Goal: Task Accomplishment & Management: Manage account settings

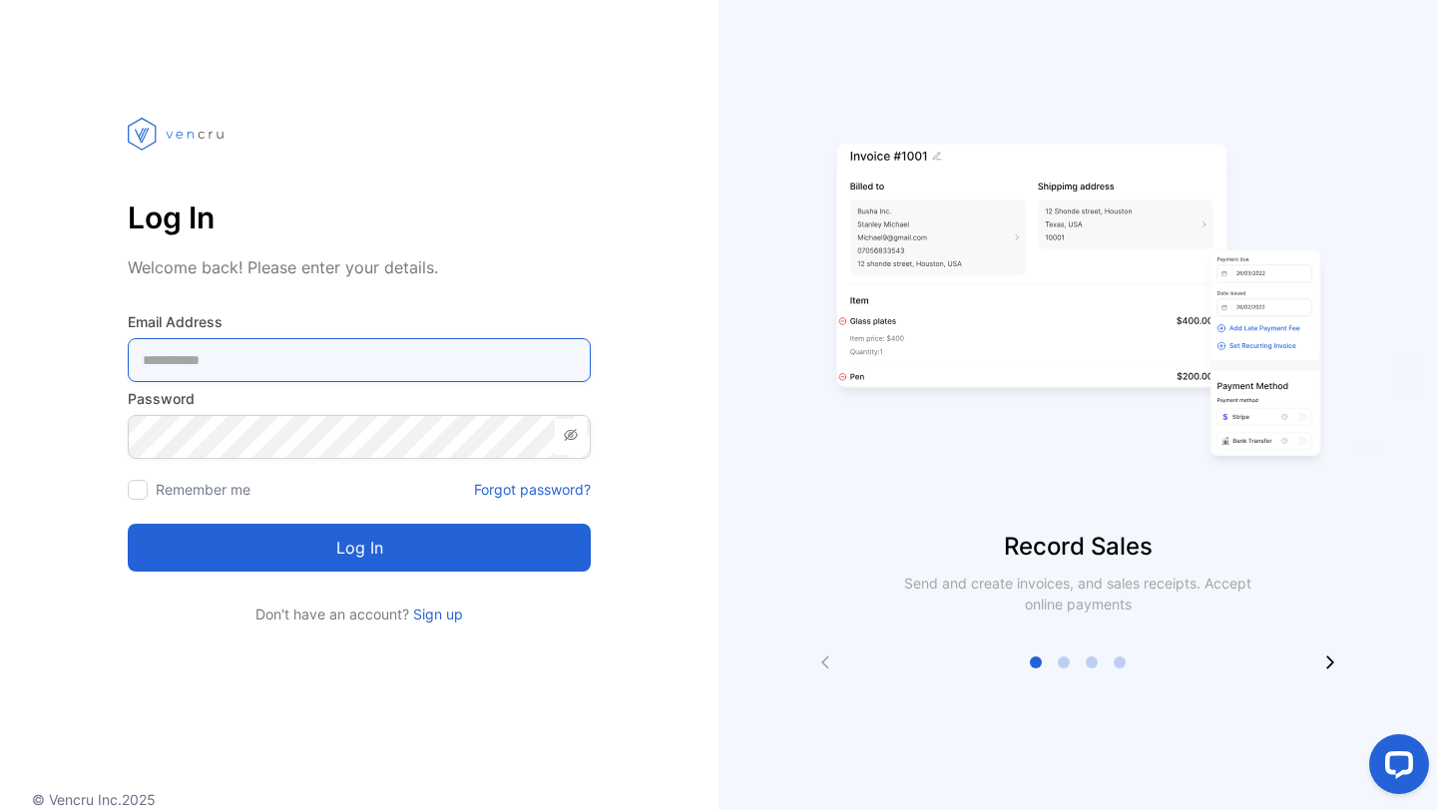
type Address-inputemail "**********"
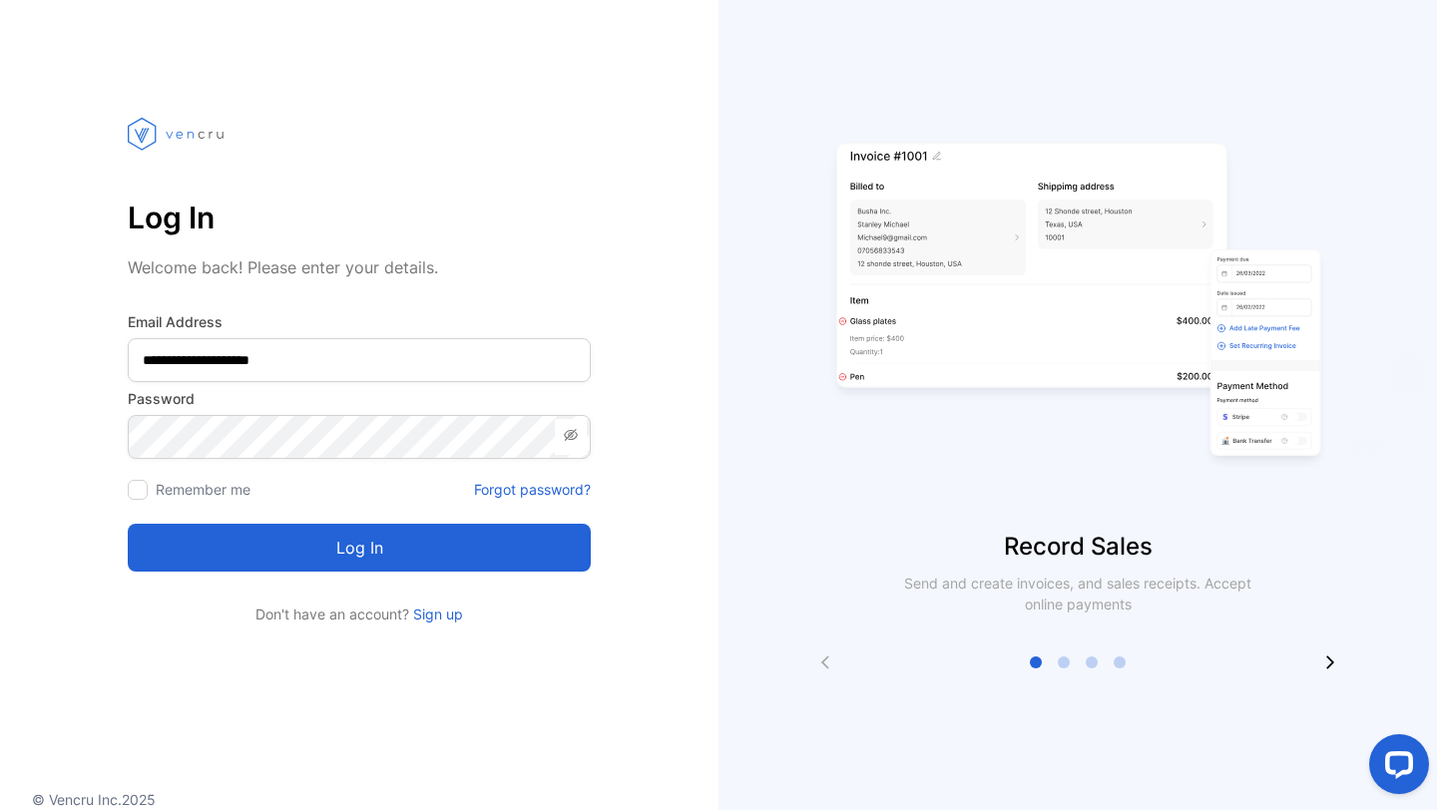
click at [366, 547] on button "Log in" at bounding box center [359, 548] width 463 height 48
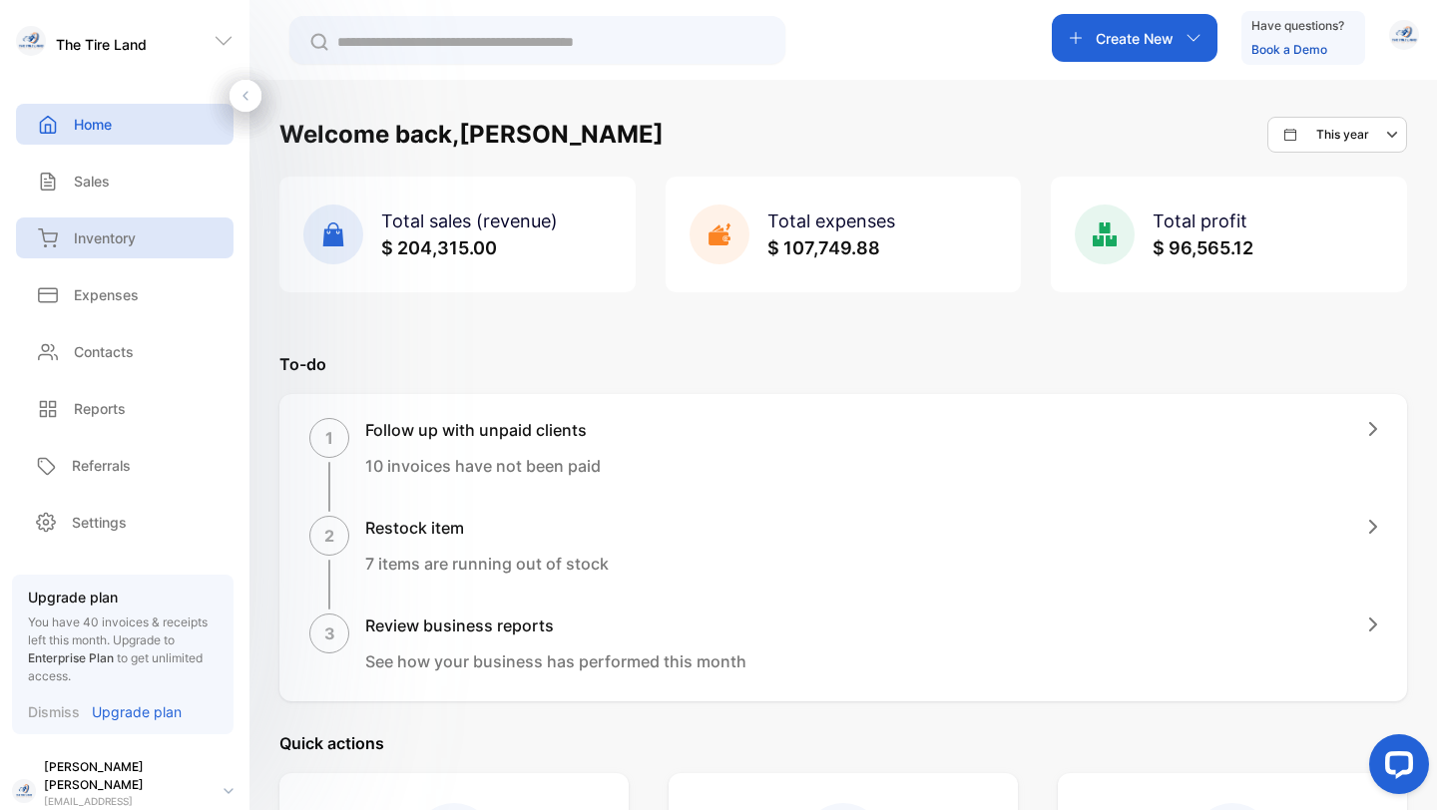
click at [128, 242] on p "Inventory" at bounding box center [105, 237] width 62 height 21
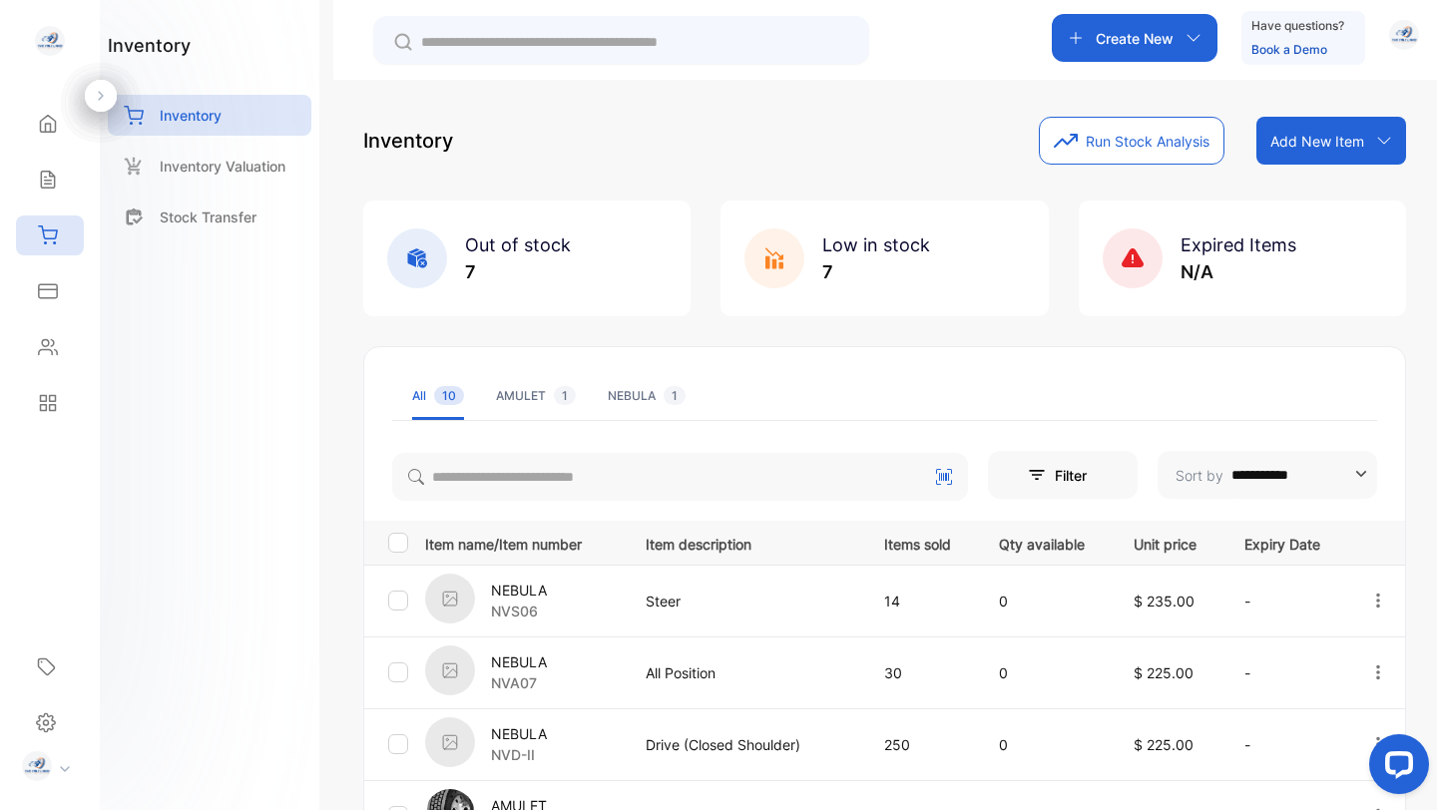
click at [538, 397] on div "AMULET 1" at bounding box center [536, 396] width 80 height 18
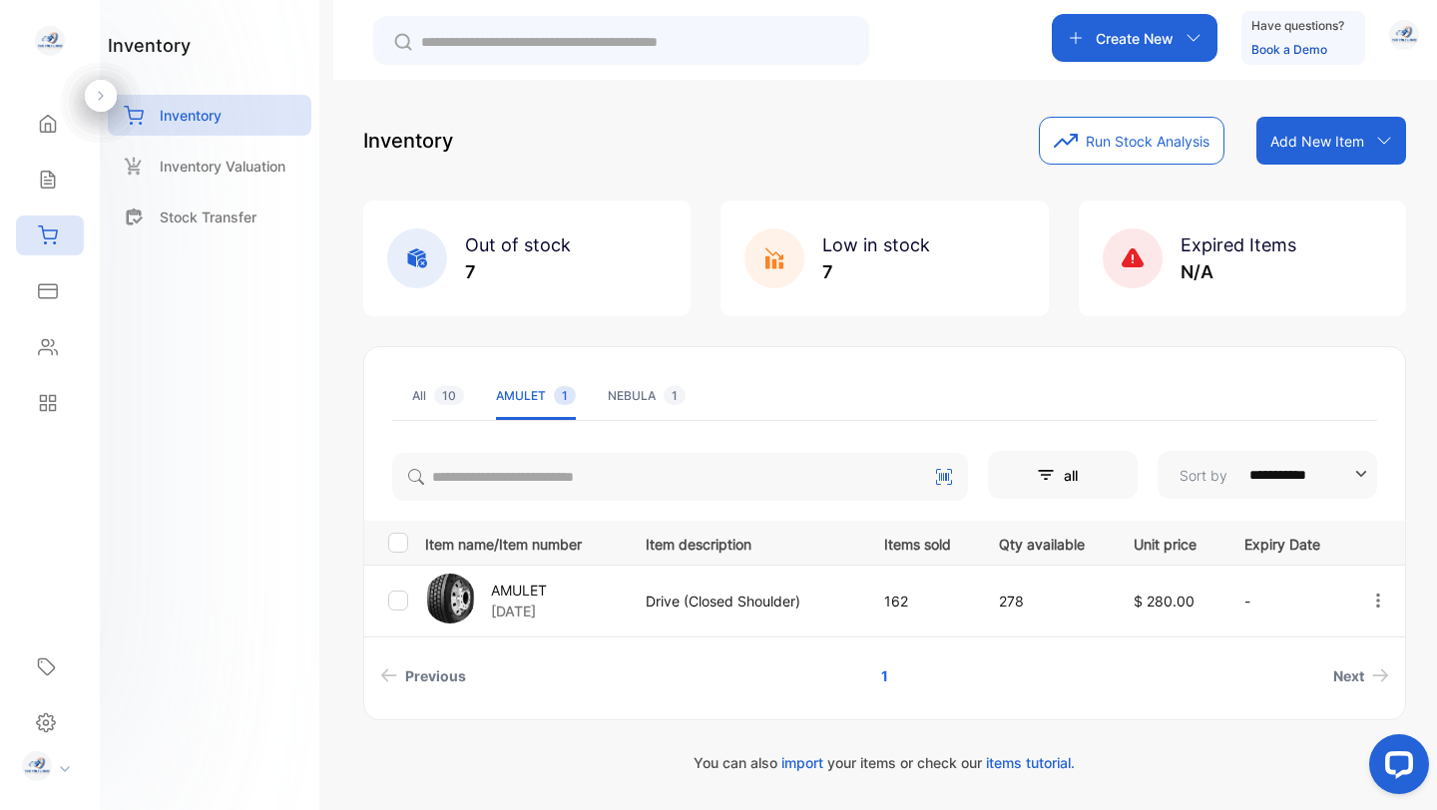
click at [634, 402] on div "NEBULA 1" at bounding box center [647, 396] width 78 height 18
click at [526, 395] on div "AMULET 1" at bounding box center [536, 396] width 80 height 18
click at [427, 384] on li "All 10" at bounding box center [438, 396] width 52 height 48
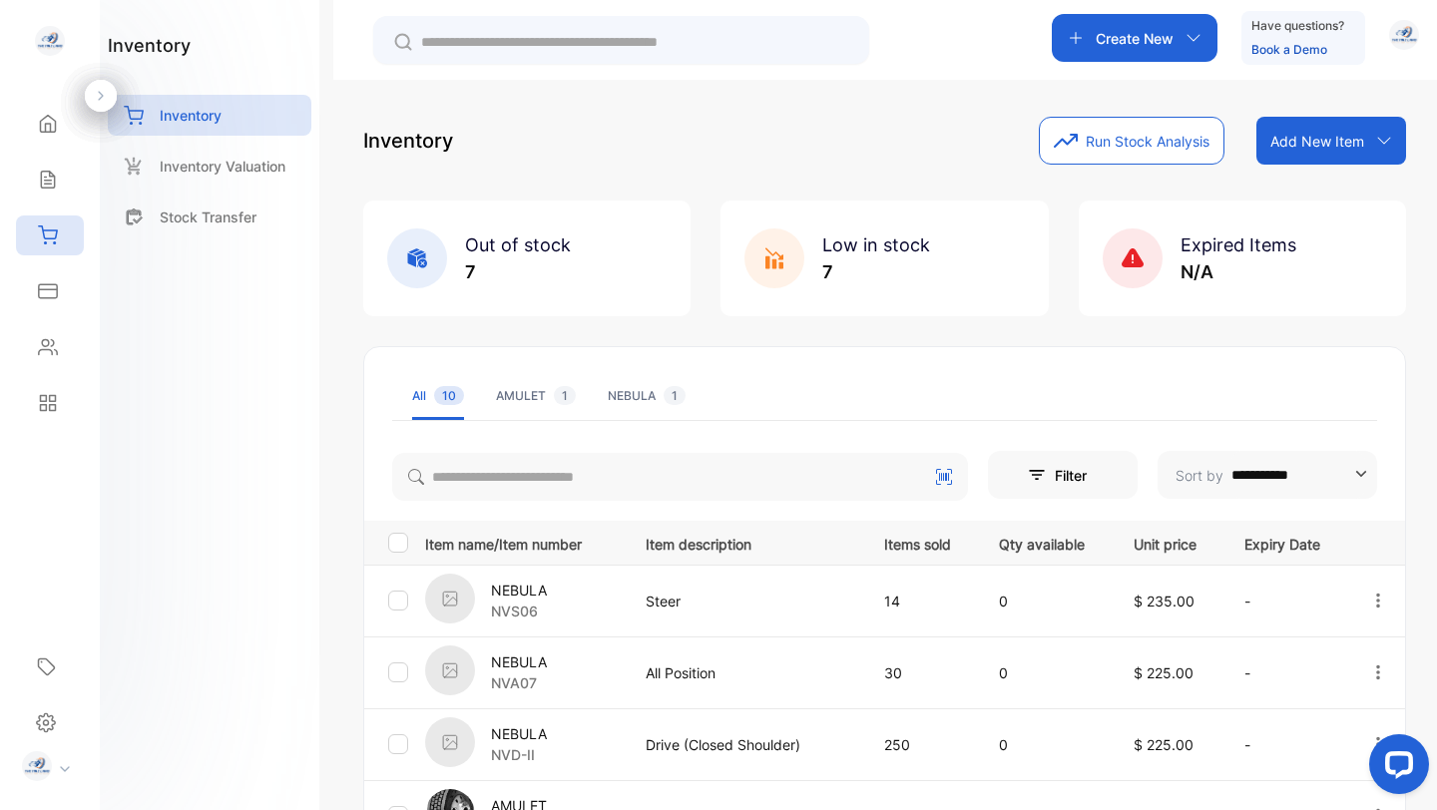
click at [518, 598] on p "NEBULA" at bounding box center [519, 590] width 56 height 21
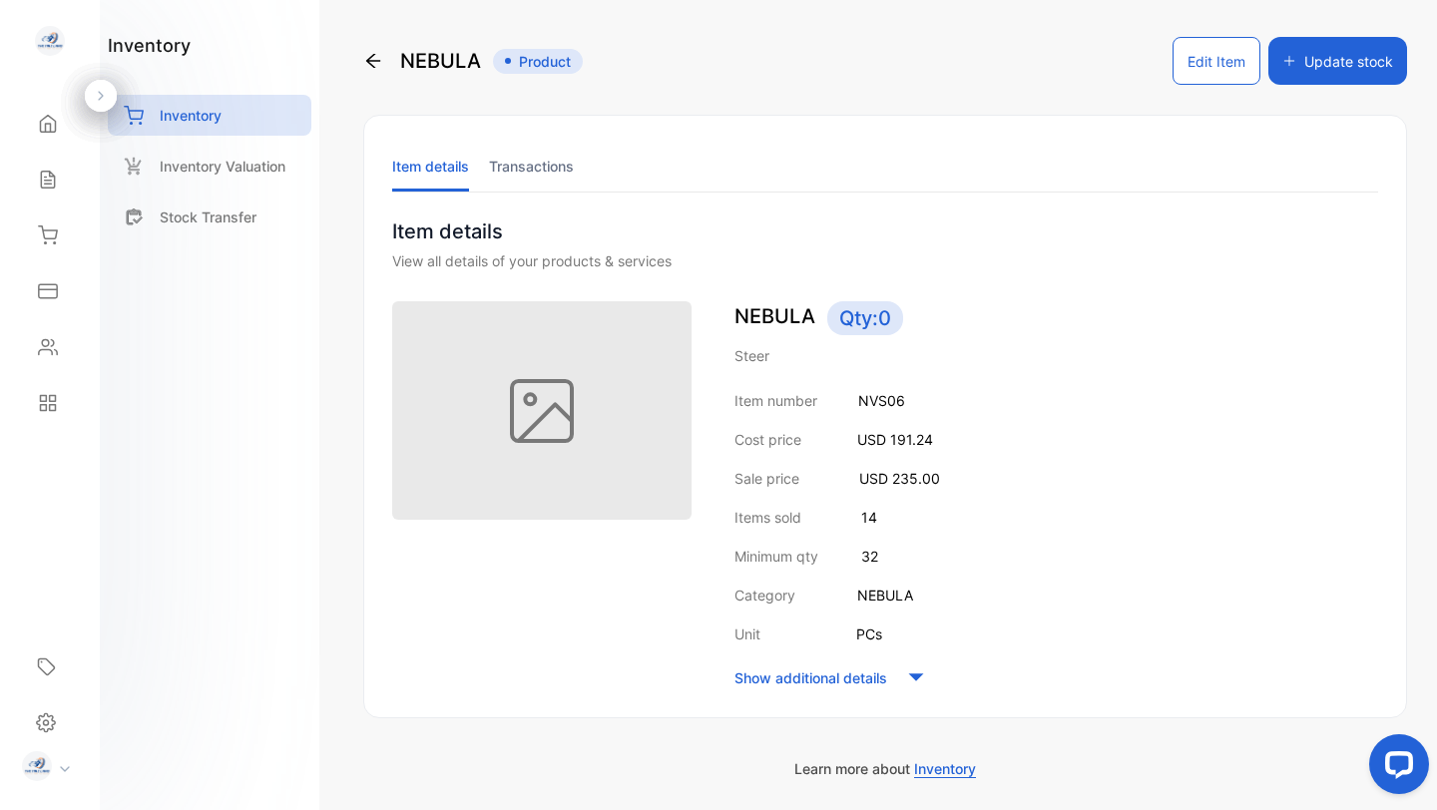
click at [1207, 71] on button "Edit Item" at bounding box center [1216, 61] width 88 height 48
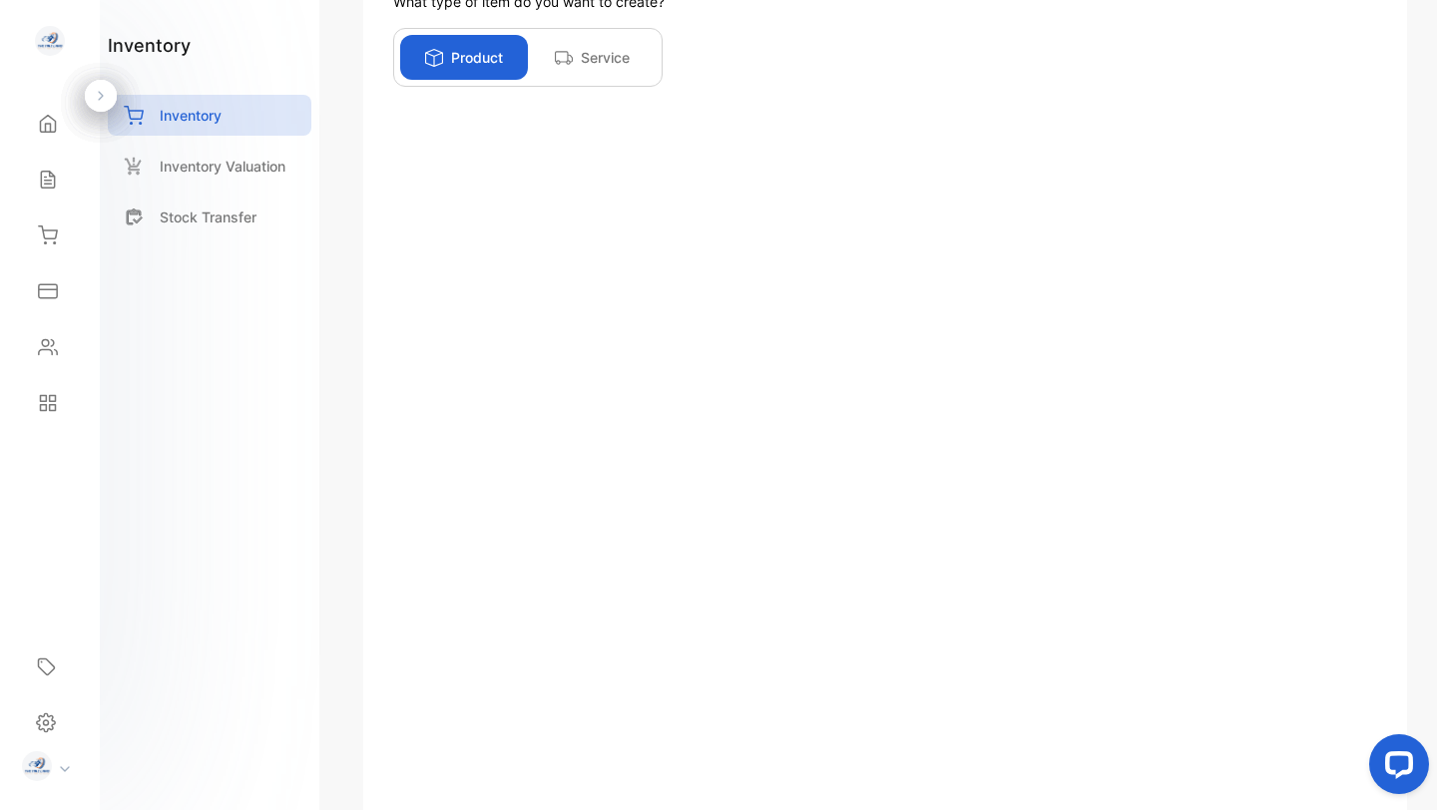
scroll to position [359, 0]
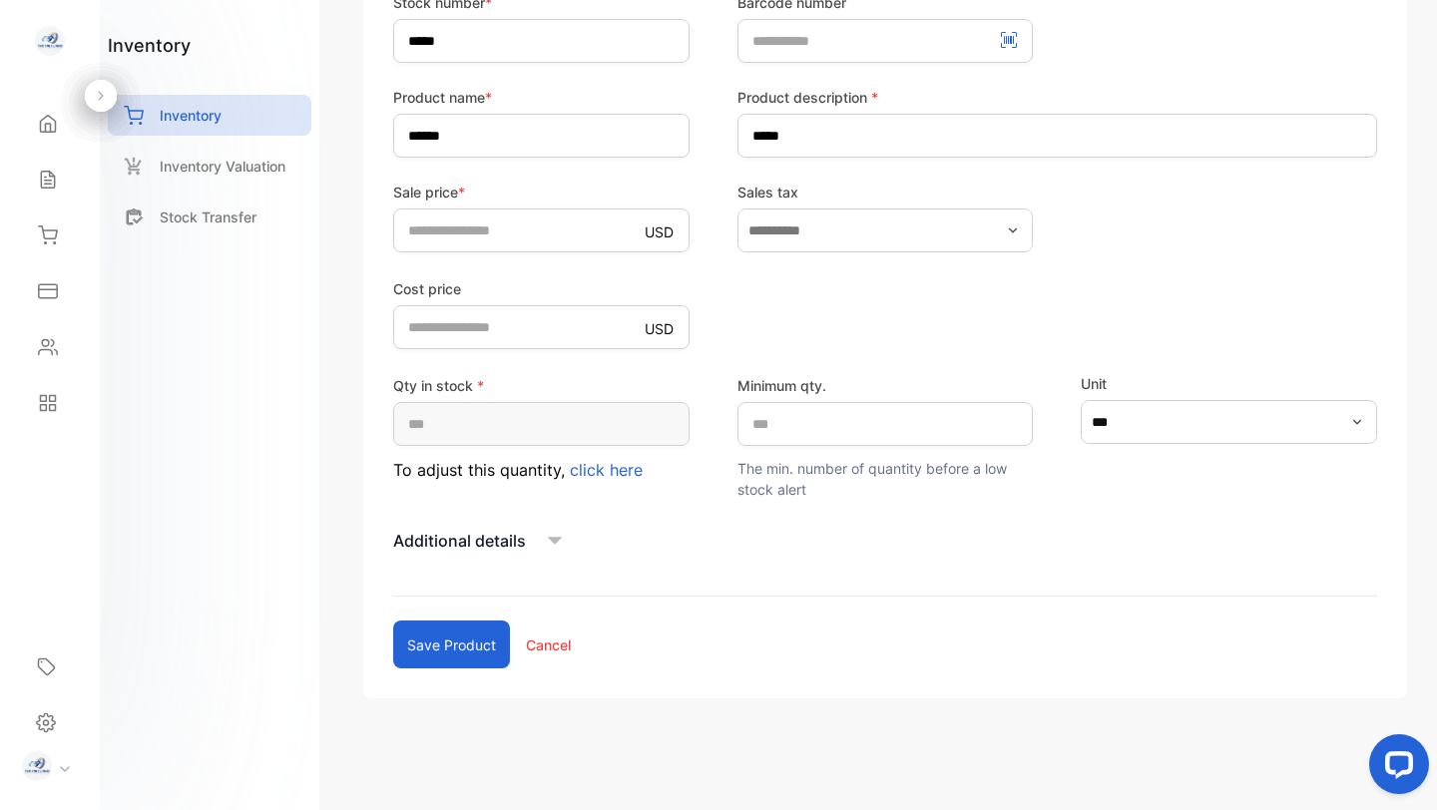
click at [552, 536] on icon at bounding box center [555, 541] width 30 height 30
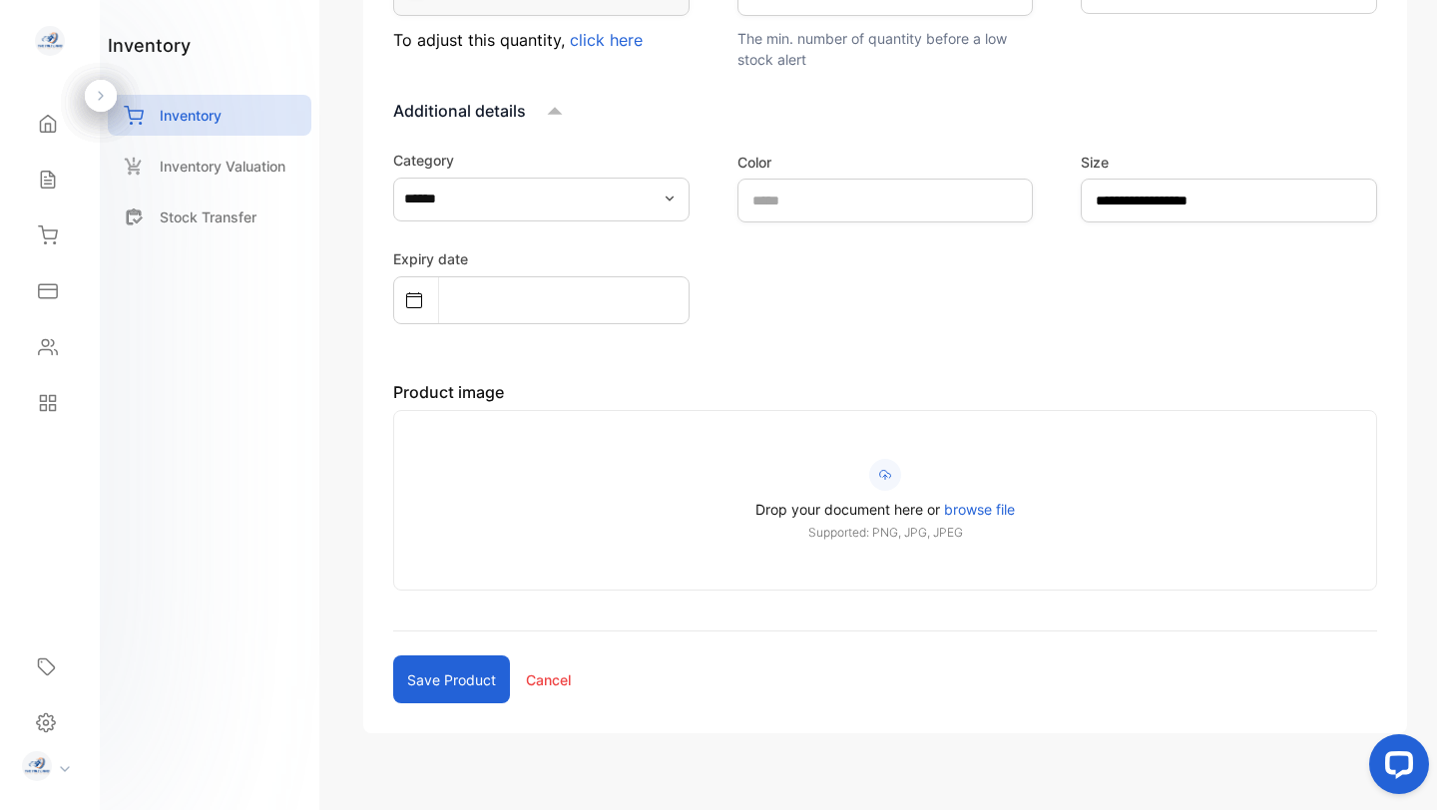
scroll to position [824, 0]
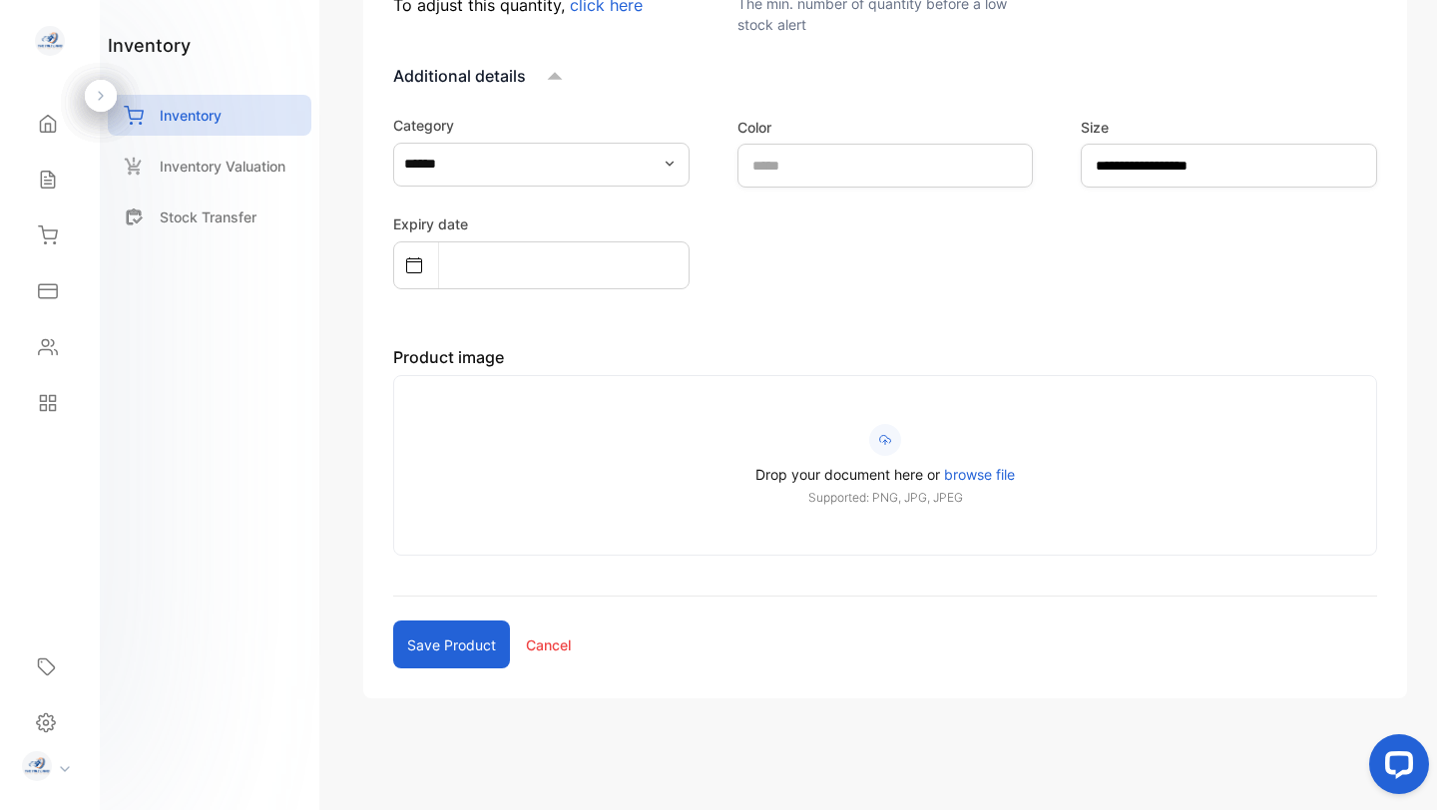
click at [985, 477] on span "browse file" at bounding box center [979, 474] width 71 height 17
click at [0, 0] on input "Drop your document here or browse file Supported: PNG, JPG, JPEG" at bounding box center [0, 0] width 0 height 0
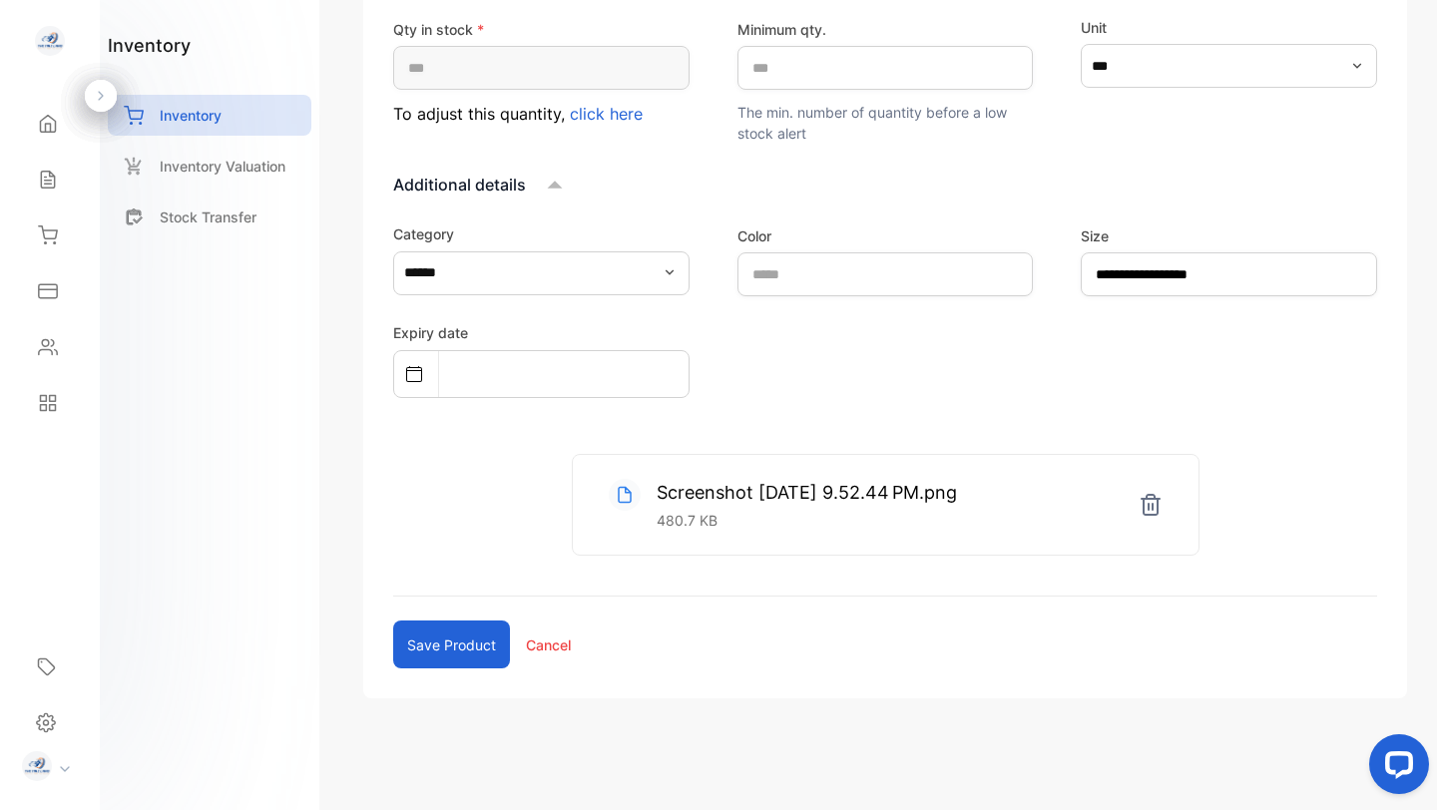
click at [467, 642] on button "Save product" at bounding box center [451, 645] width 117 height 48
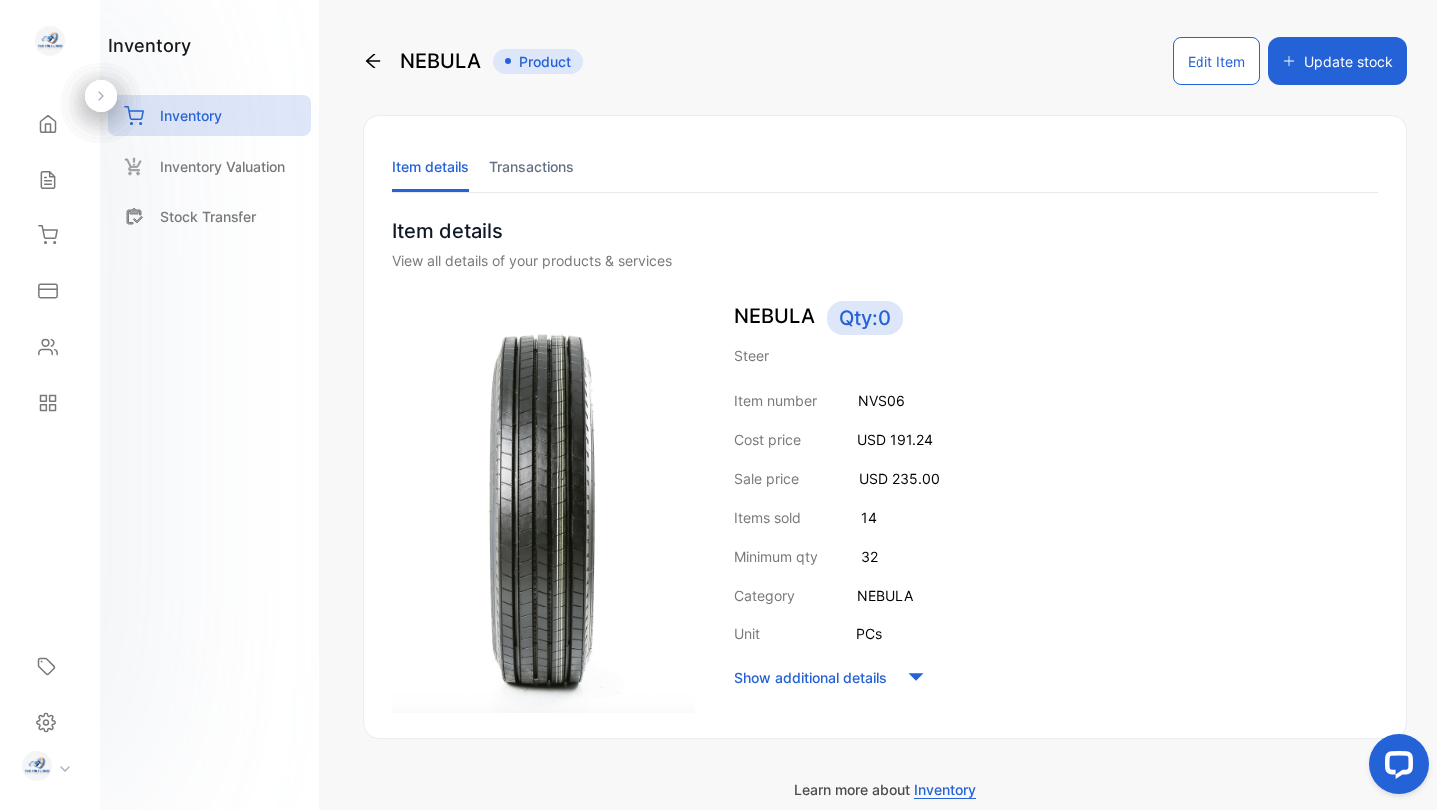
click at [1357, 51] on button "Update stock" at bounding box center [1337, 61] width 139 height 48
click at [178, 108] on p "Inventory" at bounding box center [191, 115] width 62 height 21
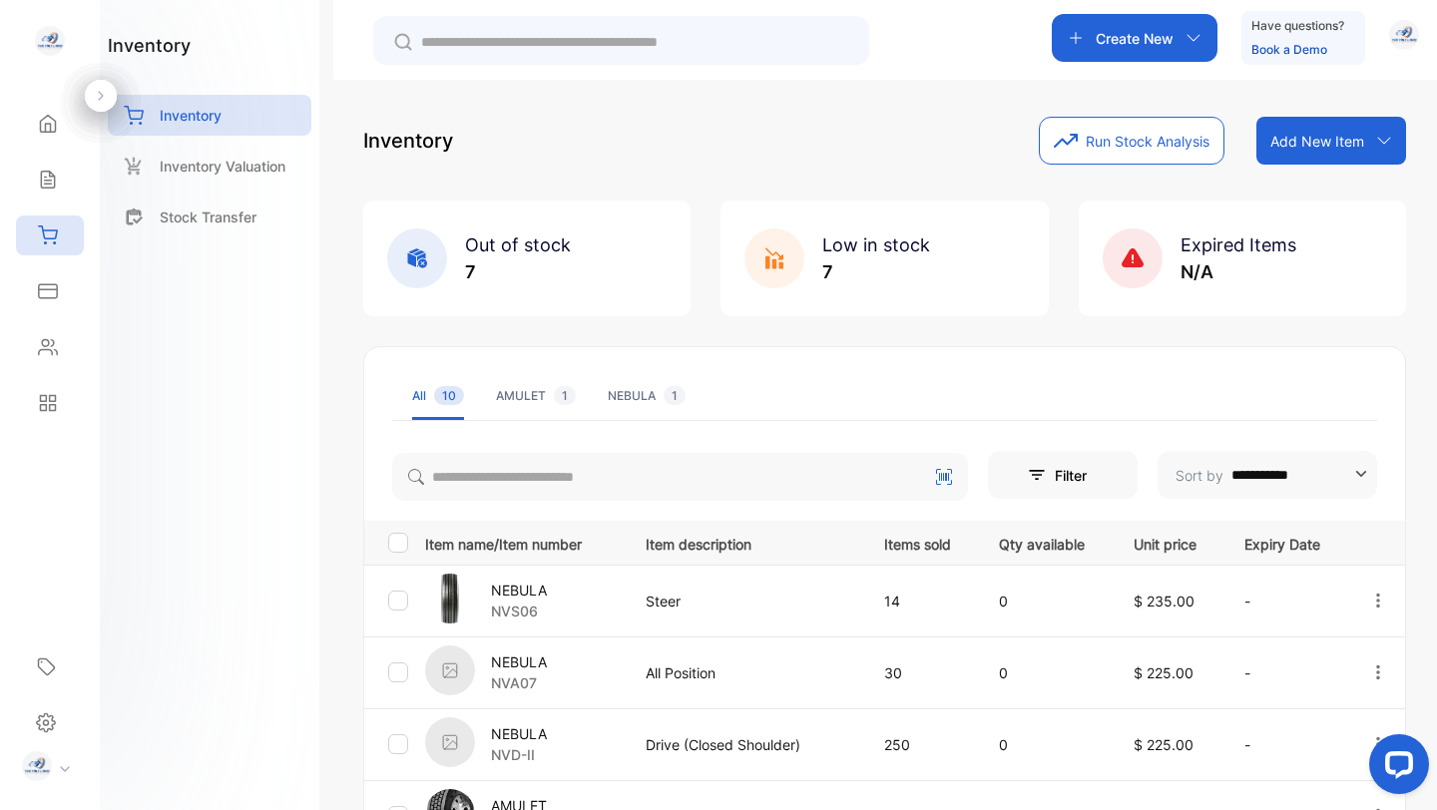
click at [544, 671] on p "NEBULA" at bounding box center [519, 661] width 56 height 21
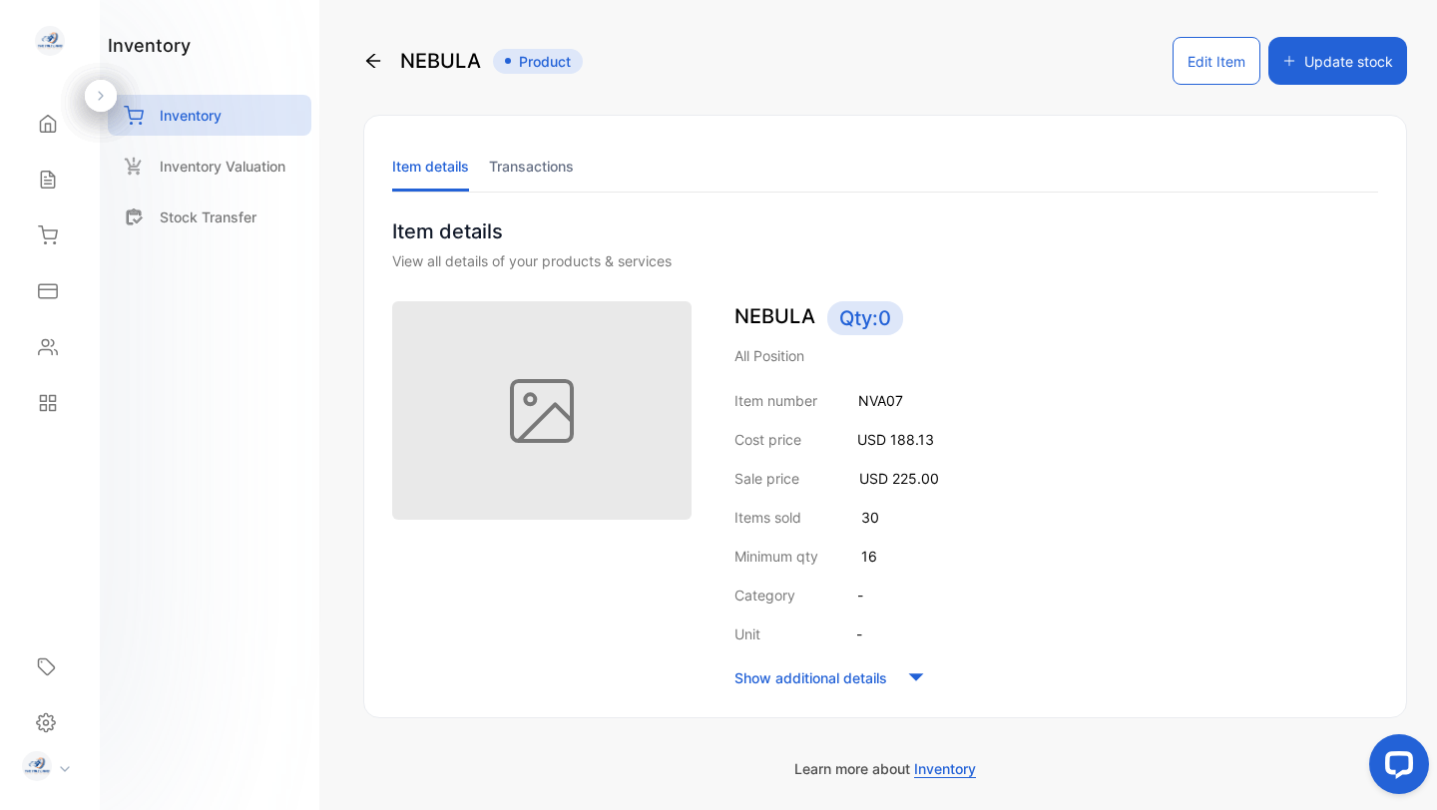
click at [1185, 58] on button "Edit Item" at bounding box center [1216, 61] width 88 height 48
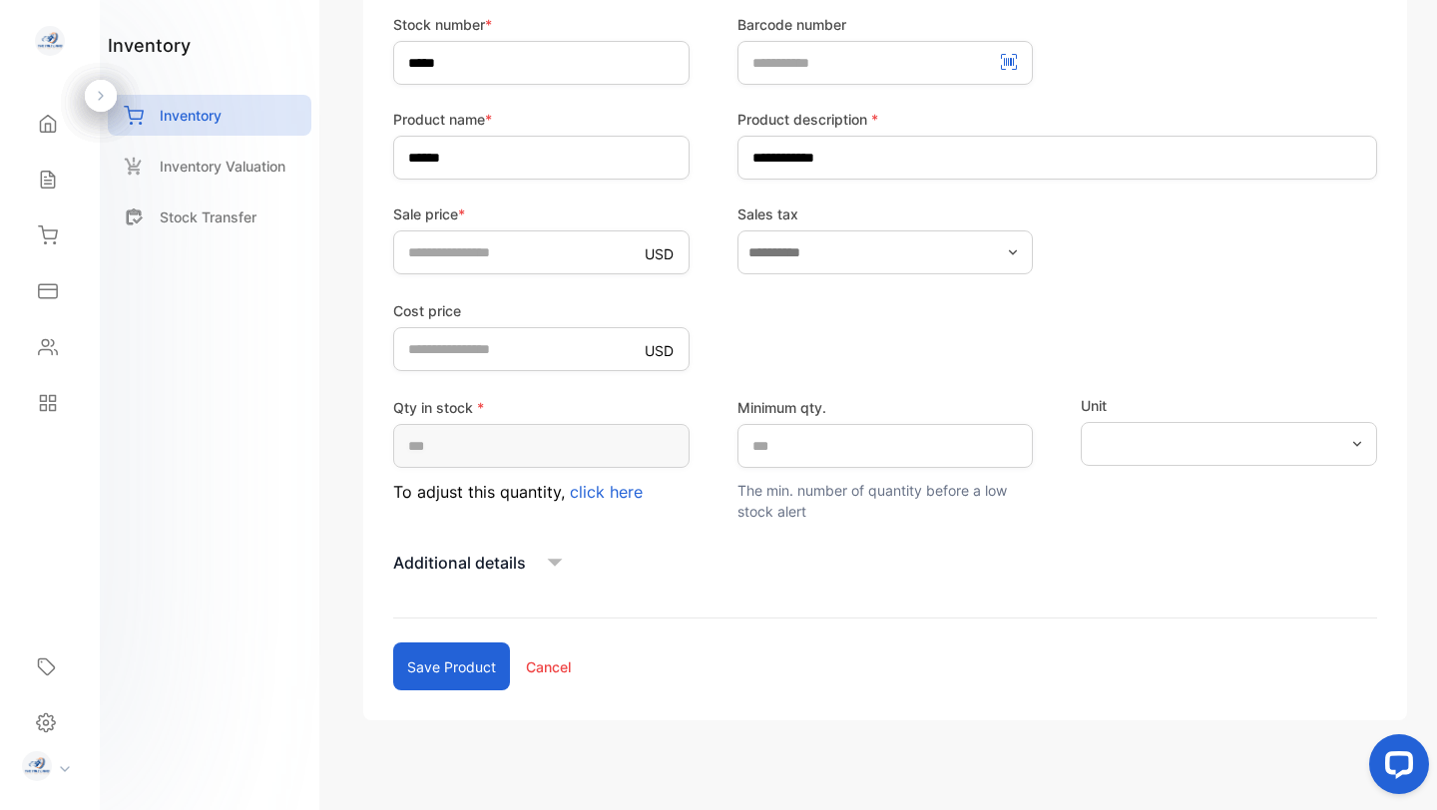
scroll to position [359, 0]
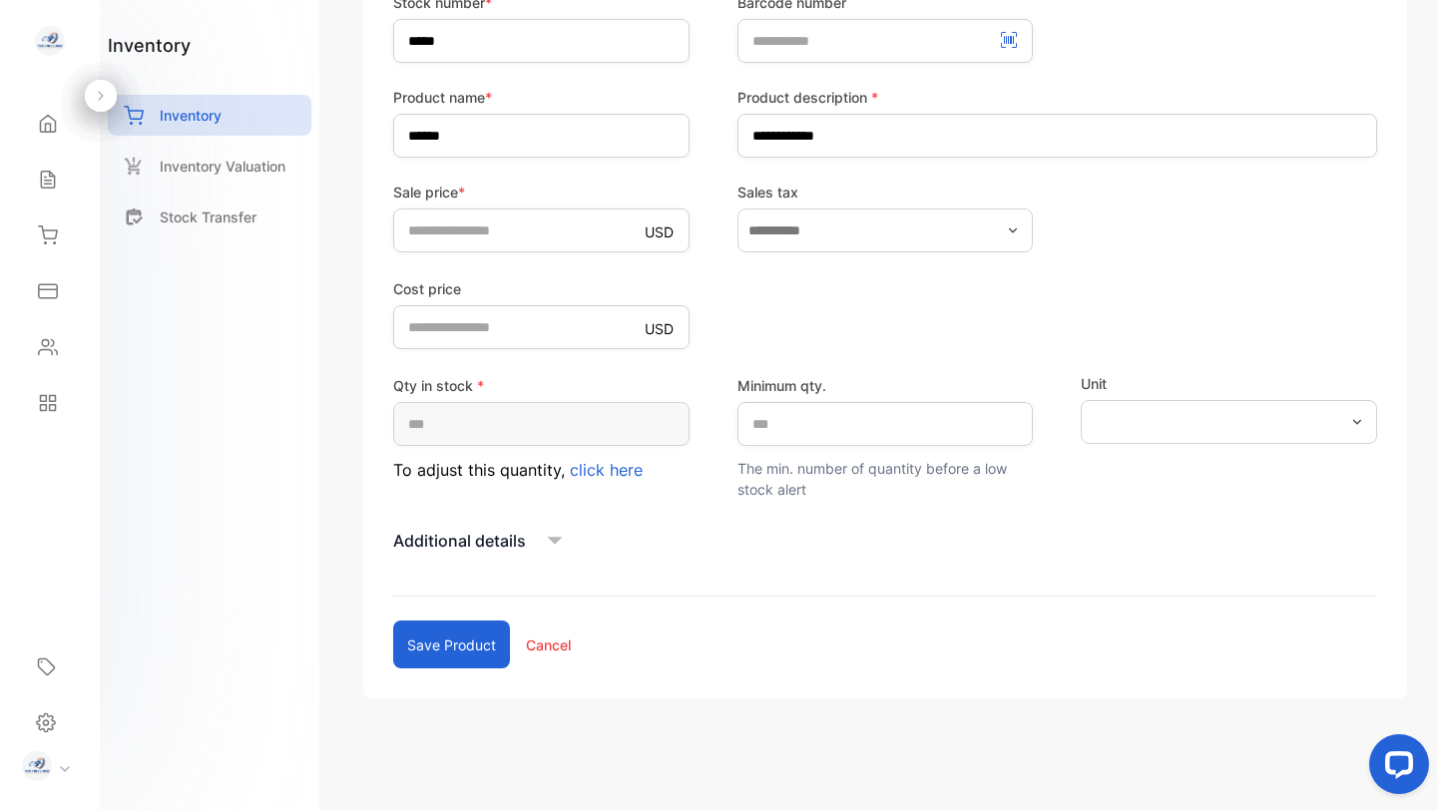
click at [553, 539] on icon at bounding box center [555, 541] width 15 height 8
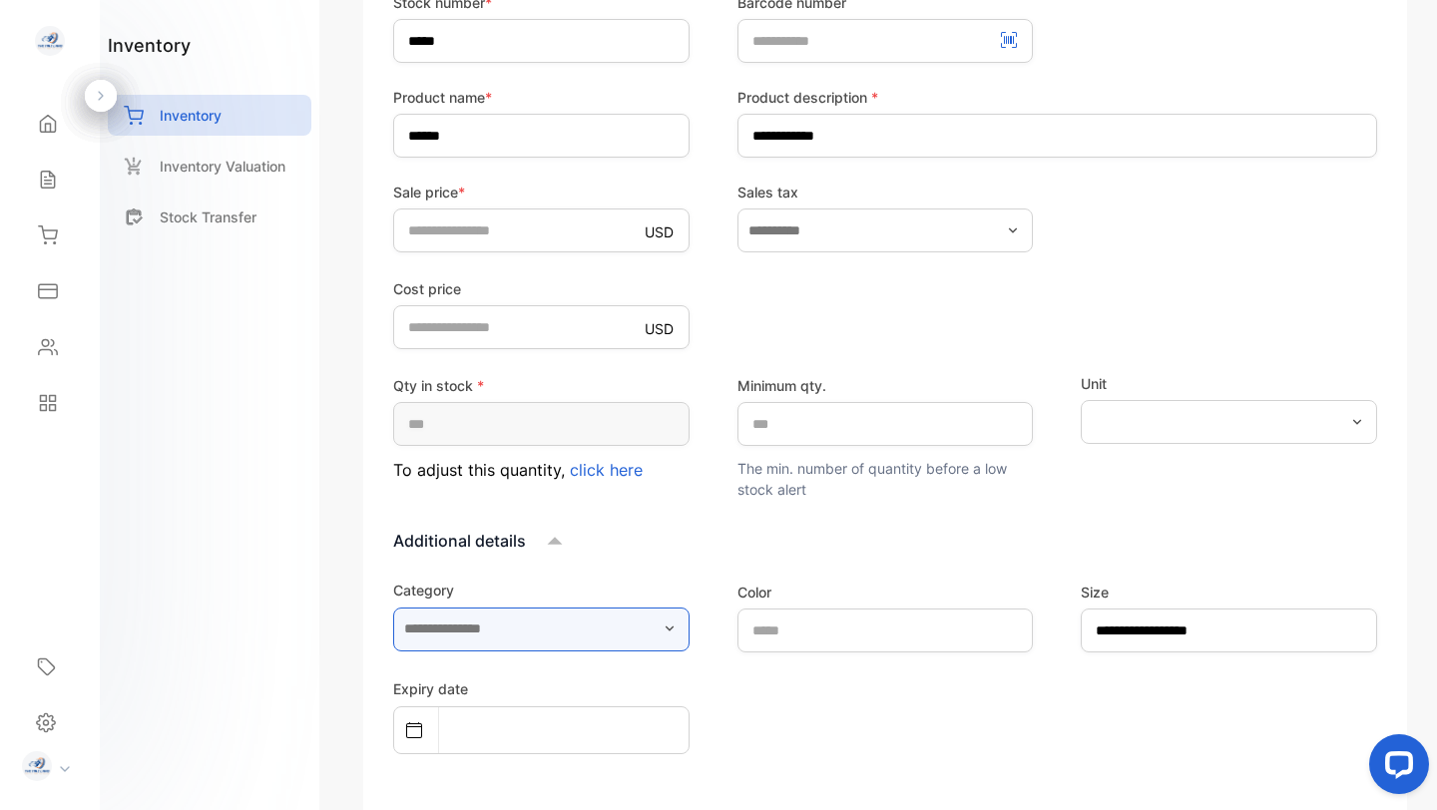
click at [548, 629] on input "text" at bounding box center [541, 630] width 296 height 44
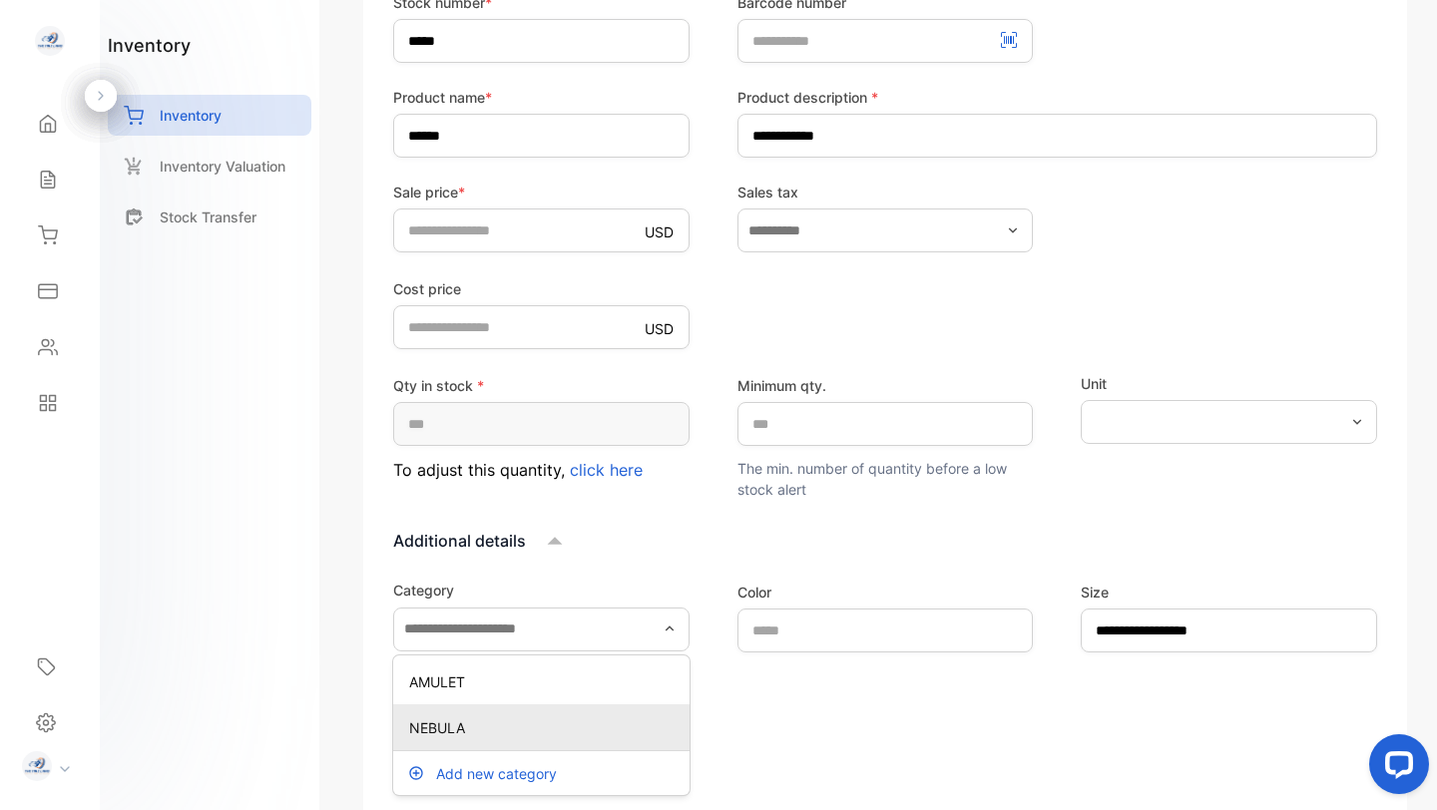
click at [505, 726] on p "NEBULA" at bounding box center [545, 727] width 272 height 21
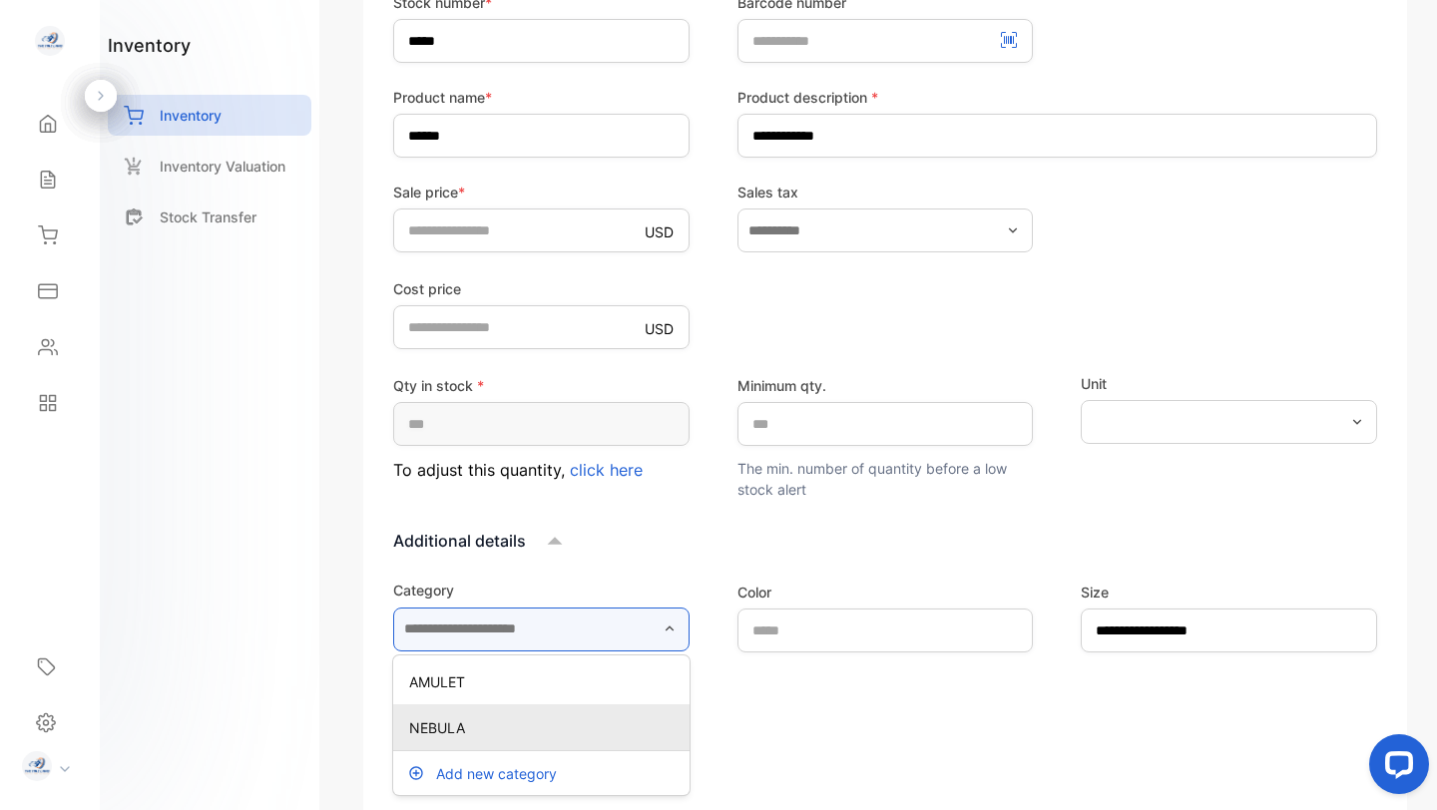
type input "******"
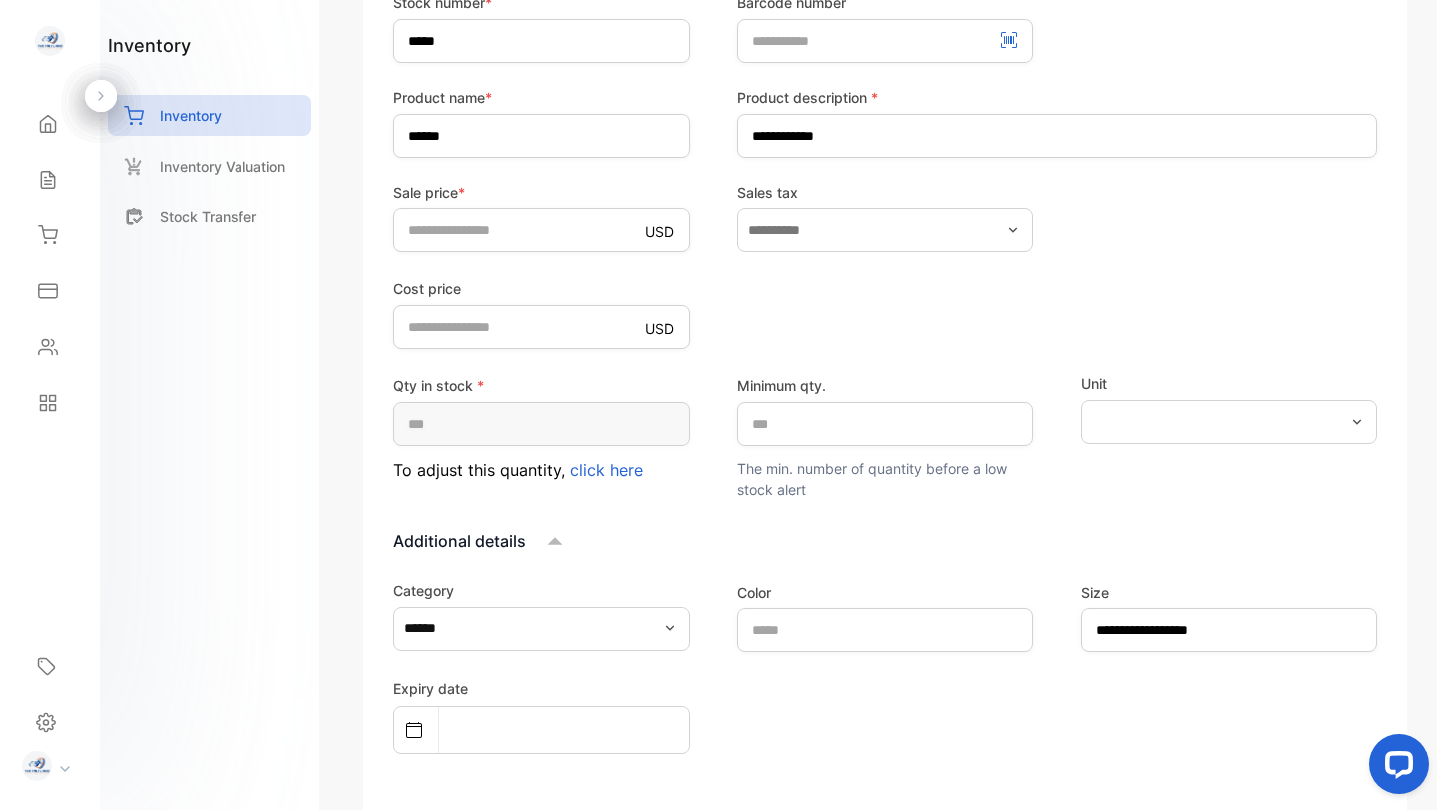
click at [764, 707] on div "Expiry date" at bounding box center [885, 715] width 984 height 78
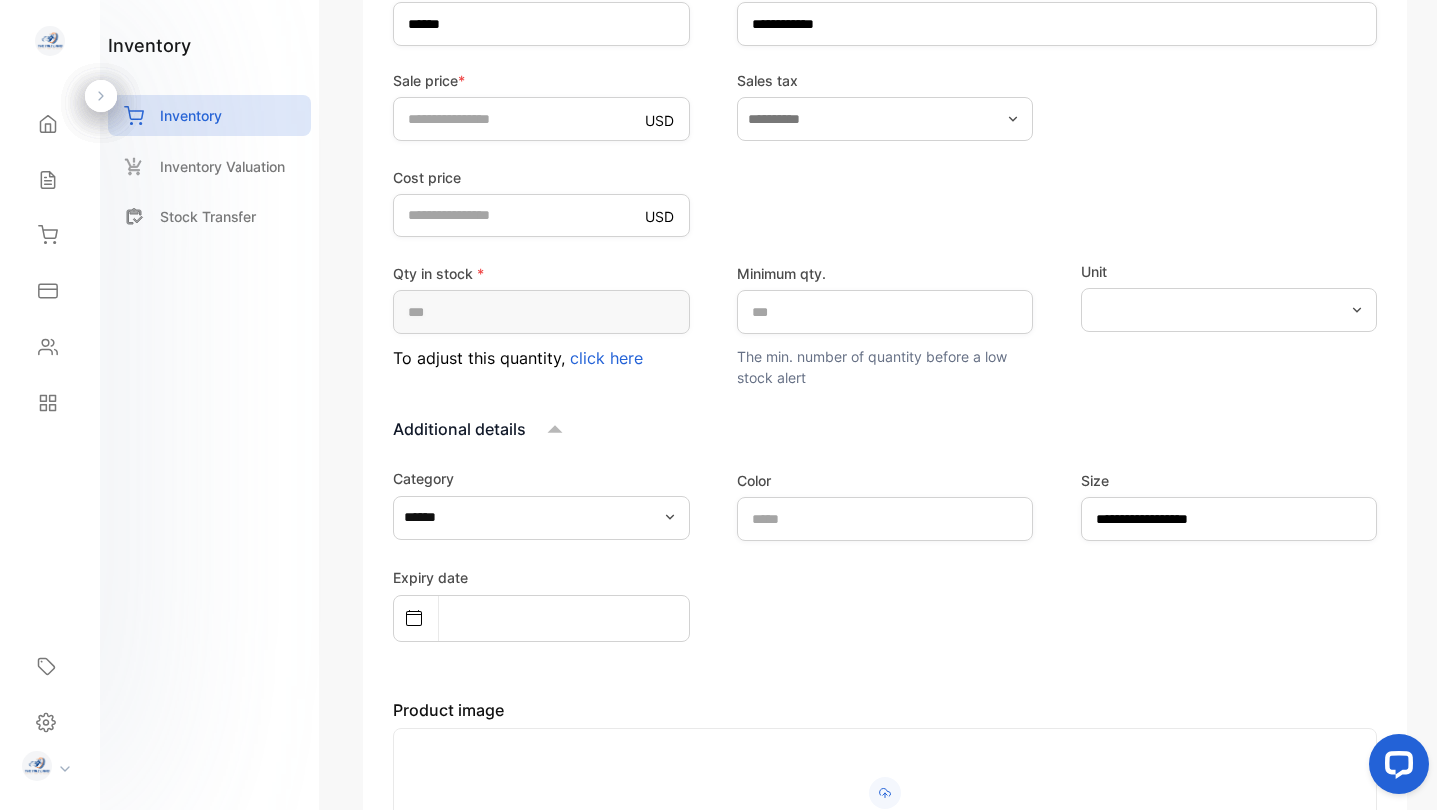
scroll to position [474, 0]
click at [732, 631] on div "Expiry date" at bounding box center [885, 601] width 984 height 78
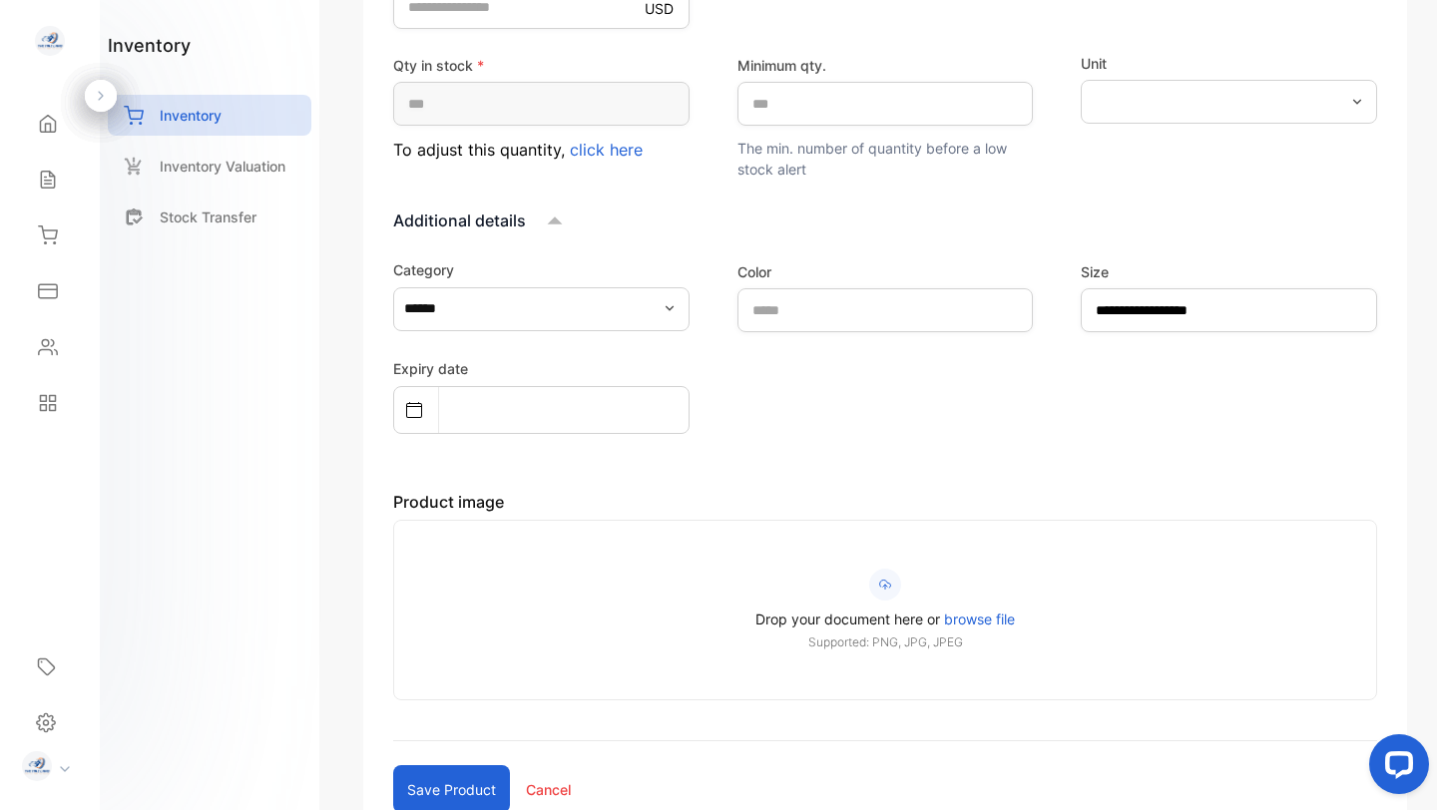
scroll to position [824, 0]
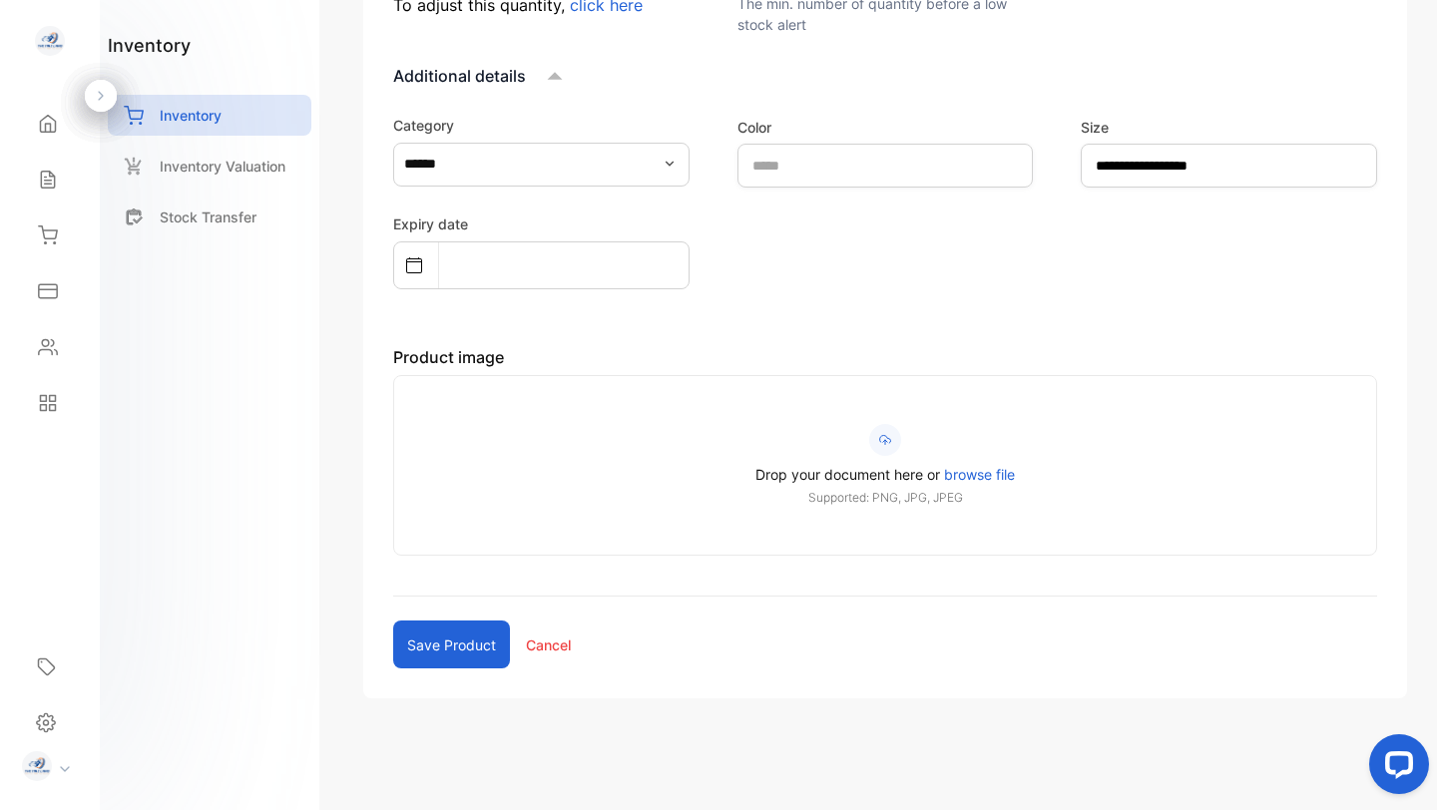
click at [455, 645] on button "Save product" at bounding box center [451, 645] width 117 height 48
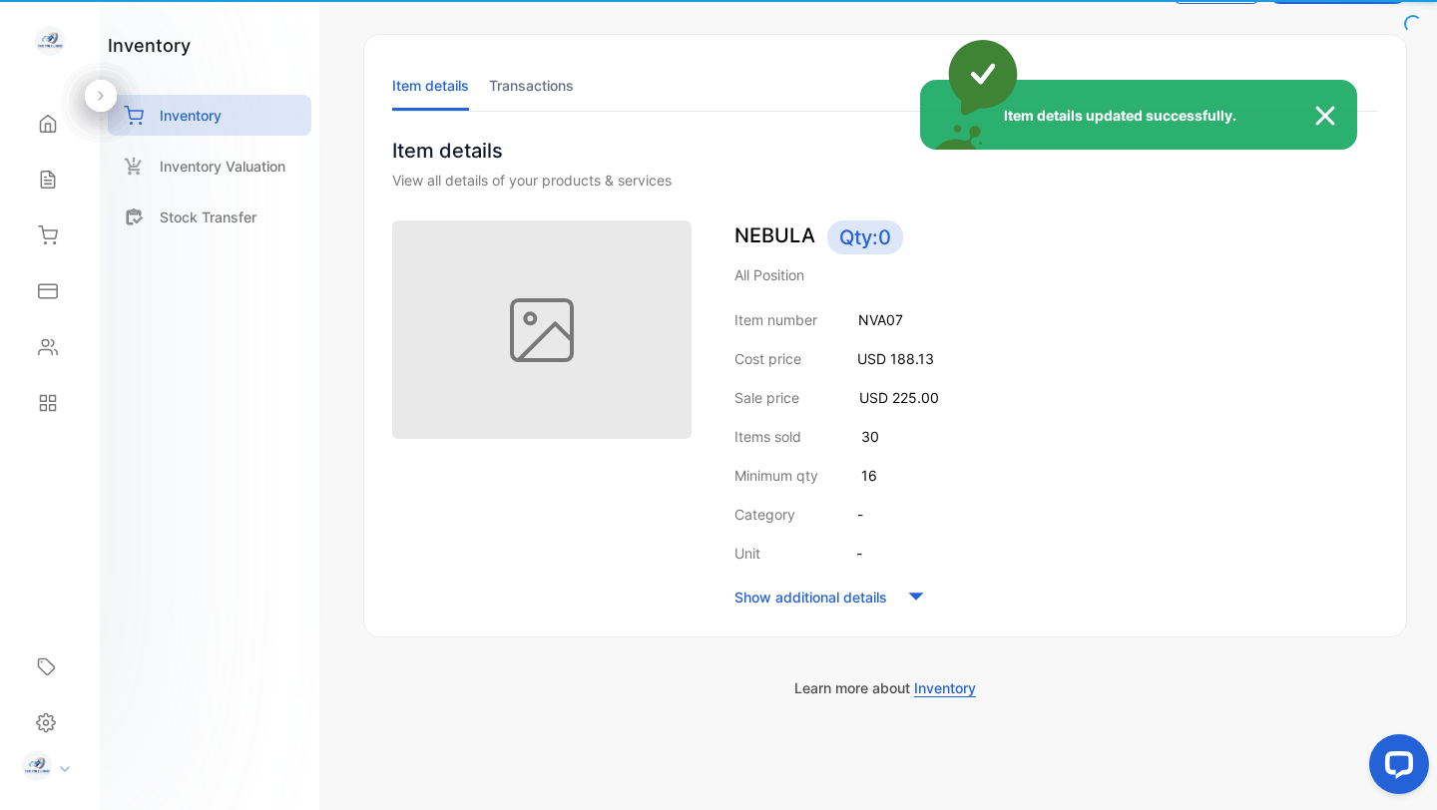
scroll to position [81, 0]
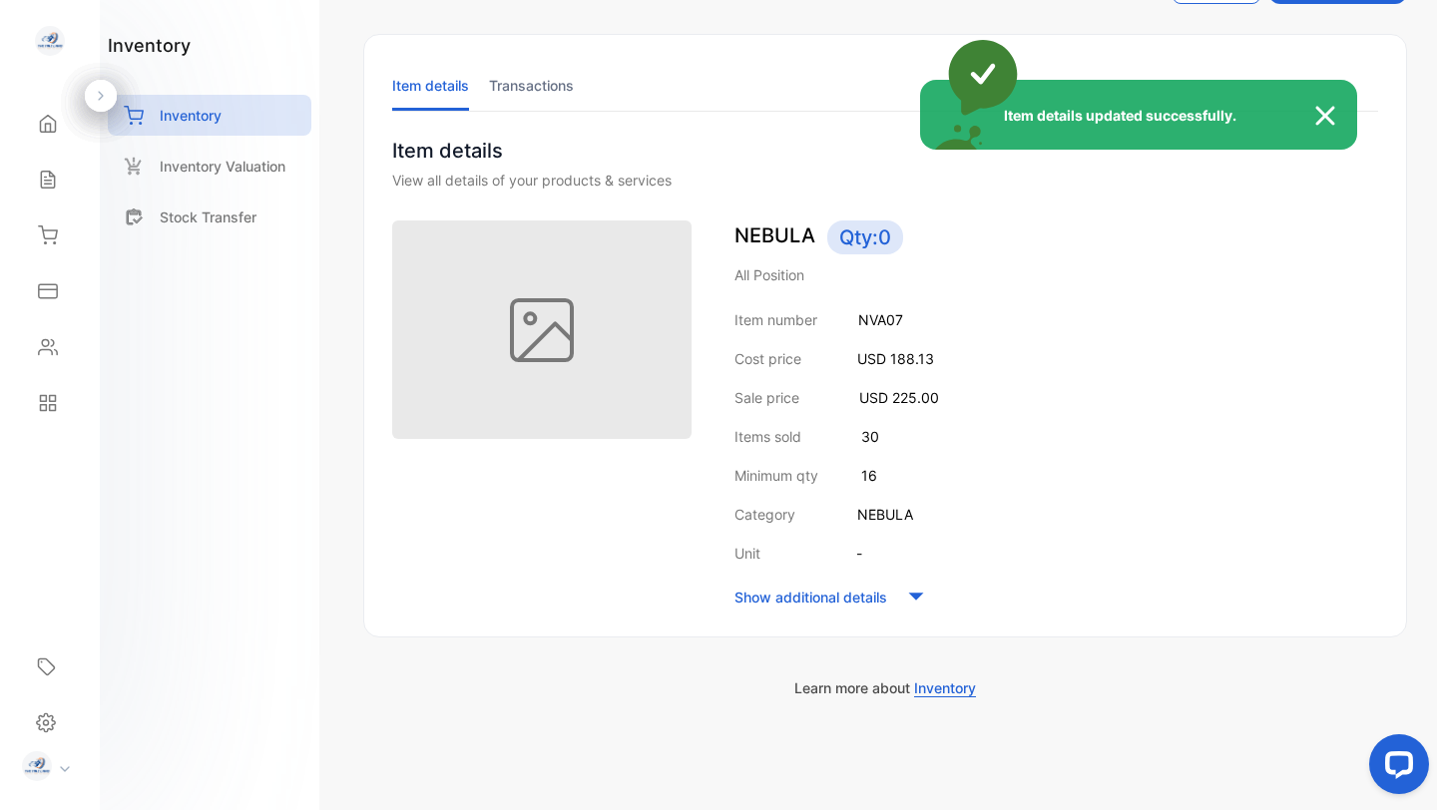
click at [202, 118] on div "Item details updated successfully." at bounding box center [718, 405] width 1437 height 810
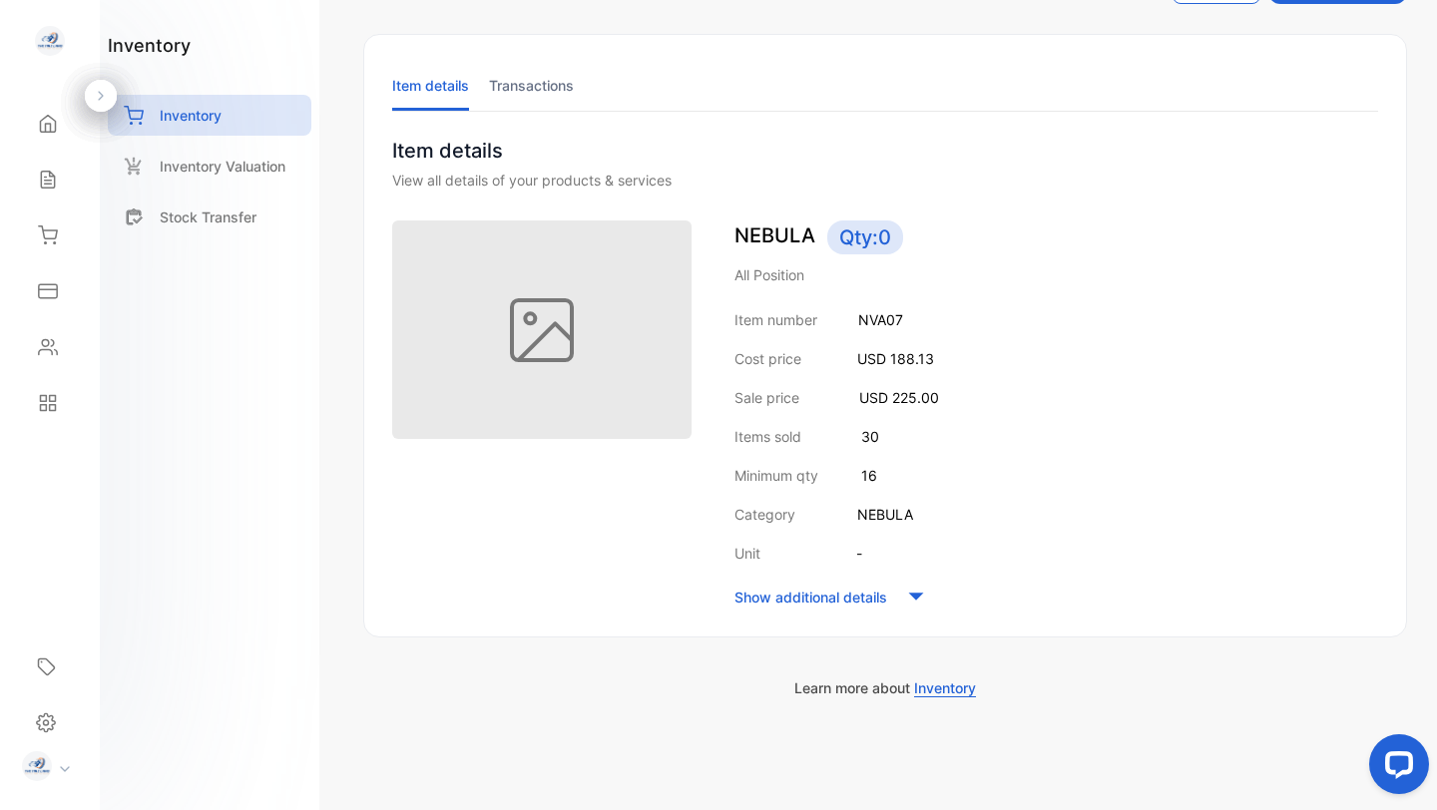
click at [202, 118] on p "Inventory" at bounding box center [191, 115] width 62 height 21
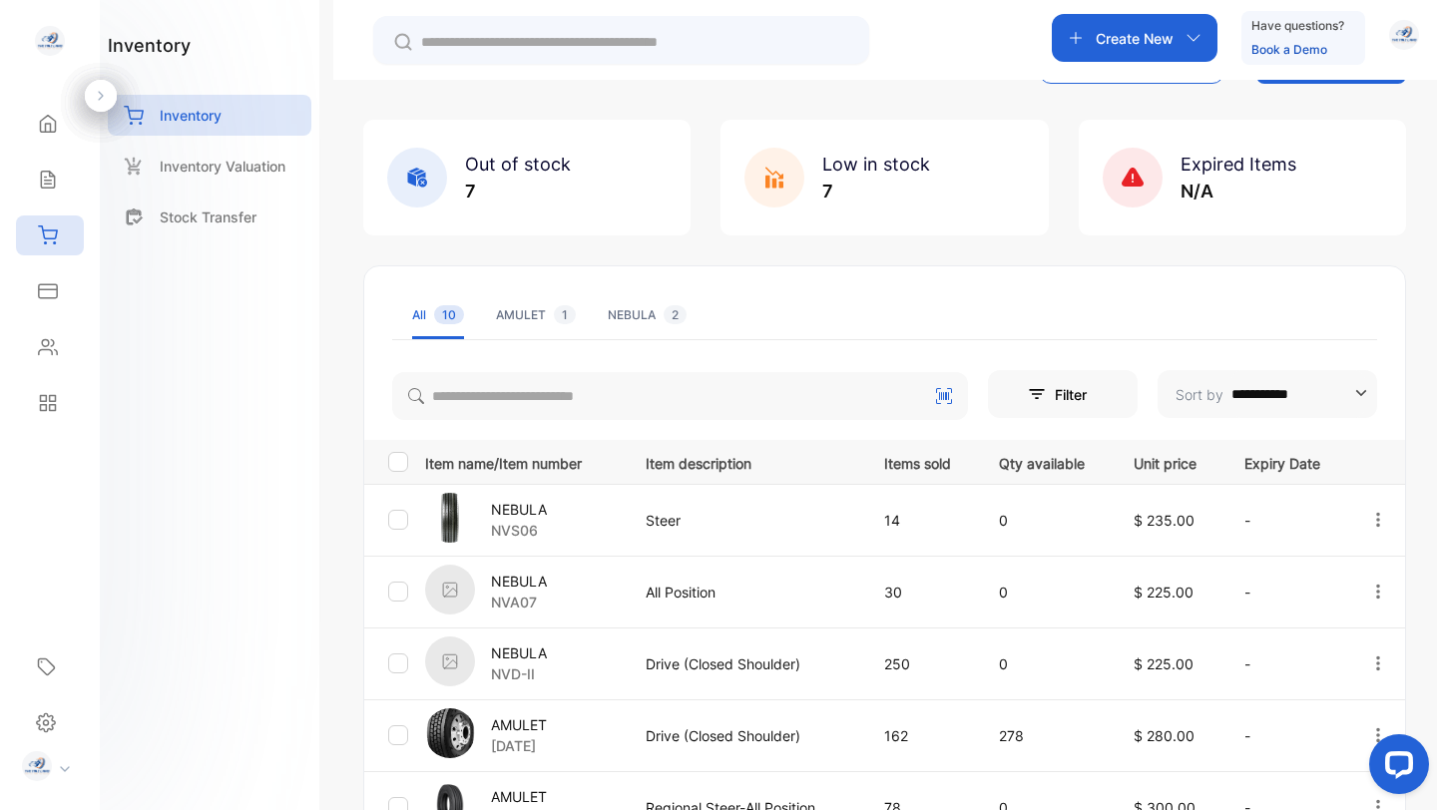
click at [466, 656] on img at bounding box center [450, 661] width 50 height 50
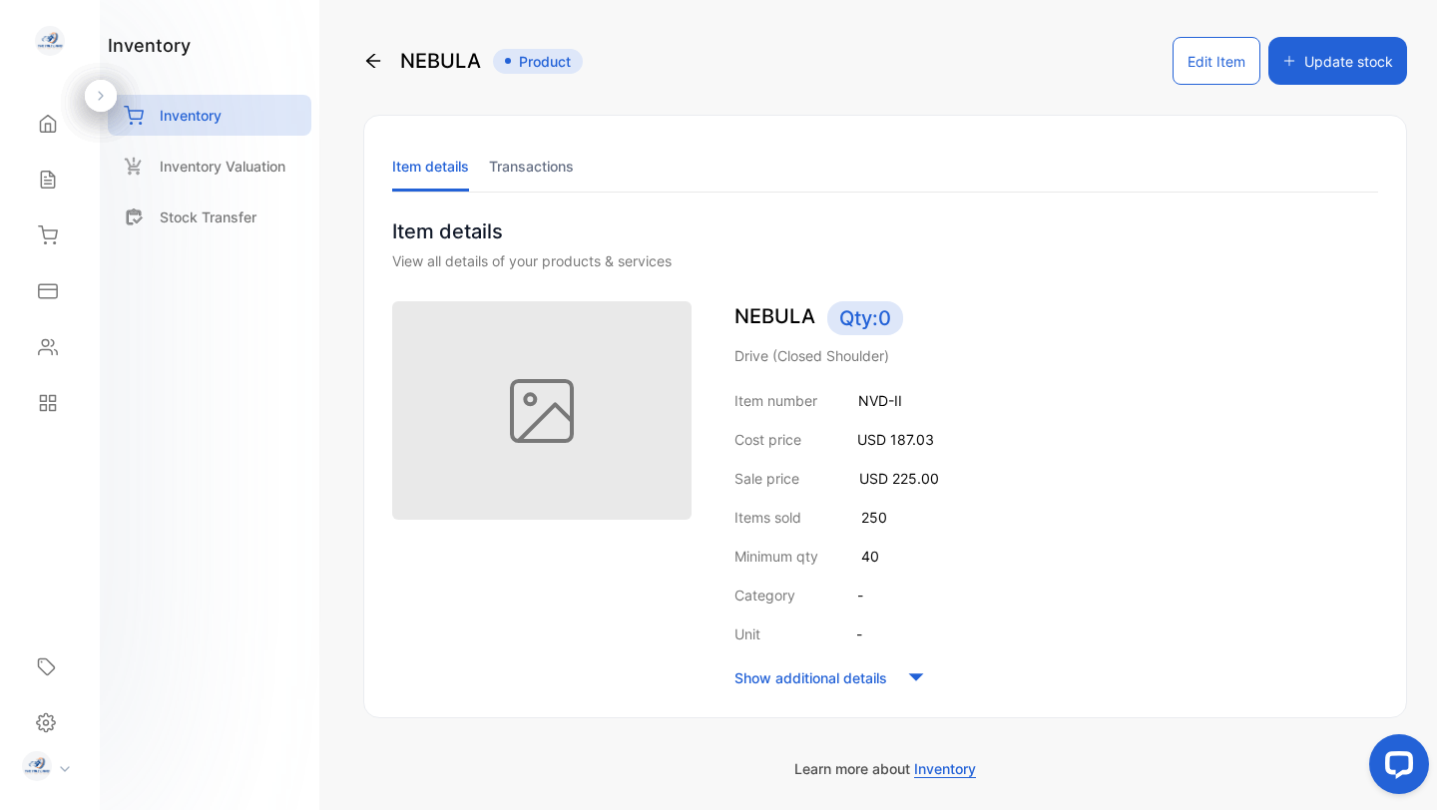
click at [1210, 62] on button "Edit Item" at bounding box center [1216, 61] width 88 height 48
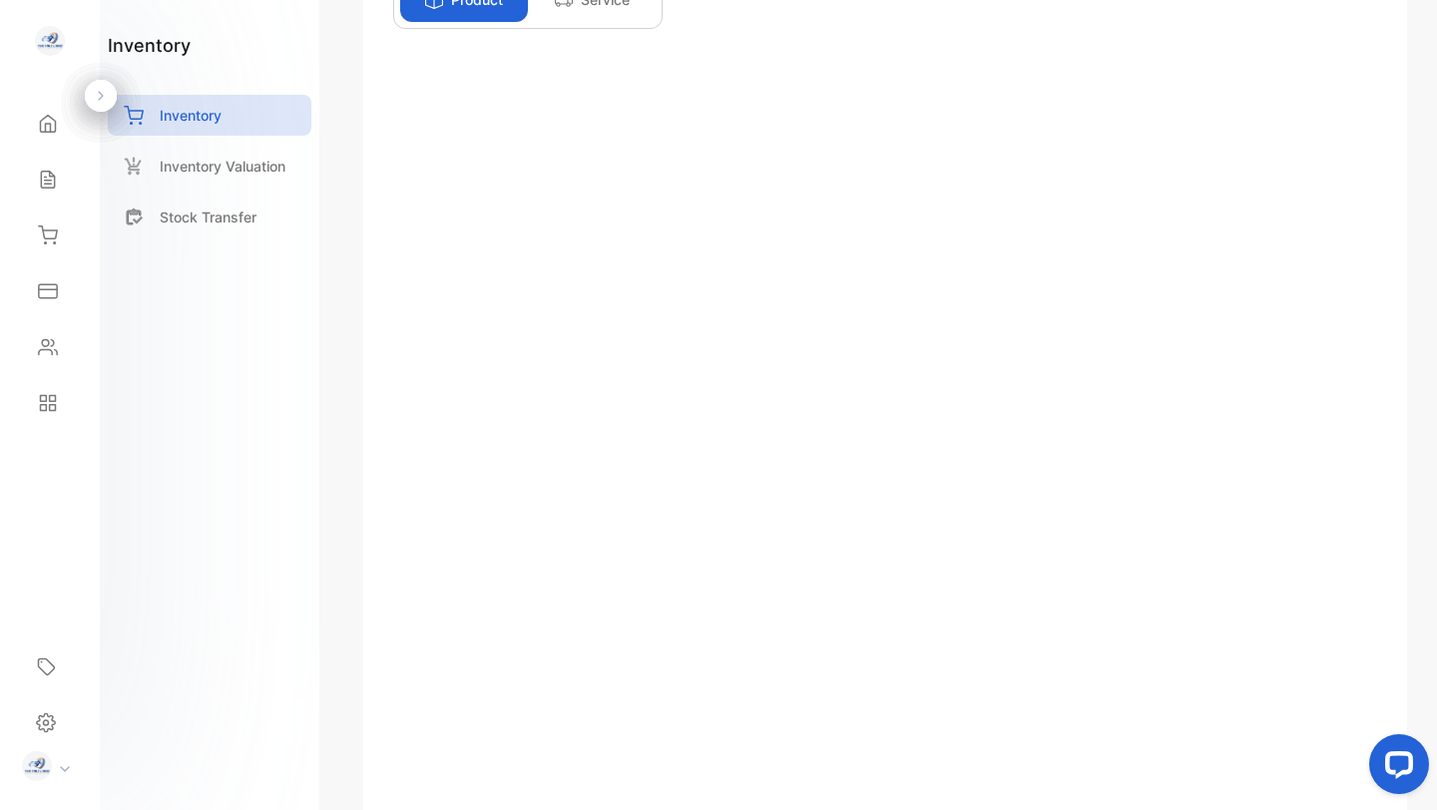
scroll to position [359, 0]
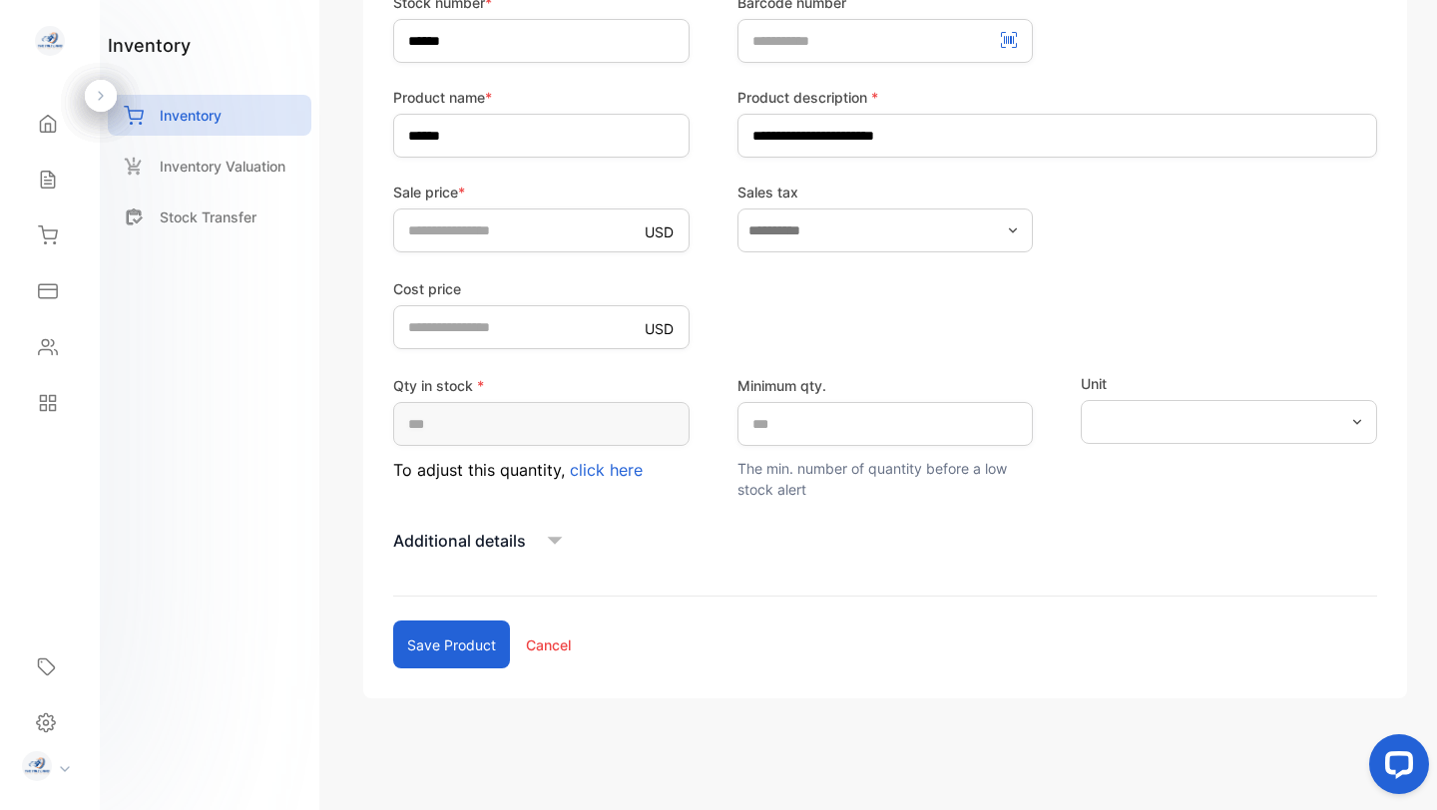
click at [557, 543] on icon at bounding box center [555, 541] width 30 height 30
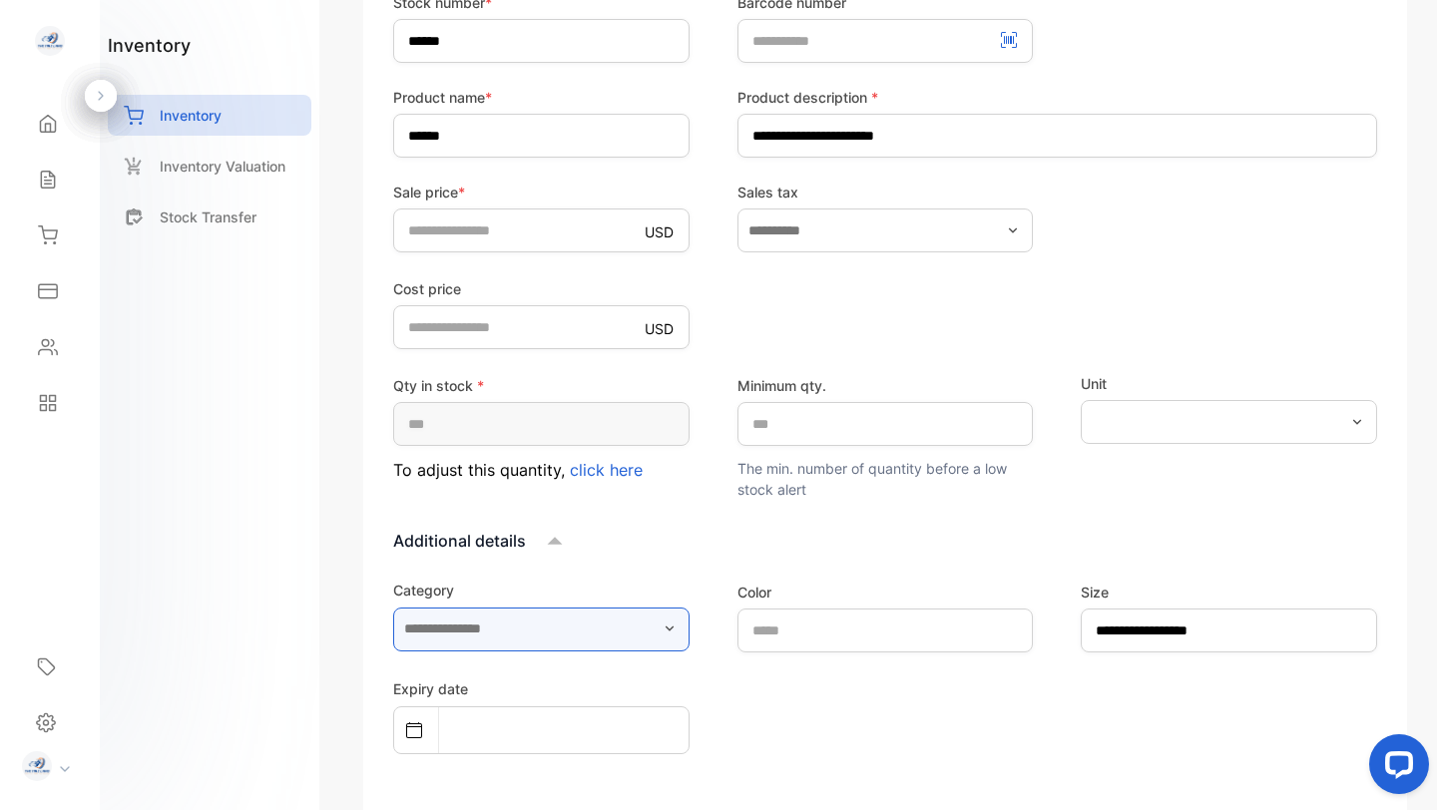
click at [554, 631] on input "text" at bounding box center [541, 630] width 296 height 44
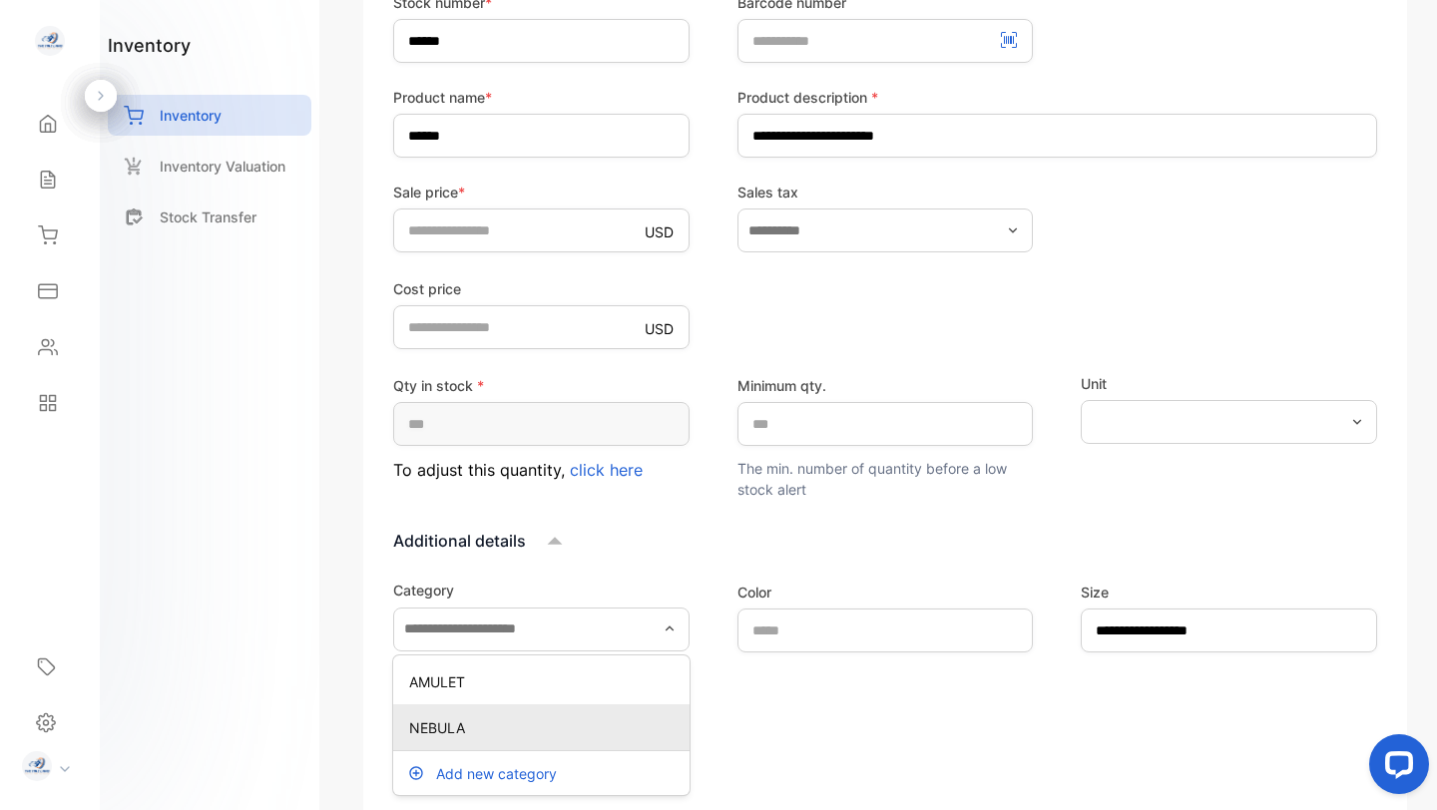
click at [498, 730] on p "NEBULA" at bounding box center [545, 727] width 272 height 21
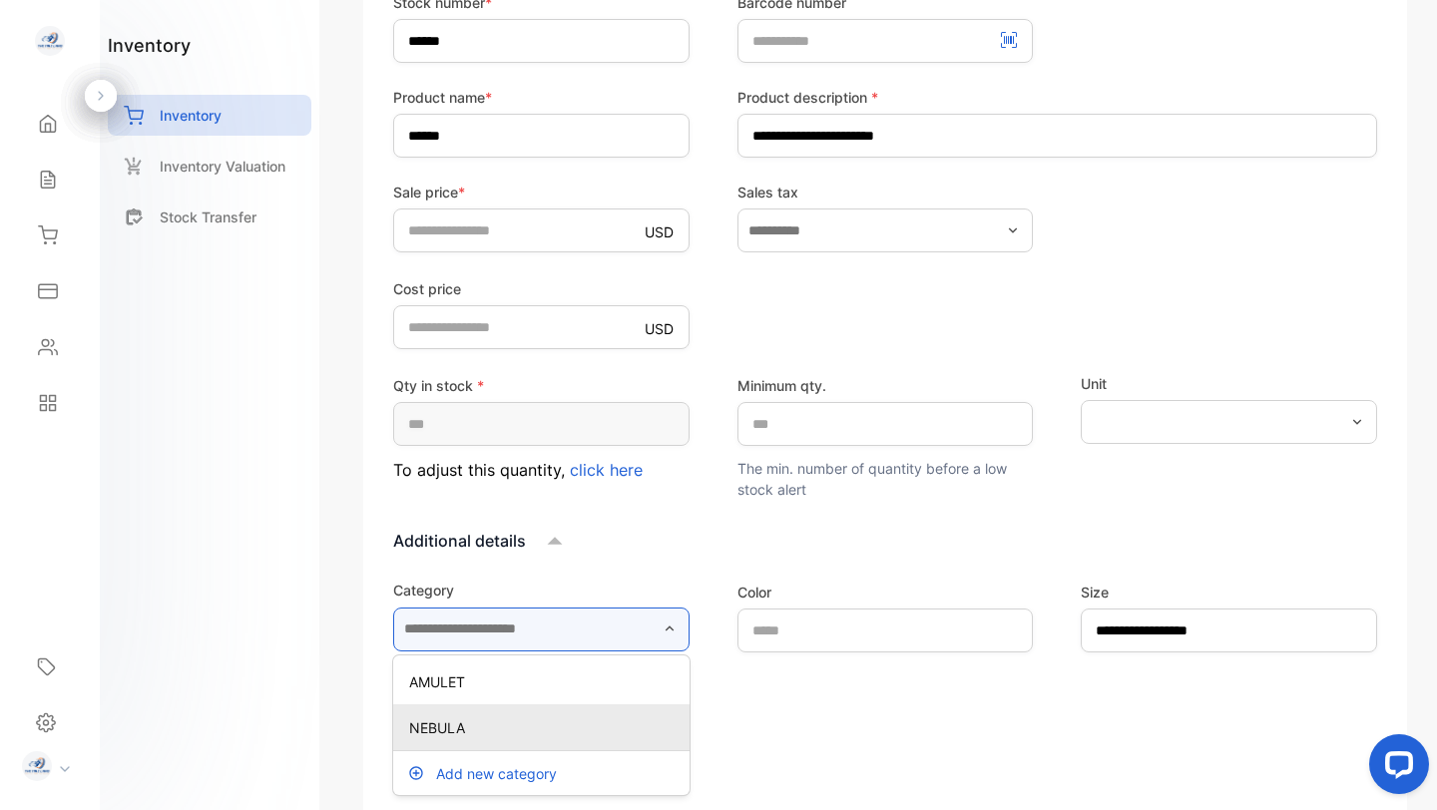
type input "******"
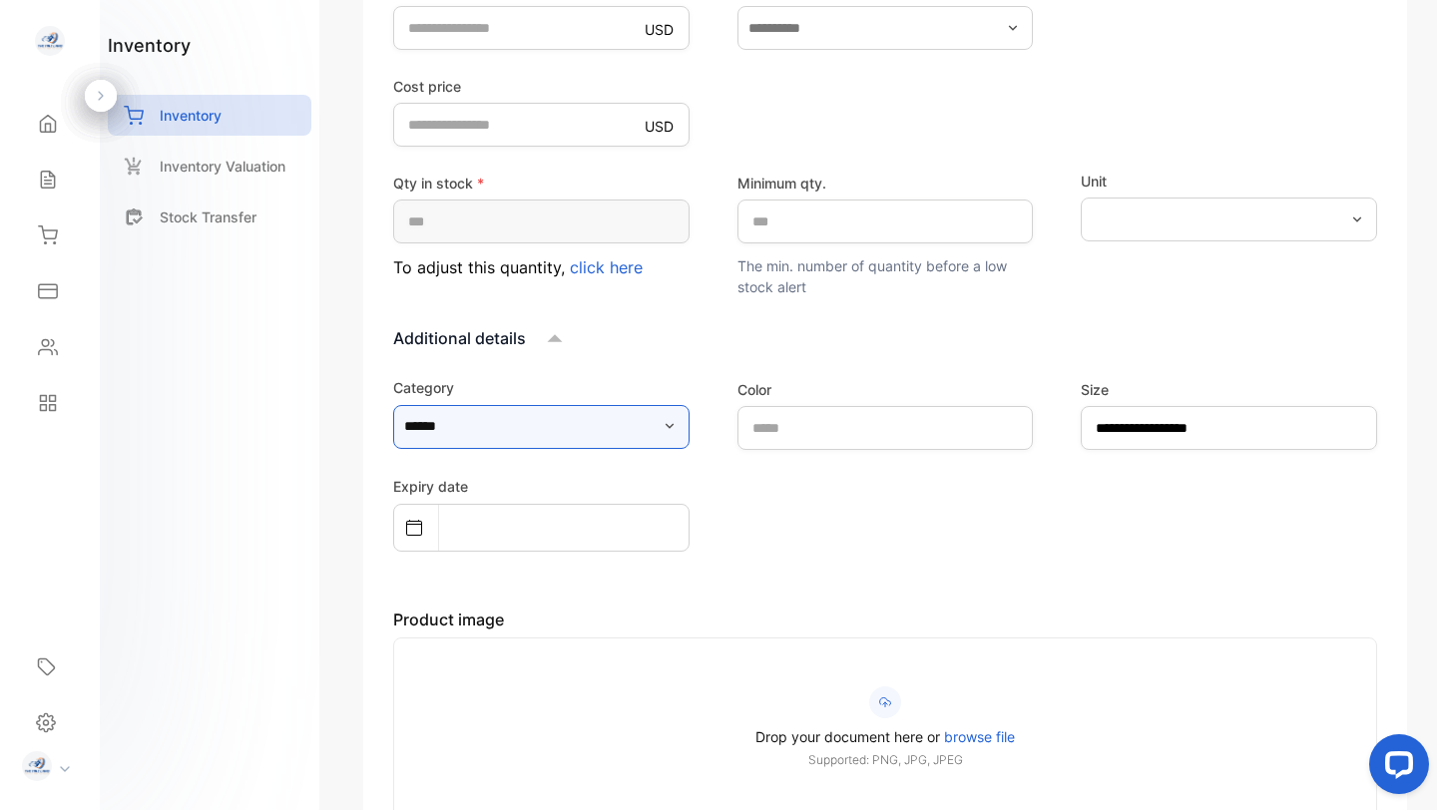
scroll to position [824, 0]
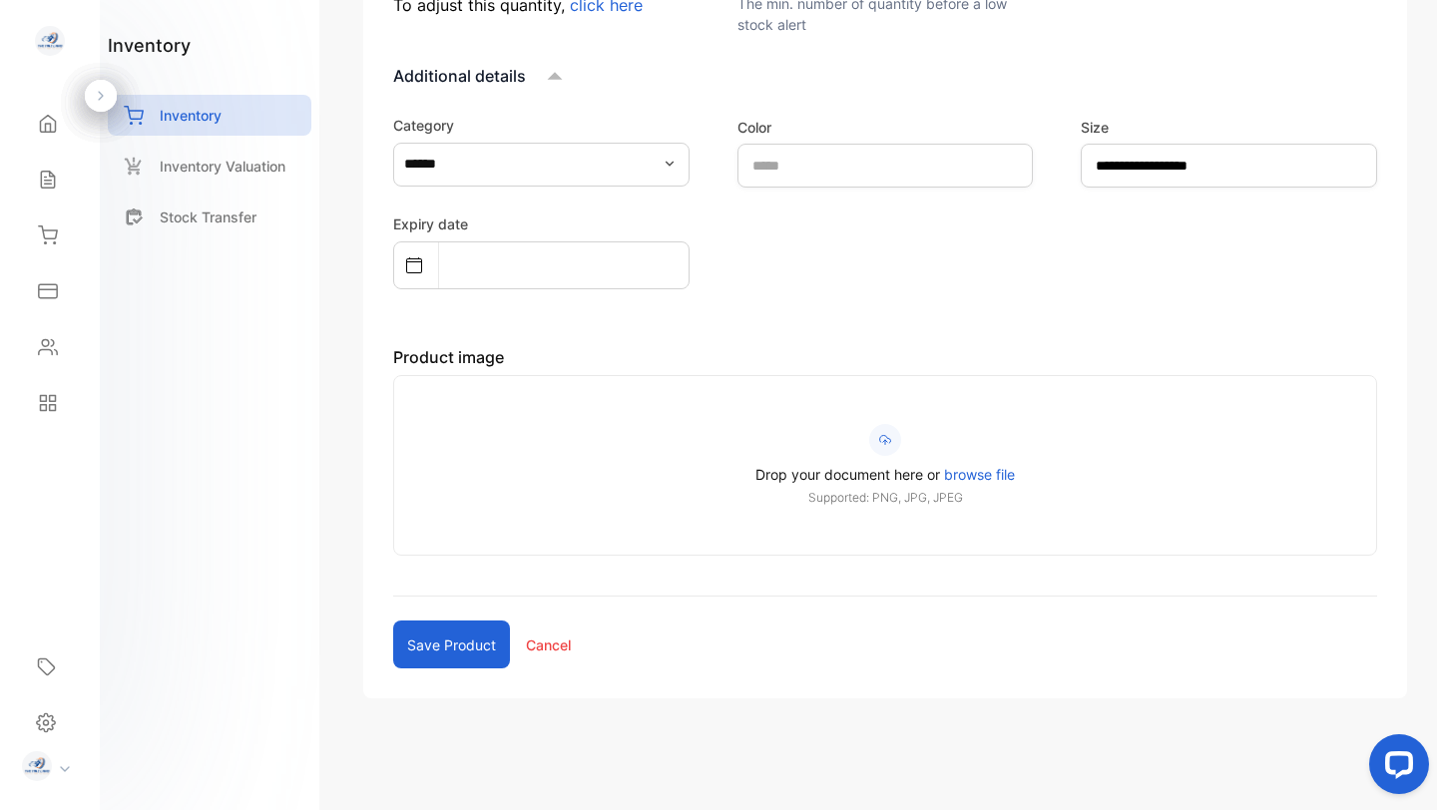
click at [439, 641] on button "Save product" at bounding box center [451, 645] width 117 height 48
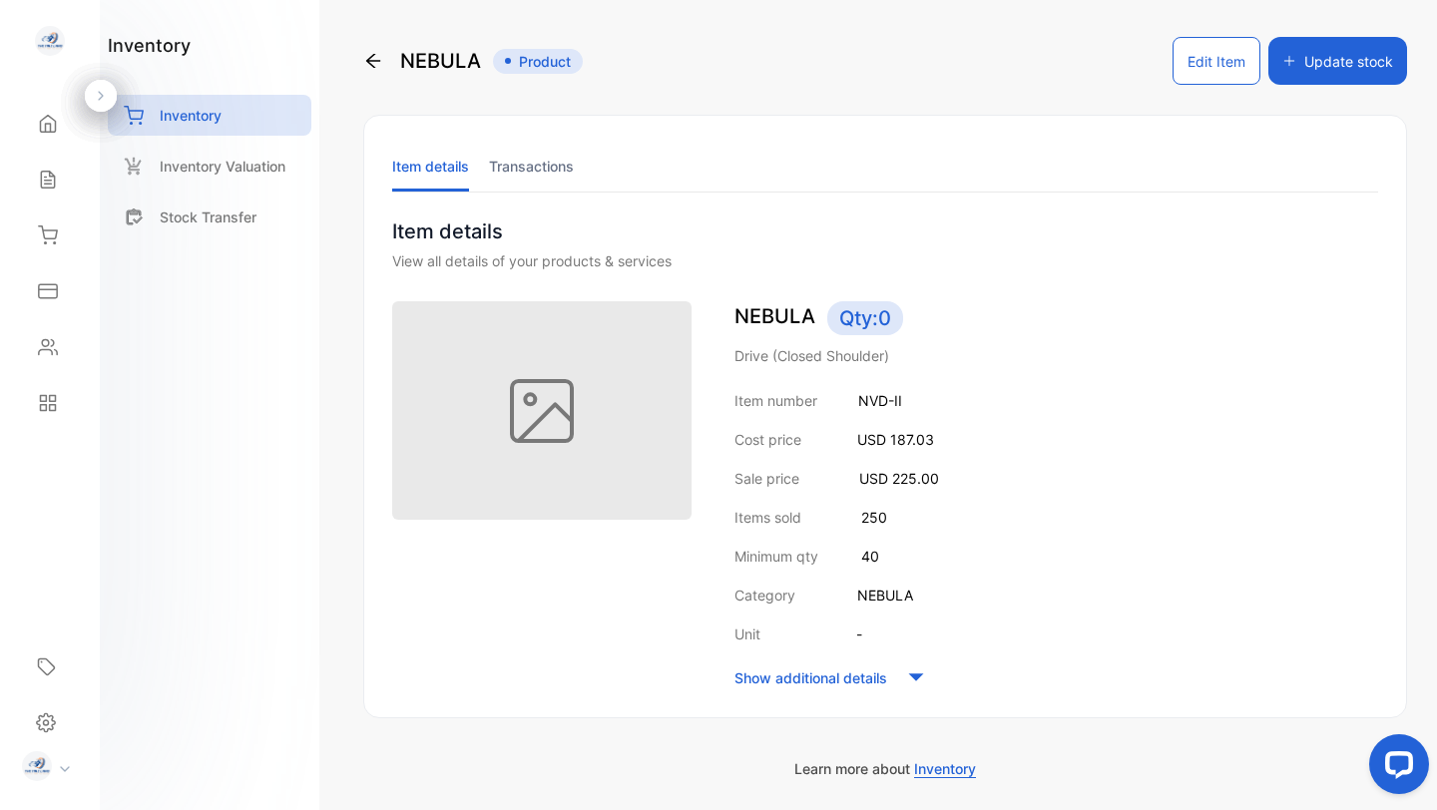
click at [1339, 56] on button "Update stock" at bounding box center [1337, 61] width 139 height 48
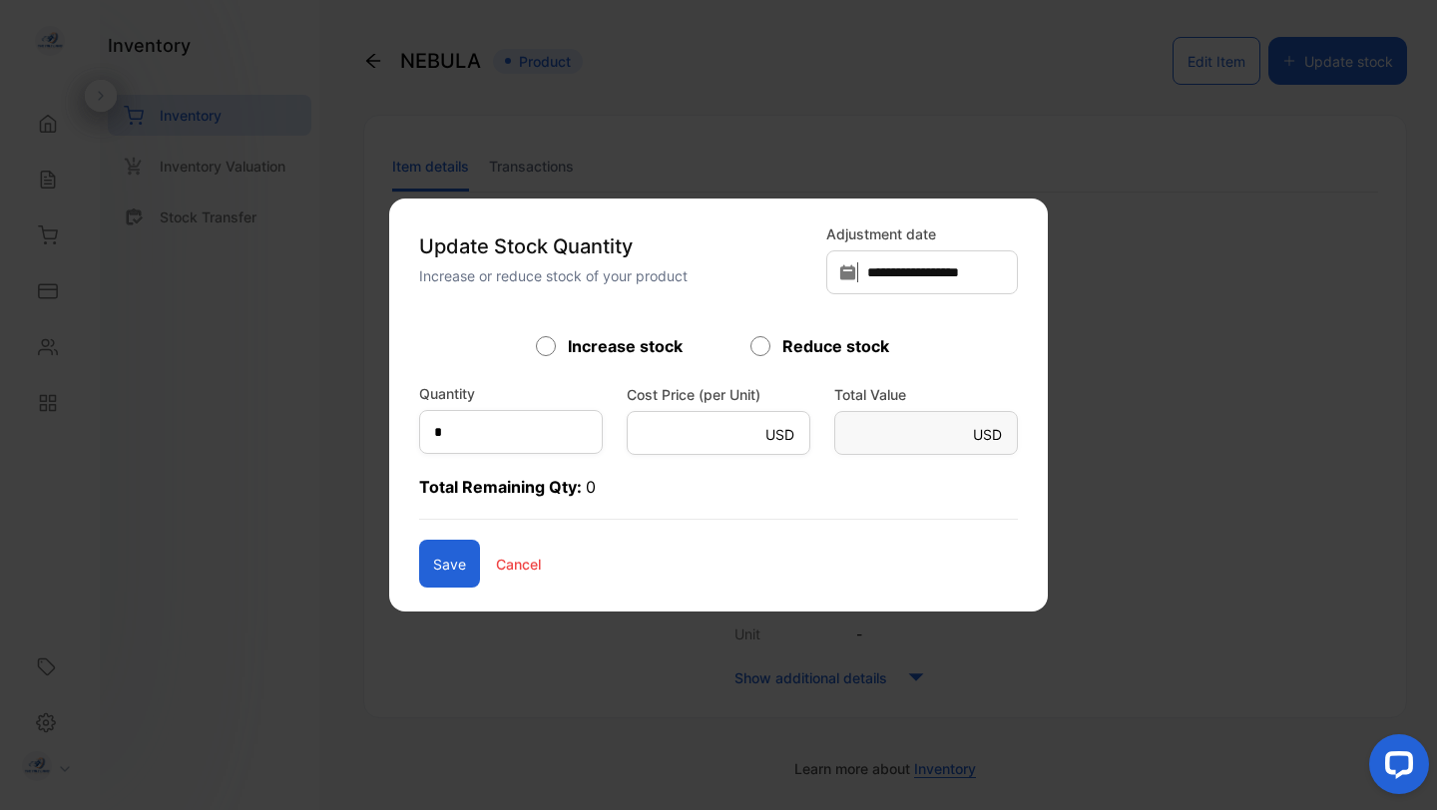
click at [498, 560] on p "Cancel" at bounding box center [518, 564] width 45 height 21
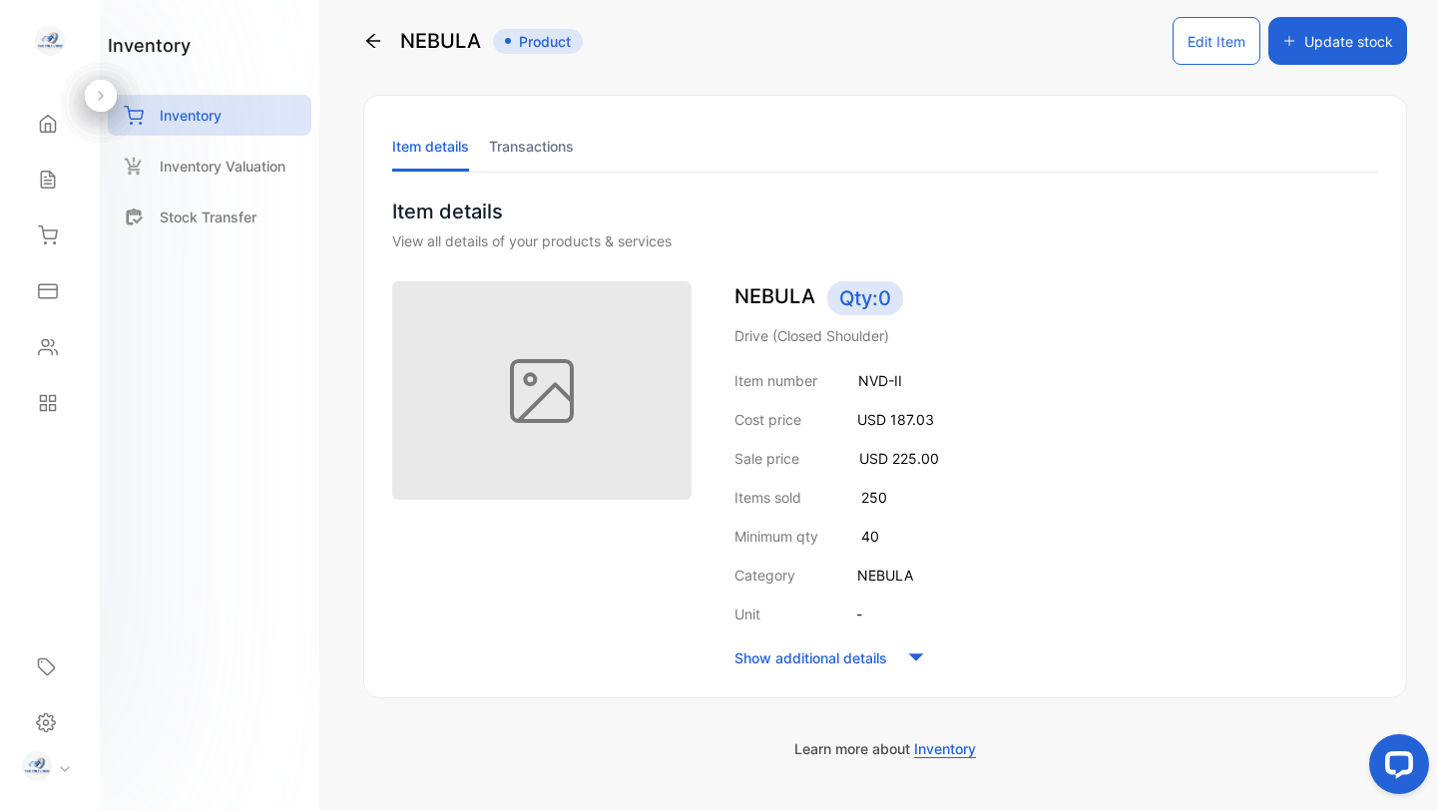
scroll to position [81, 0]
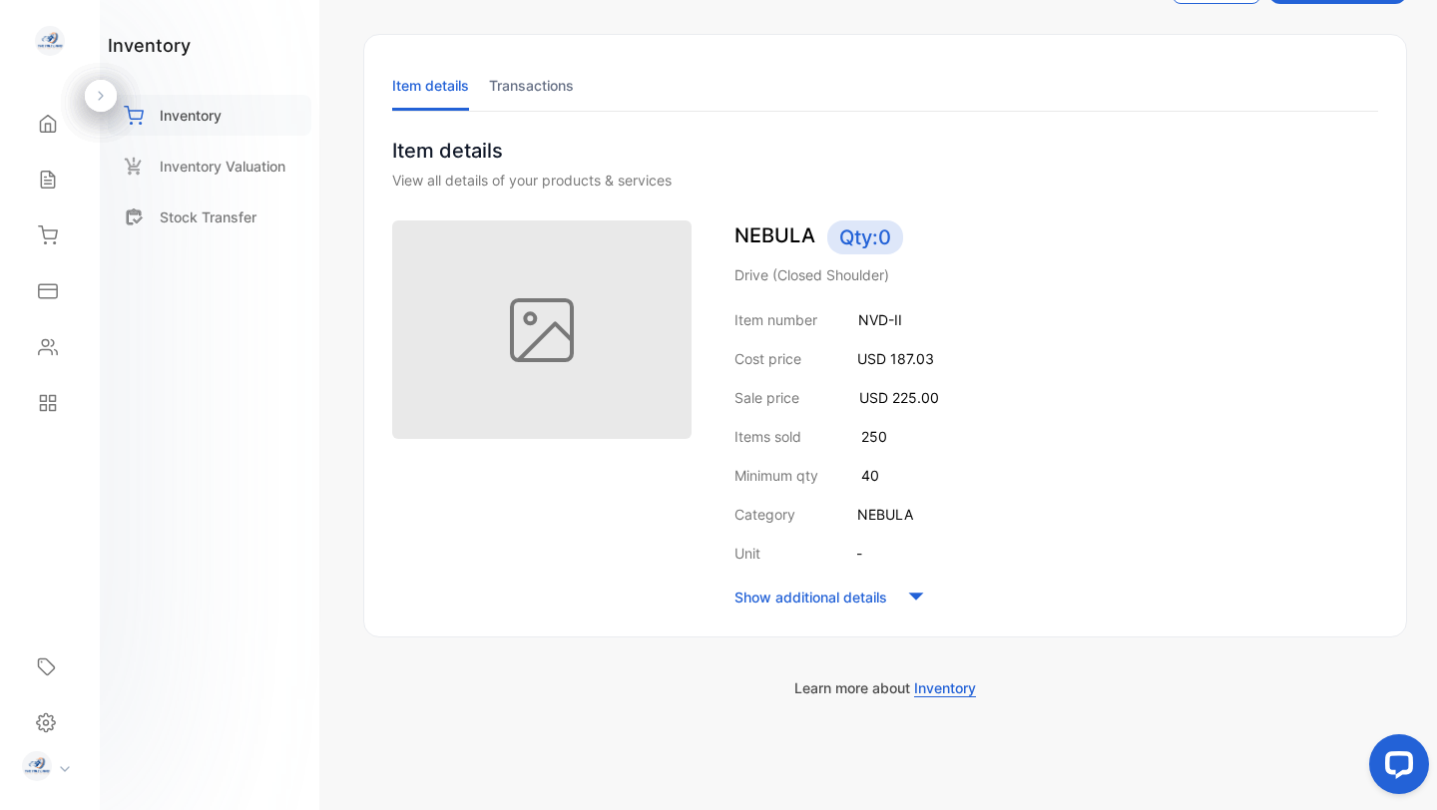
click at [176, 112] on p "Inventory" at bounding box center [191, 115] width 62 height 21
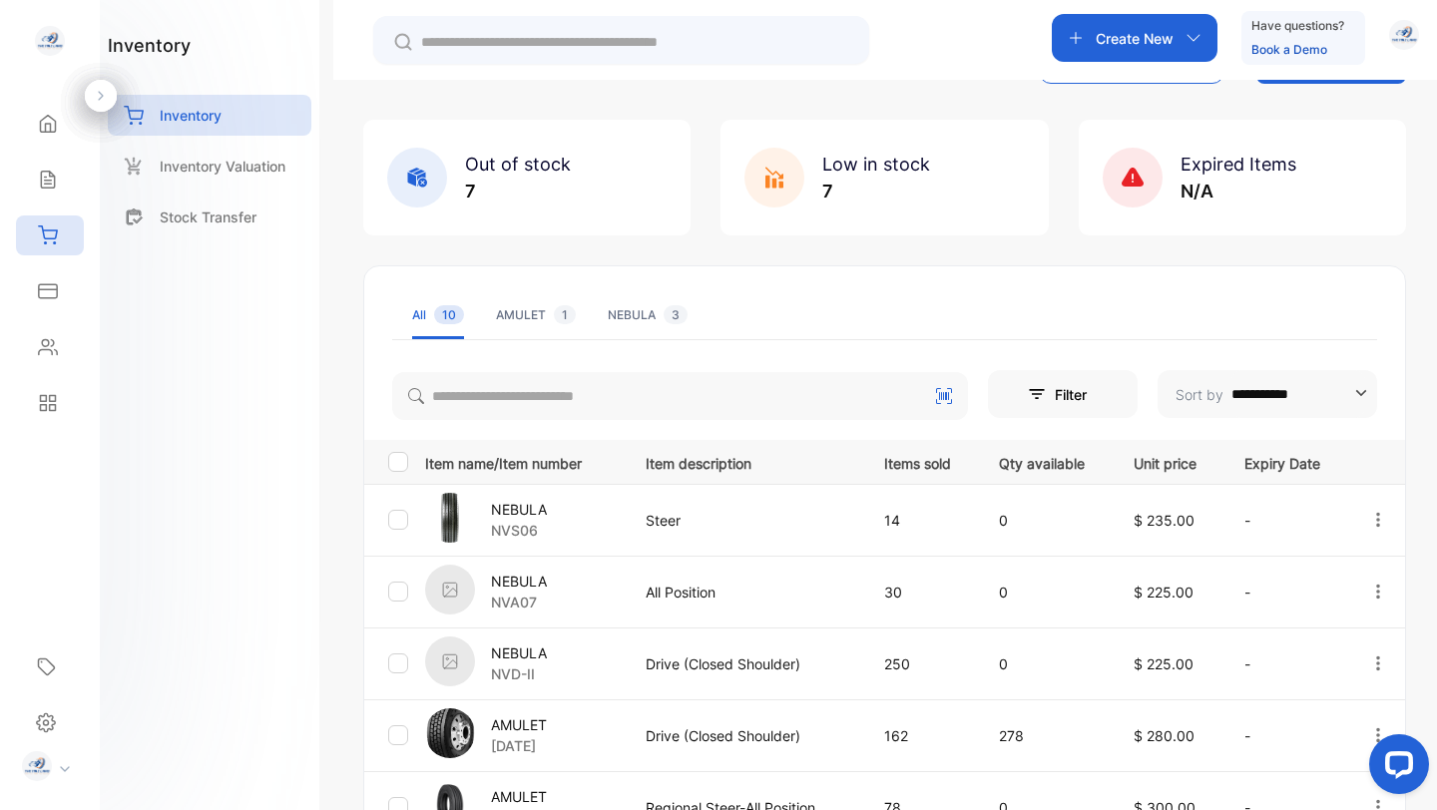
click at [524, 727] on p "AMULET" at bounding box center [519, 724] width 56 height 21
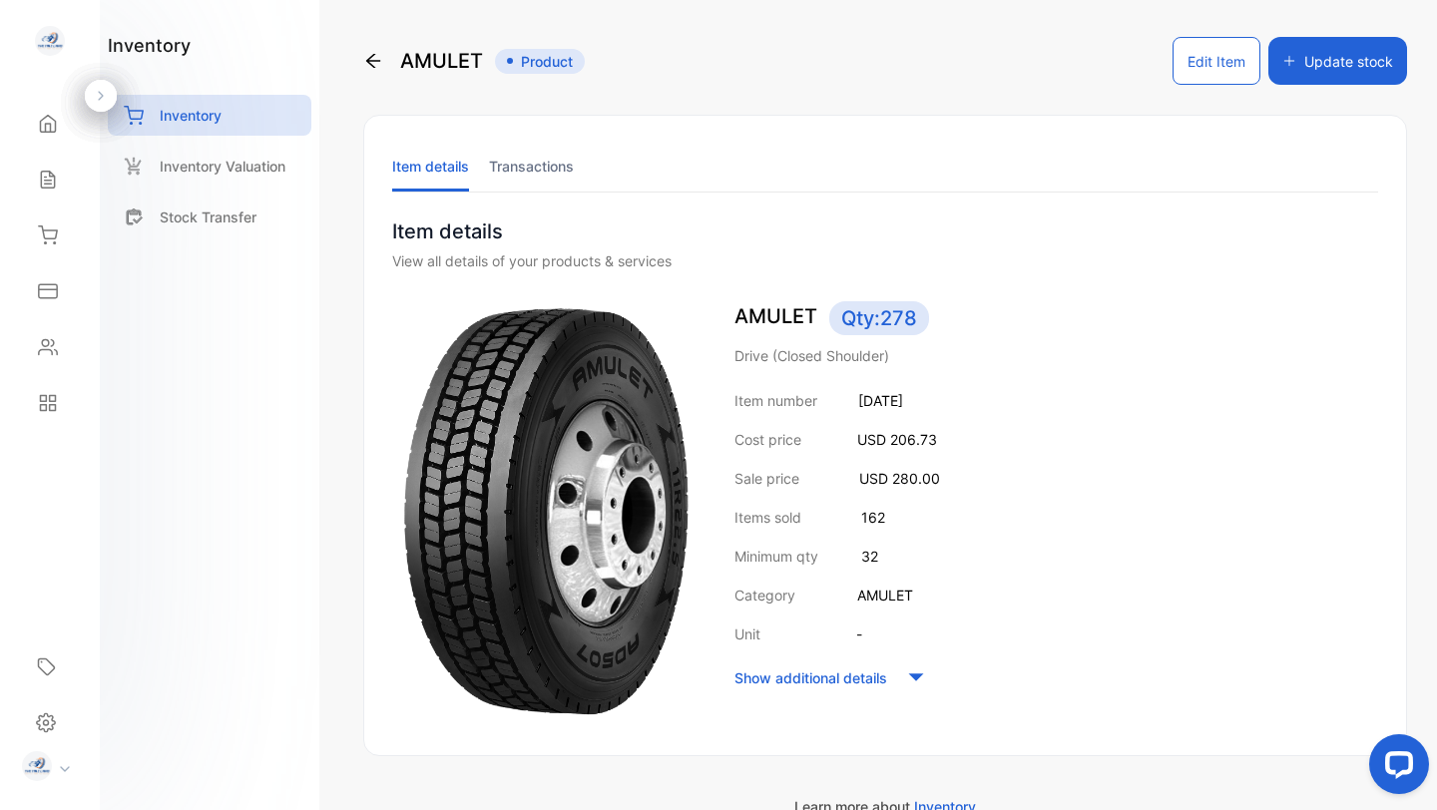
click at [1208, 58] on button "Edit Item" at bounding box center [1216, 61] width 88 height 48
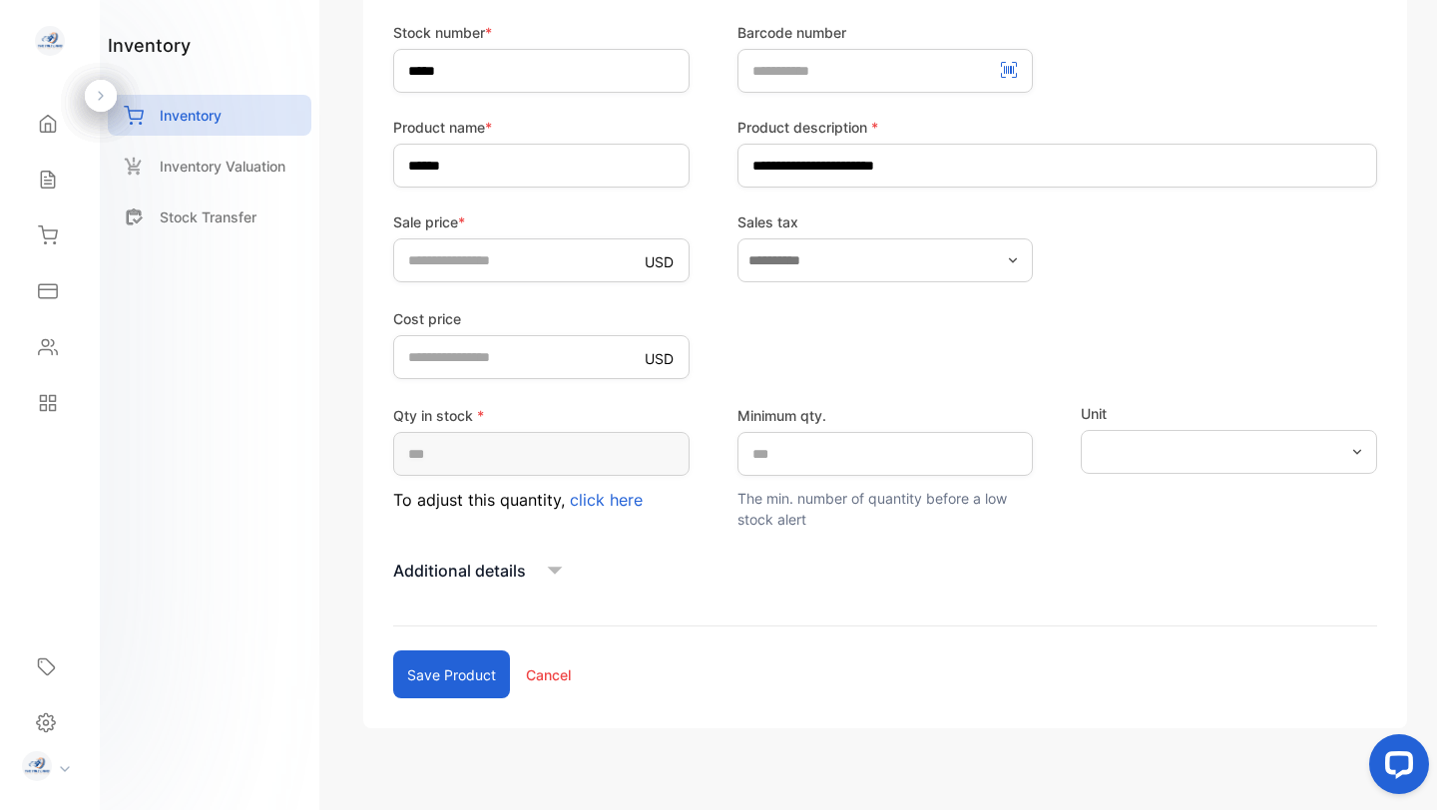
scroll to position [359, 0]
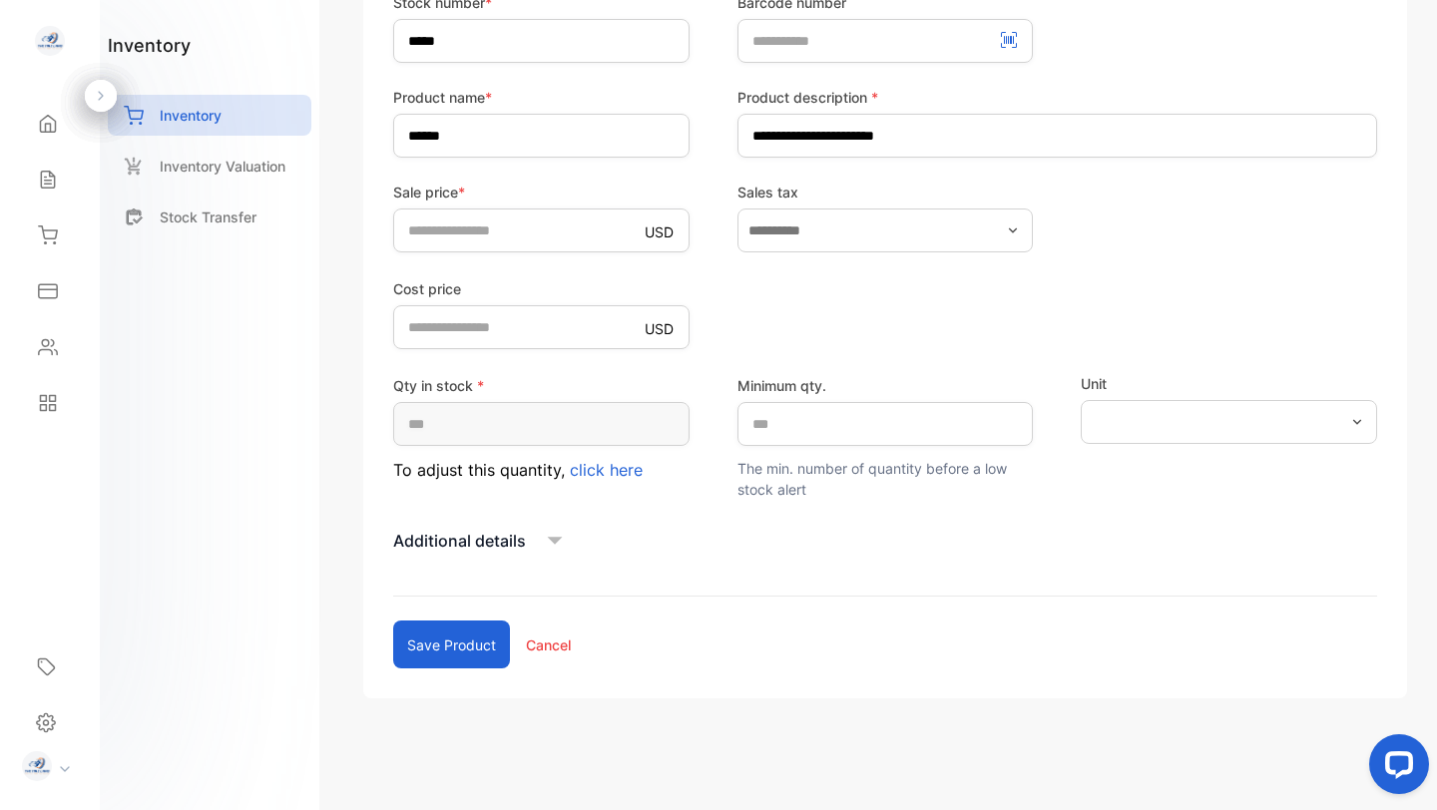
click at [553, 539] on icon at bounding box center [555, 541] width 15 height 8
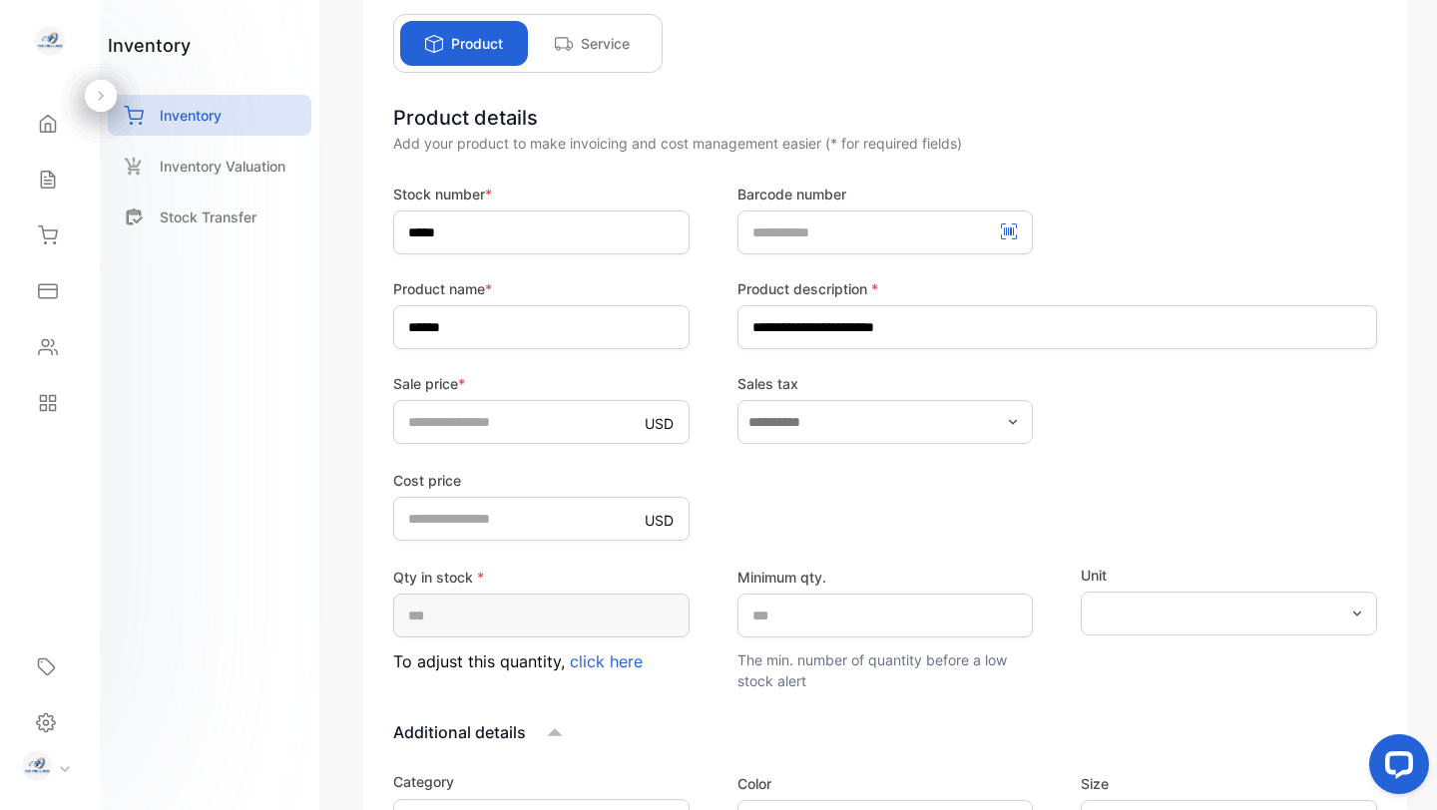
scroll to position [0, 0]
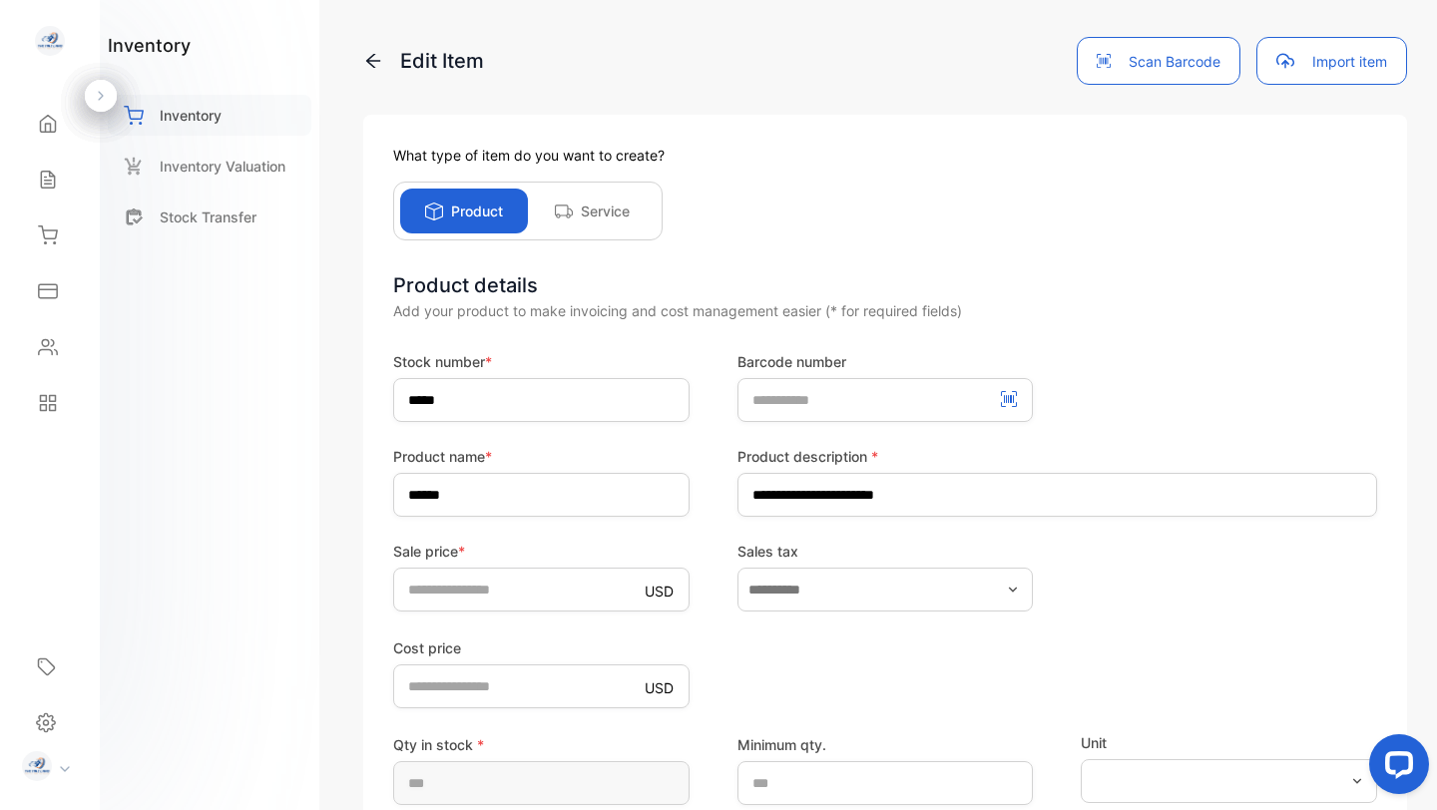
click at [180, 109] on p "Inventory" at bounding box center [191, 115] width 62 height 21
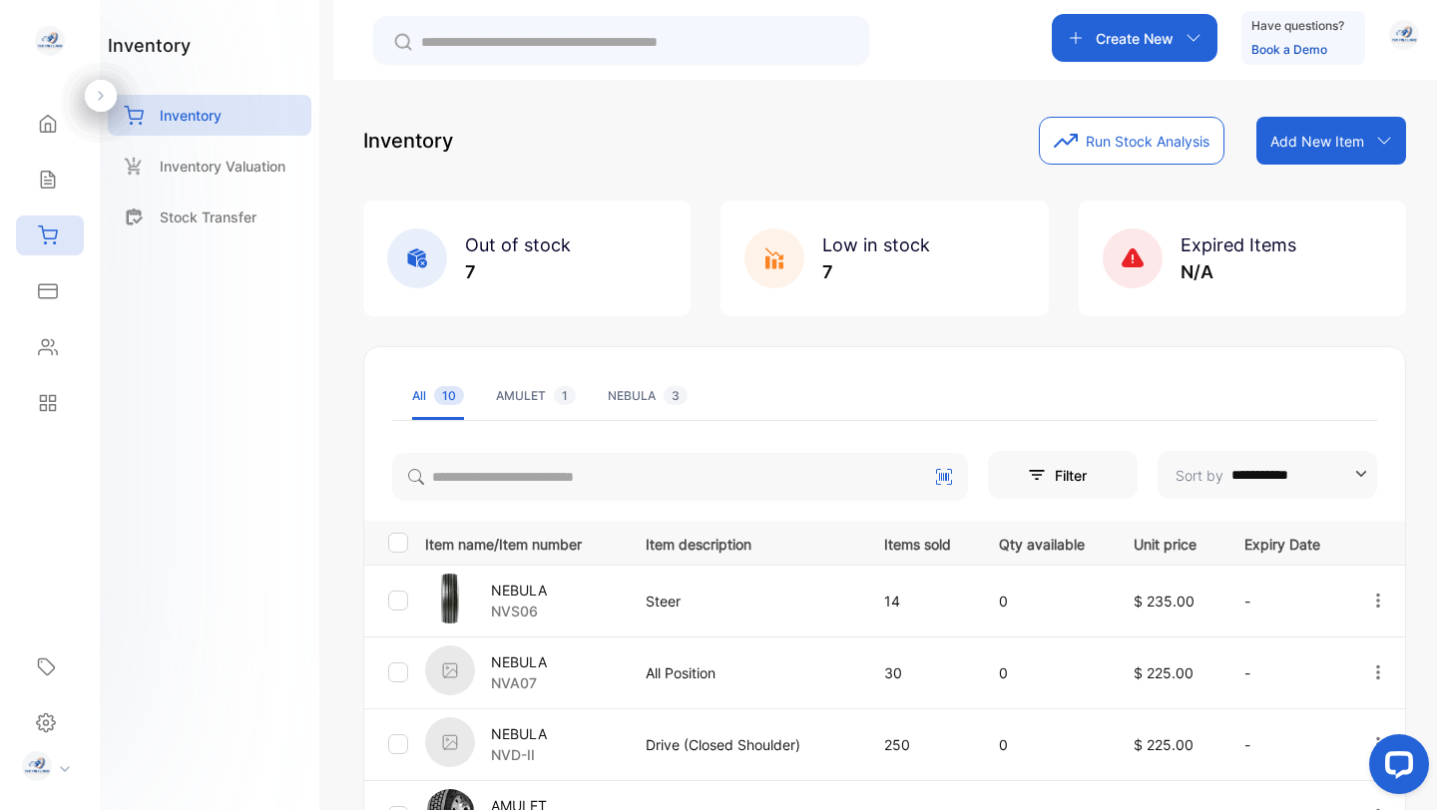
click at [349, 632] on div "**********" at bounding box center [884, 485] width 1103 height 810
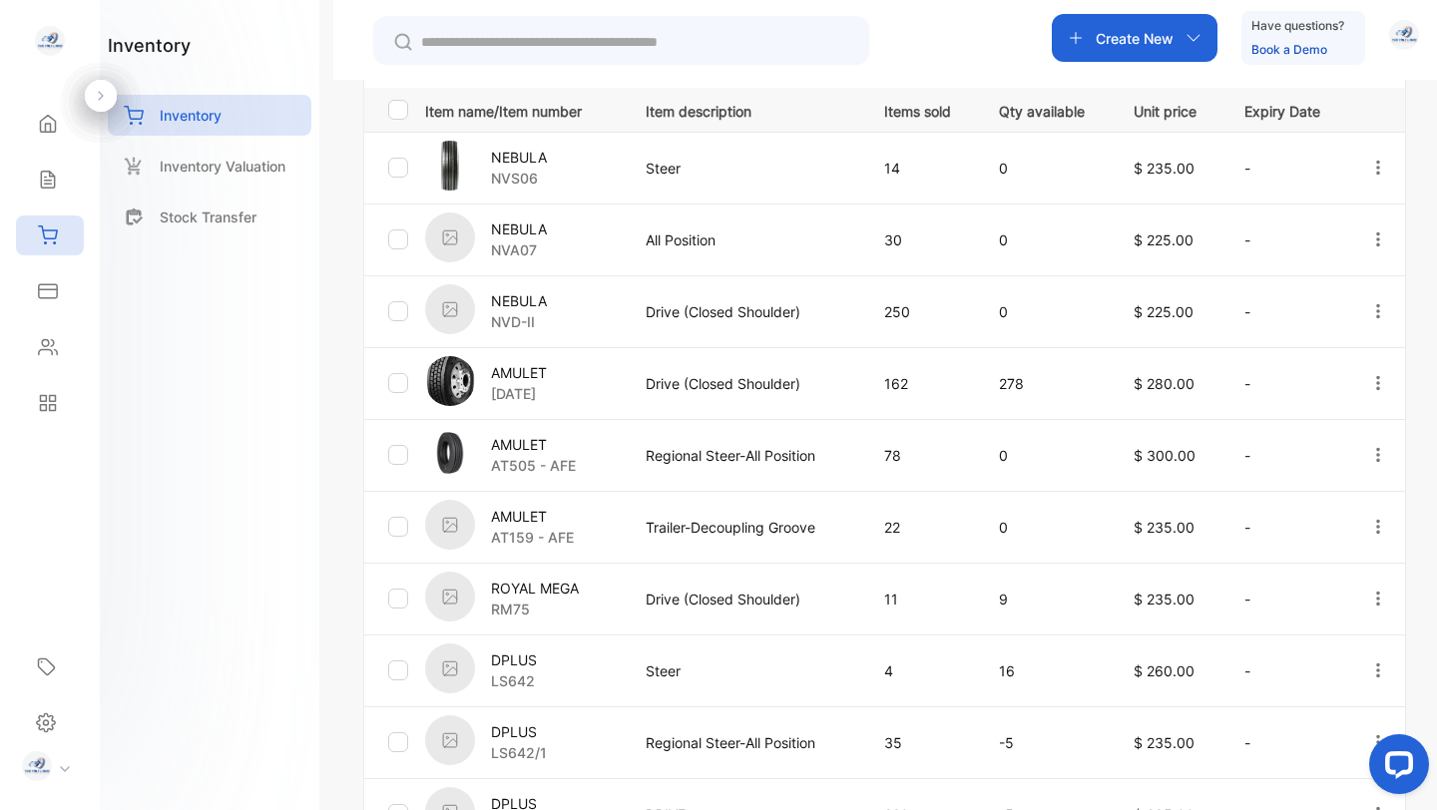
scroll to position [440, 0]
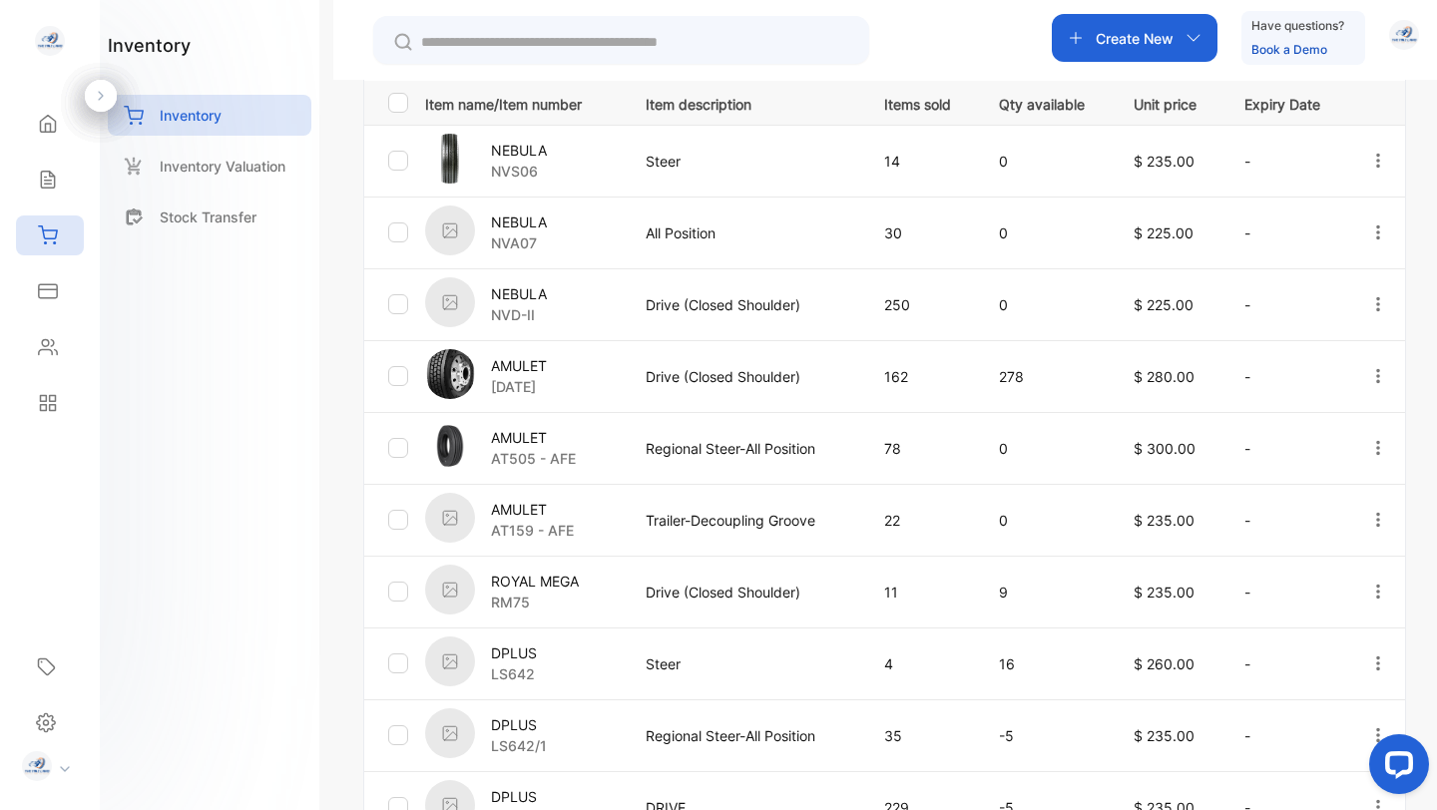
click at [511, 445] on p "AMULET" at bounding box center [533, 437] width 85 height 21
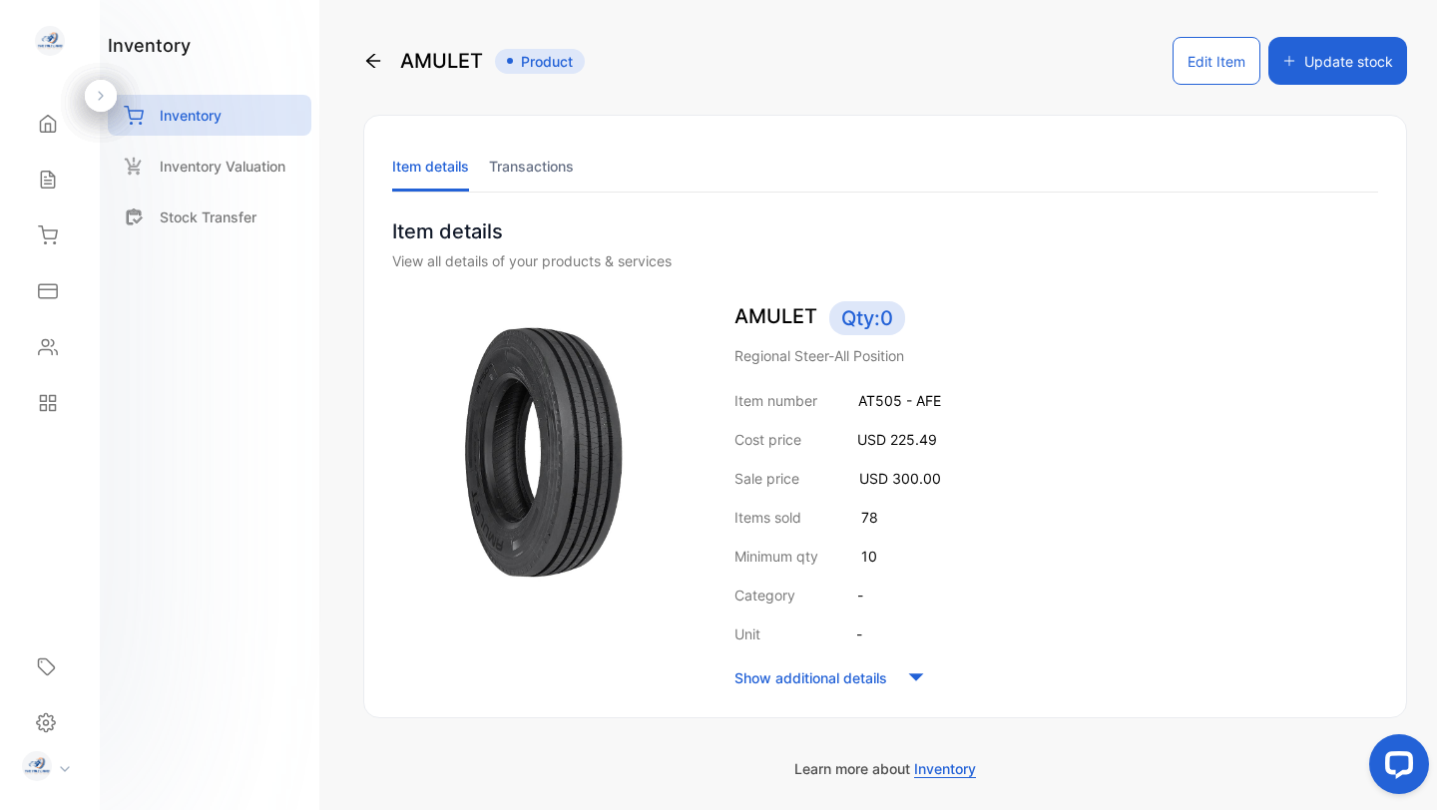
click at [1211, 65] on button "Edit Item" at bounding box center [1216, 61] width 88 height 48
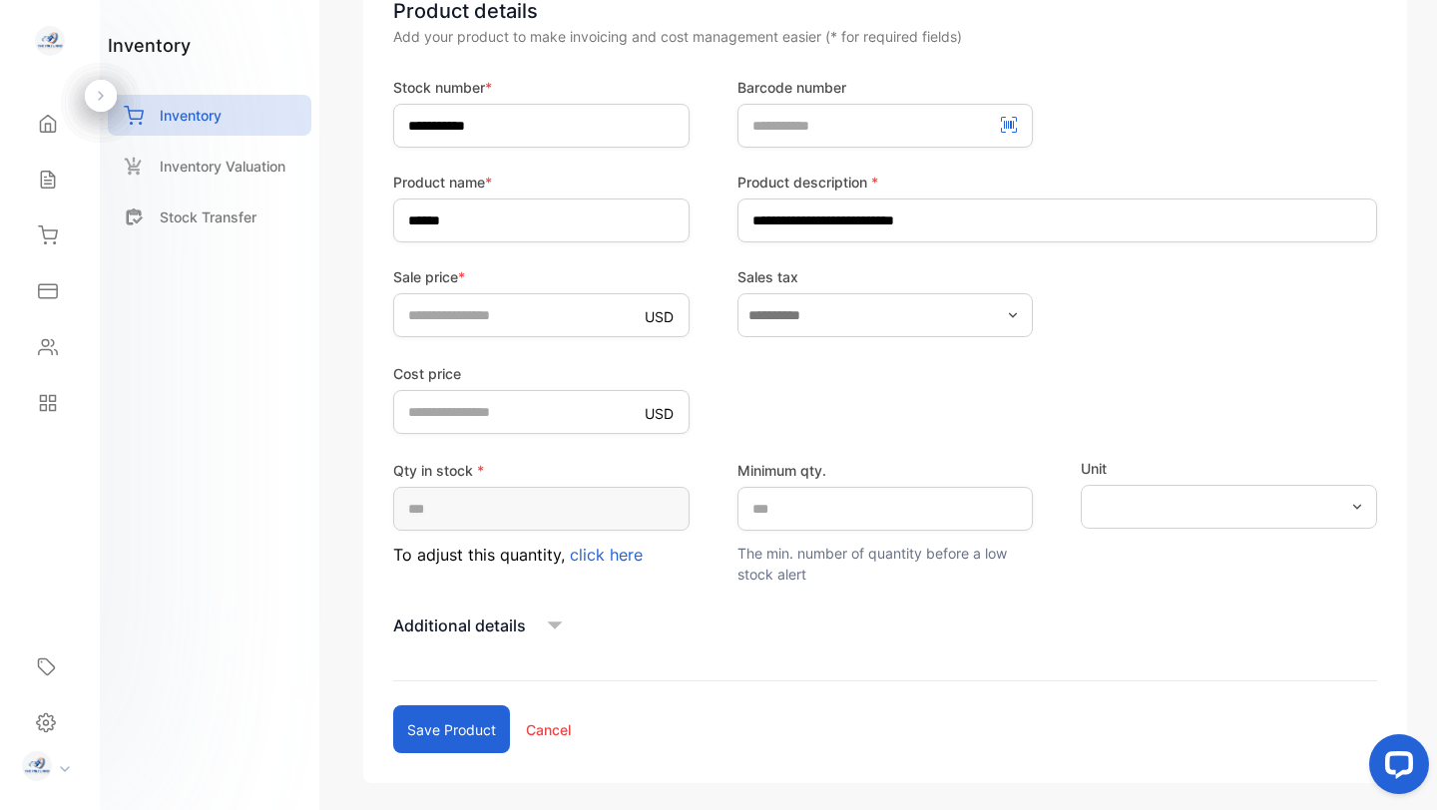
scroll to position [318, 0]
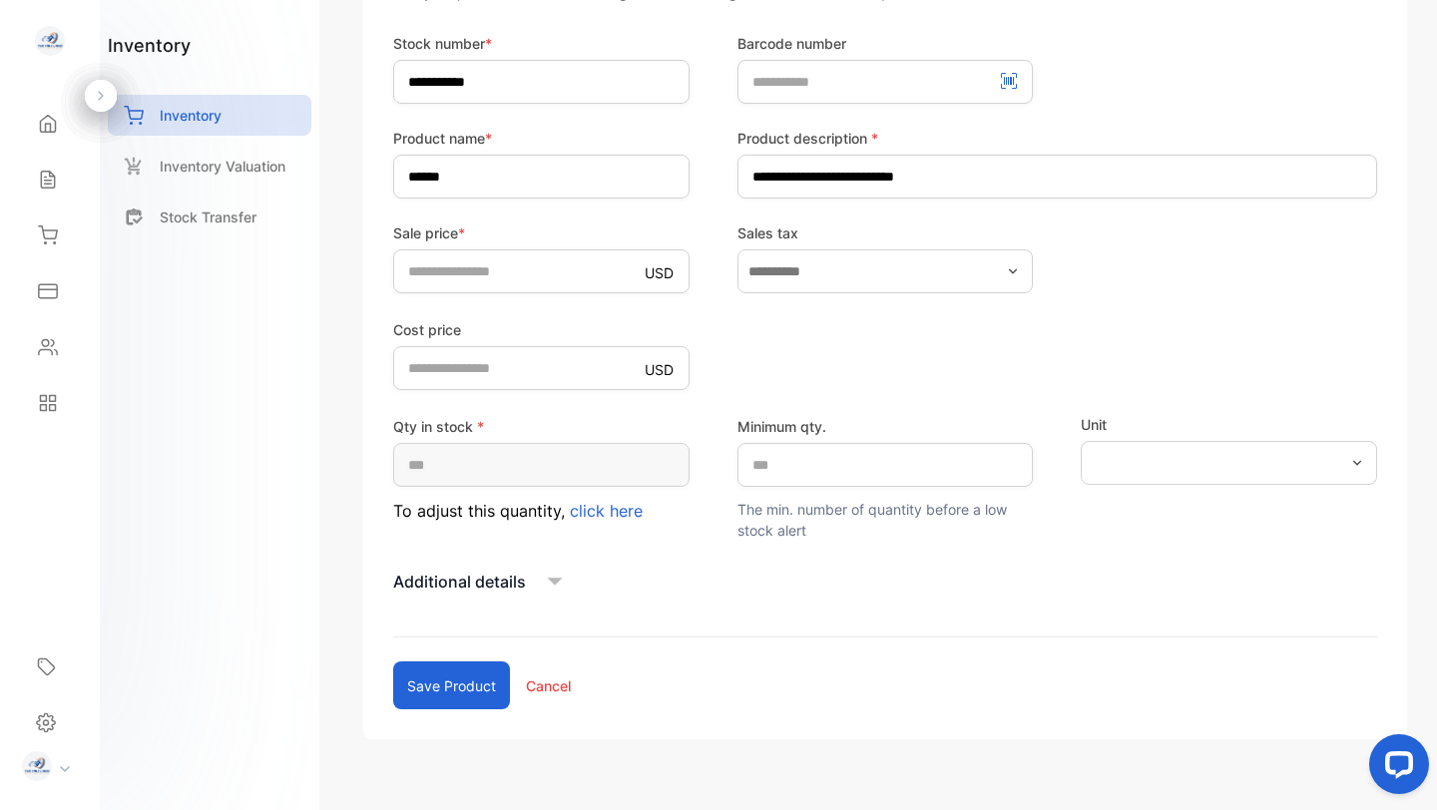
click at [555, 583] on icon at bounding box center [555, 582] width 15 height 8
click at [549, 674] on input "text" at bounding box center [541, 670] width 296 height 44
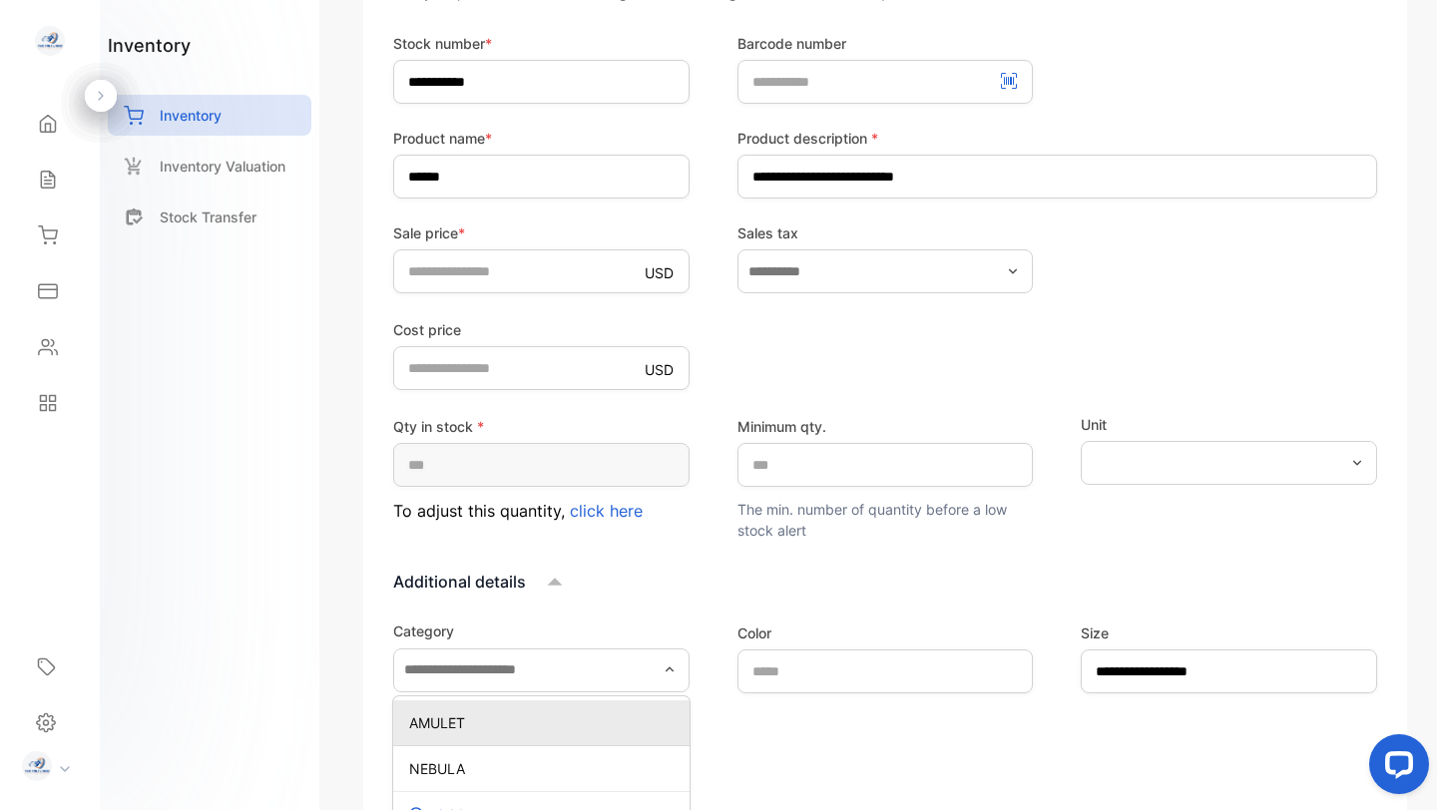
click at [492, 723] on p "AMULET" at bounding box center [545, 722] width 272 height 21
type input "******"
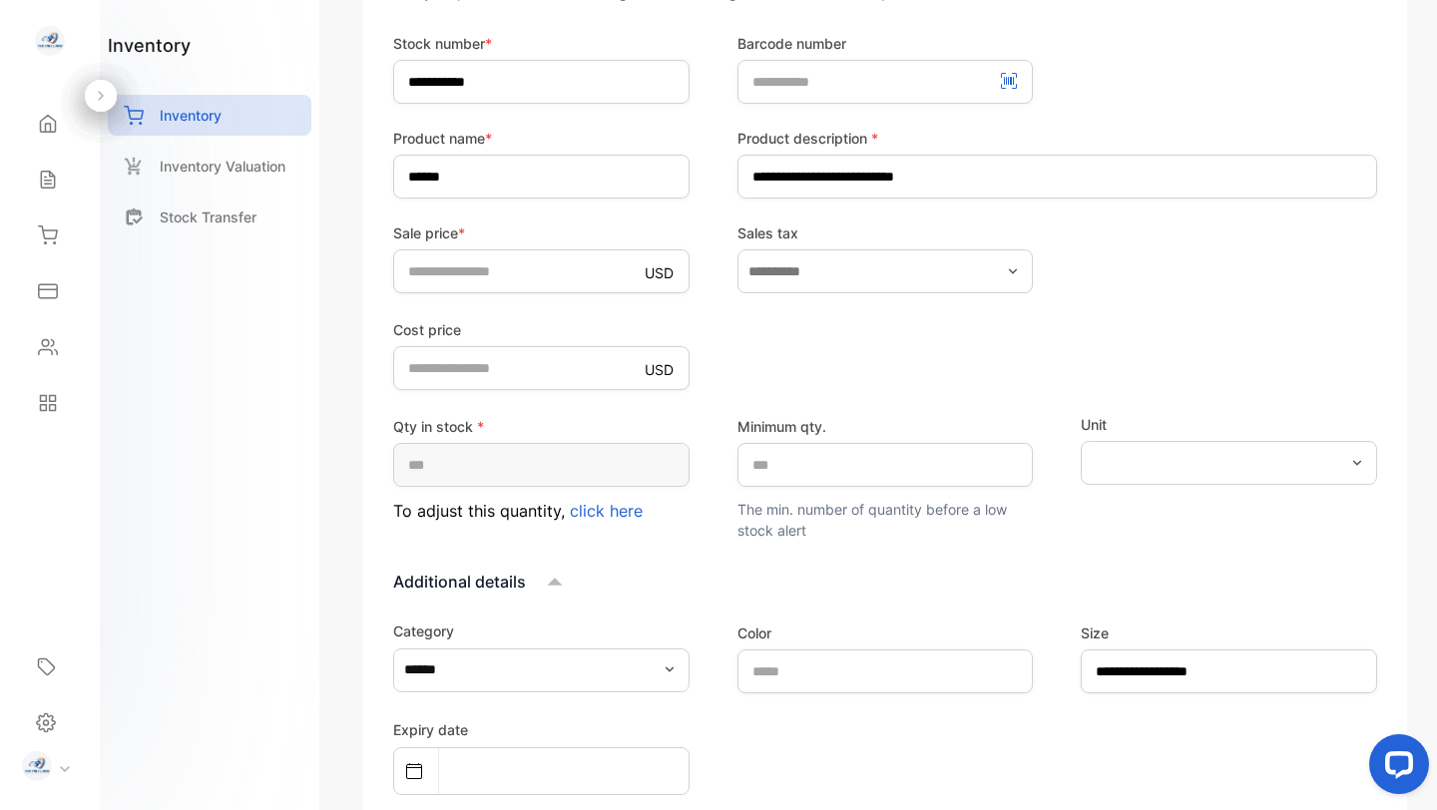
click at [815, 729] on div "Expiry date" at bounding box center [885, 756] width 984 height 78
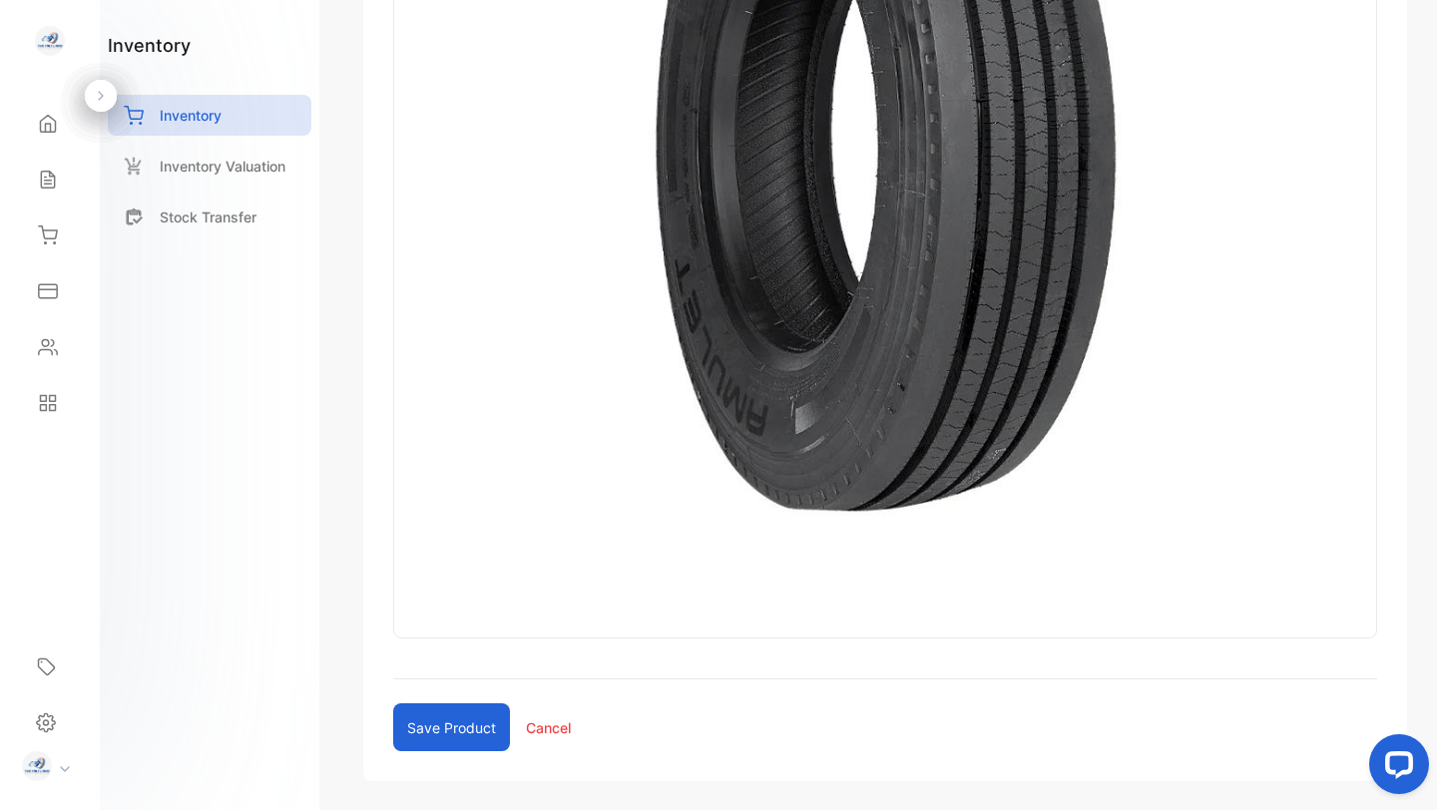
scroll to position [1621, 0]
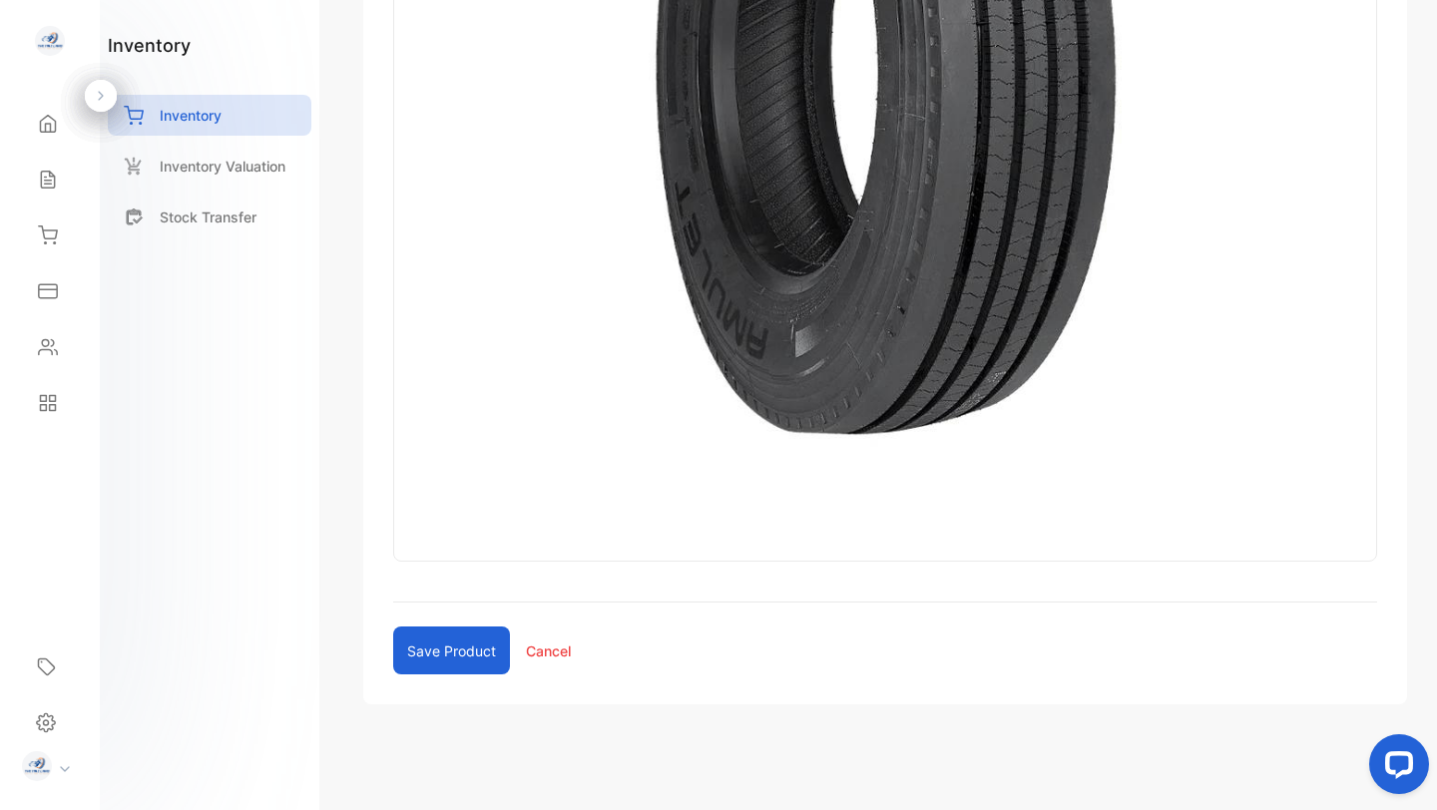
click at [439, 650] on button "Save product" at bounding box center [451, 651] width 117 height 48
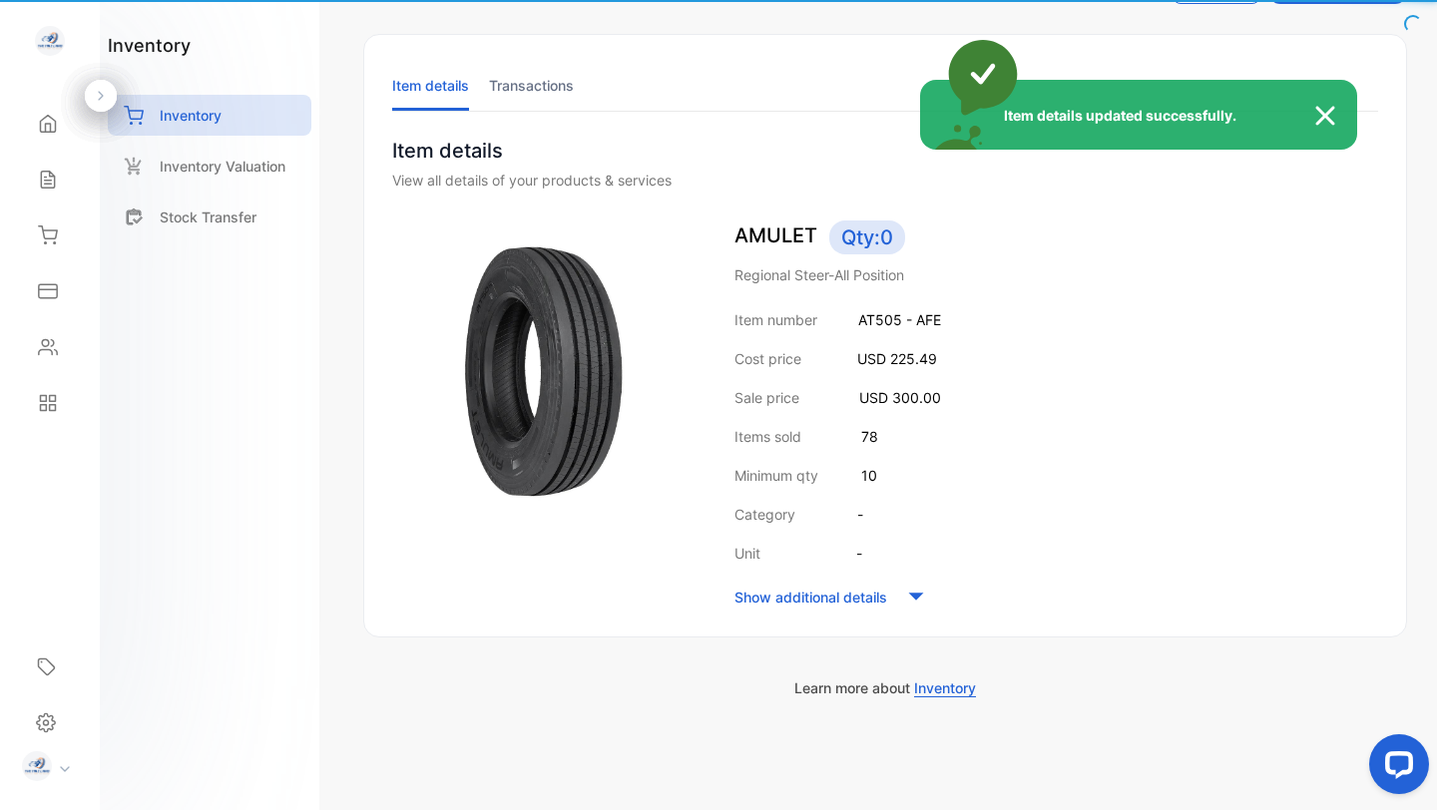
scroll to position [81, 0]
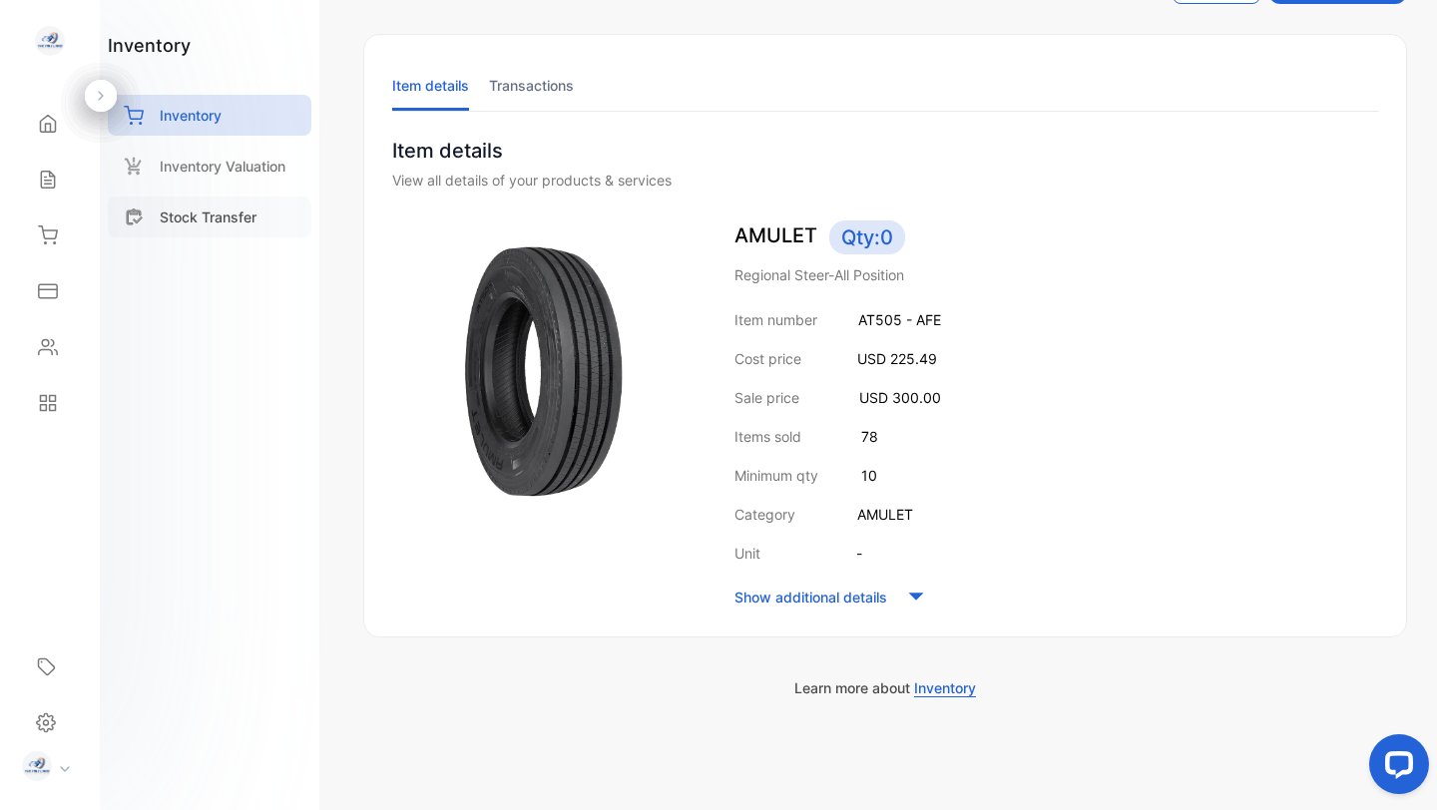
click at [201, 221] on p "Stock Transfer" at bounding box center [208, 217] width 97 height 21
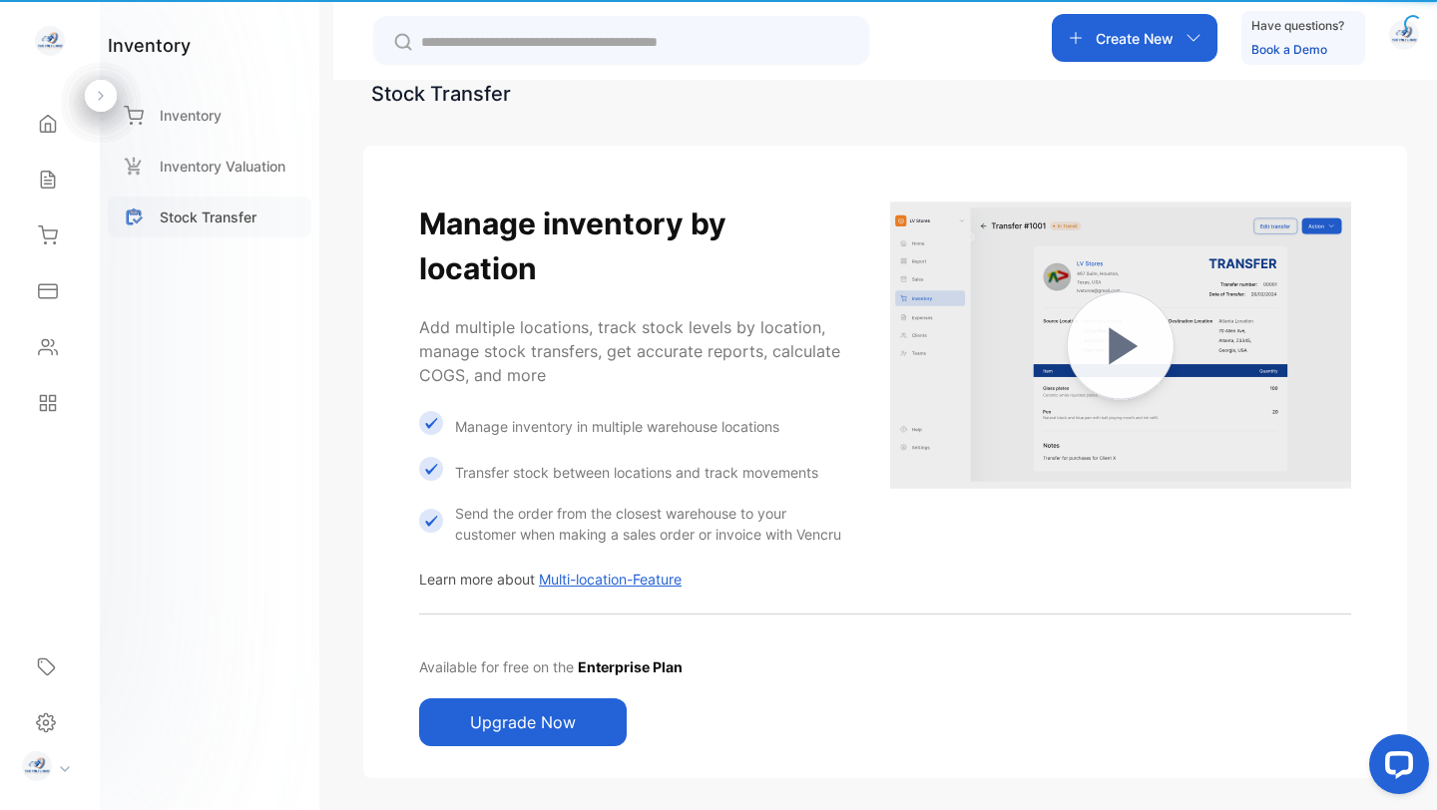
scroll to position [60, 0]
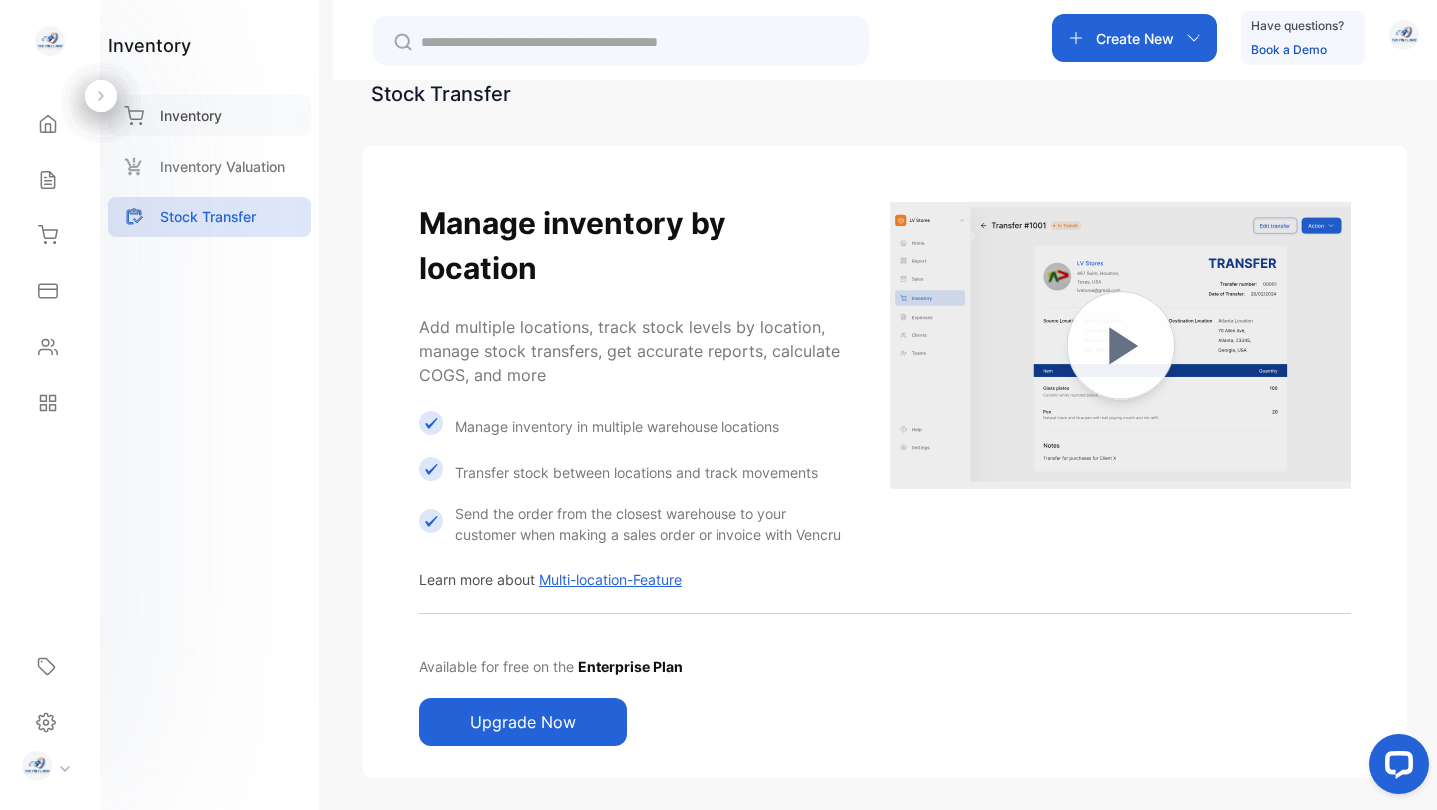
click at [193, 115] on p "Inventory" at bounding box center [191, 115] width 62 height 21
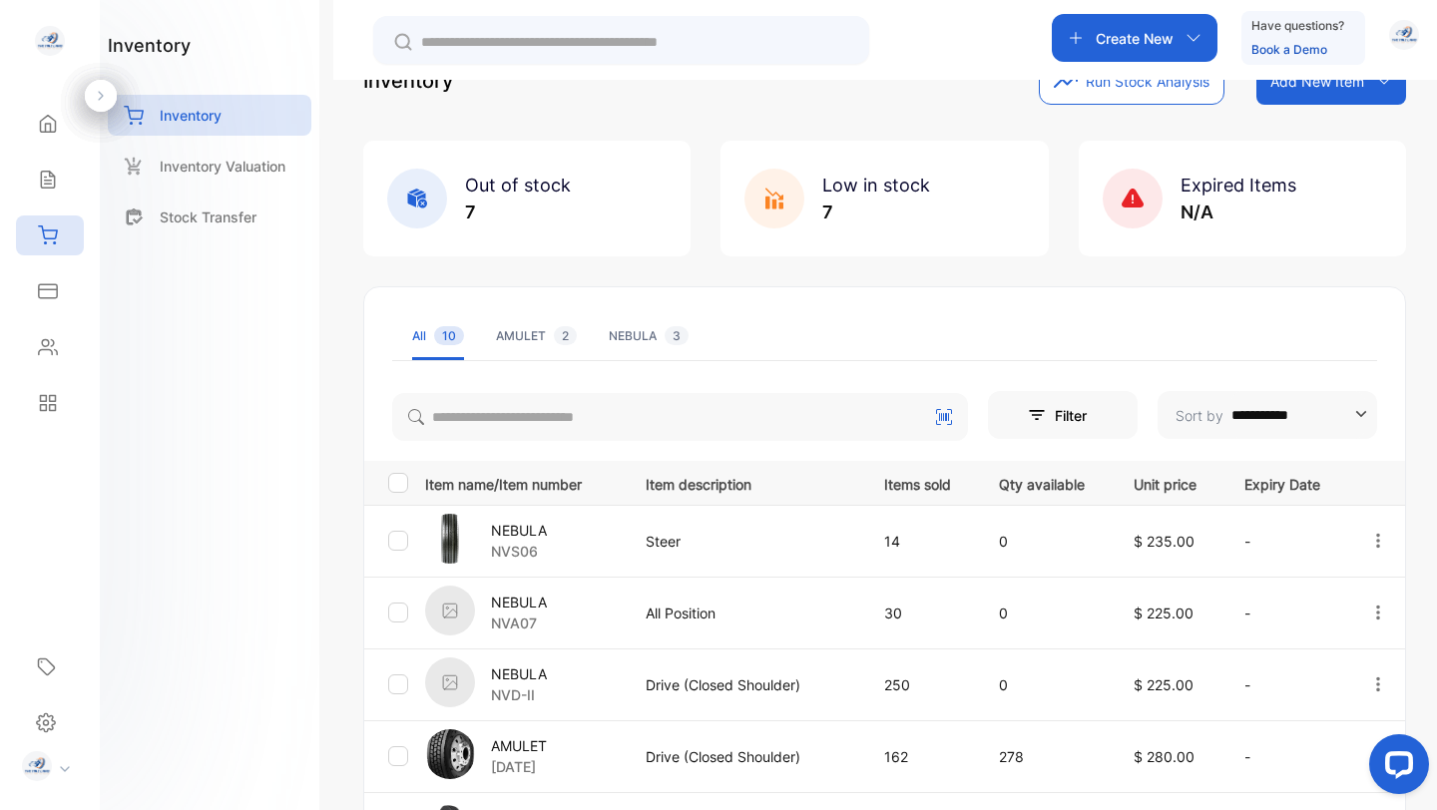
click at [775, 339] on ul "All 10 AMULET 2 NEBULA 3" at bounding box center [884, 336] width 985 height 49
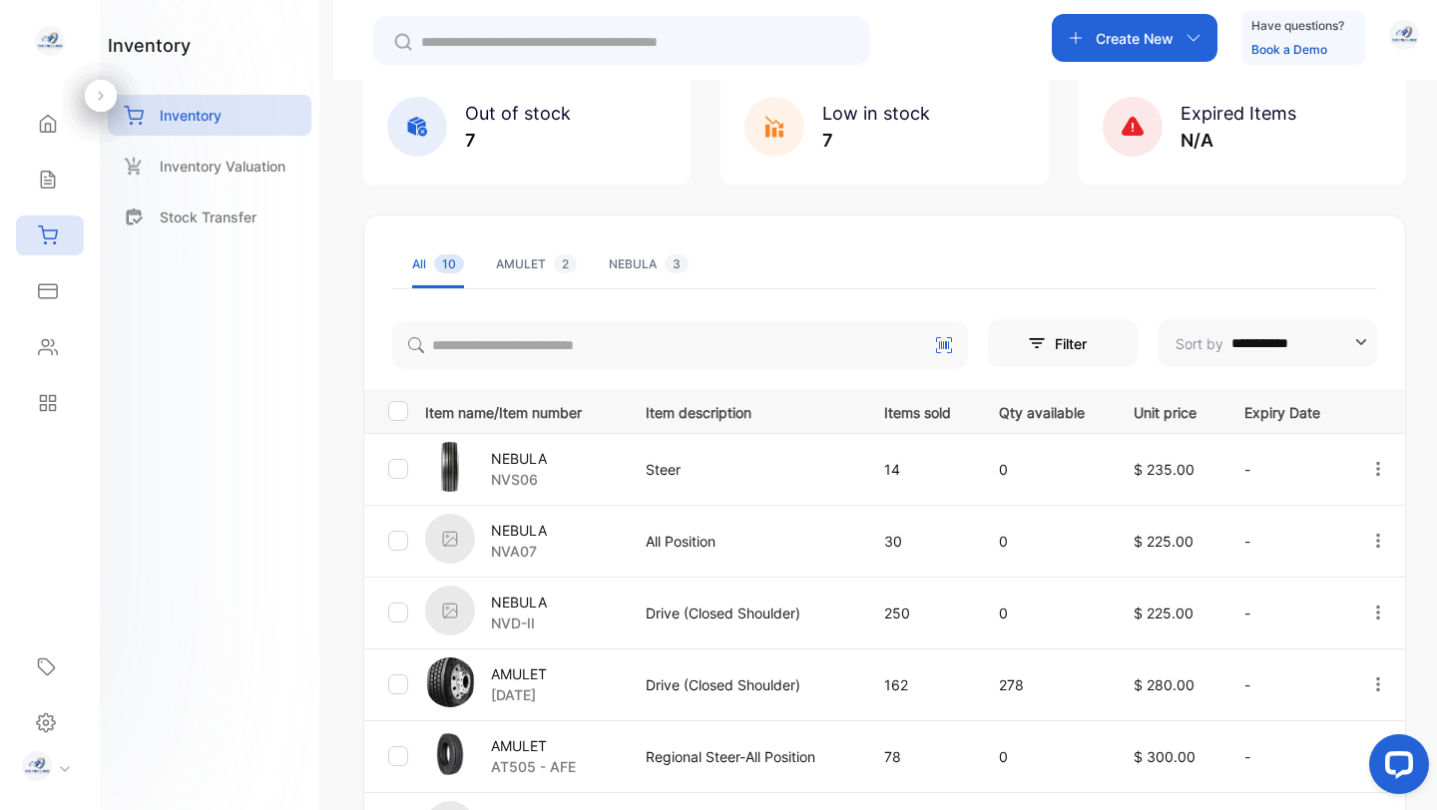
scroll to position [601, 0]
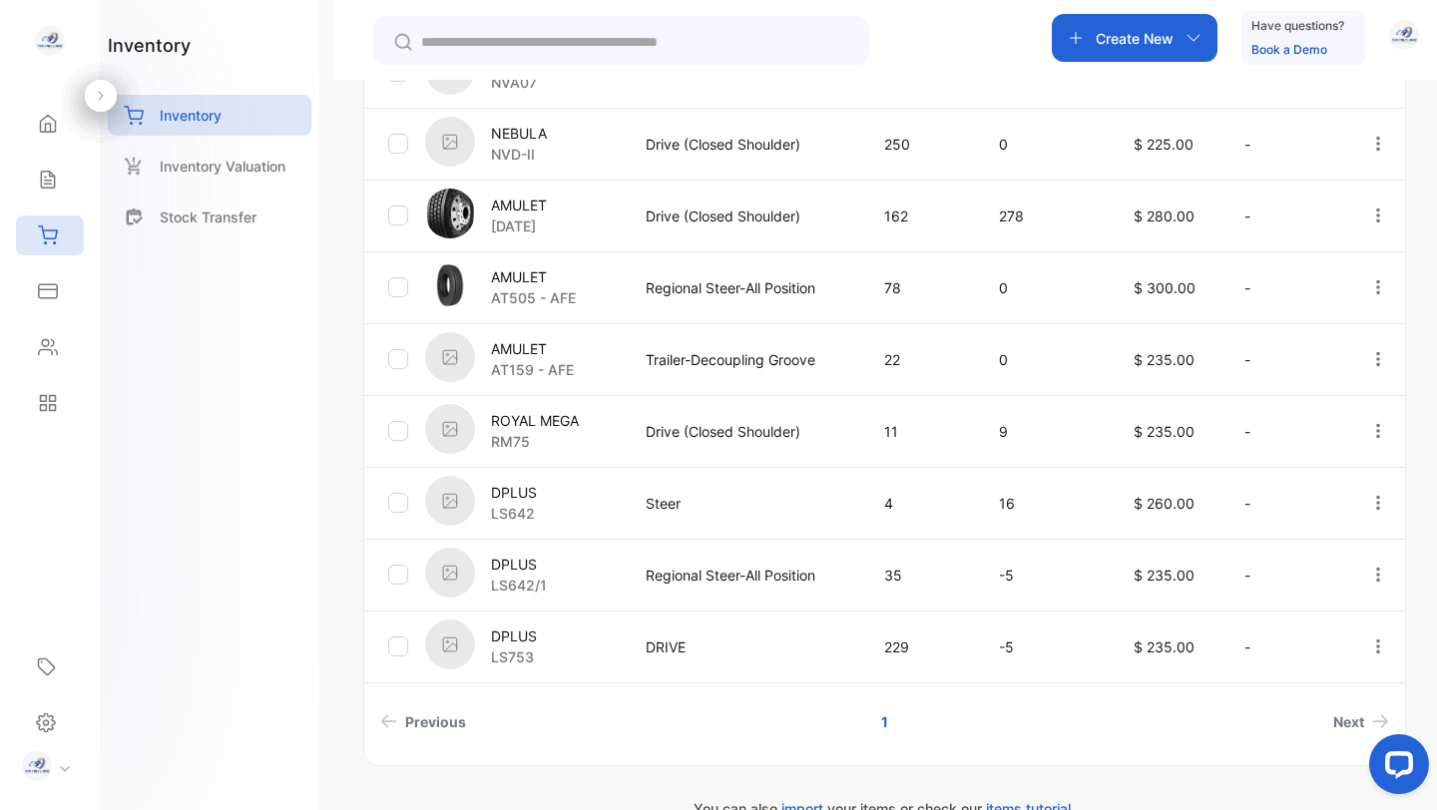
click at [514, 503] on p "LS642" at bounding box center [514, 513] width 46 height 21
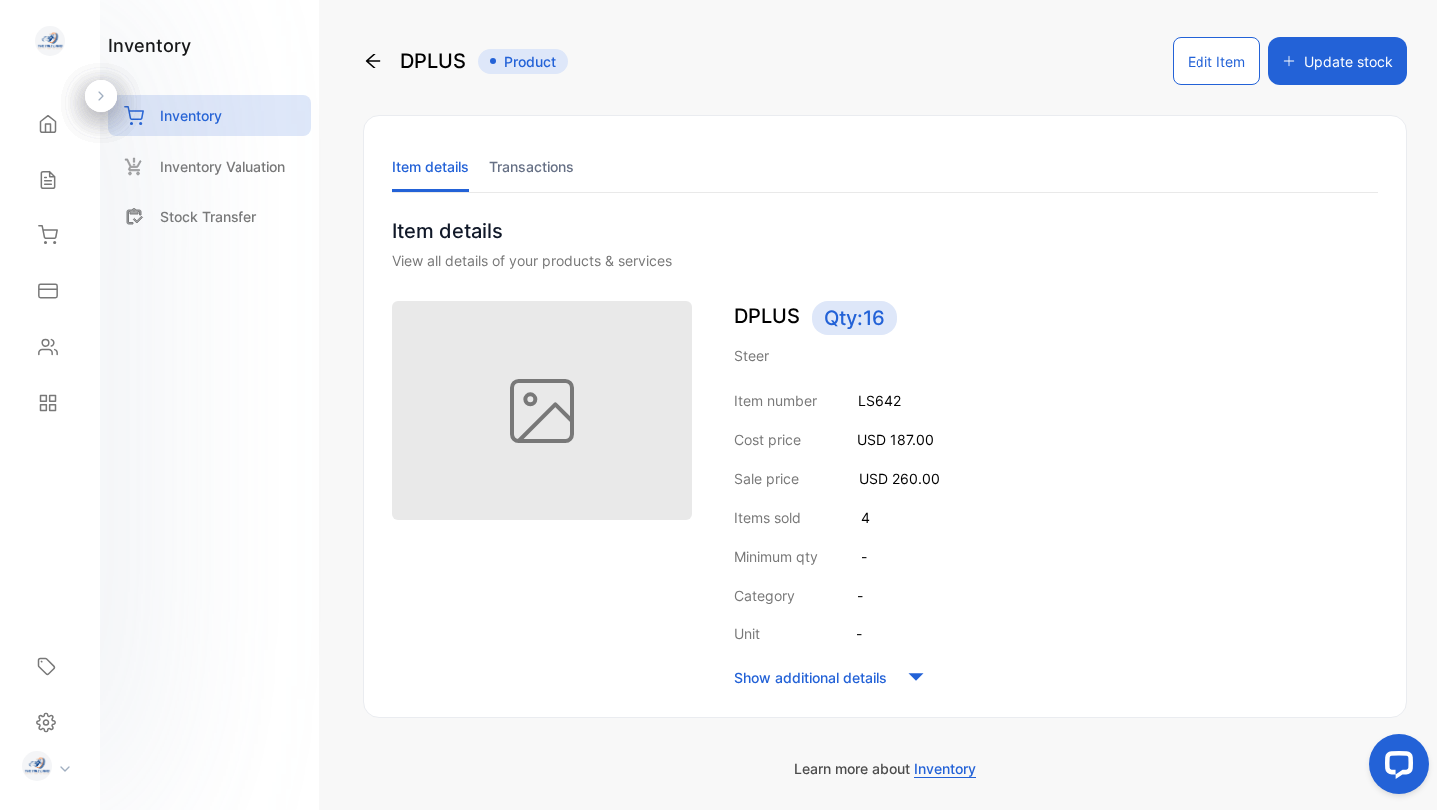
click at [1193, 72] on button "Edit Item" at bounding box center [1216, 61] width 88 height 48
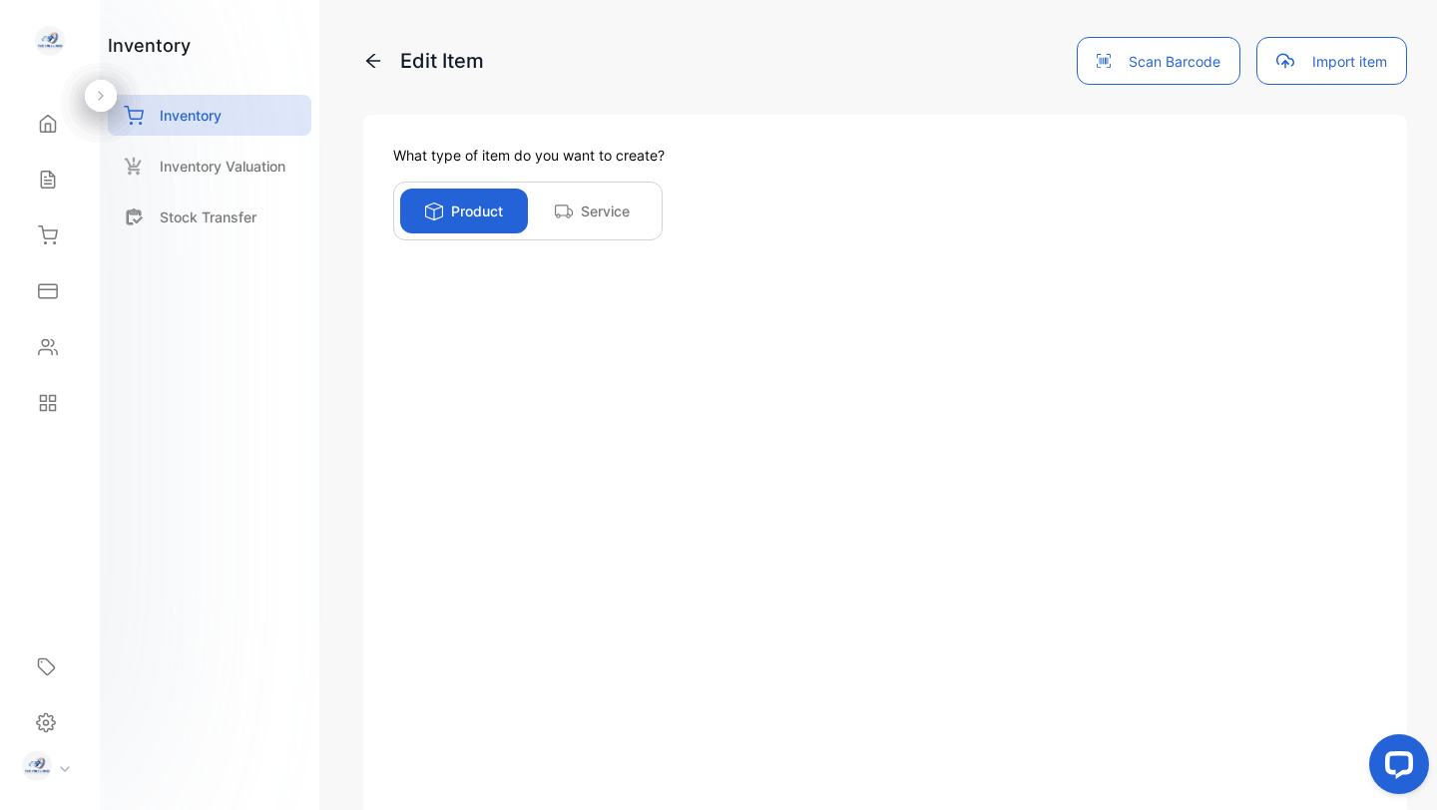
scroll to position [359, 0]
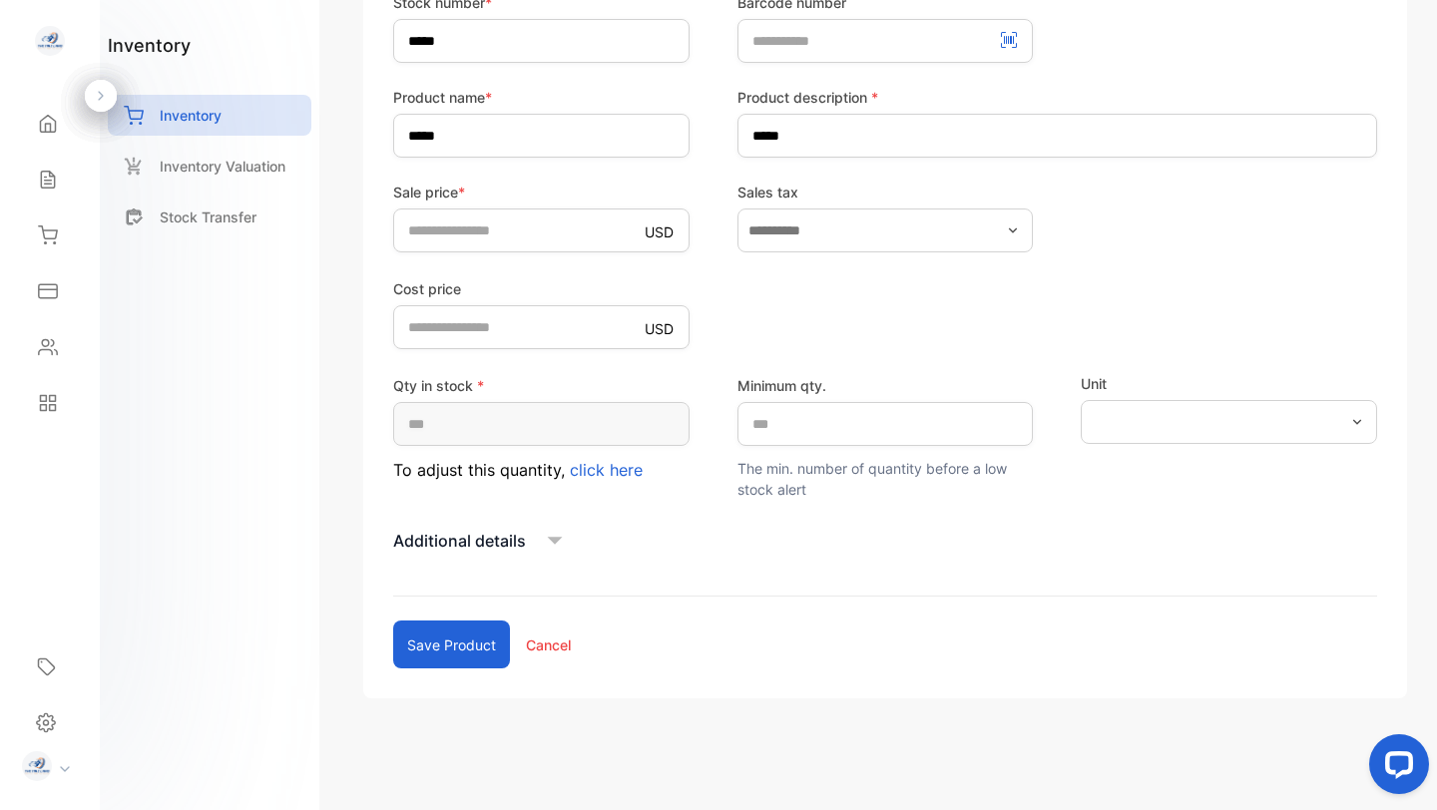
click at [554, 537] on icon at bounding box center [555, 541] width 15 height 8
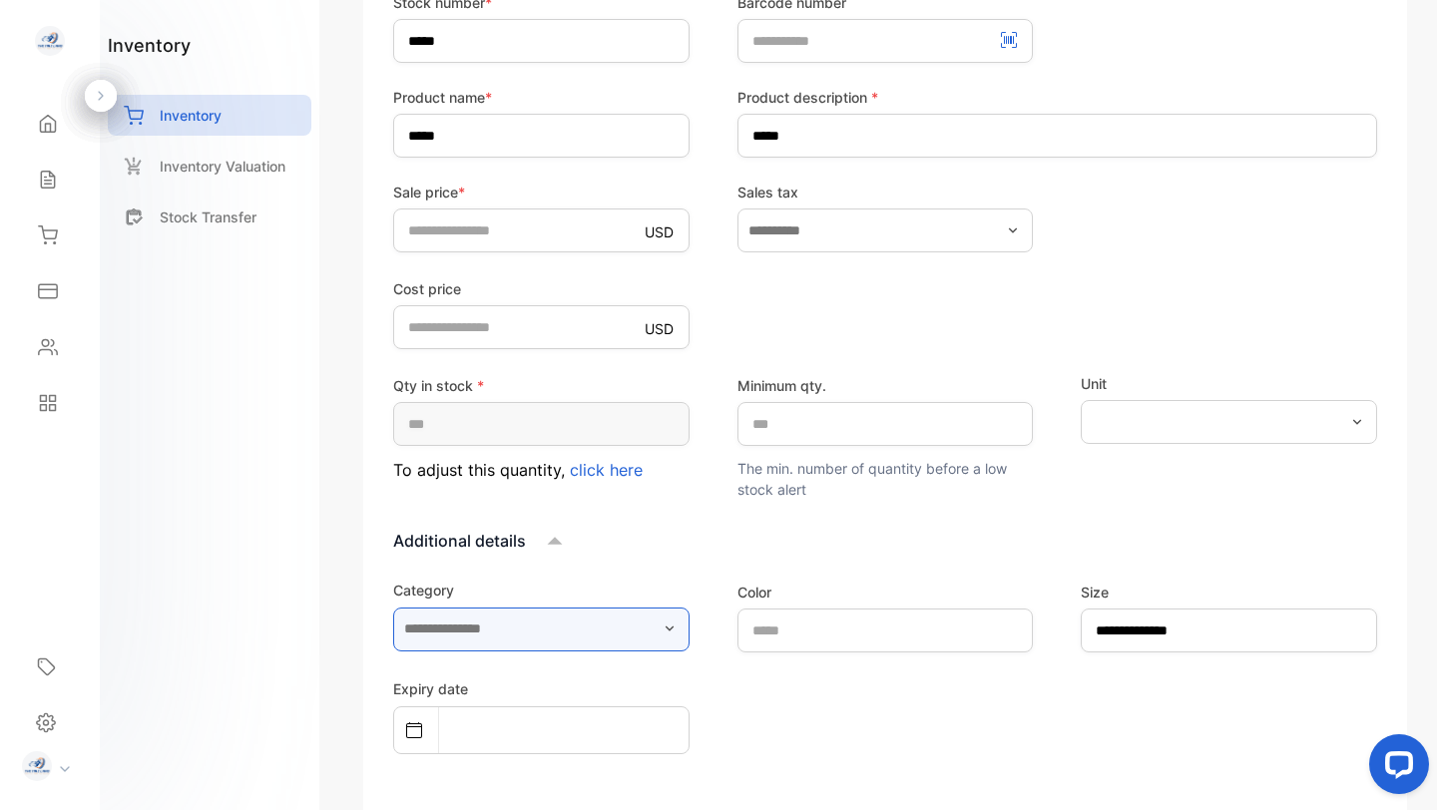
click at [537, 629] on input "text" at bounding box center [541, 630] width 296 height 44
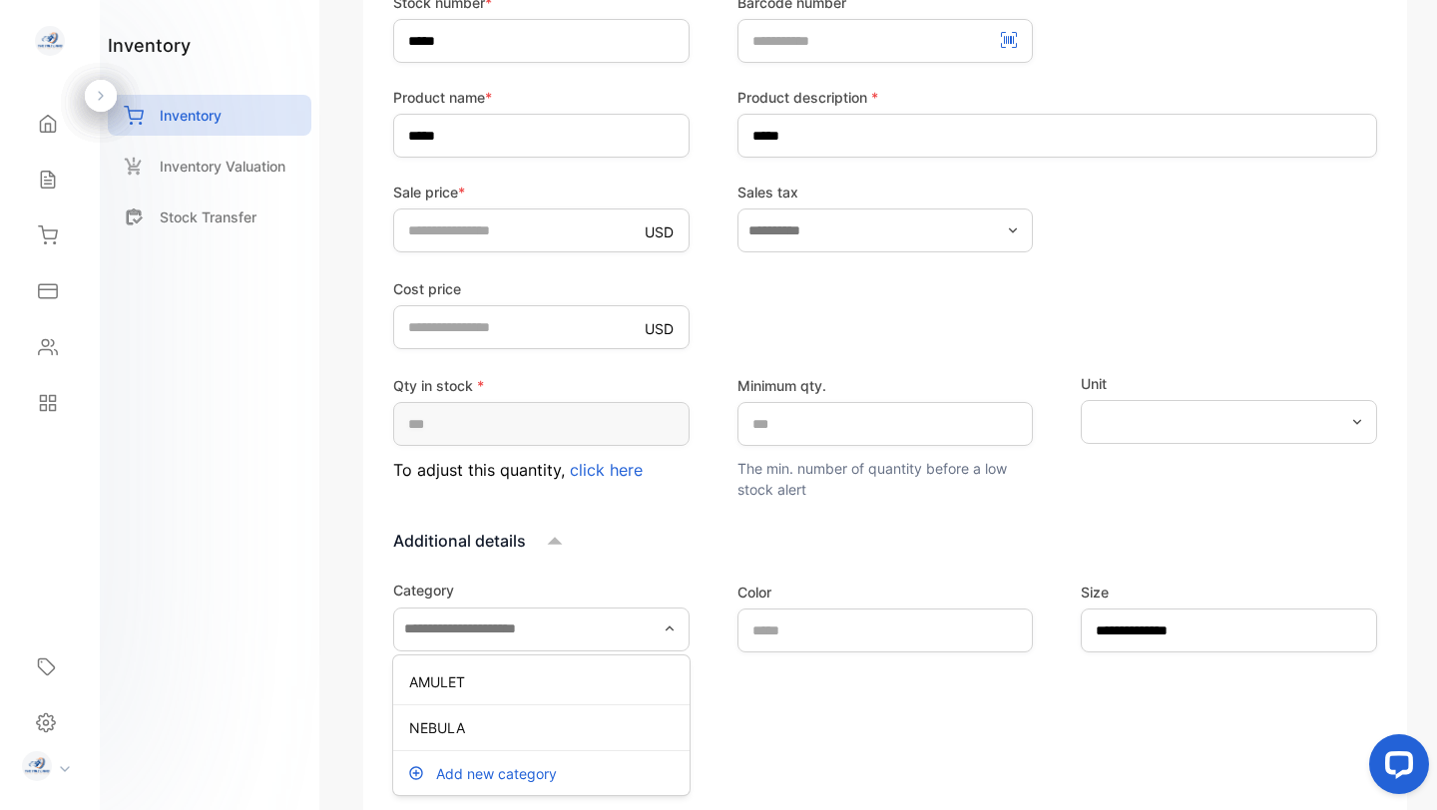
click at [492, 776] on p "Add new category" at bounding box center [496, 773] width 121 height 21
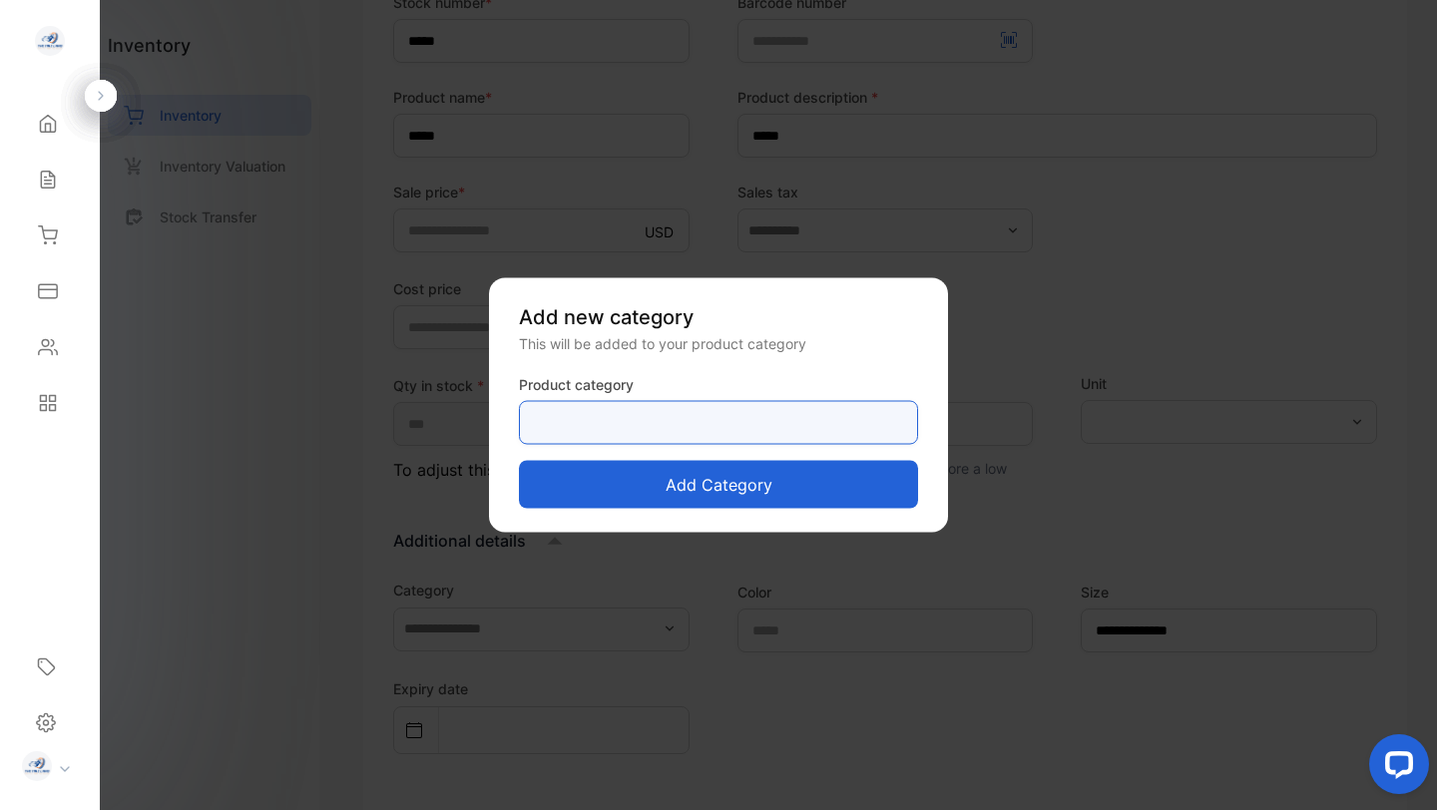
click at [543, 423] on category-inputproductcategory "text" at bounding box center [718, 423] width 399 height 44
type category-inputproductcategory "*****"
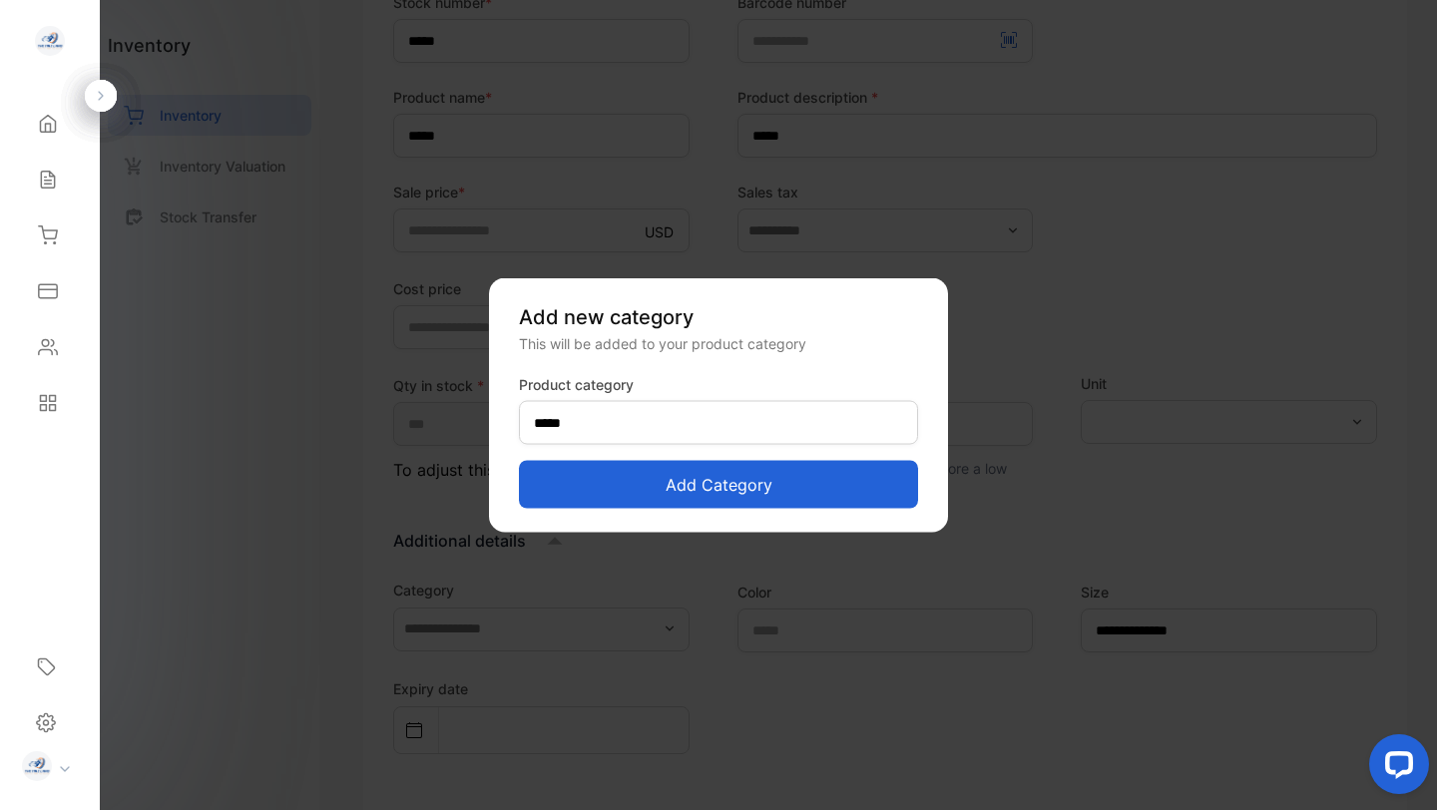
click at [625, 483] on button "Add category" at bounding box center [718, 485] width 399 height 48
type input "*****"
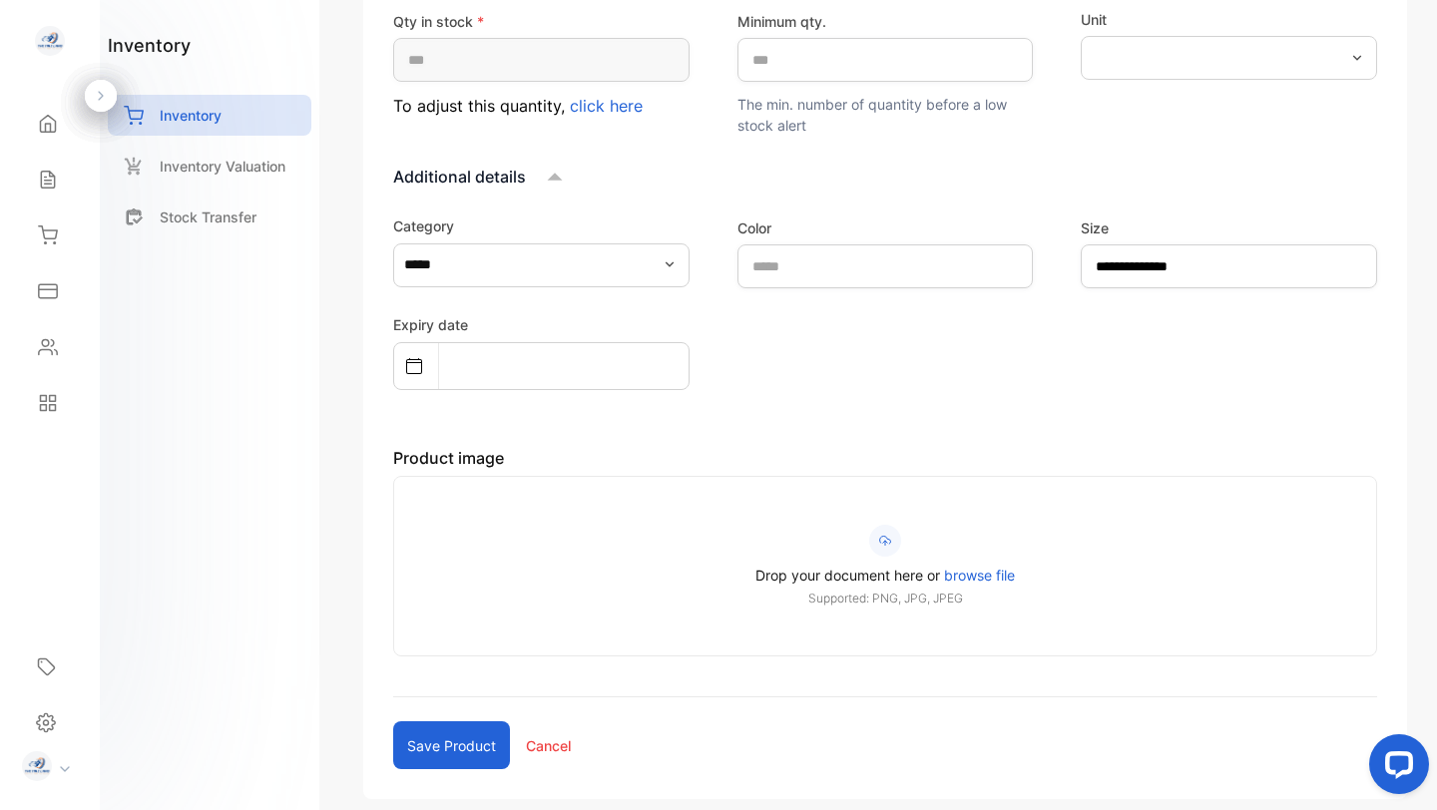
scroll to position [824, 0]
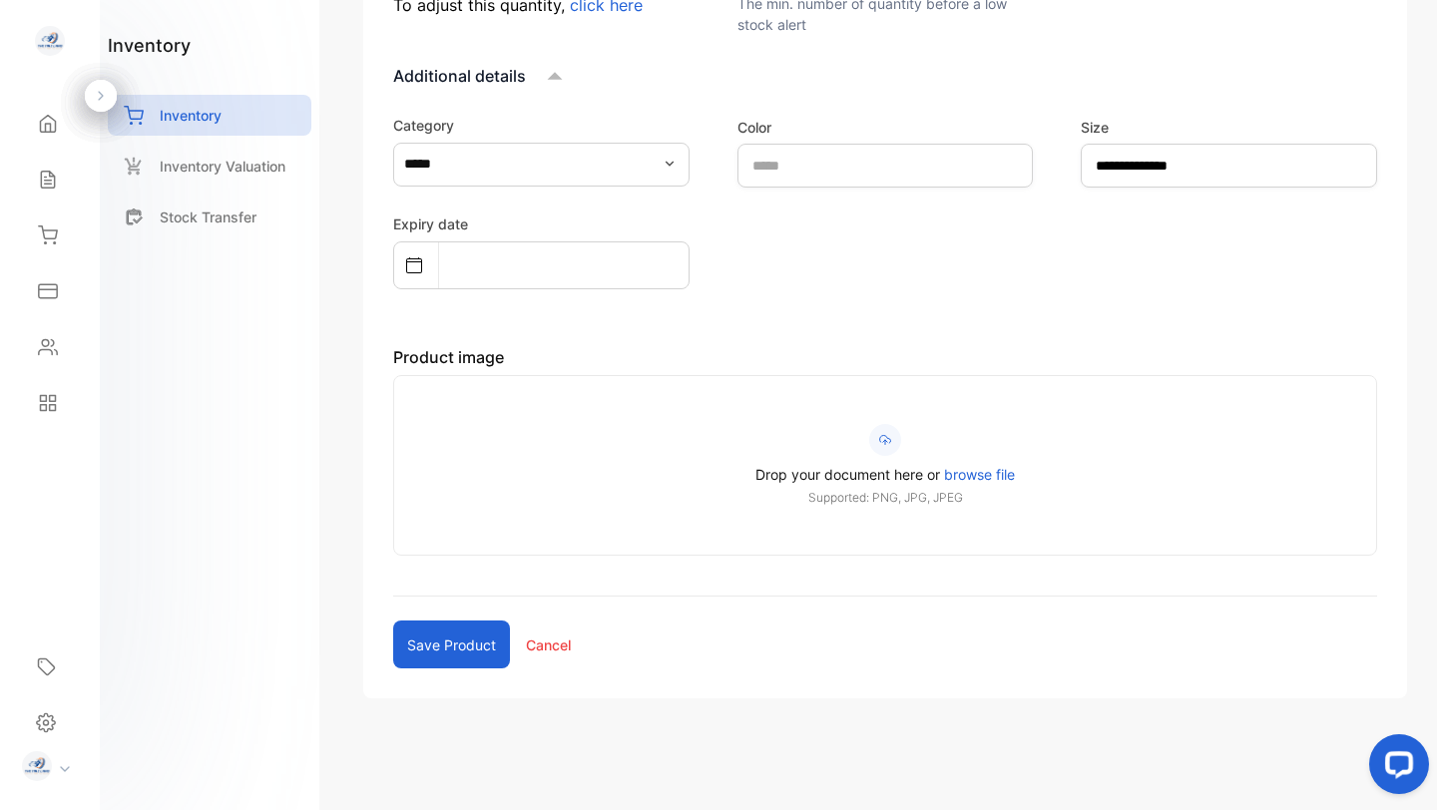
click at [426, 649] on button "Save product" at bounding box center [451, 645] width 117 height 48
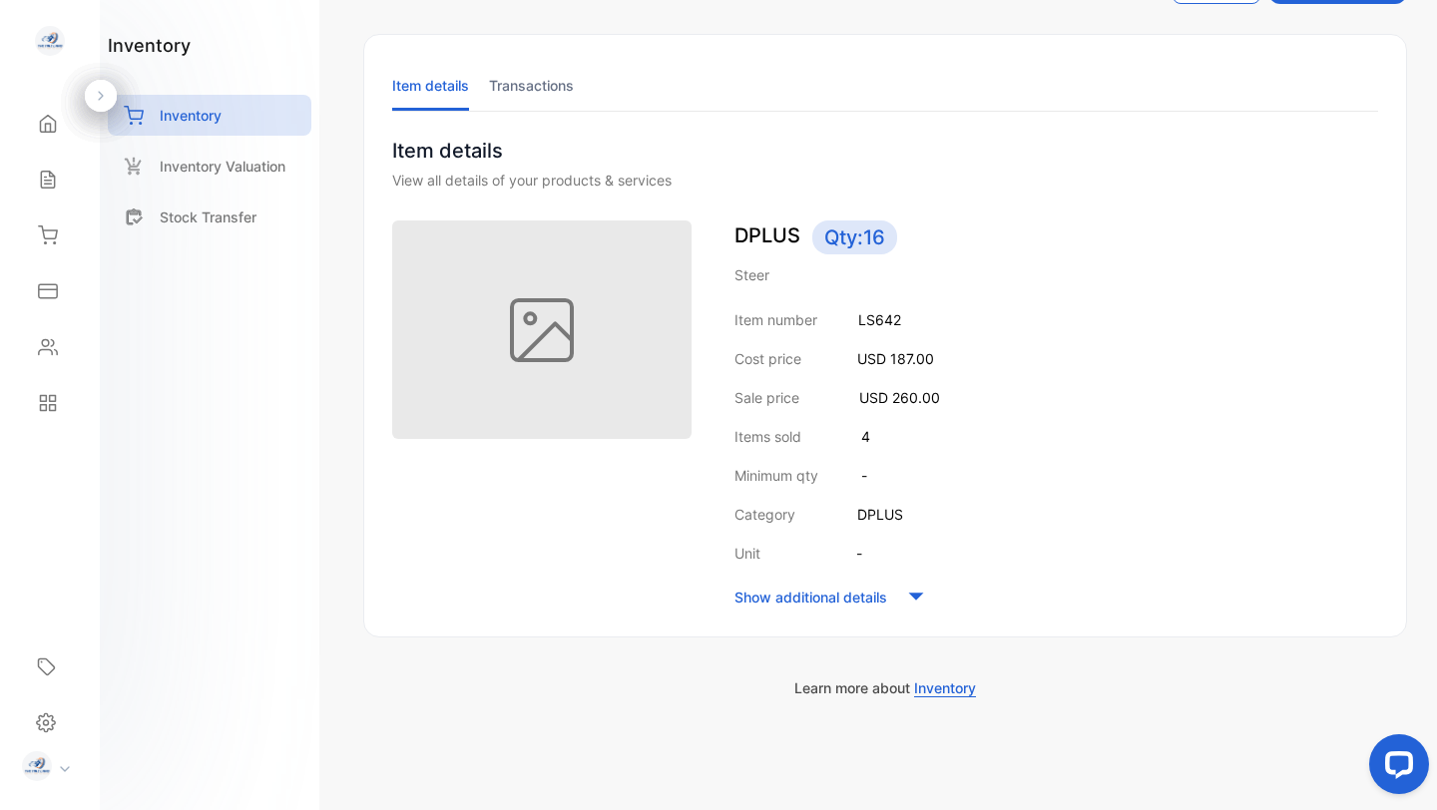
click at [199, 116] on p "Inventory" at bounding box center [191, 115] width 62 height 21
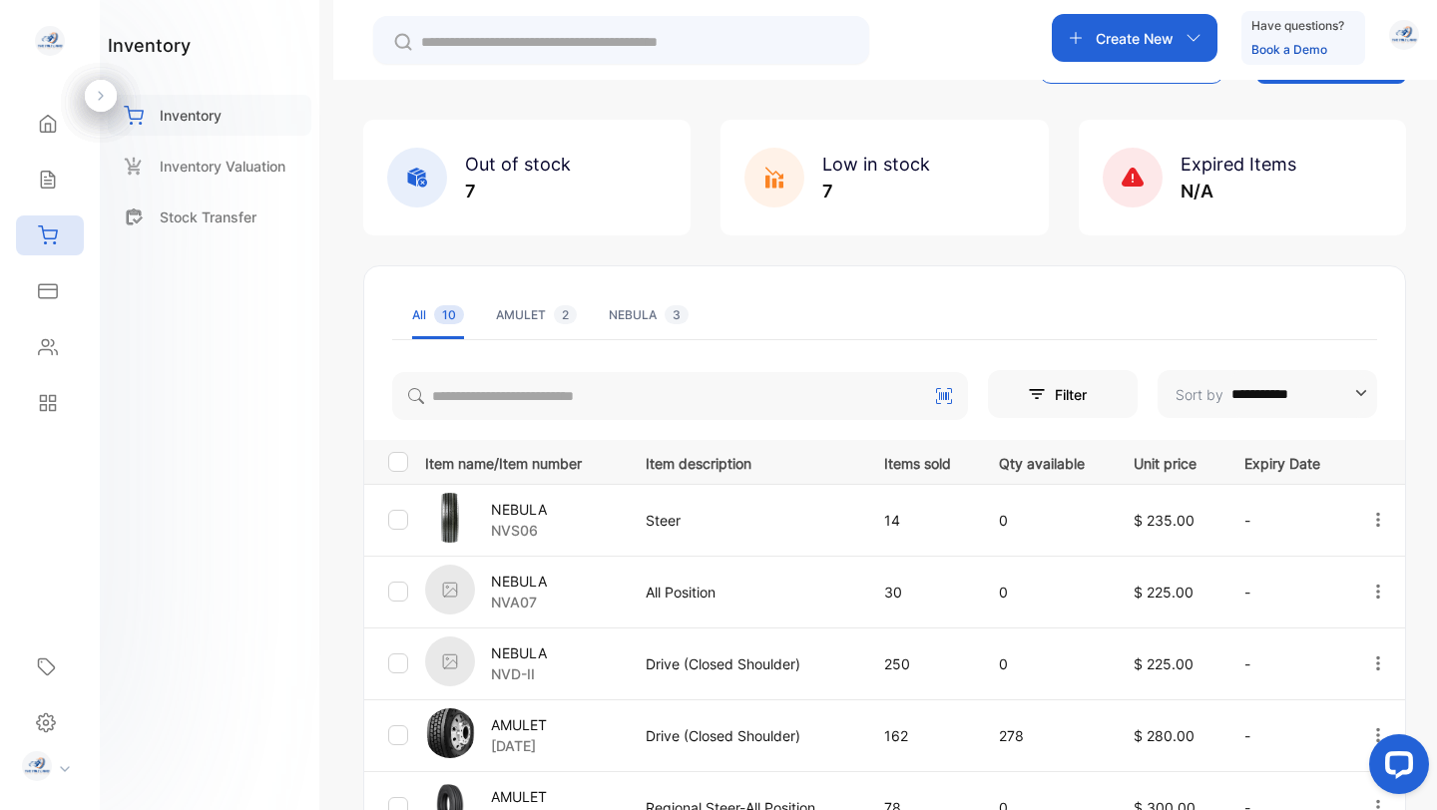
click at [171, 112] on p "Inventory" at bounding box center [191, 115] width 62 height 21
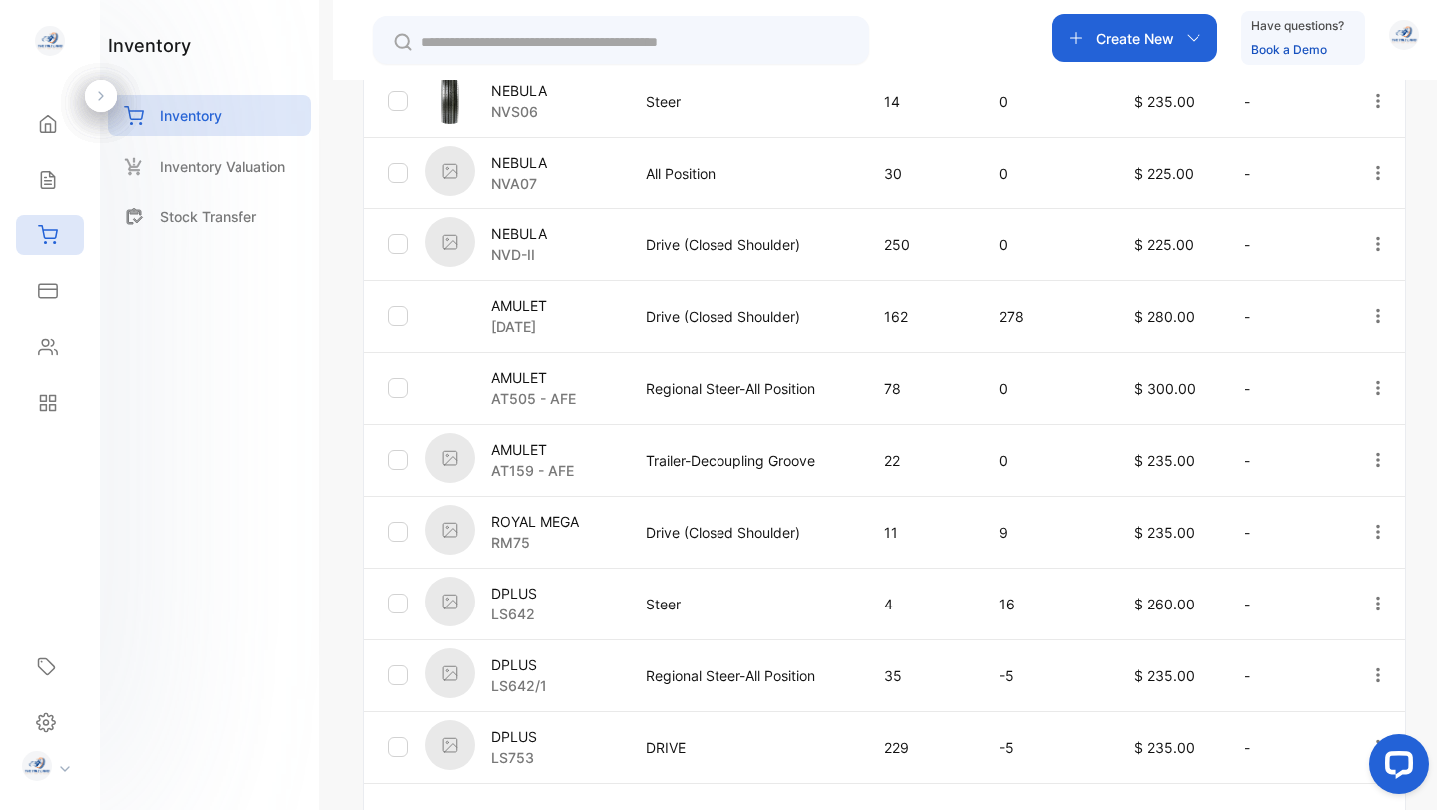
scroll to position [581, 0]
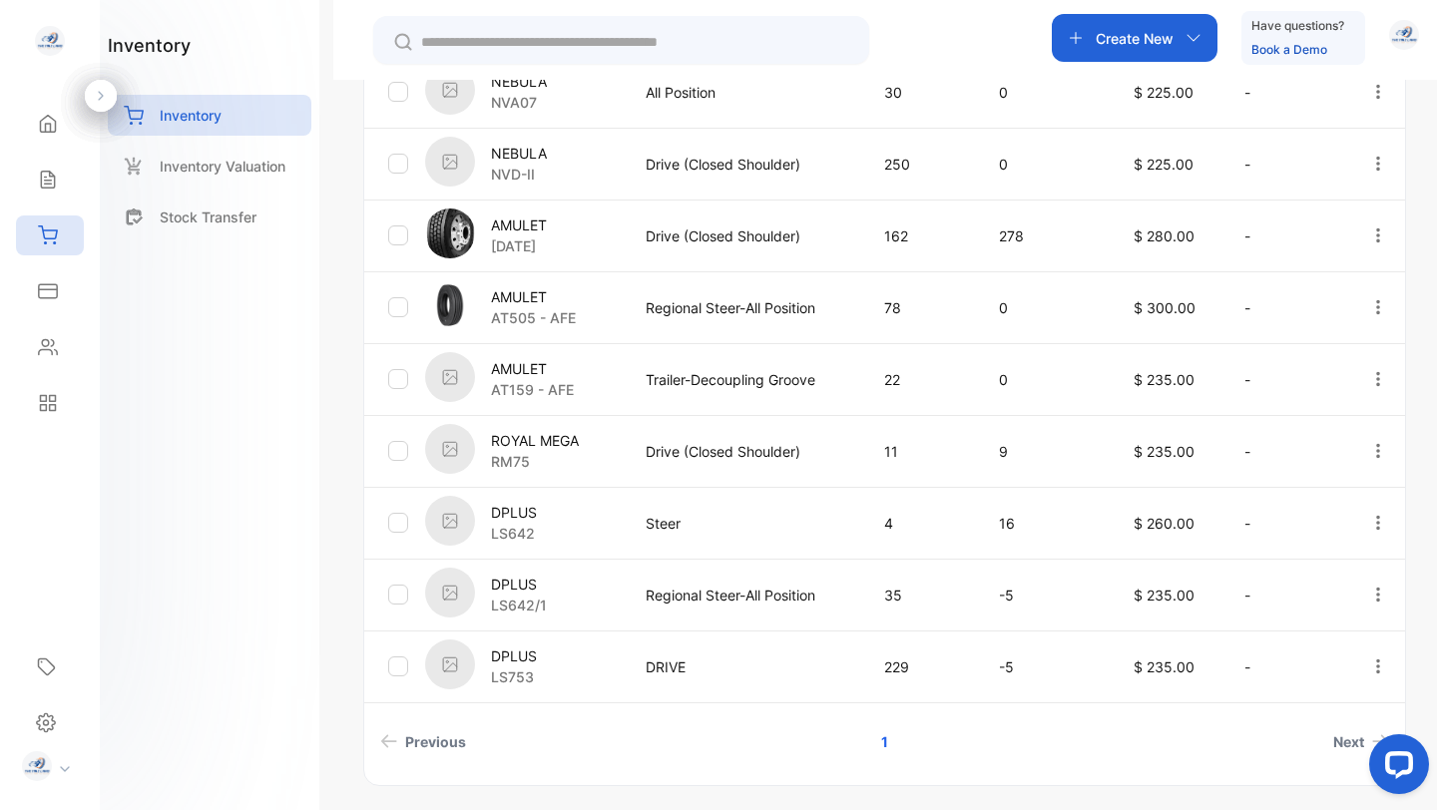
drag, startPoint x: 1436, startPoint y: 530, endPoint x: 81, endPoint y: 83, distance: 1426.6
click at [510, 588] on p "DPLUS" at bounding box center [519, 584] width 56 height 21
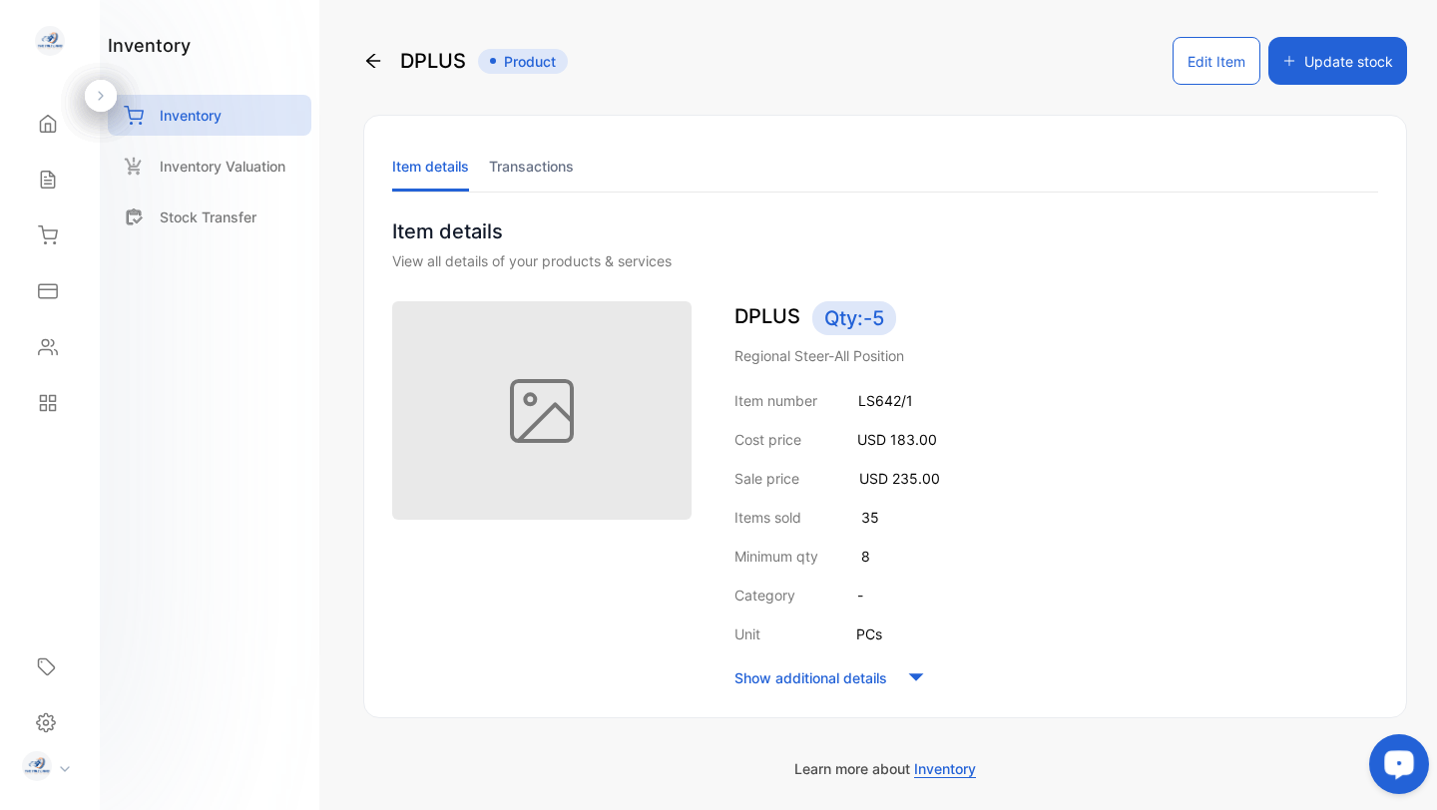
click at [1209, 56] on button "Edit Item" at bounding box center [1216, 61] width 88 height 48
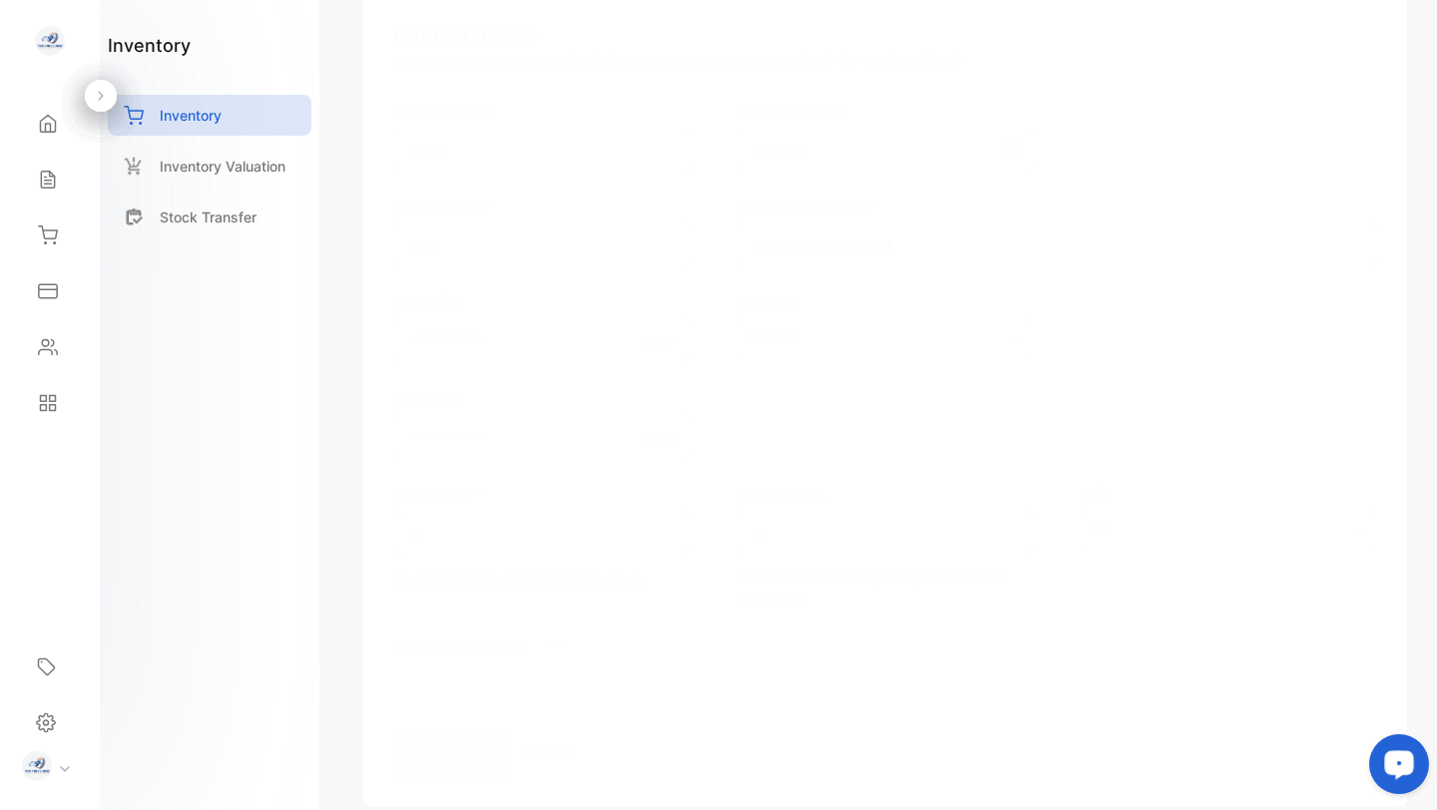
scroll to position [359, 0]
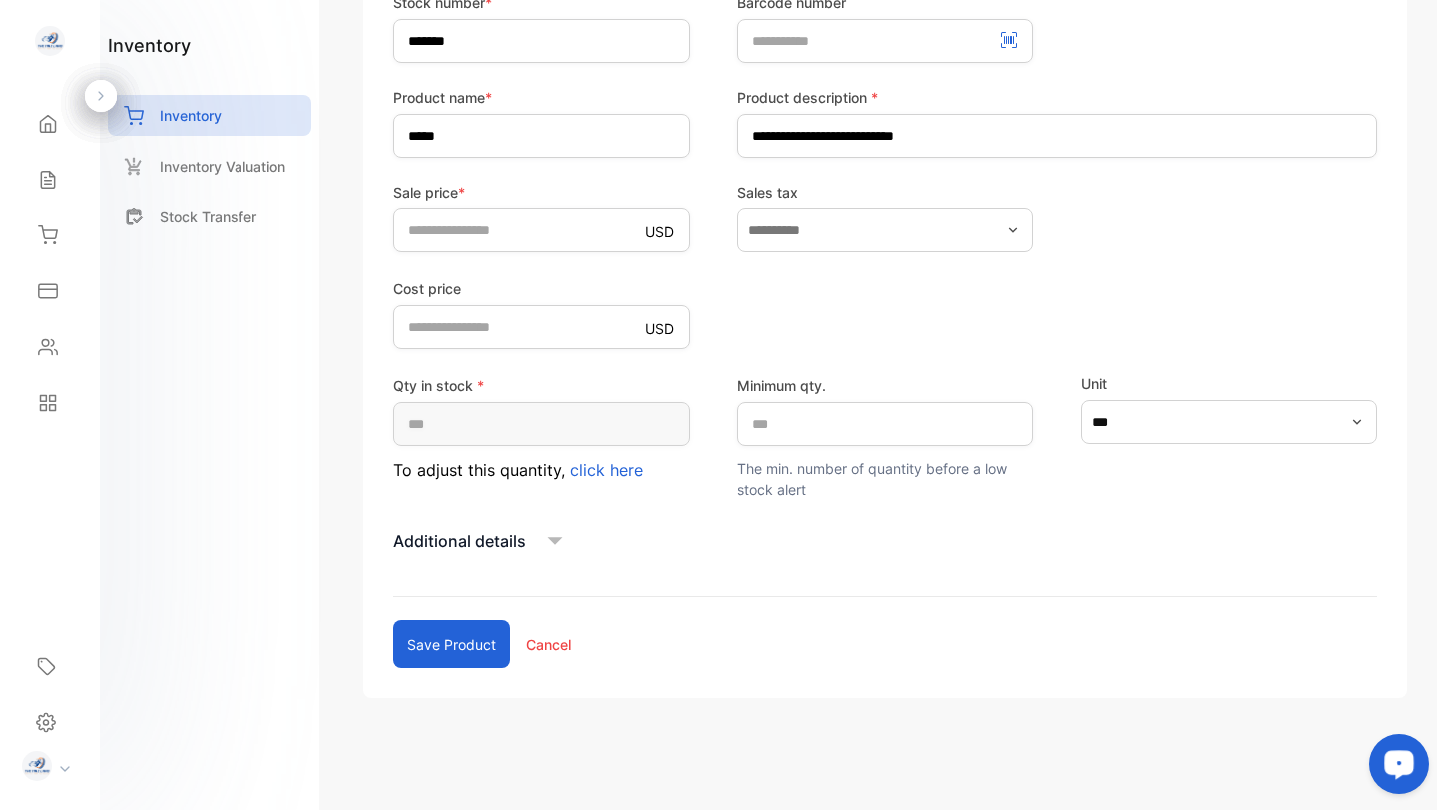
click at [551, 543] on icon at bounding box center [555, 541] width 30 height 30
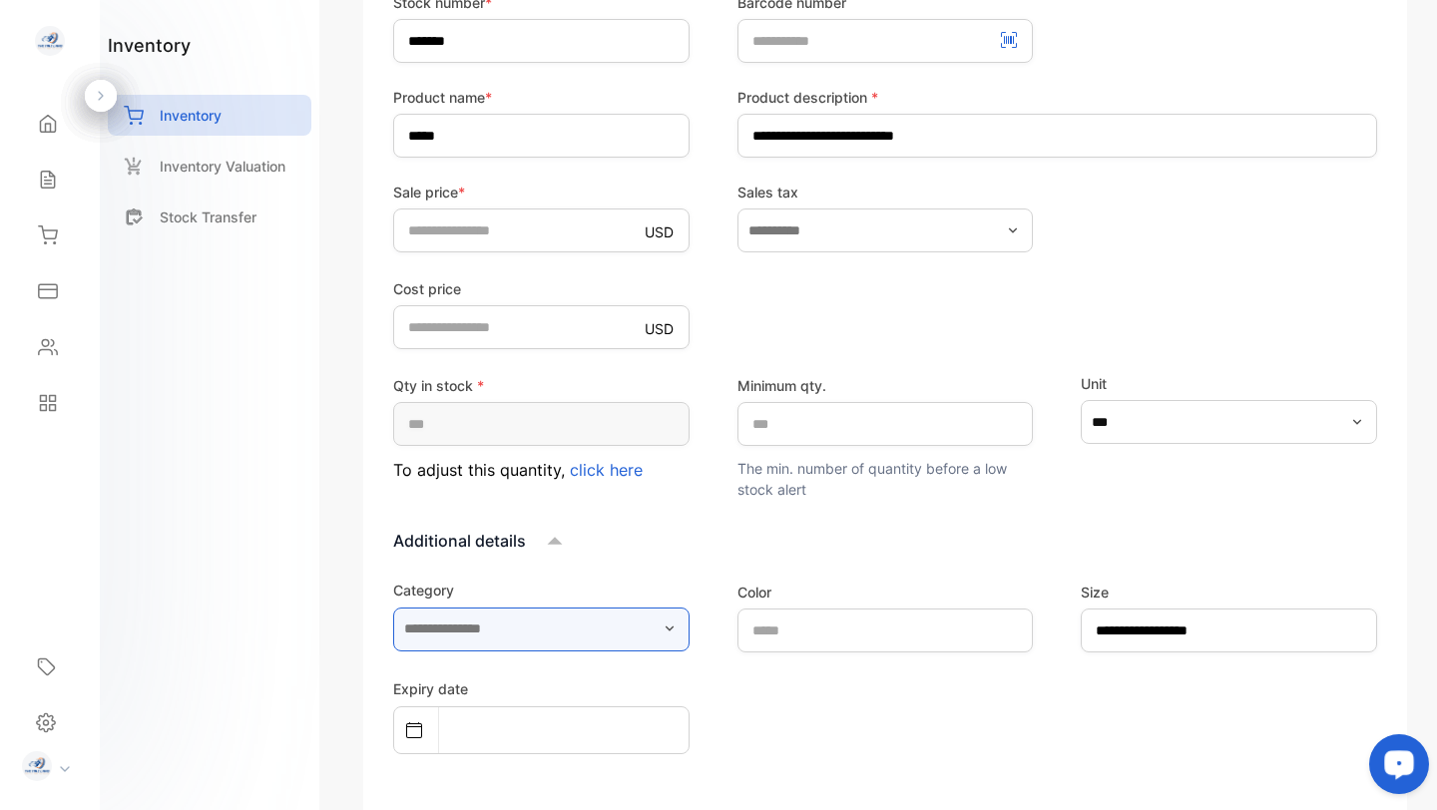
click at [573, 621] on input "text" at bounding box center [541, 630] width 296 height 44
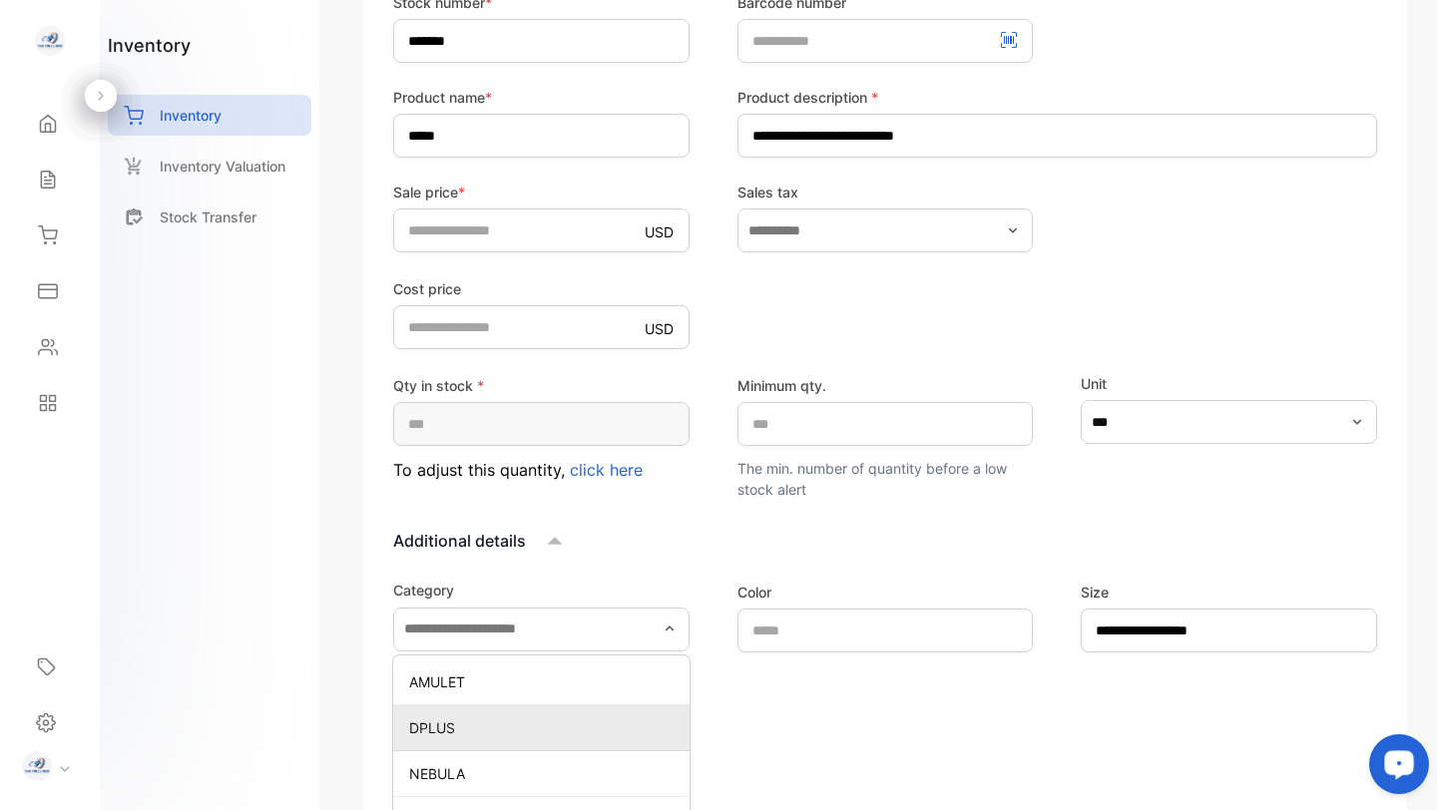
click at [487, 732] on p "DPLUS" at bounding box center [545, 727] width 272 height 21
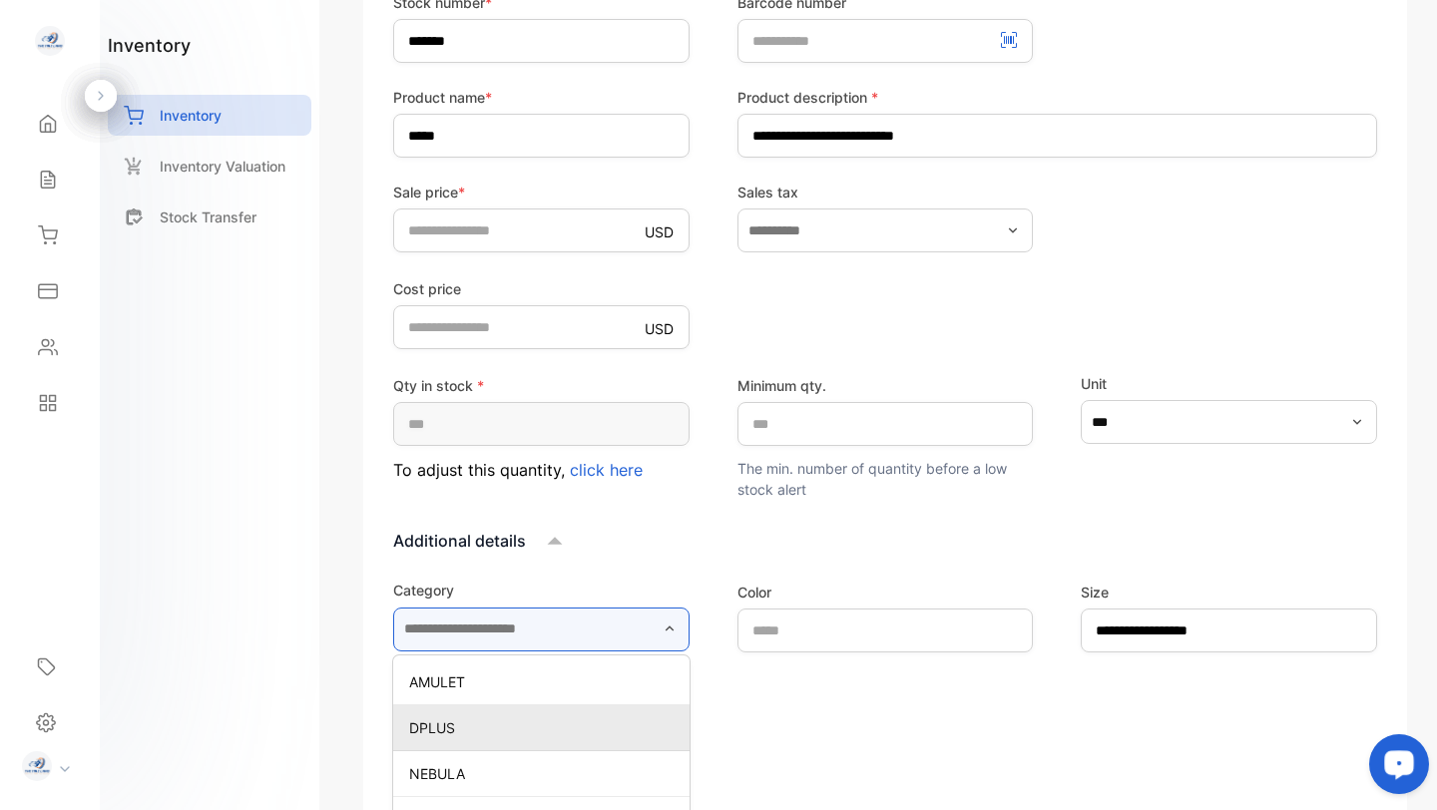
type input "*****"
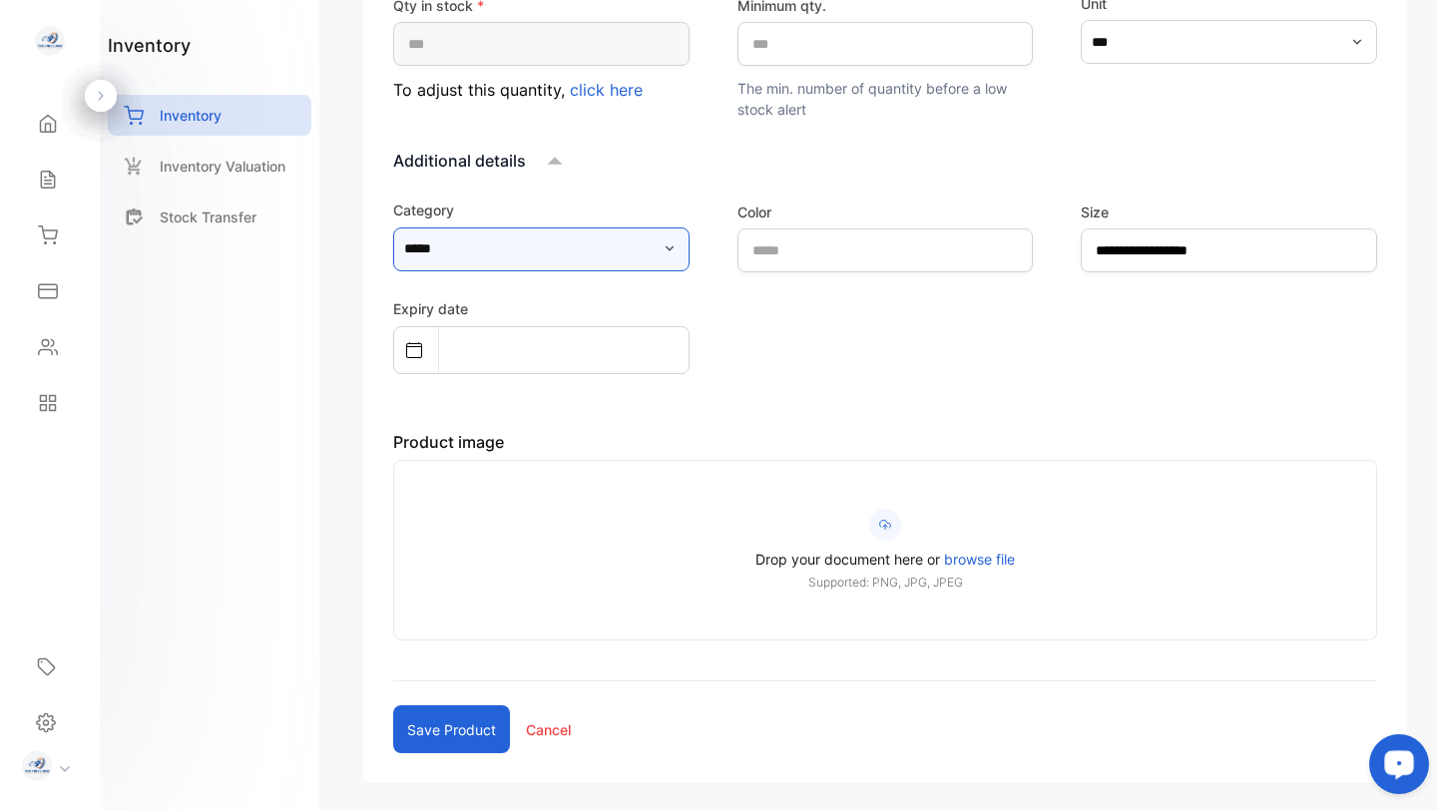
scroll to position [787, 0]
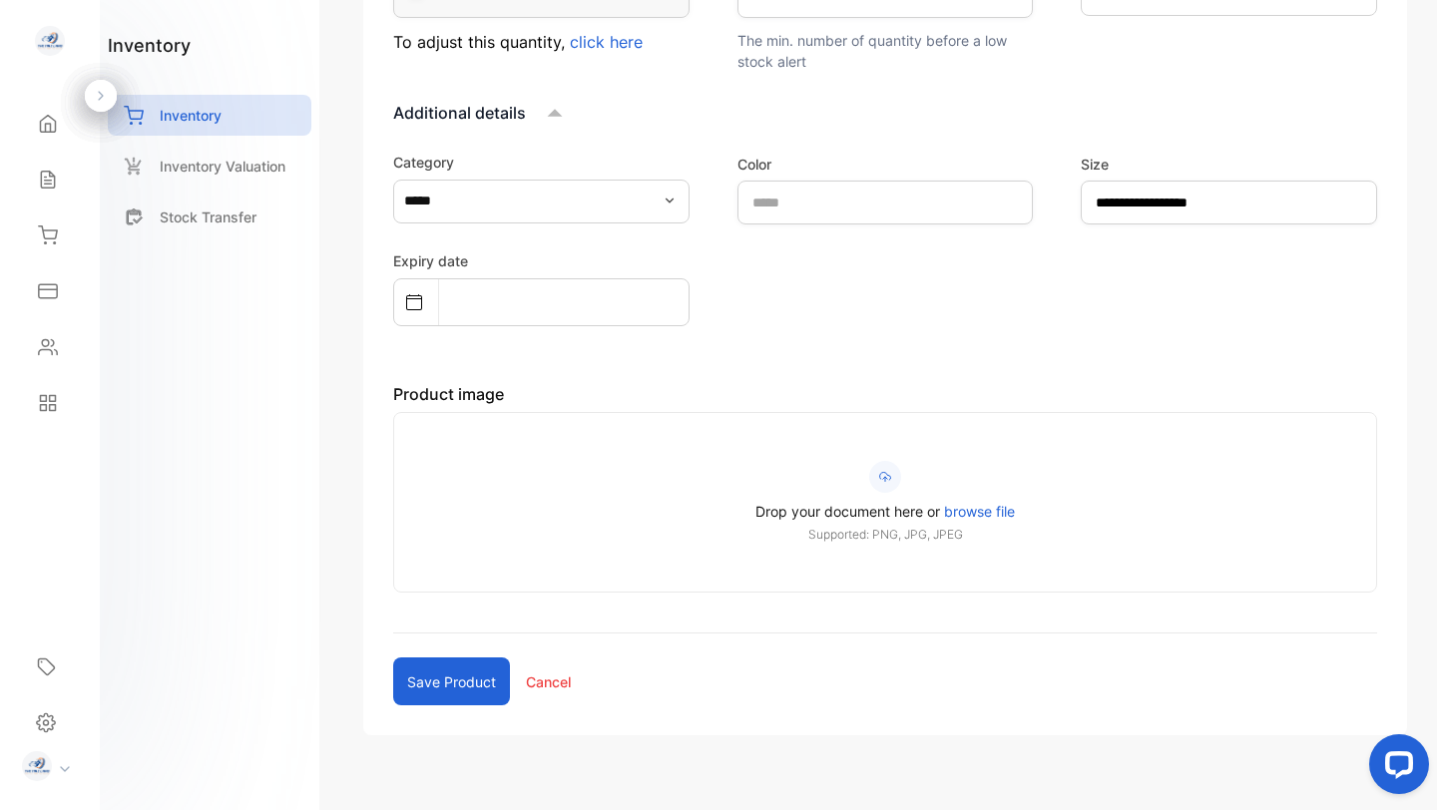
click at [432, 678] on button "Save product" at bounding box center [451, 681] width 117 height 48
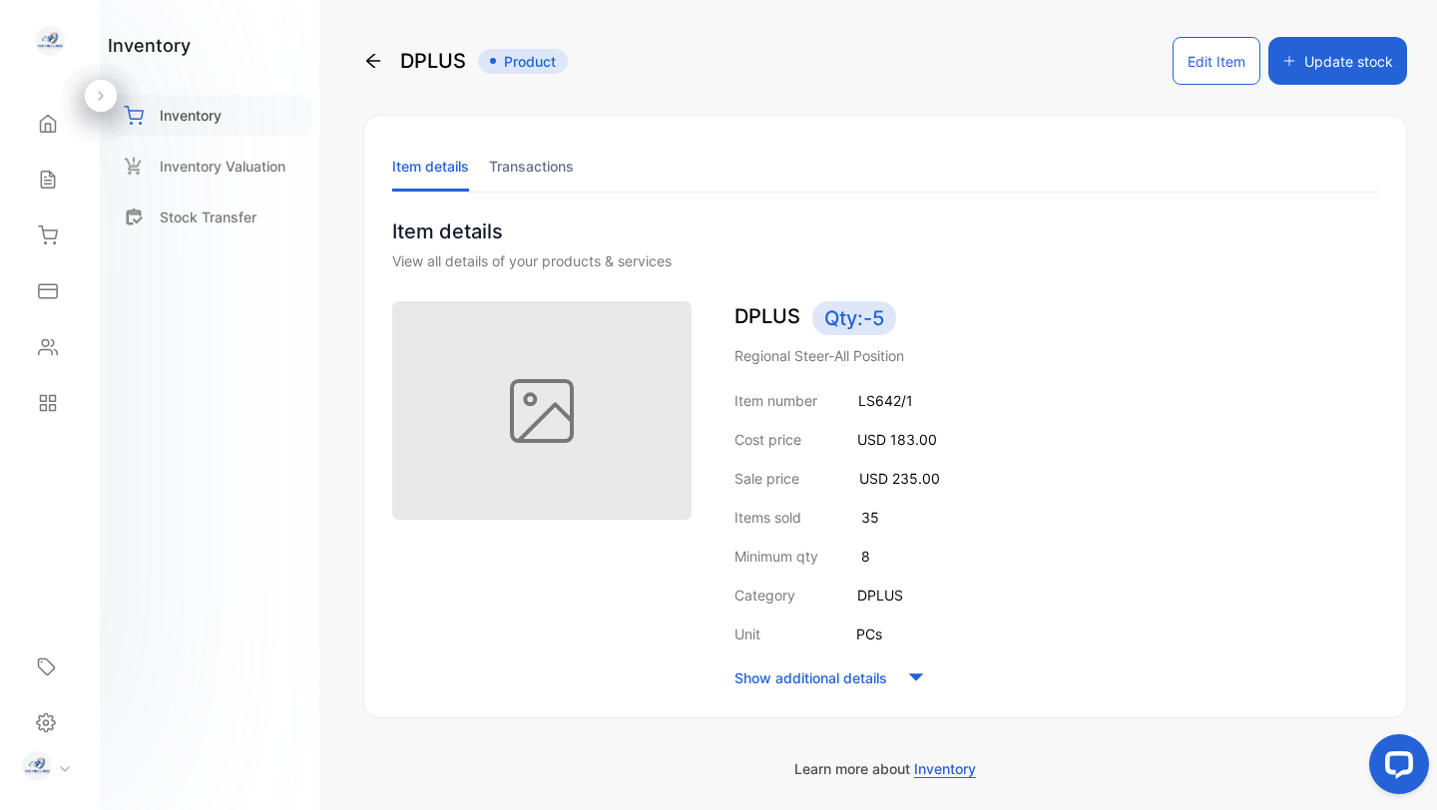
click at [175, 109] on p "Inventory" at bounding box center [191, 115] width 62 height 21
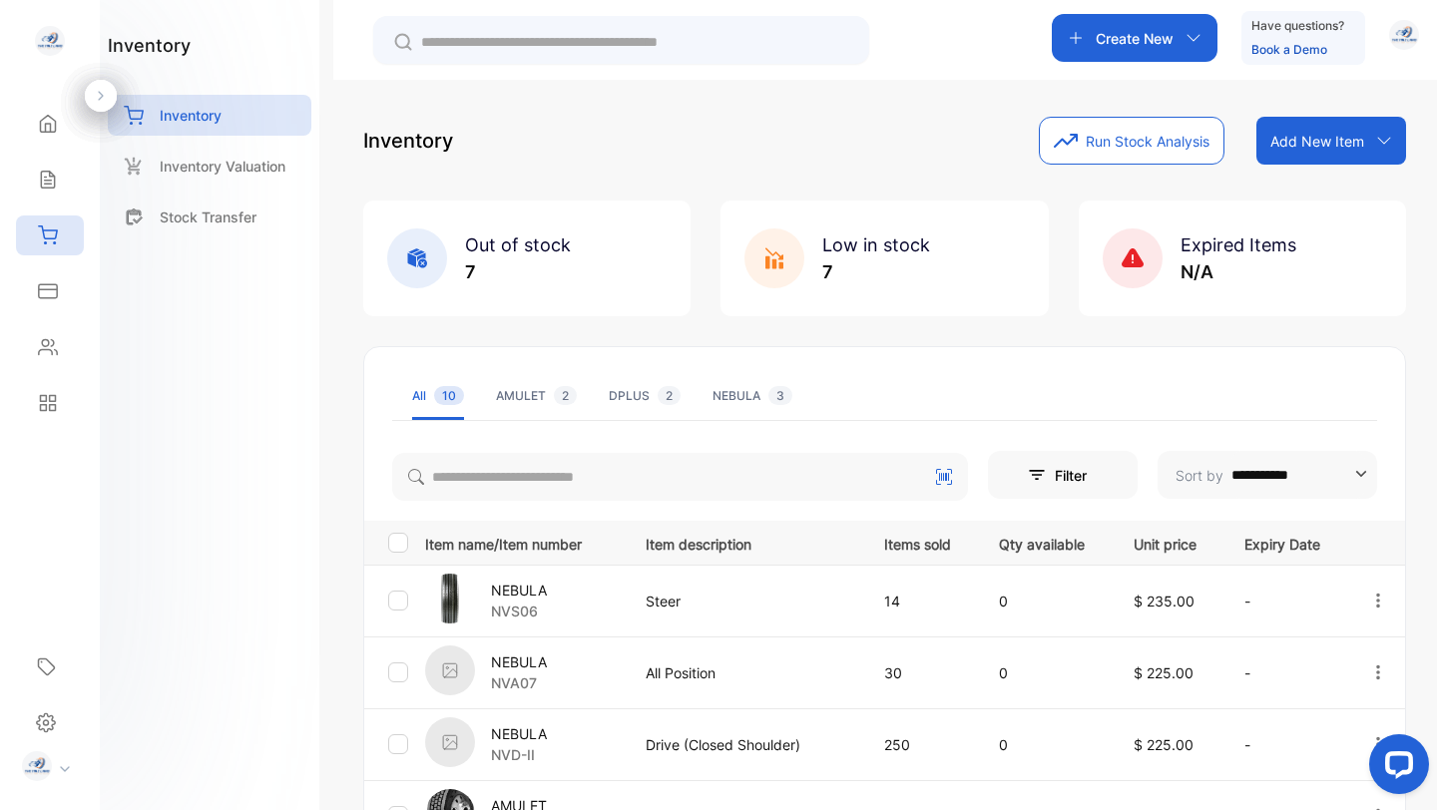
drag, startPoint x: 1436, startPoint y: 415, endPoint x: 1436, endPoint y: 644, distance: 229.5
click at [1436, 644] on div "**********" at bounding box center [884, 485] width 1103 height 810
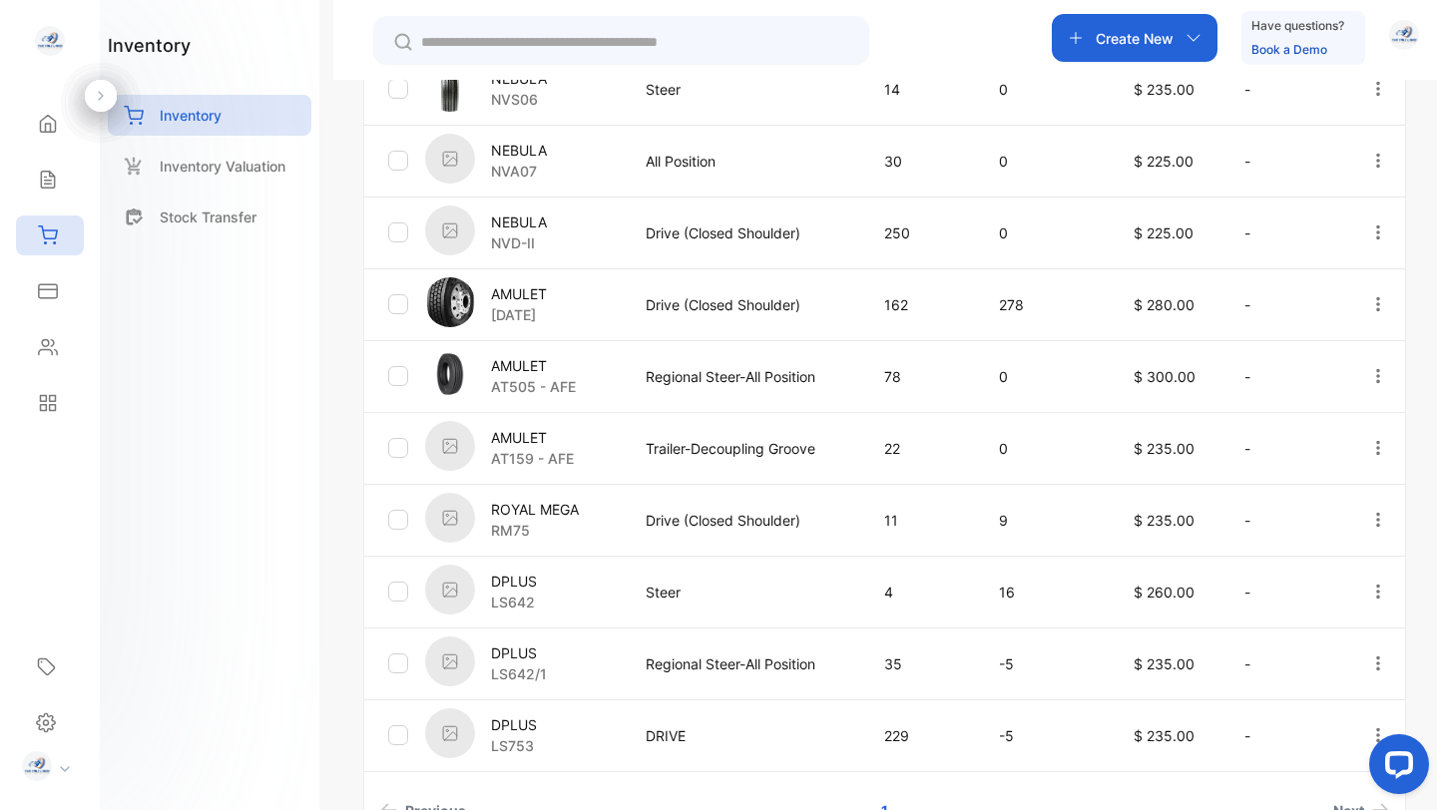
scroll to position [529, 0]
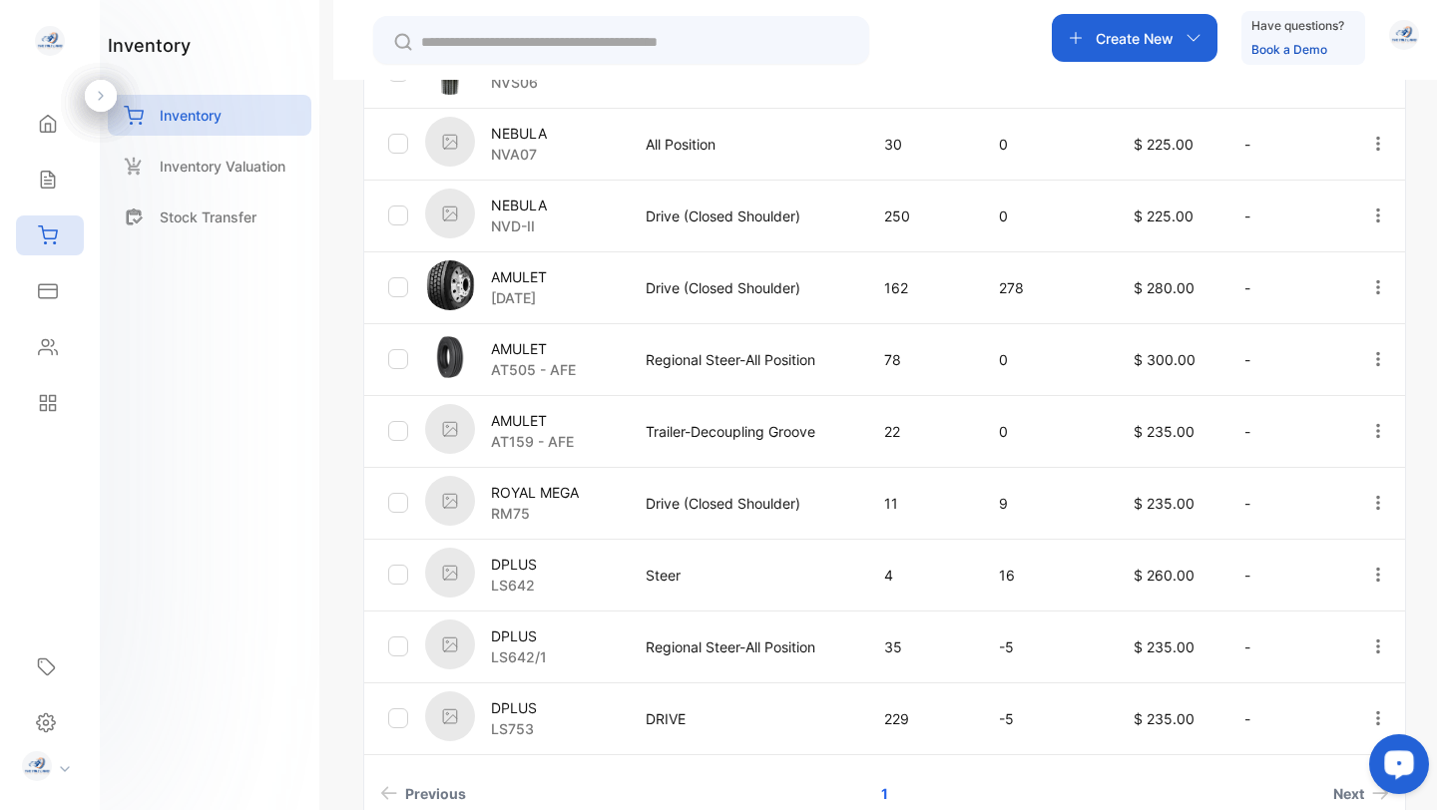
click at [445, 719] on img at bounding box center [450, 716] width 50 height 50
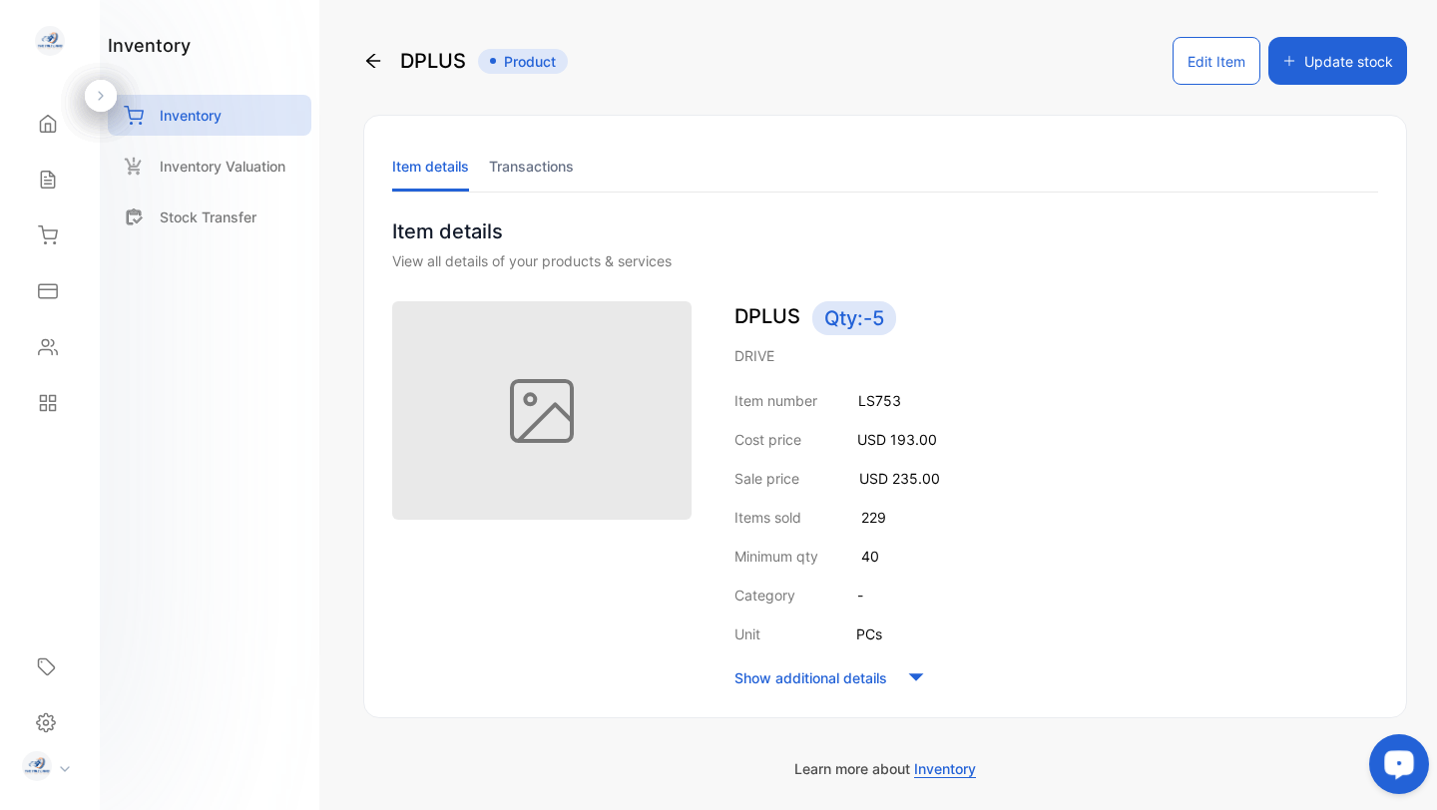
click at [1205, 58] on button "Edit Item" at bounding box center [1216, 61] width 88 height 48
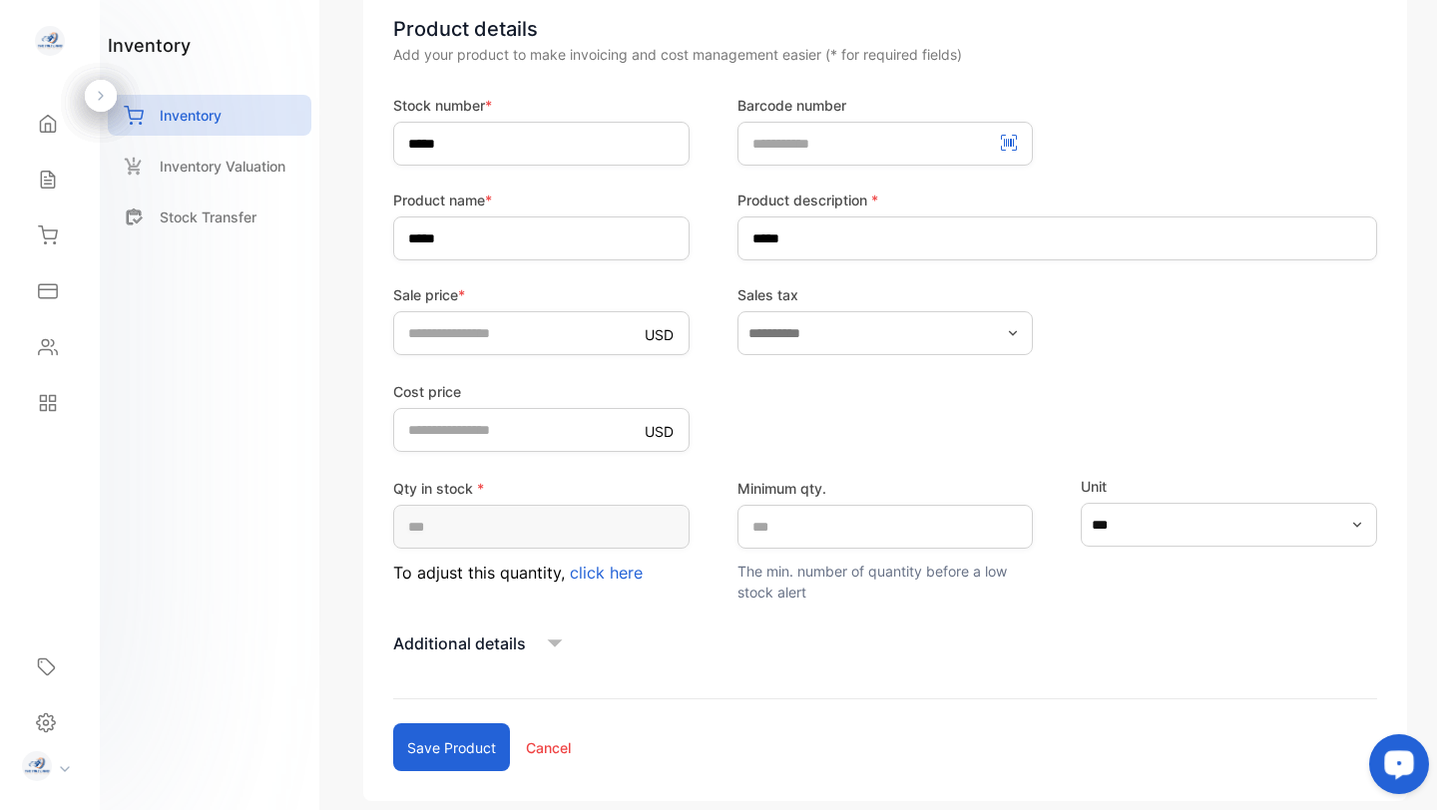
scroll to position [297, 0]
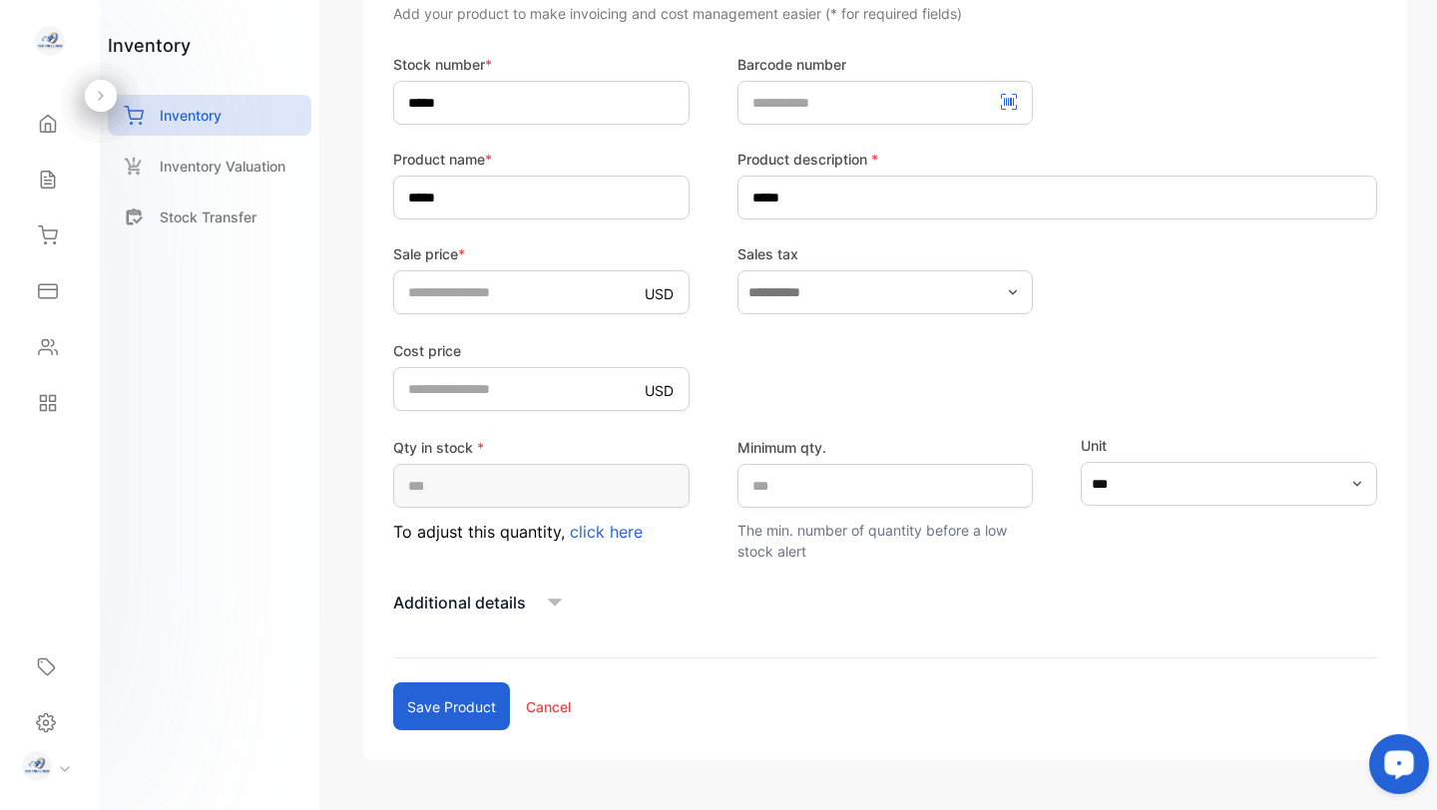
click at [546, 601] on icon at bounding box center [555, 603] width 30 height 30
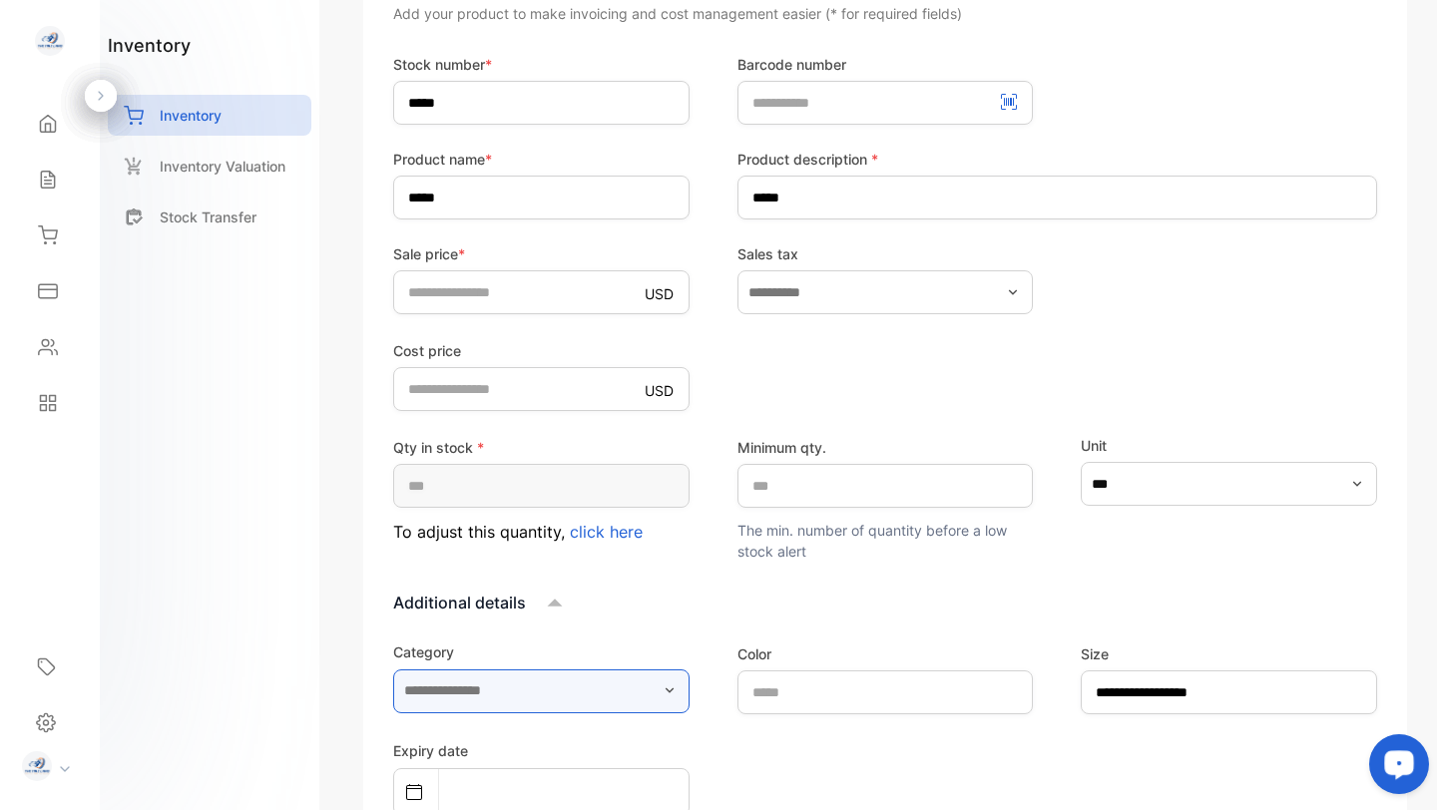
click at [515, 699] on input "text" at bounding box center [541, 691] width 296 height 44
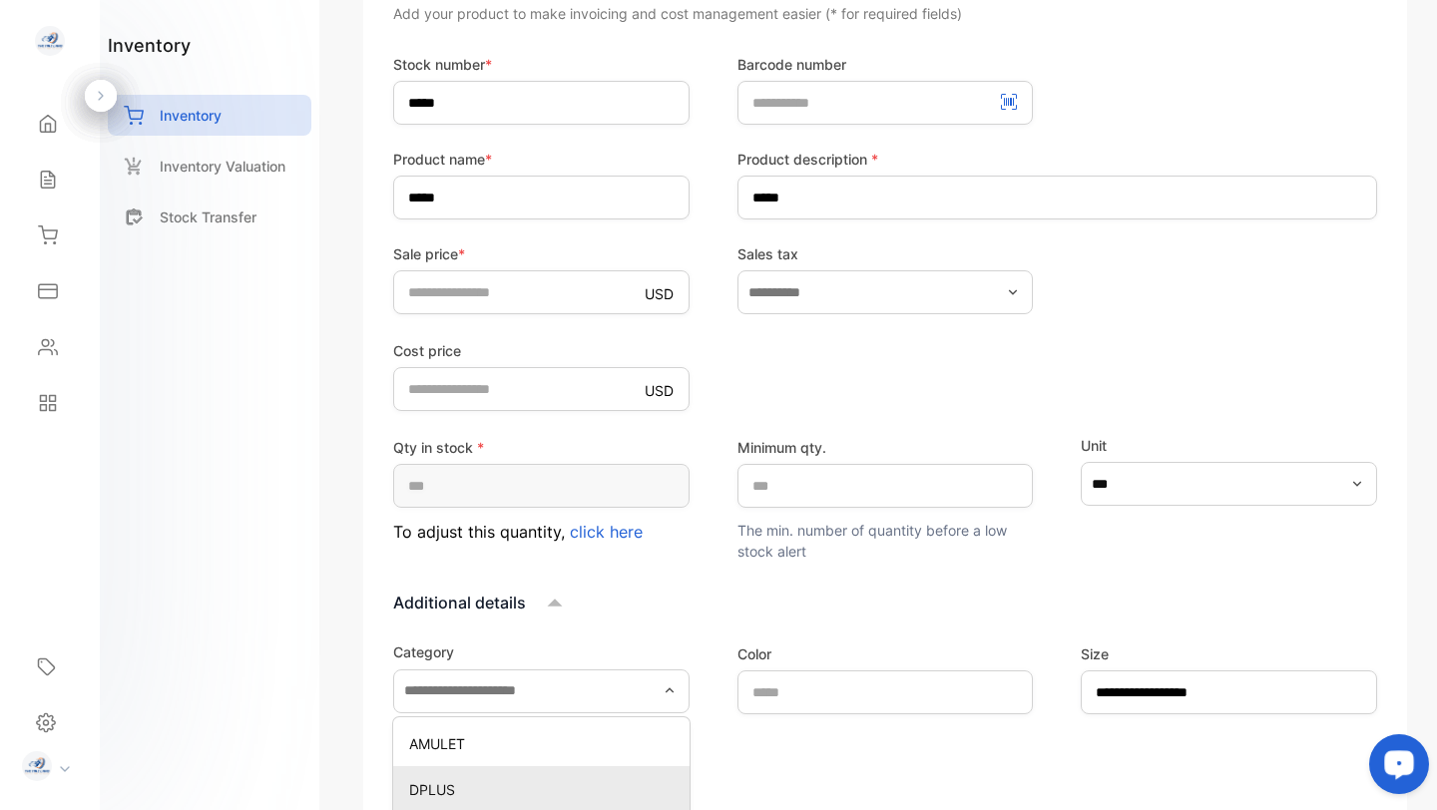
click at [488, 790] on p "DPLUS" at bounding box center [545, 789] width 272 height 21
type input "*****"
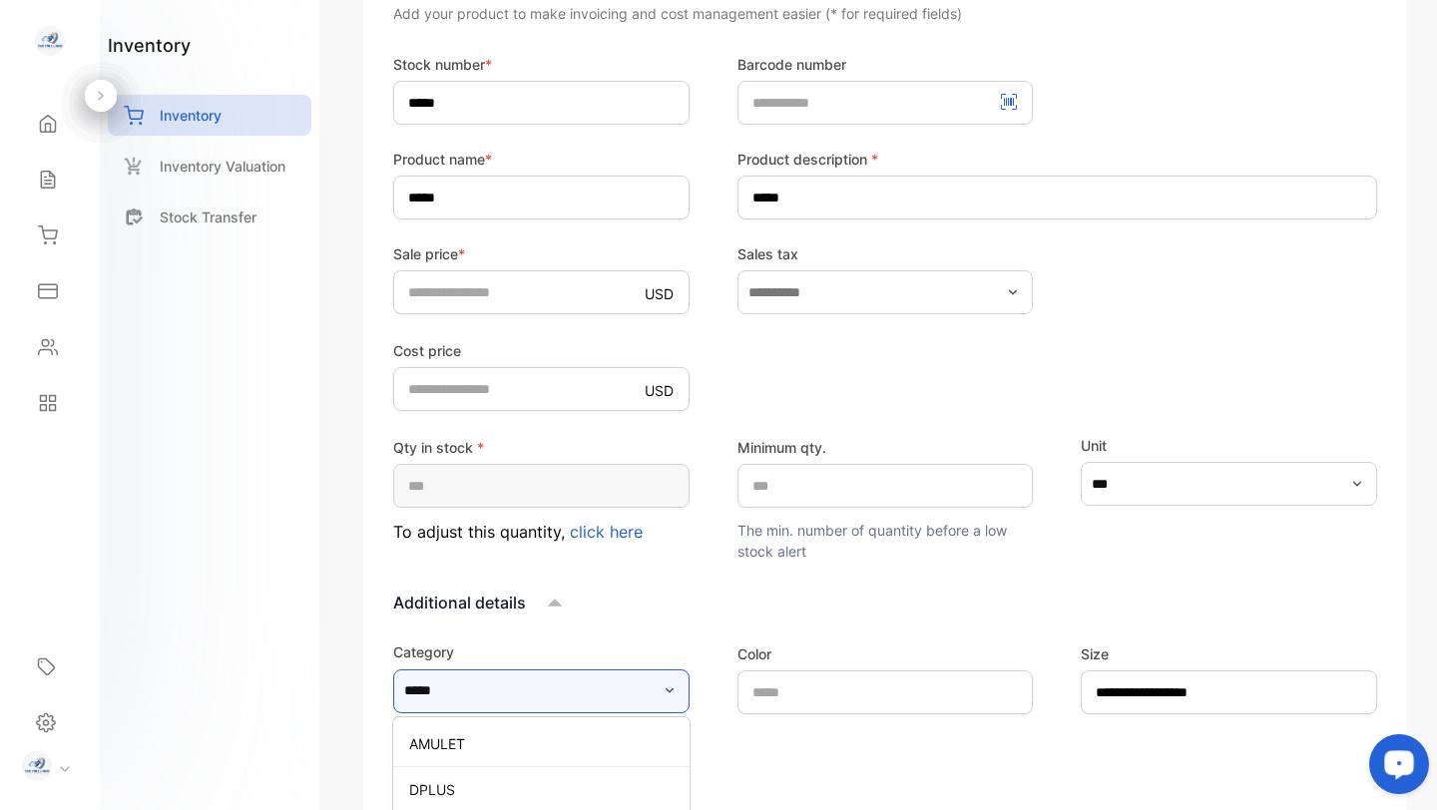
scroll to position [299, 0]
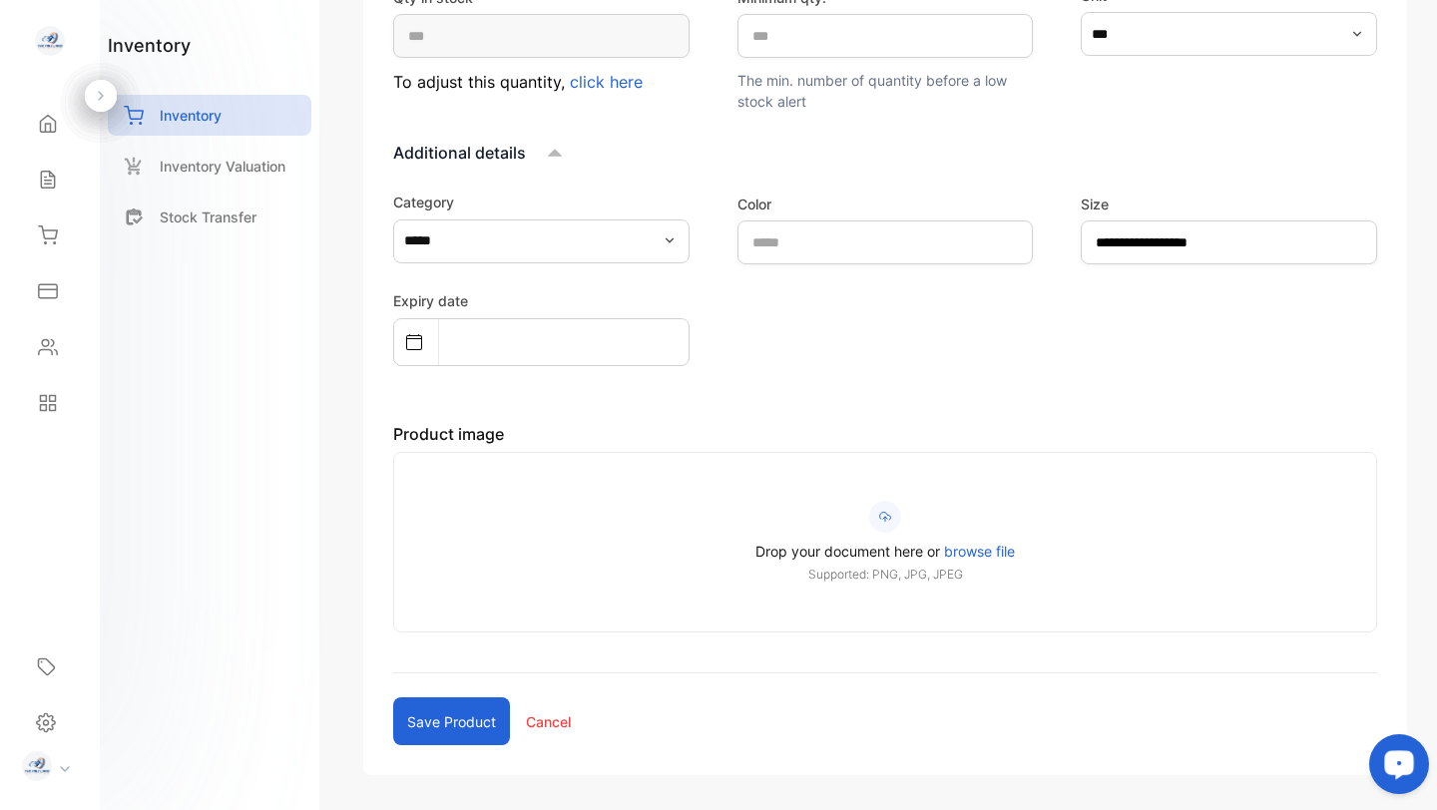
scroll to position [751, 0]
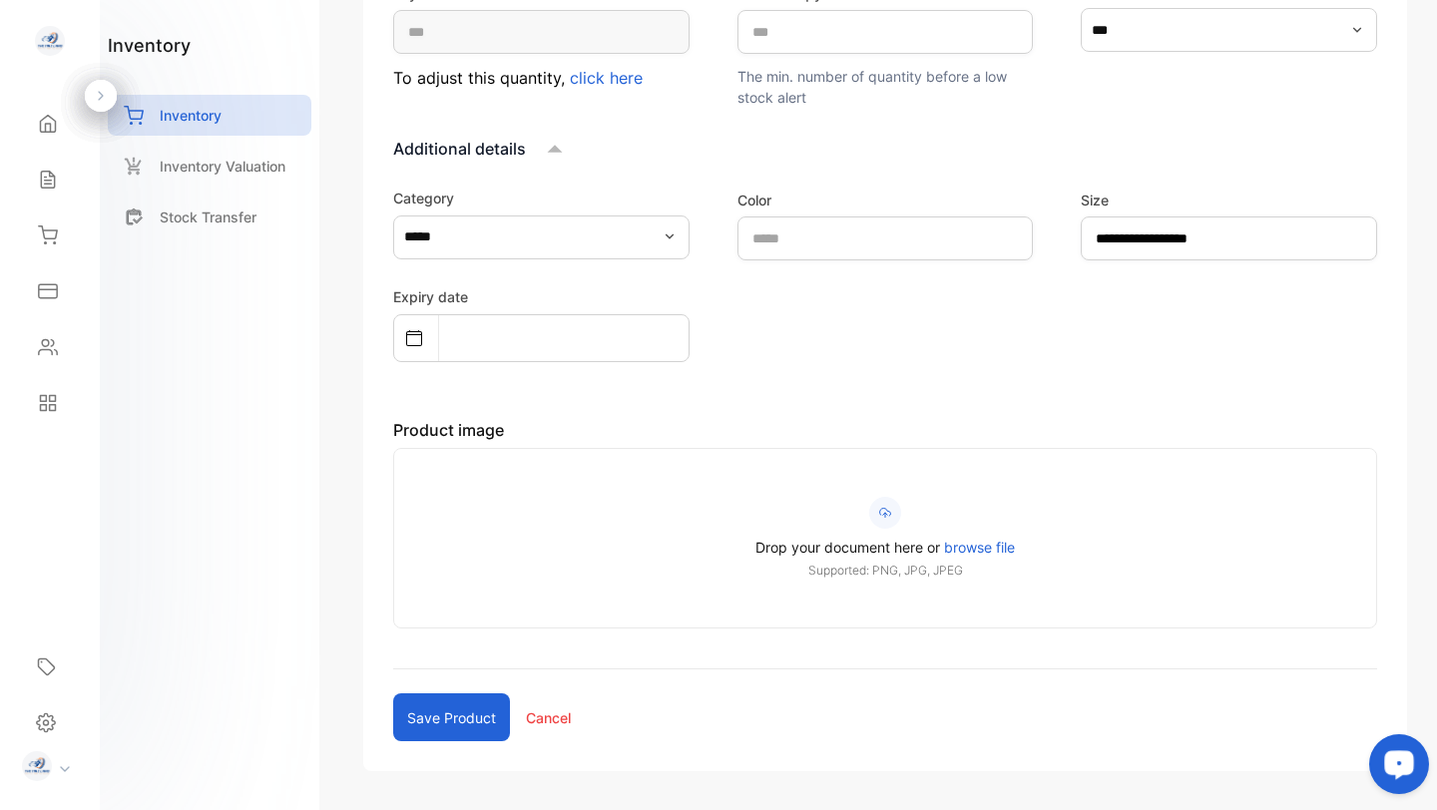
click at [447, 717] on button "Save product" at bounding box center [451, 717] width 117 height 48
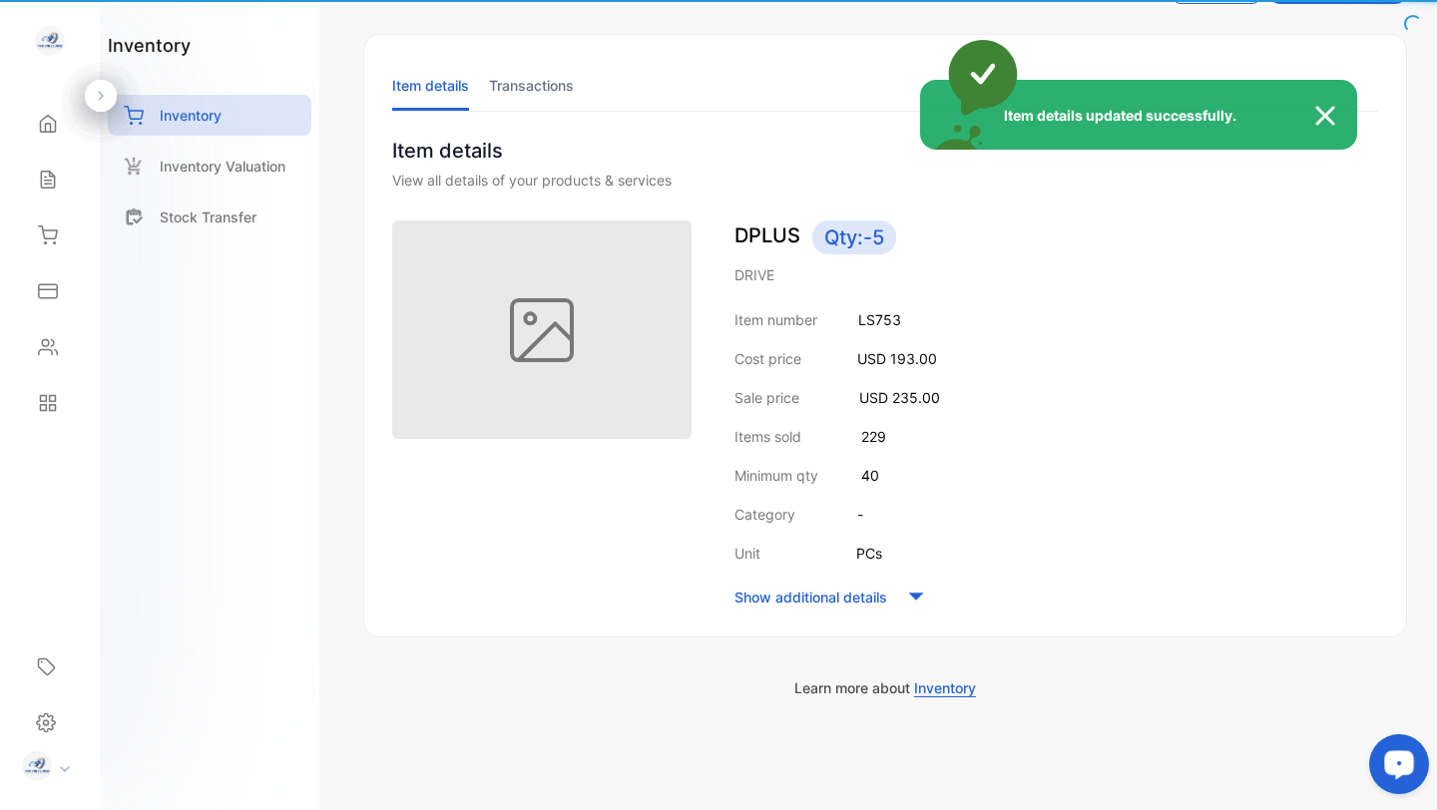
scroll to position [81, 0]
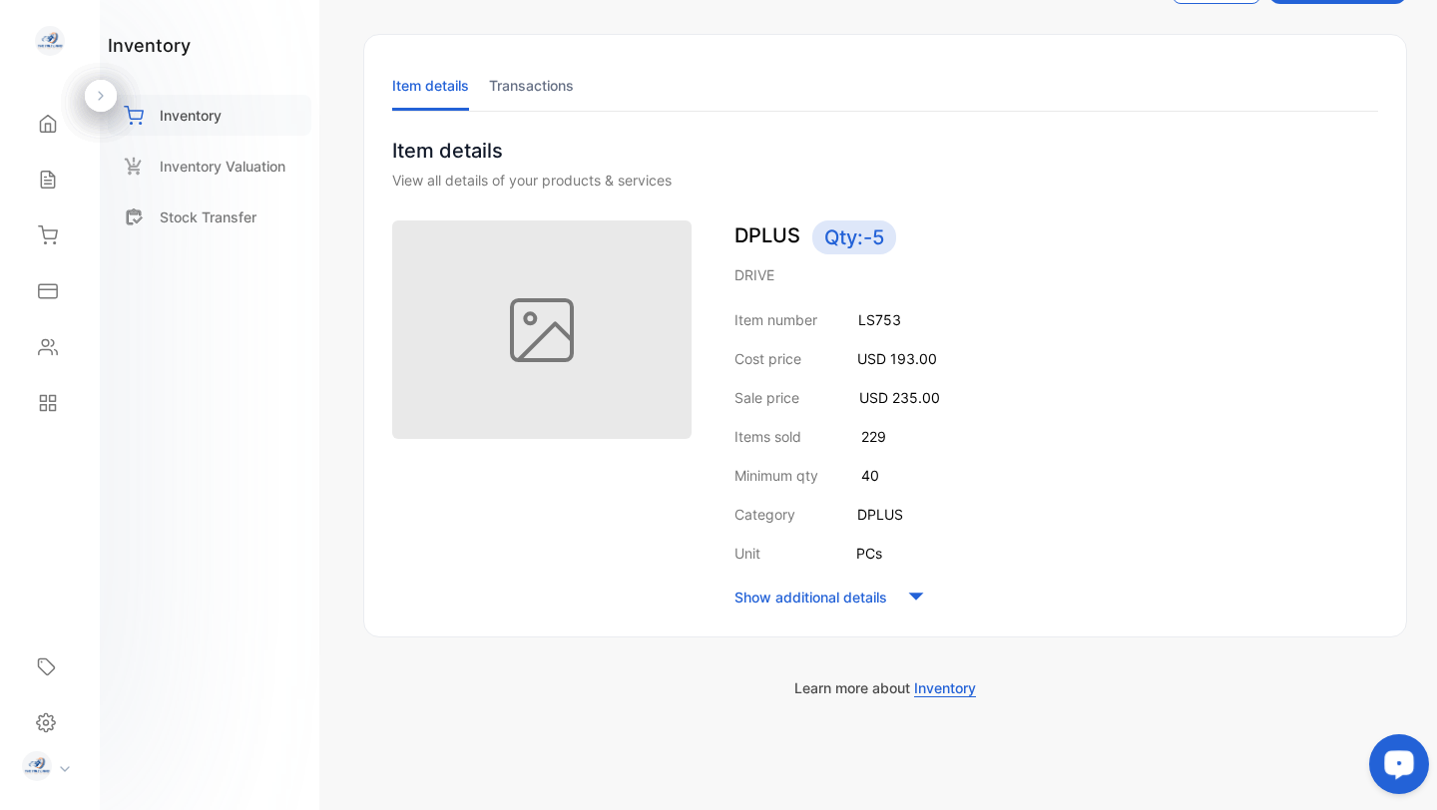
click at [189, 111] on p "Inventory" at bounding box center [191, 115] width 62 height 21
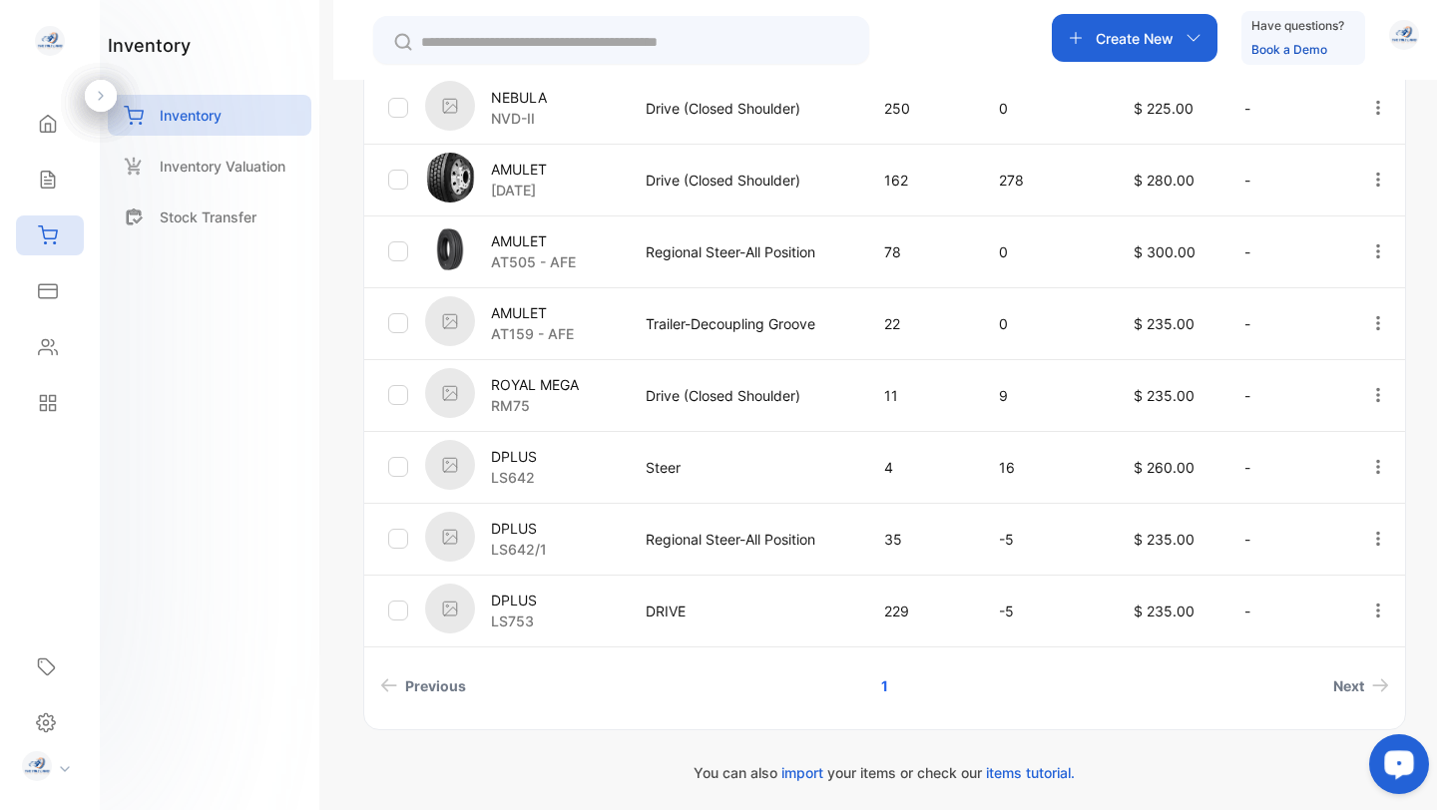
scroll to position [638, 0]
click at [462, 393] on img at bounding box center [450, 391] width 50 height 50
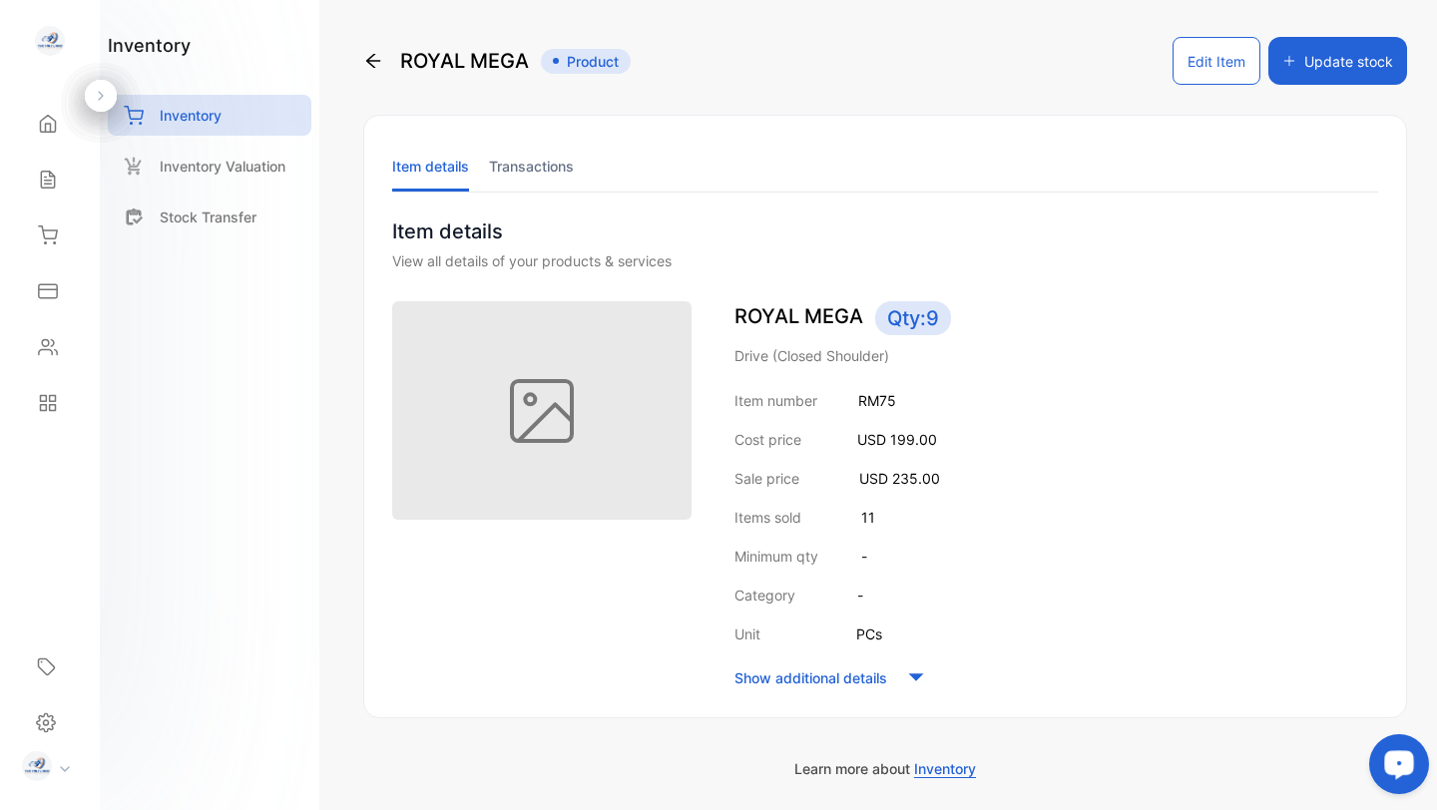
click at [1198, 65] on button "Edit Item" at bounding box center [1216, 61] width 88 height 48
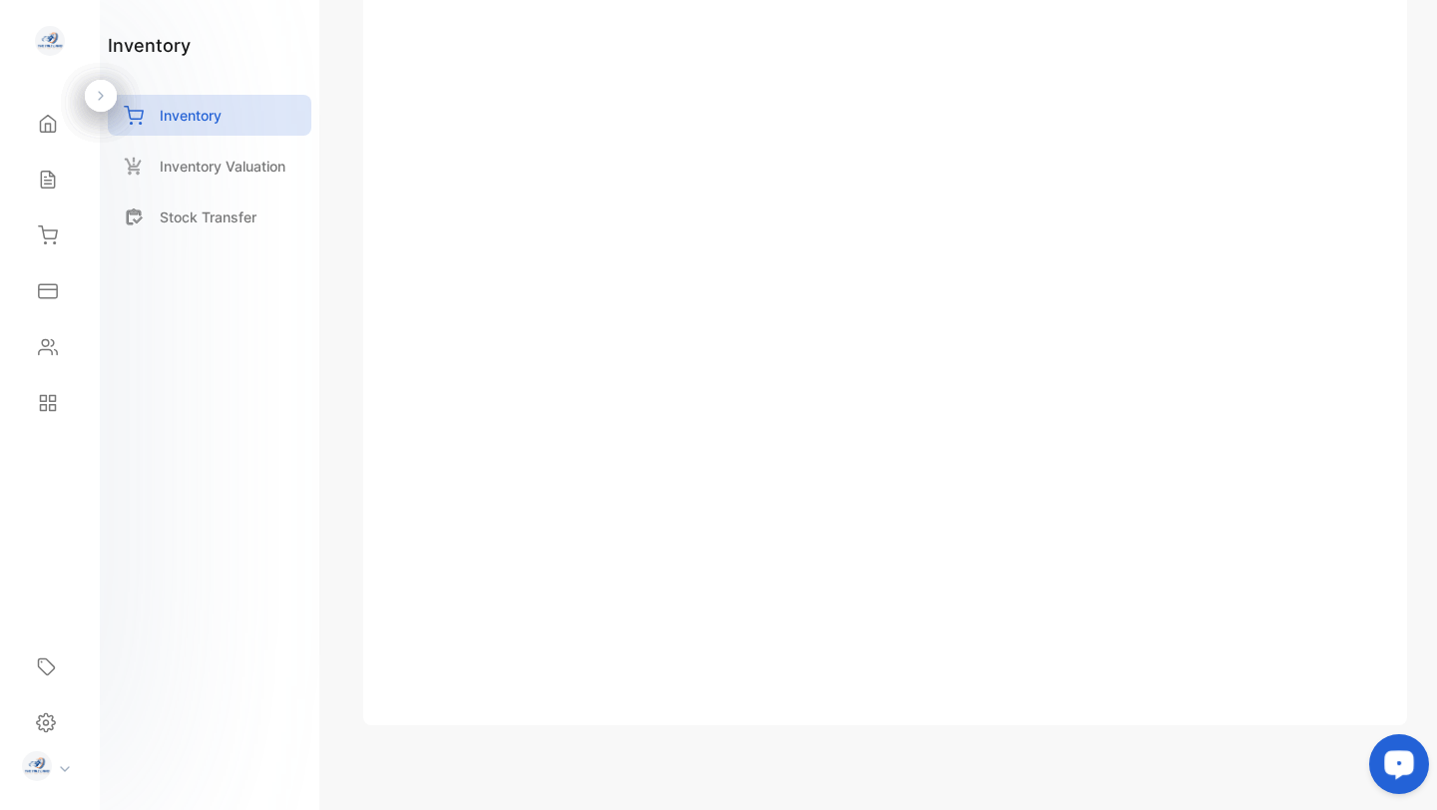
scroll to position [359, 0]
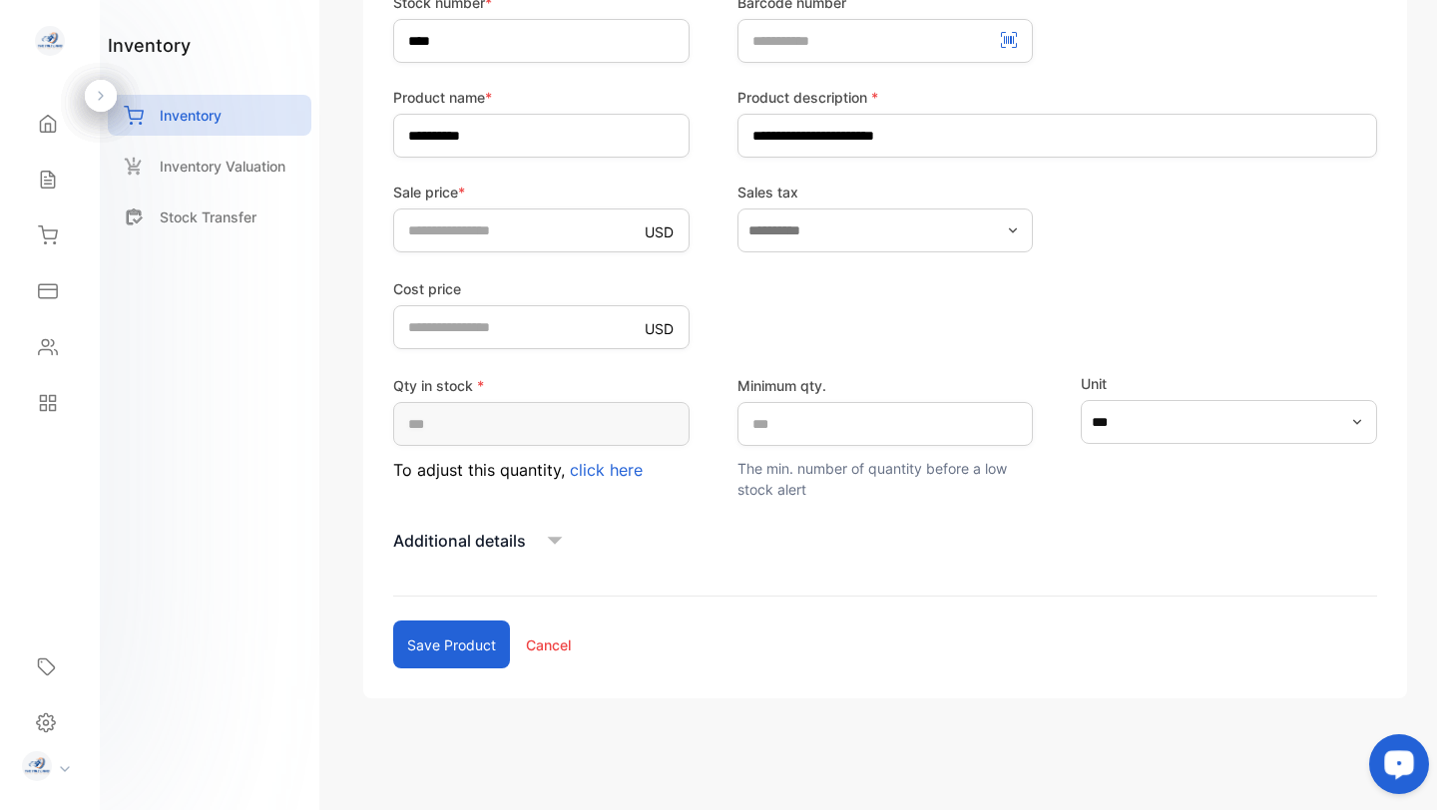
click at [556, 538] on icon at bounding box center [555, 541] width 15 height 8
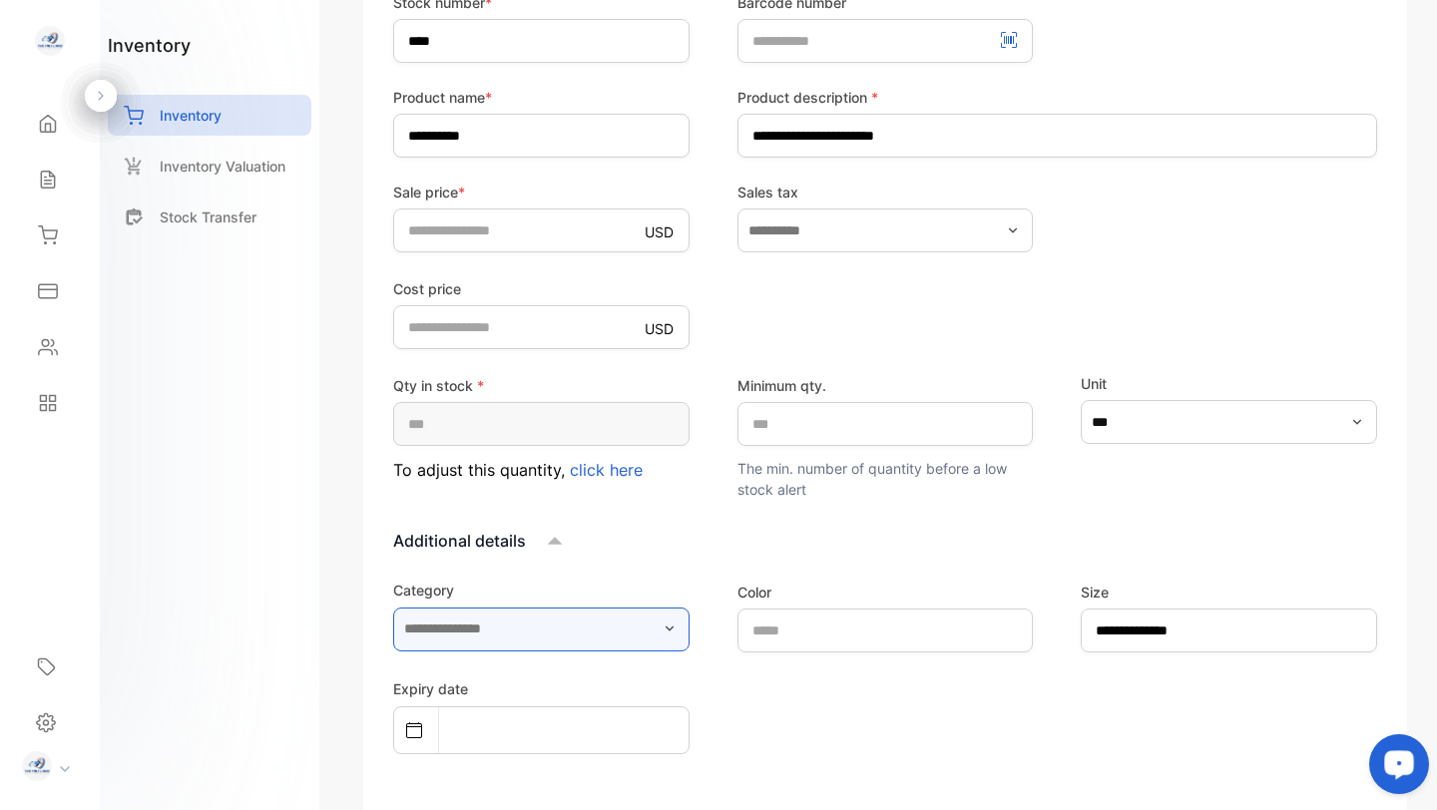
click at [537, 635] on input "text" at bounding box center [541, 630] width 296 height 44
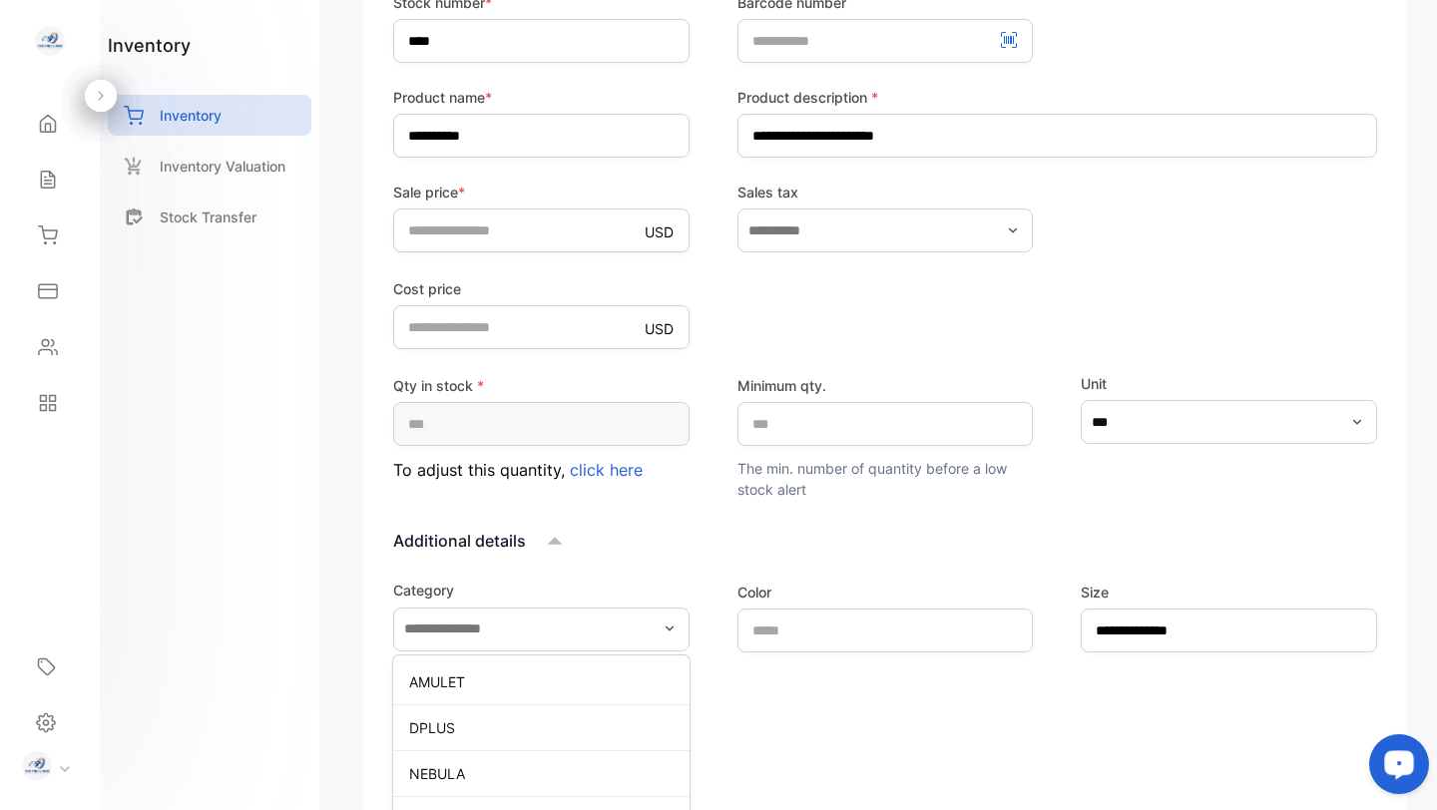
click at [480, 809] on div "Add new category" at bounding box center [541, 817] width 296 height 40
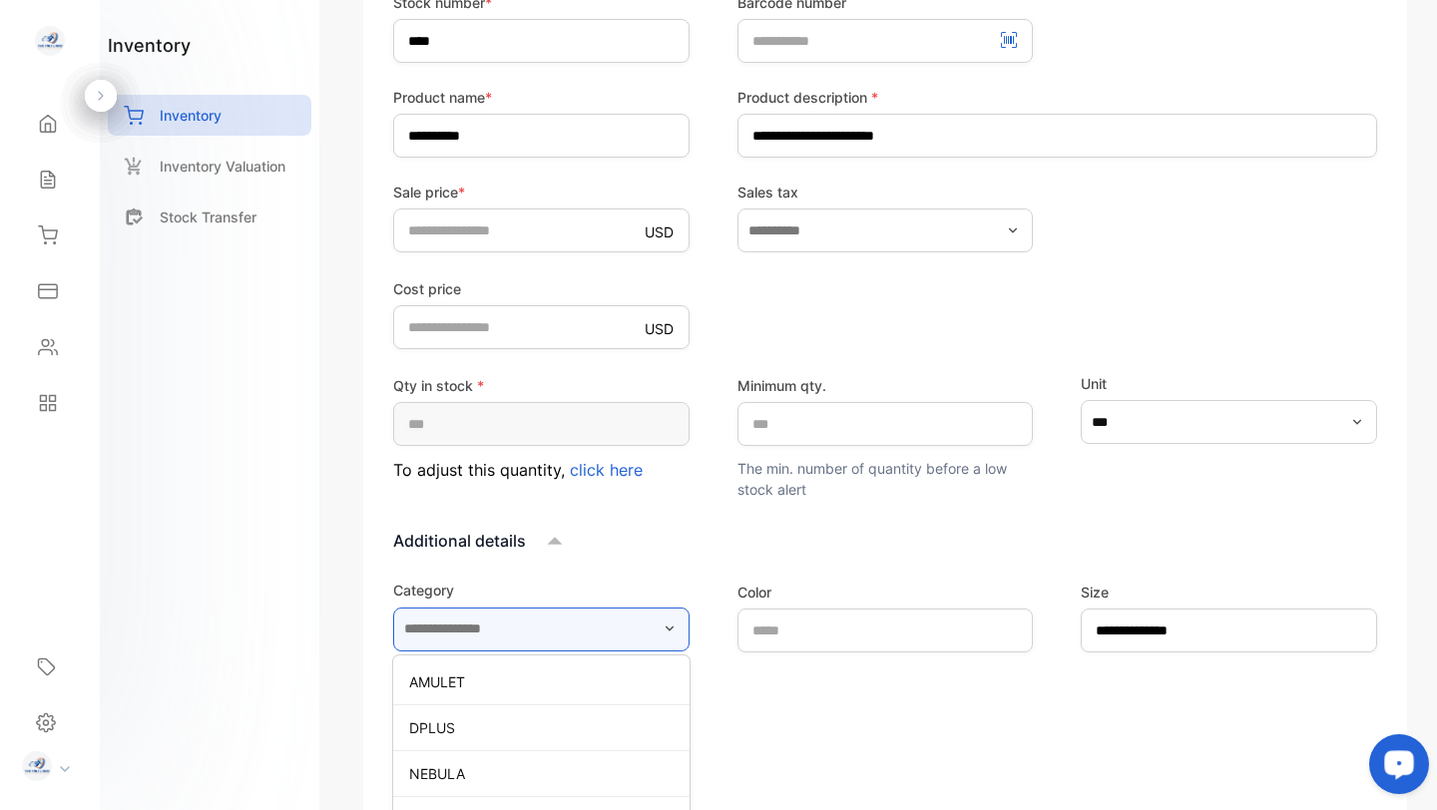
scroll to position [385, 0]
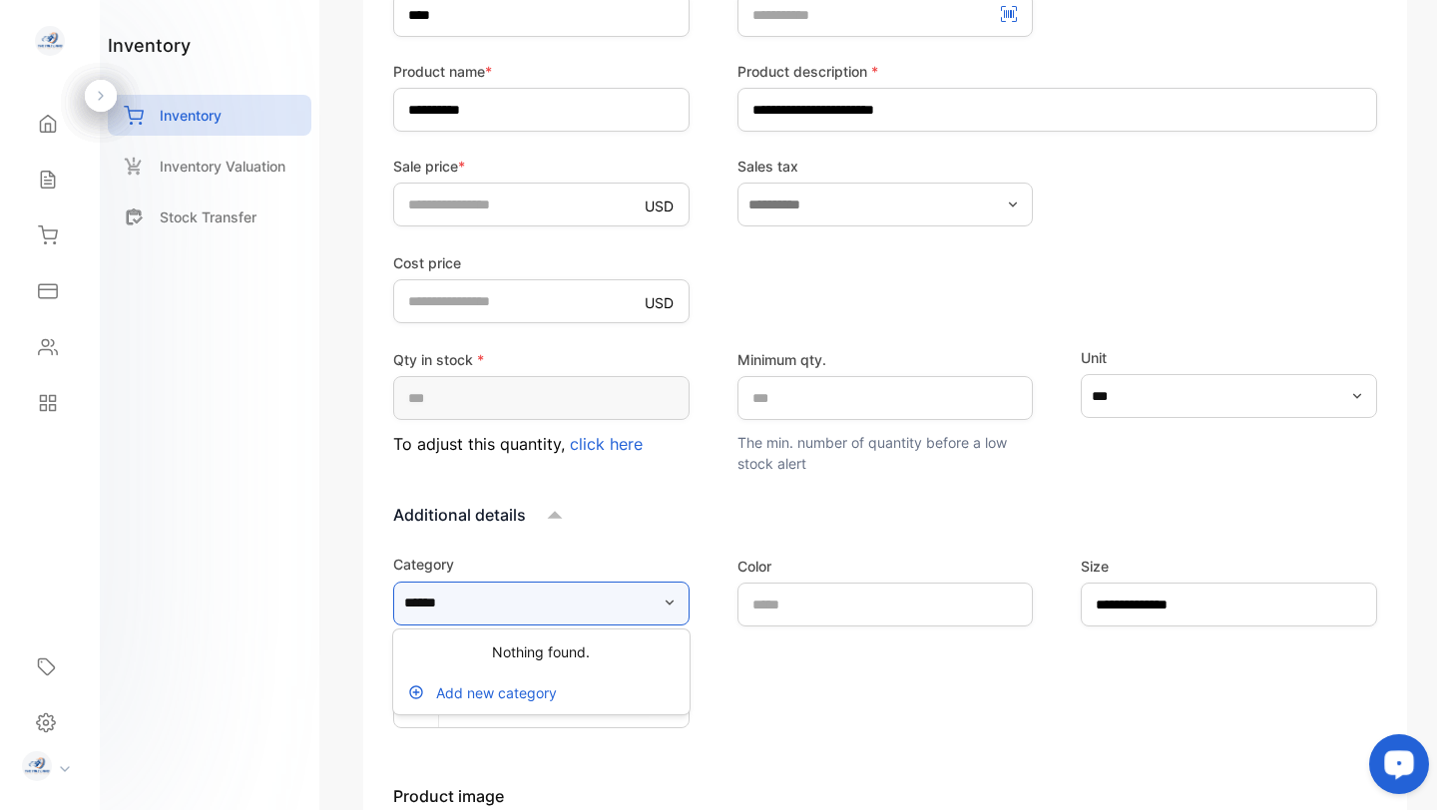
click at [393, 582] on button "*****" at bounding box center [541, 604] width 296 height 44
type input "**********"
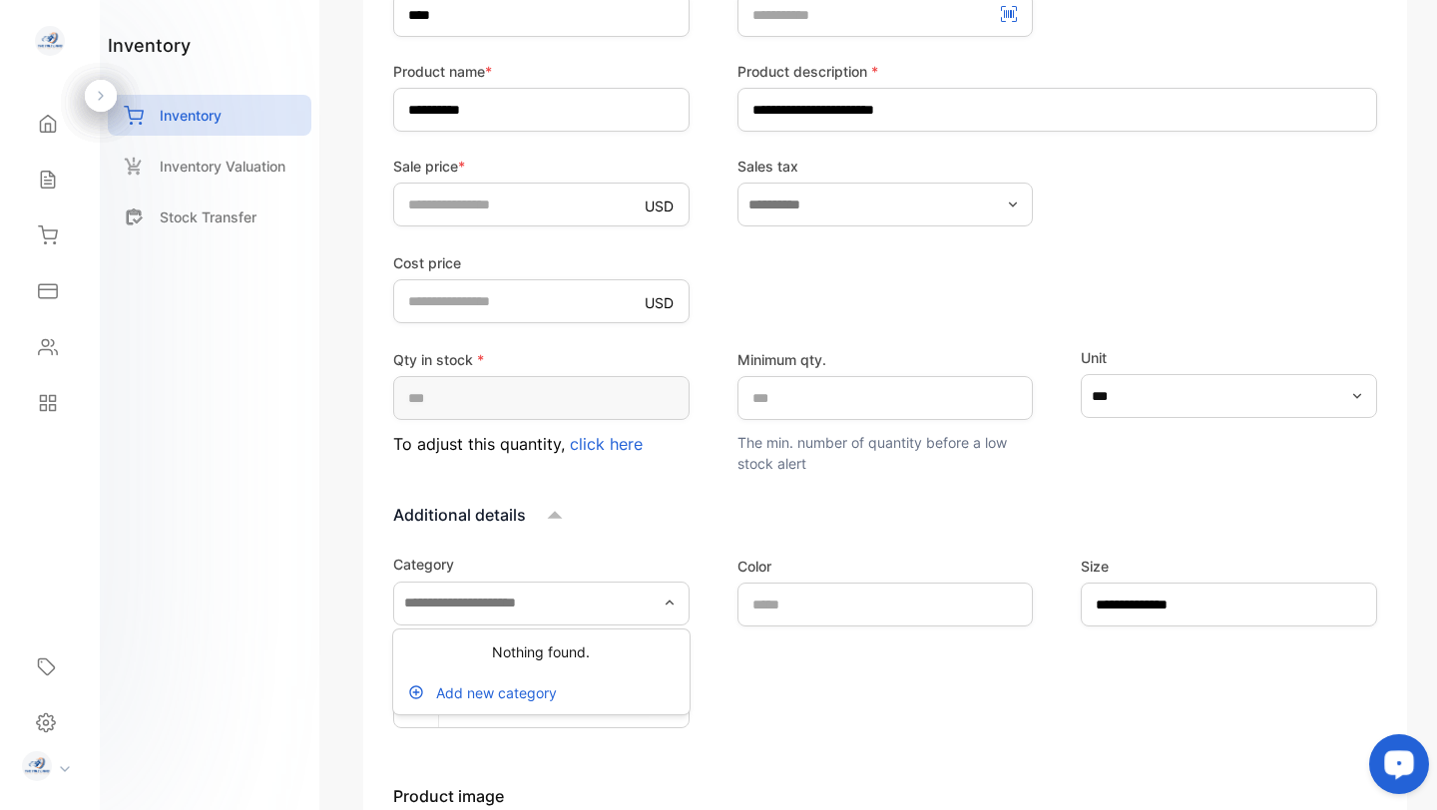
click at [293, 622] on div "inventory Inventory Inventory Valuation Stock Transfer" at bounding box center [209, 405] width 219 height 810
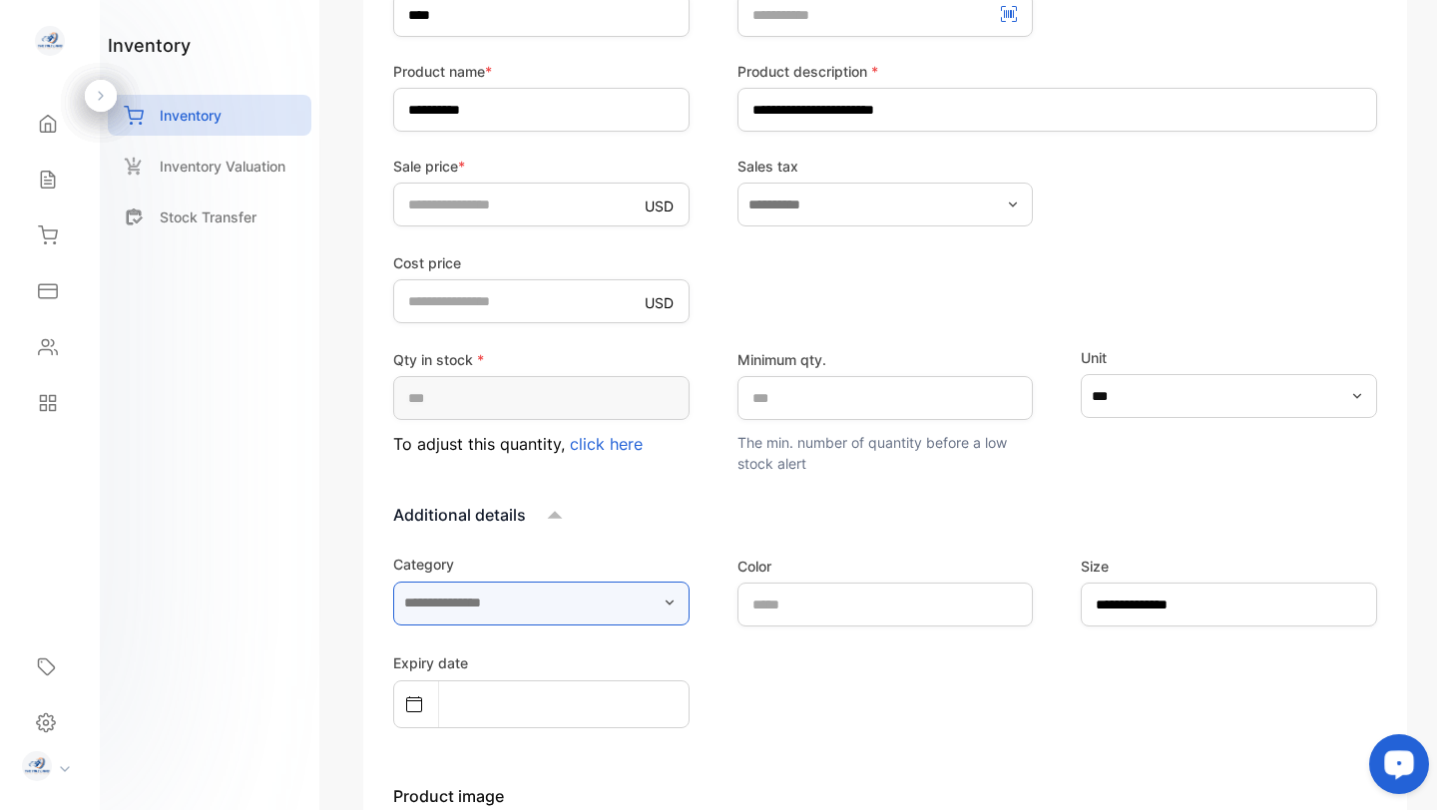
click at [657, 607] on input "text" at bounding box center [541, 604] width 296 height 44
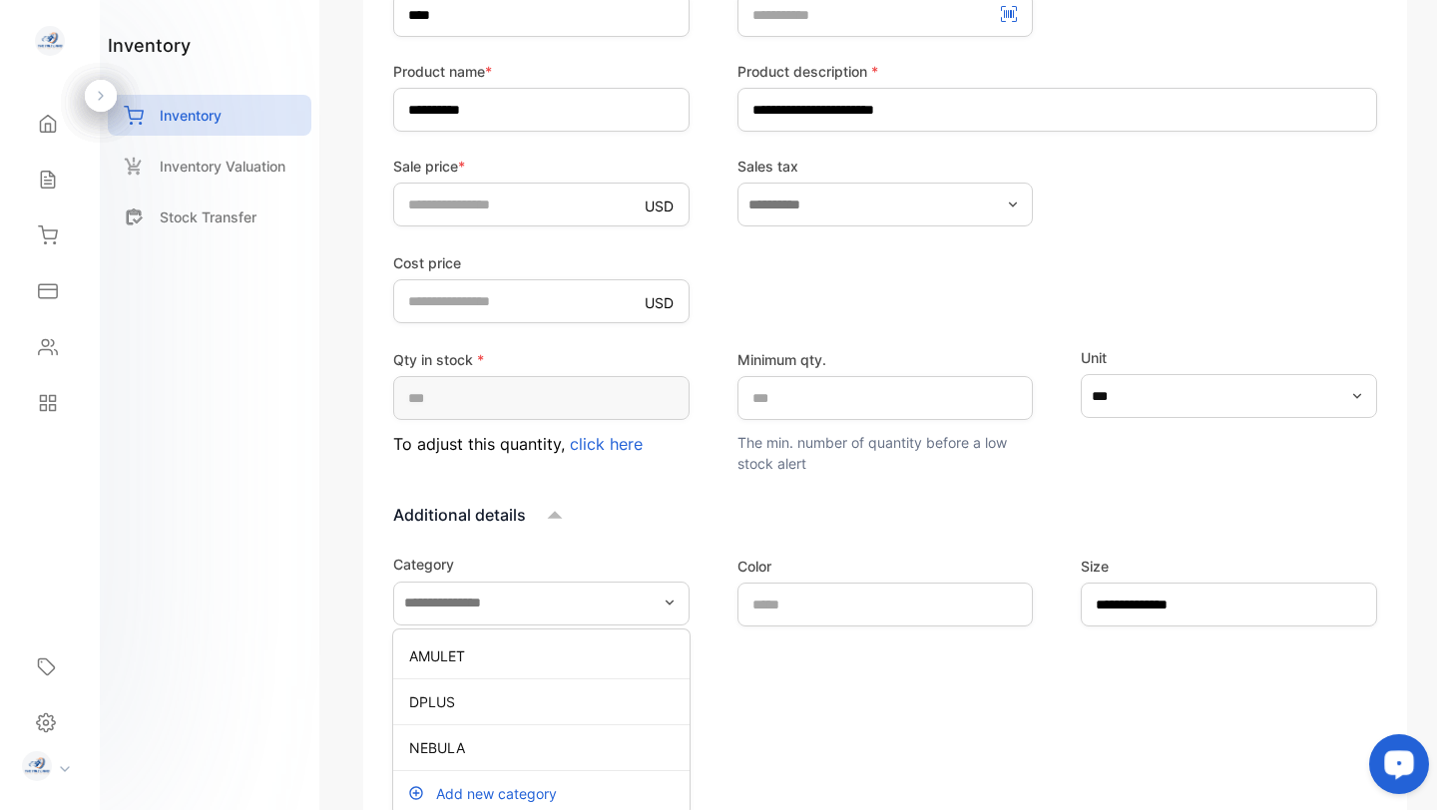
click at [526, 795] on p "Add new category" at bounding box center [496, 793] width 121 height 21
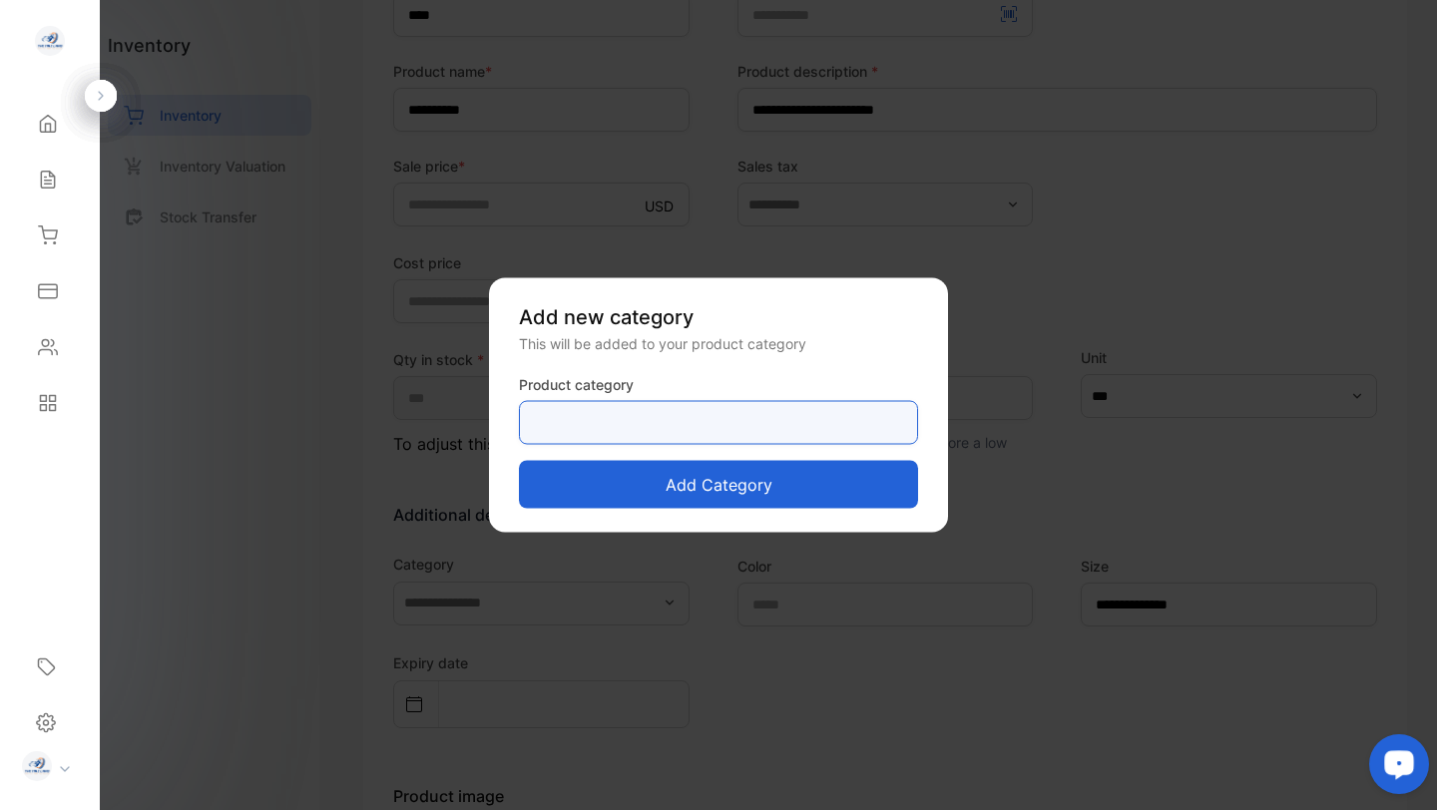
click at [547, 433] on category-inputproductcategory "text" at bounding box center [718, 423] width 399 height 44
type category-inputproductcategory "**********"
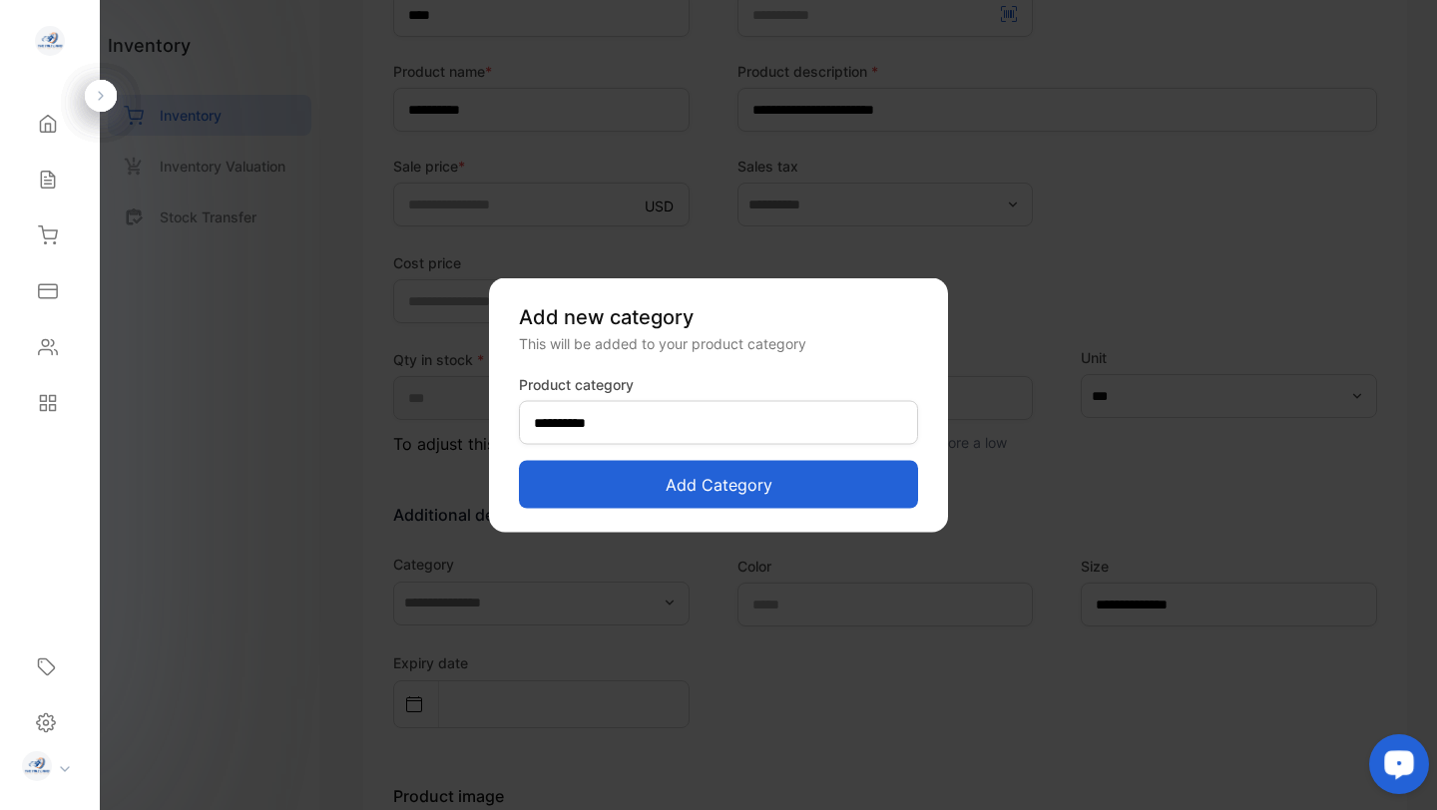
click at [627, 492] on button "Add category" at bounding box center [718, 485] width 399 height 48
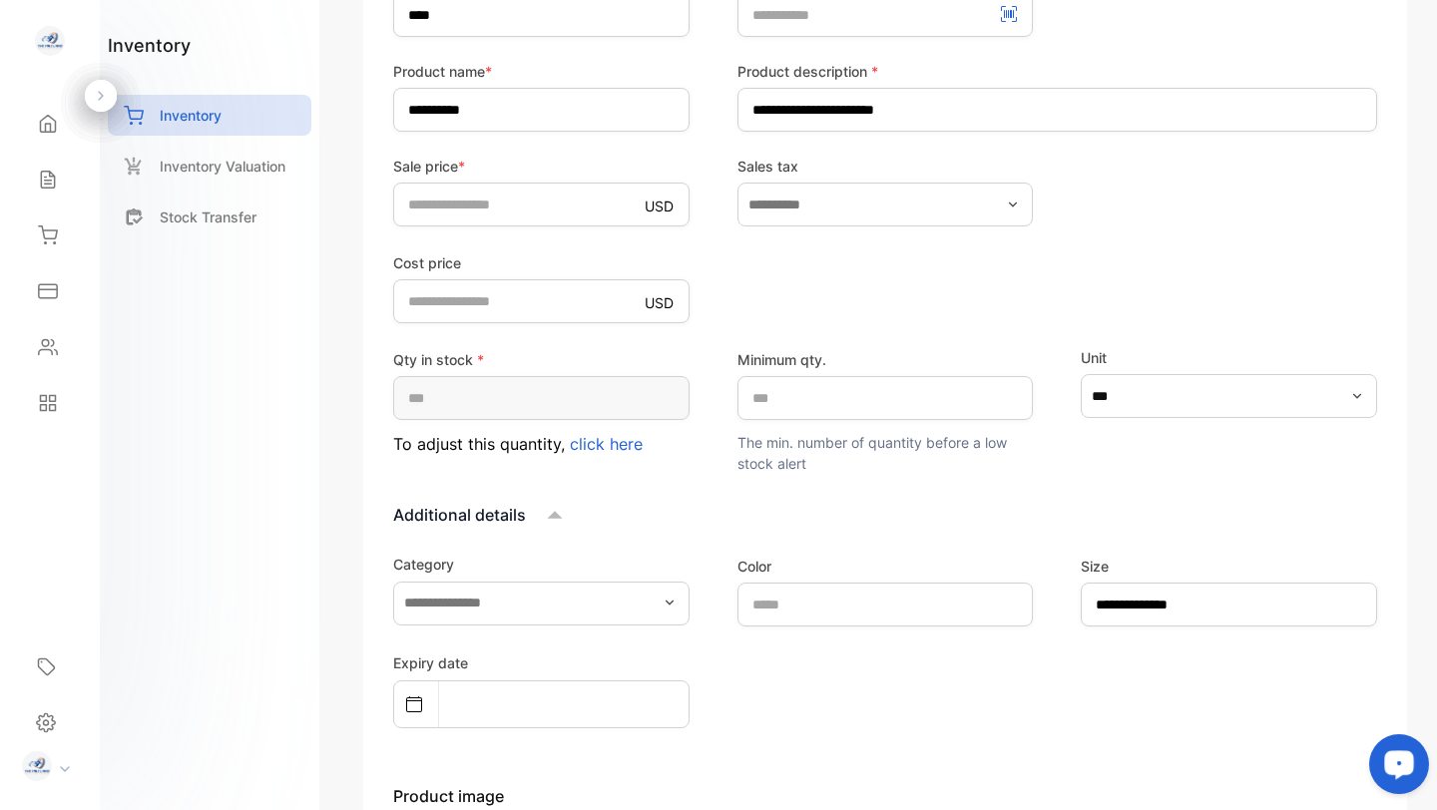
type input "**********"
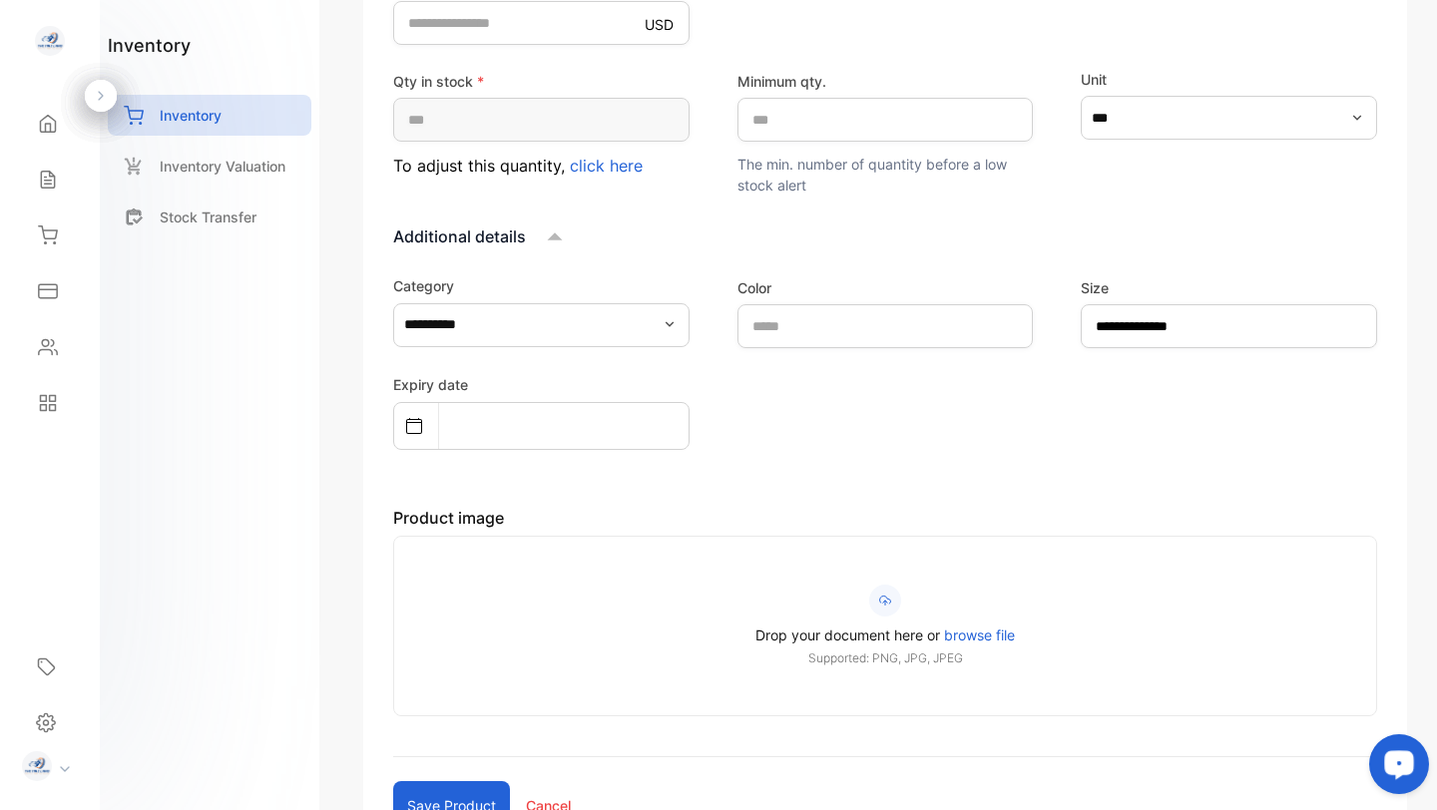
scroll to position [824, 0]
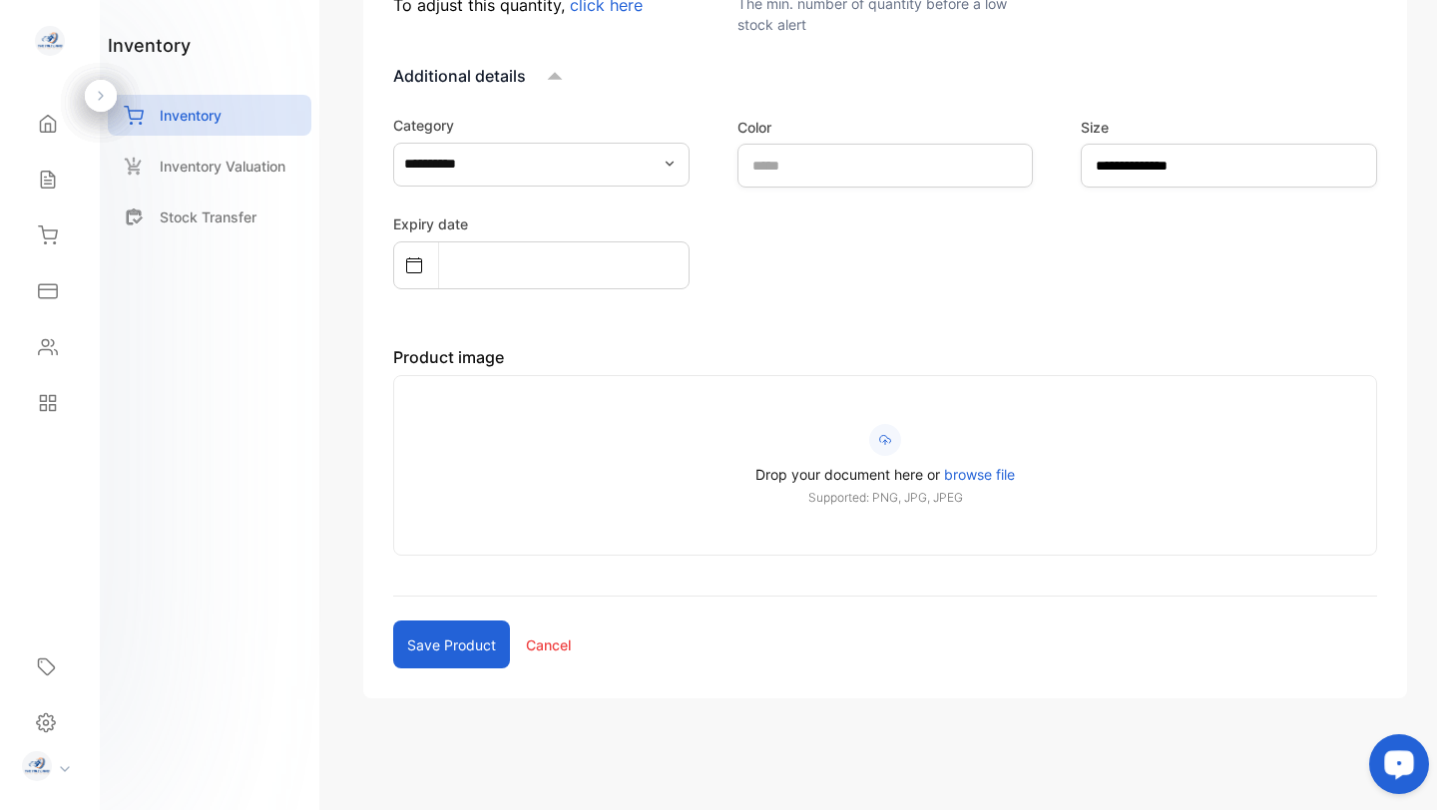
click at [452, 650] on button "Save product" at bounding box center [451, 645] width 117 height 48
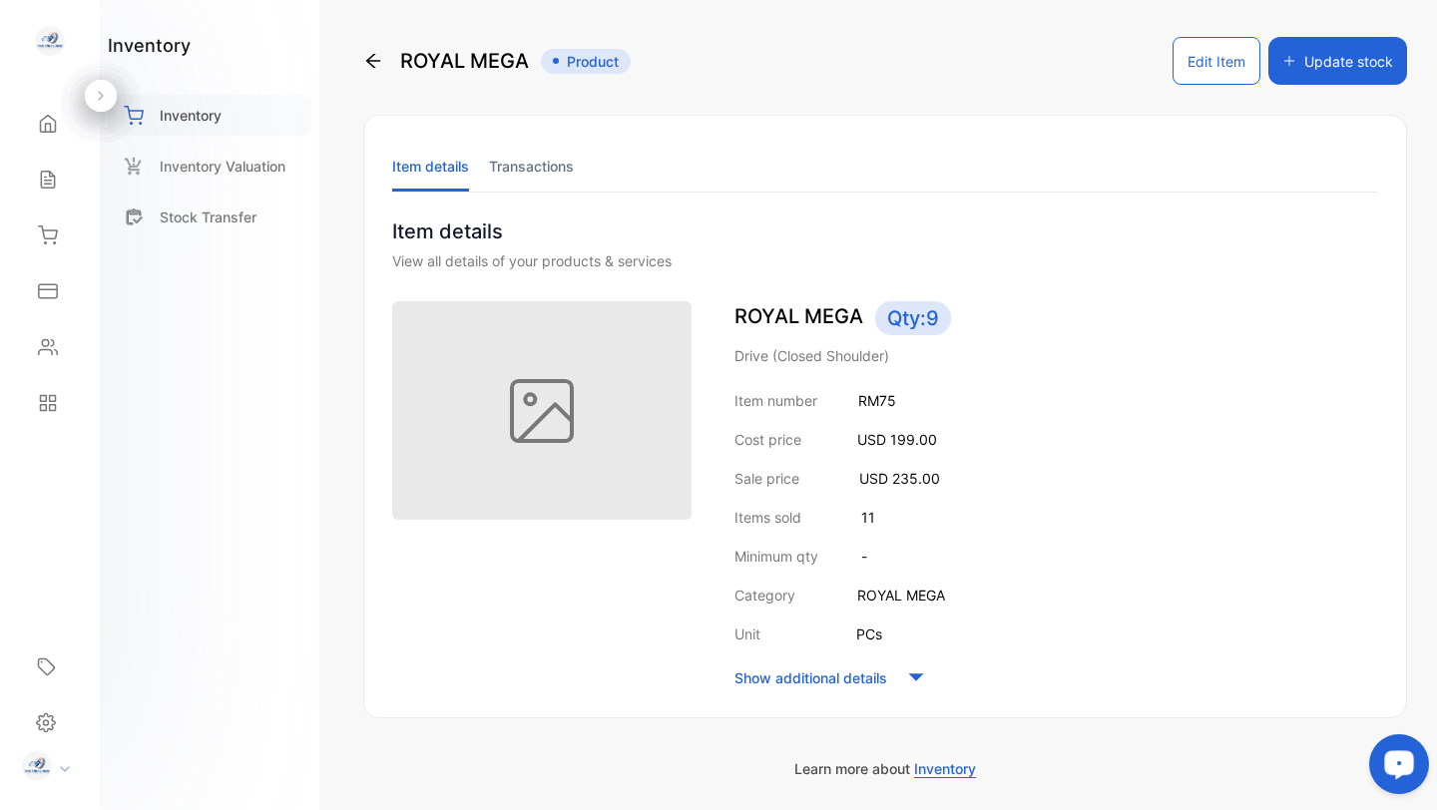
click at [203, 114] on p "Inventory" at bounding box center [191, 115] width 62 height 21
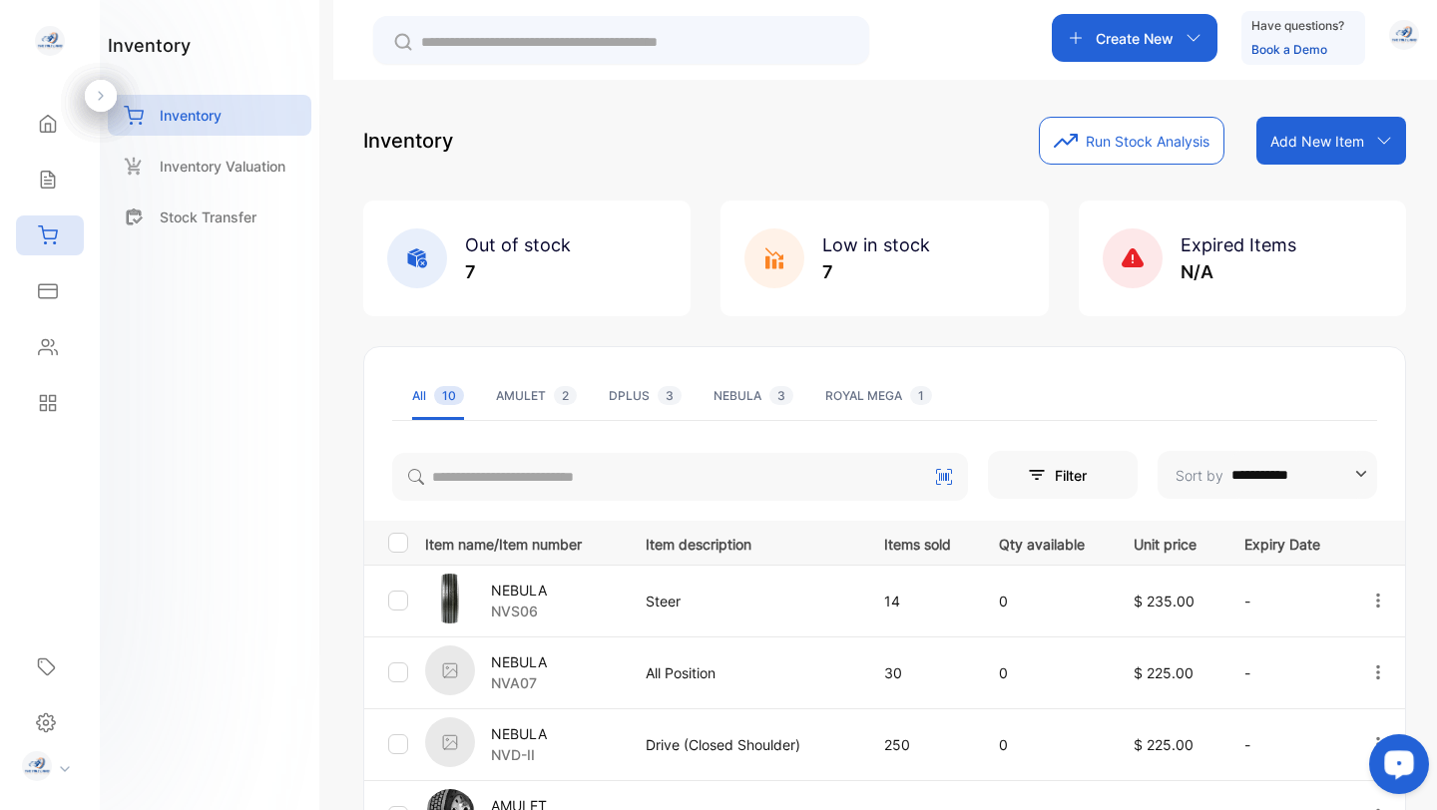
click at [260, 414] on div "inventory Inventory Inventory Valuation Stock Transfer" at bounding box center [209, 405] width 219 height 810
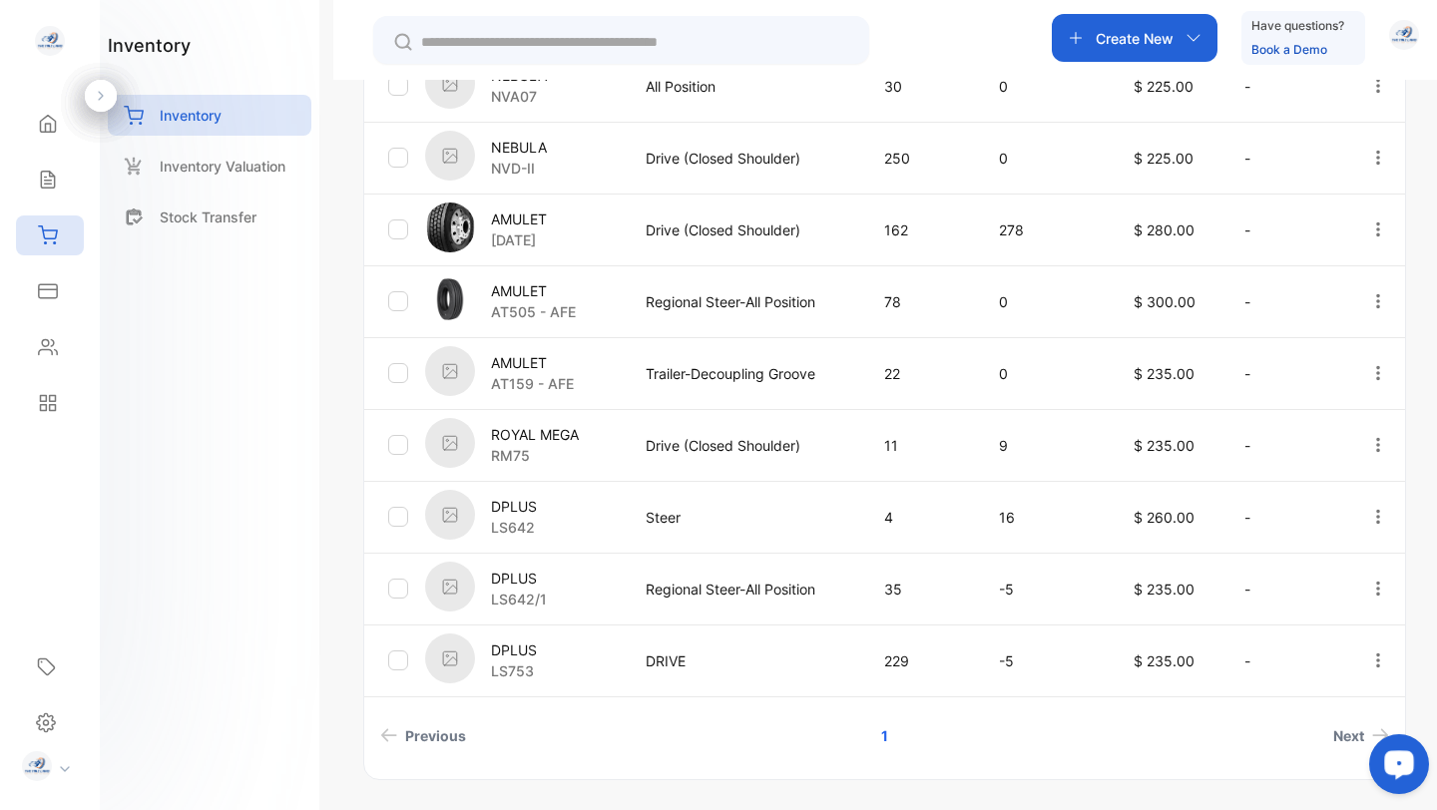
scroll to position [640, 0]
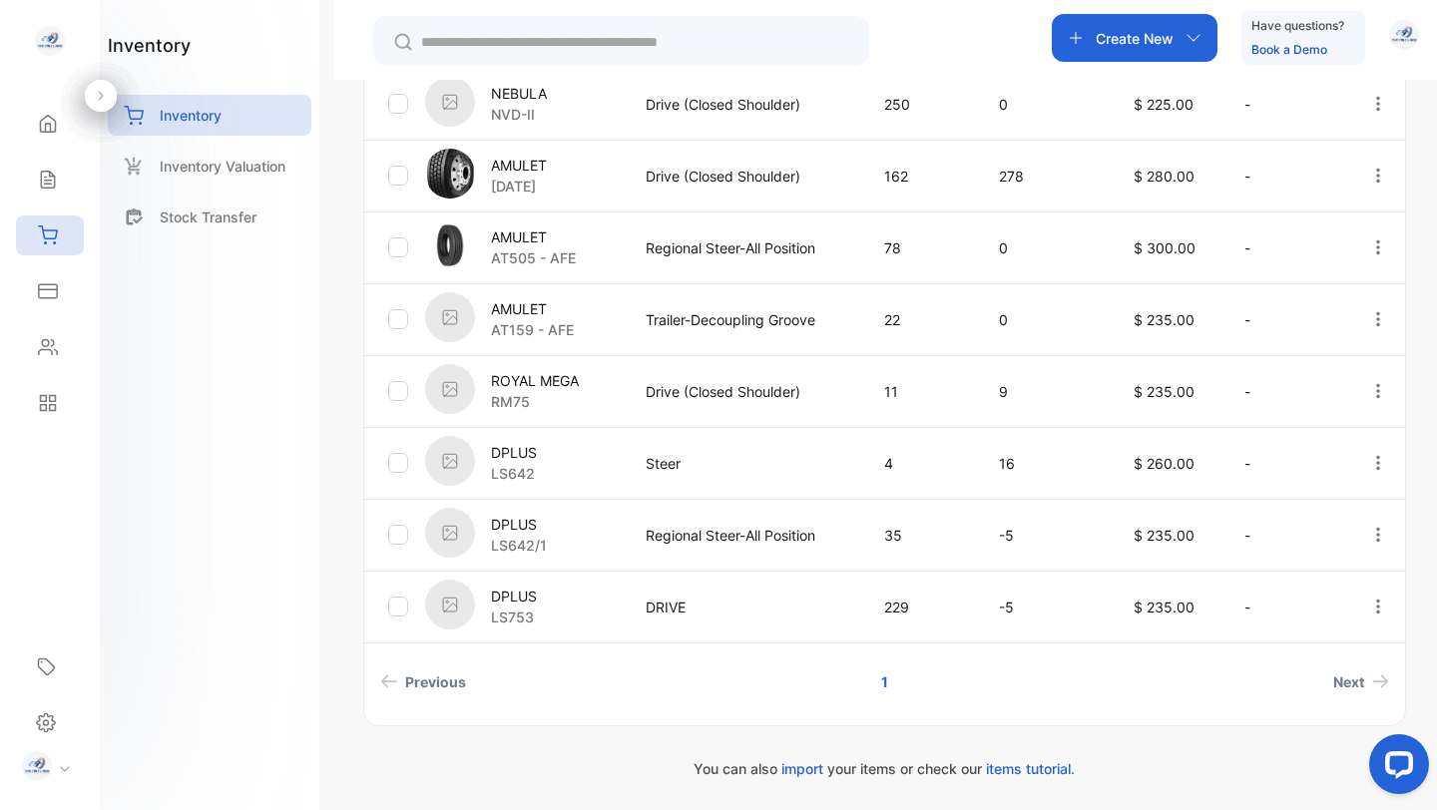
click at [461, 528] on img at bounding box center [450, 533] width 50 height 50
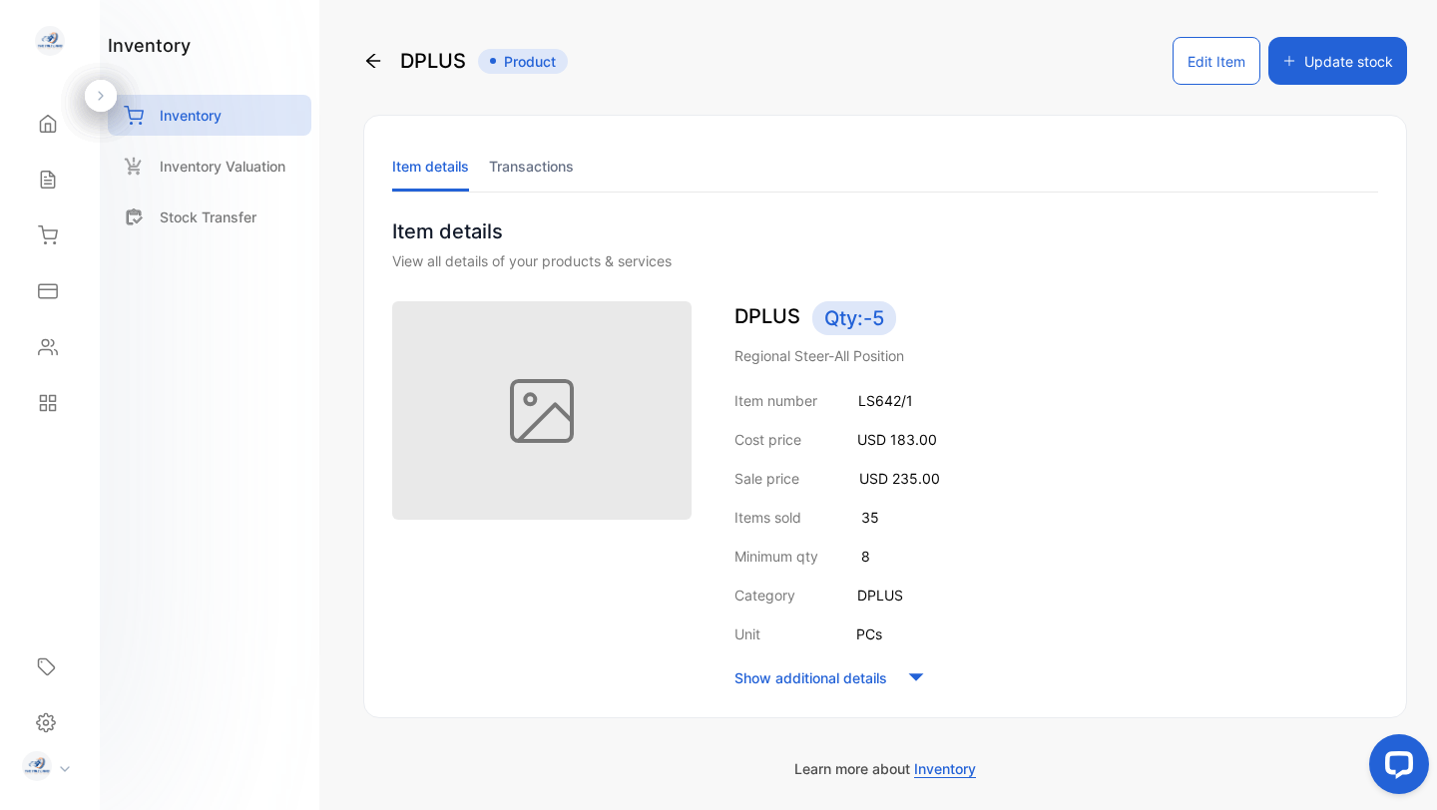
click at [1207, 58] on button "Edit Item" at bounding box center [1216, 61] width 88 height 48
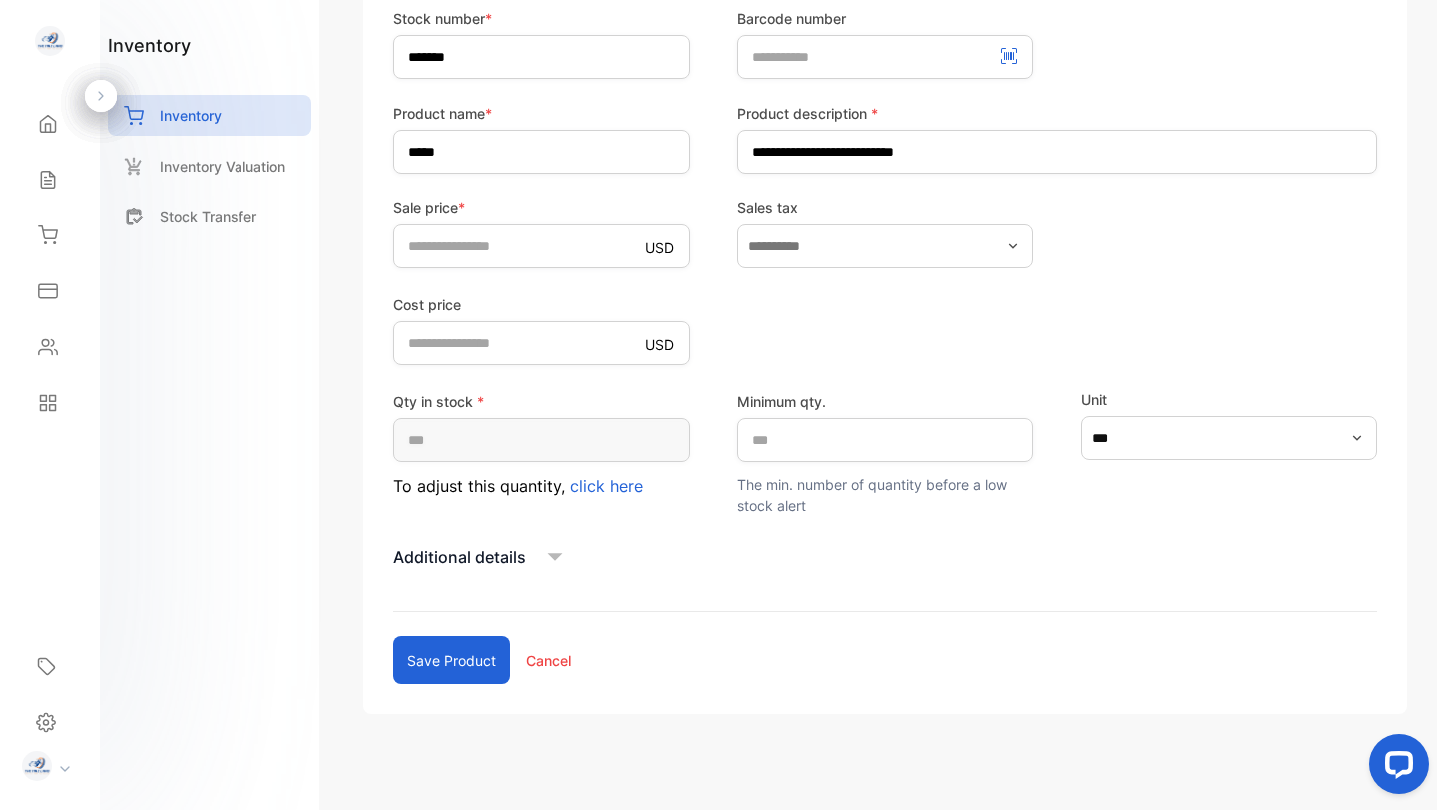
scroll to position [359, 0]
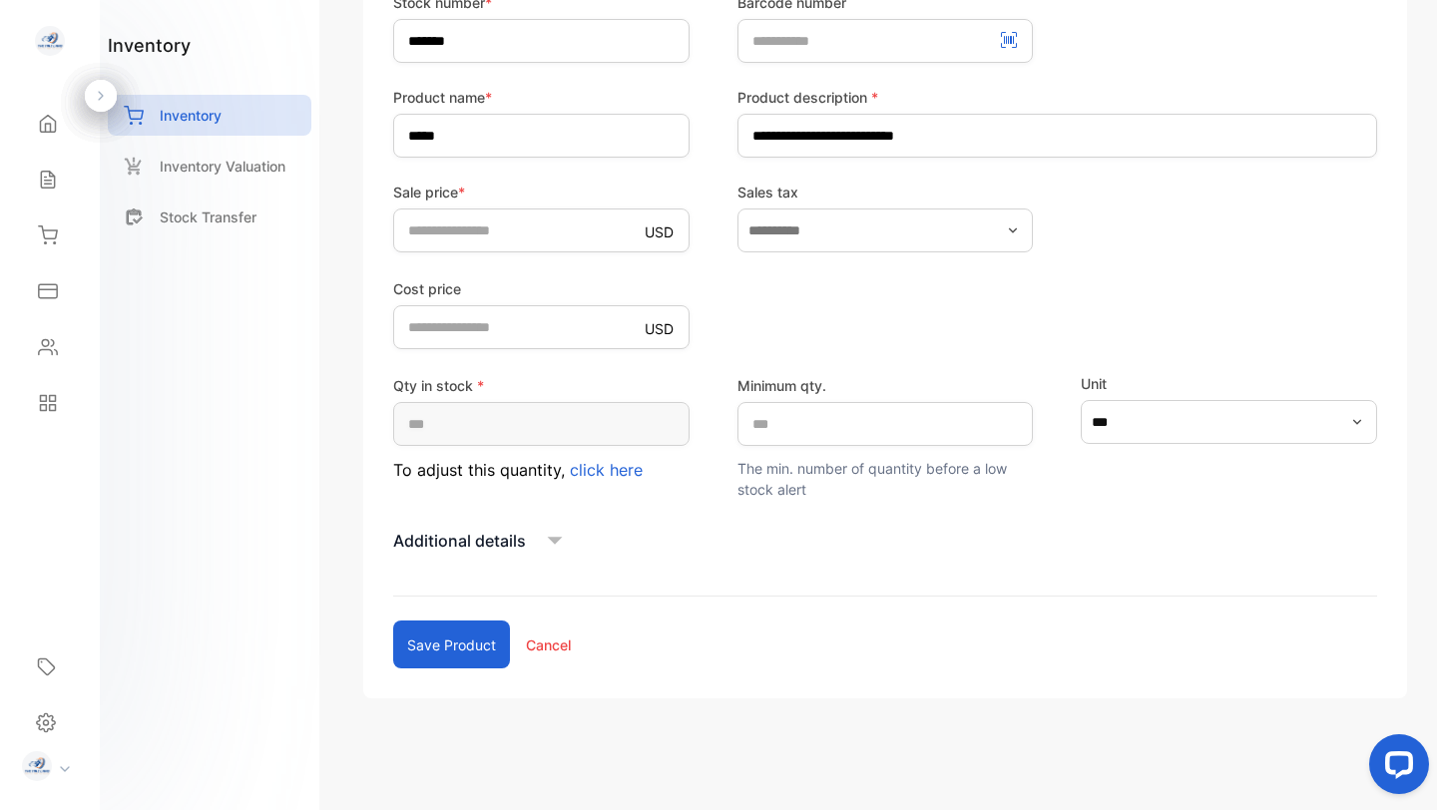
click at [556, 540] on icon at bounding box center [555, 541] width 15 height 8
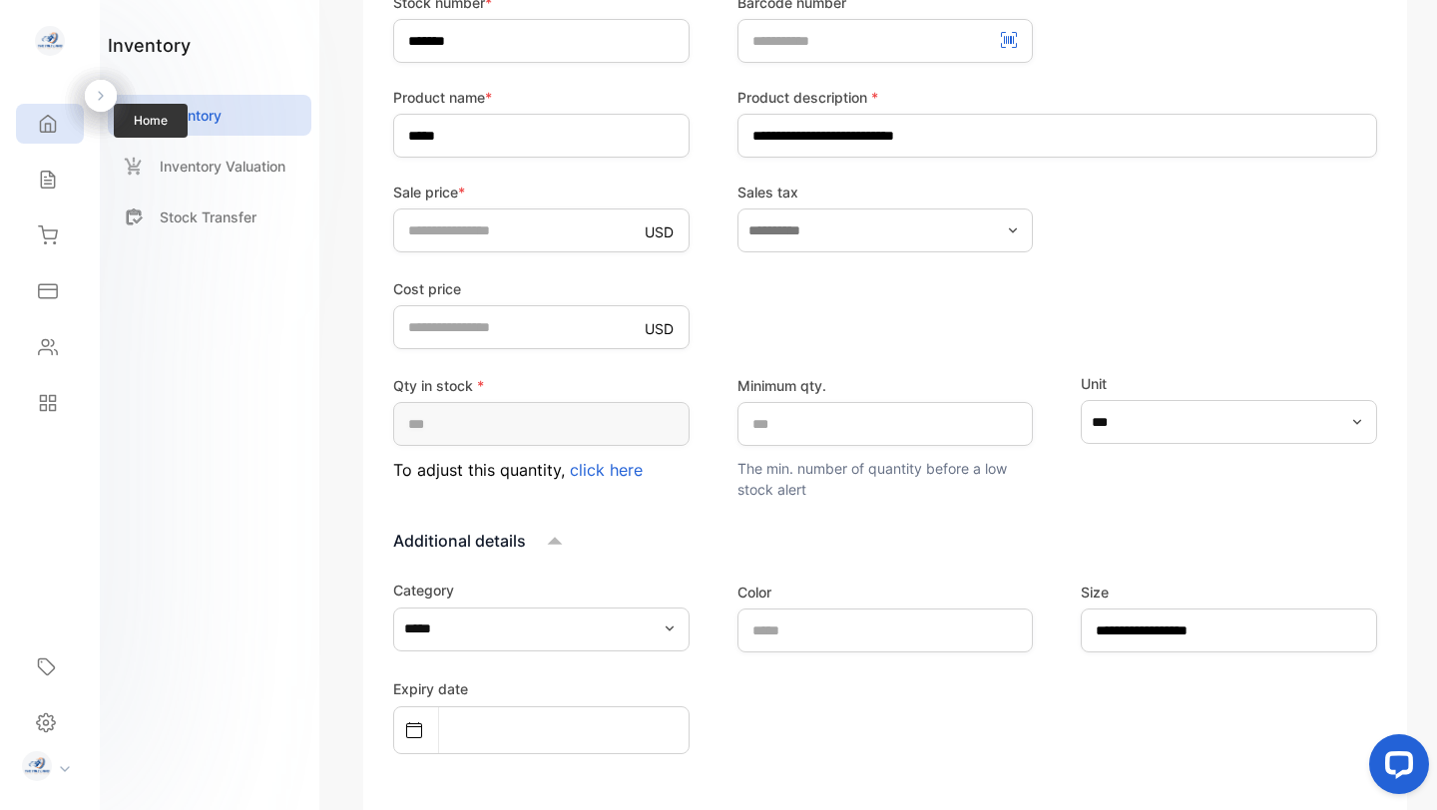
click at [45, 121] on icon at bounding box center [48, 124] width 20 height 20
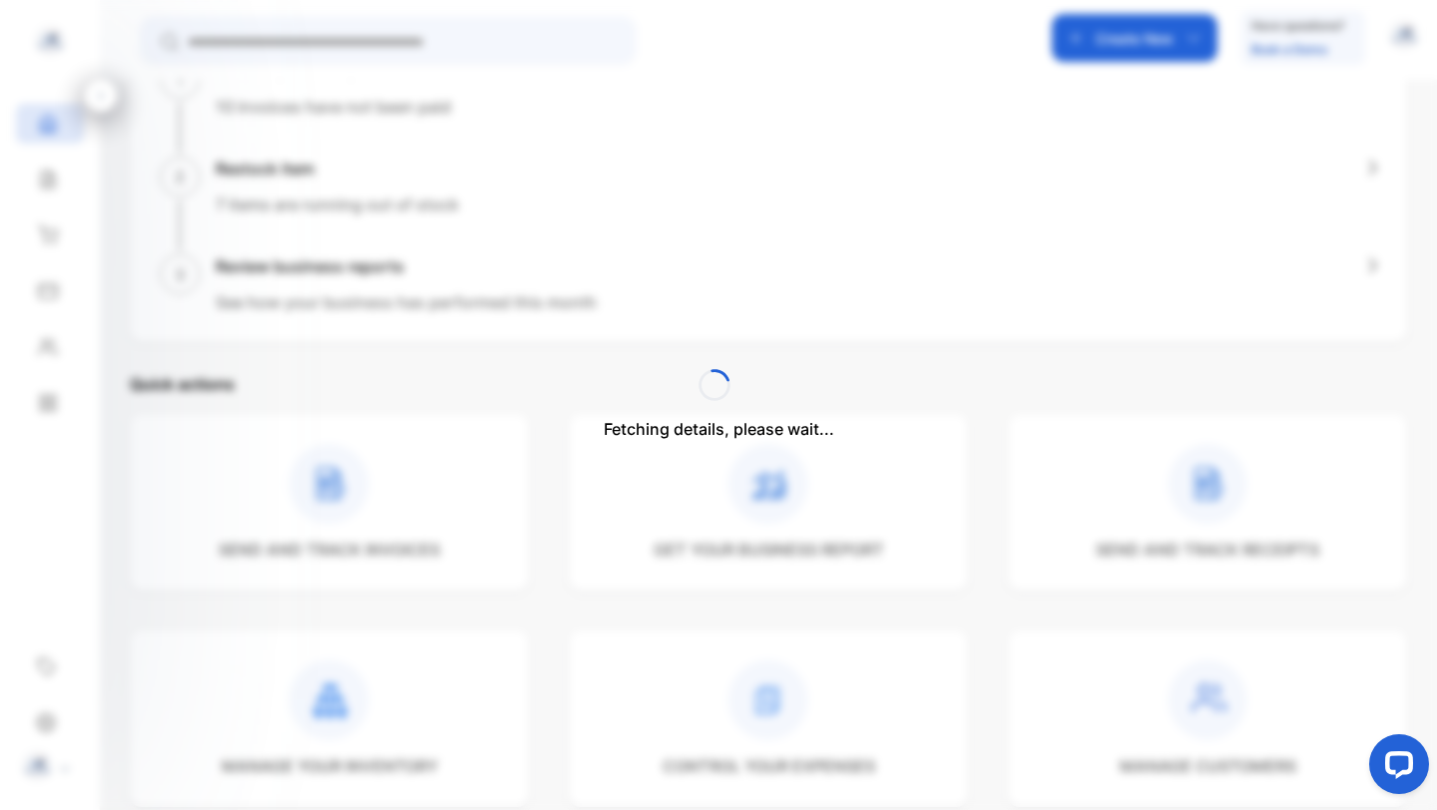
click at [343, 486] on div "Fetching details, please wait..." at bounding box center [718, 405] width 1437 height 810
click at [335, 486] on icon at bounding box center [336, 488] width 3 height 7
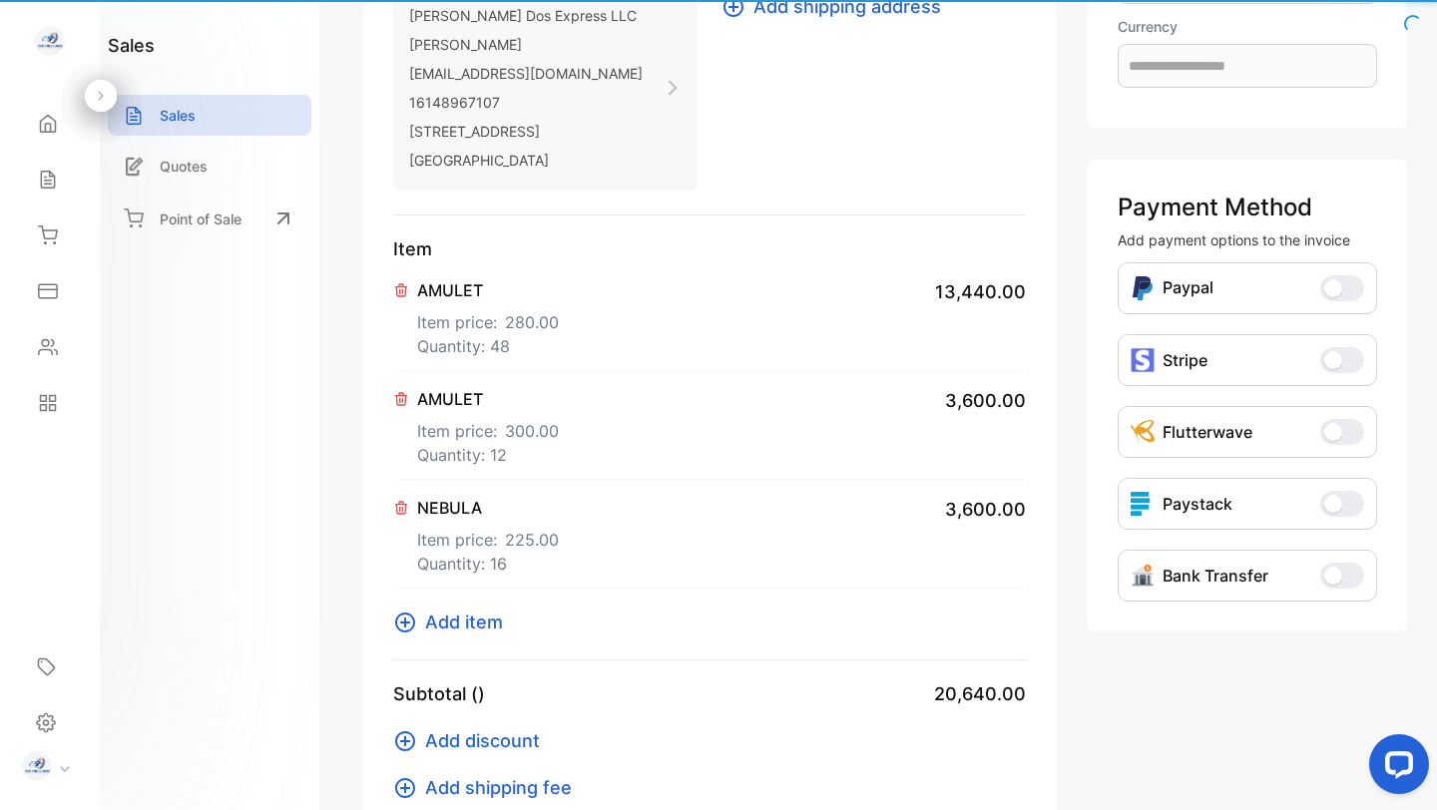
scroll to position [375, 0]
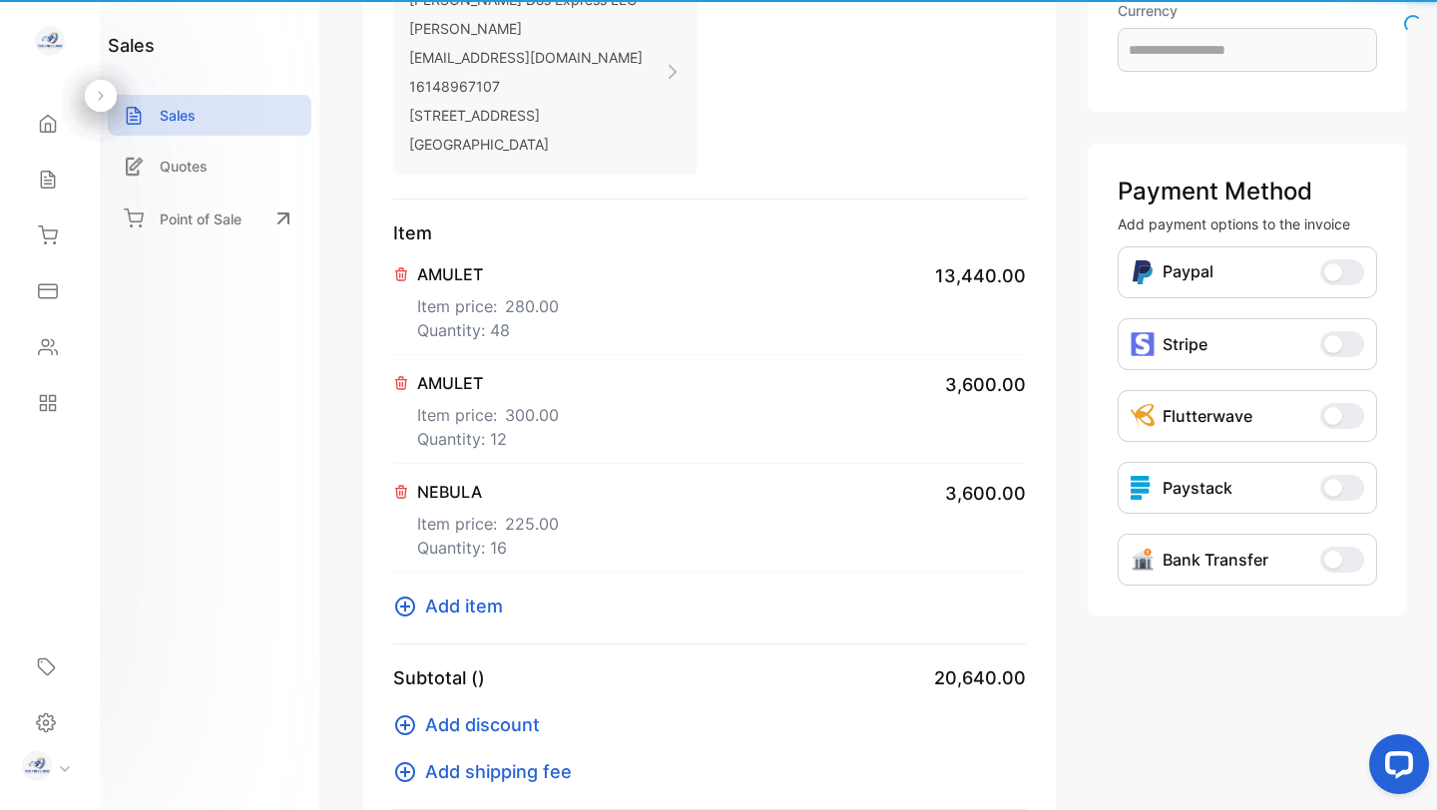
type input "**********"
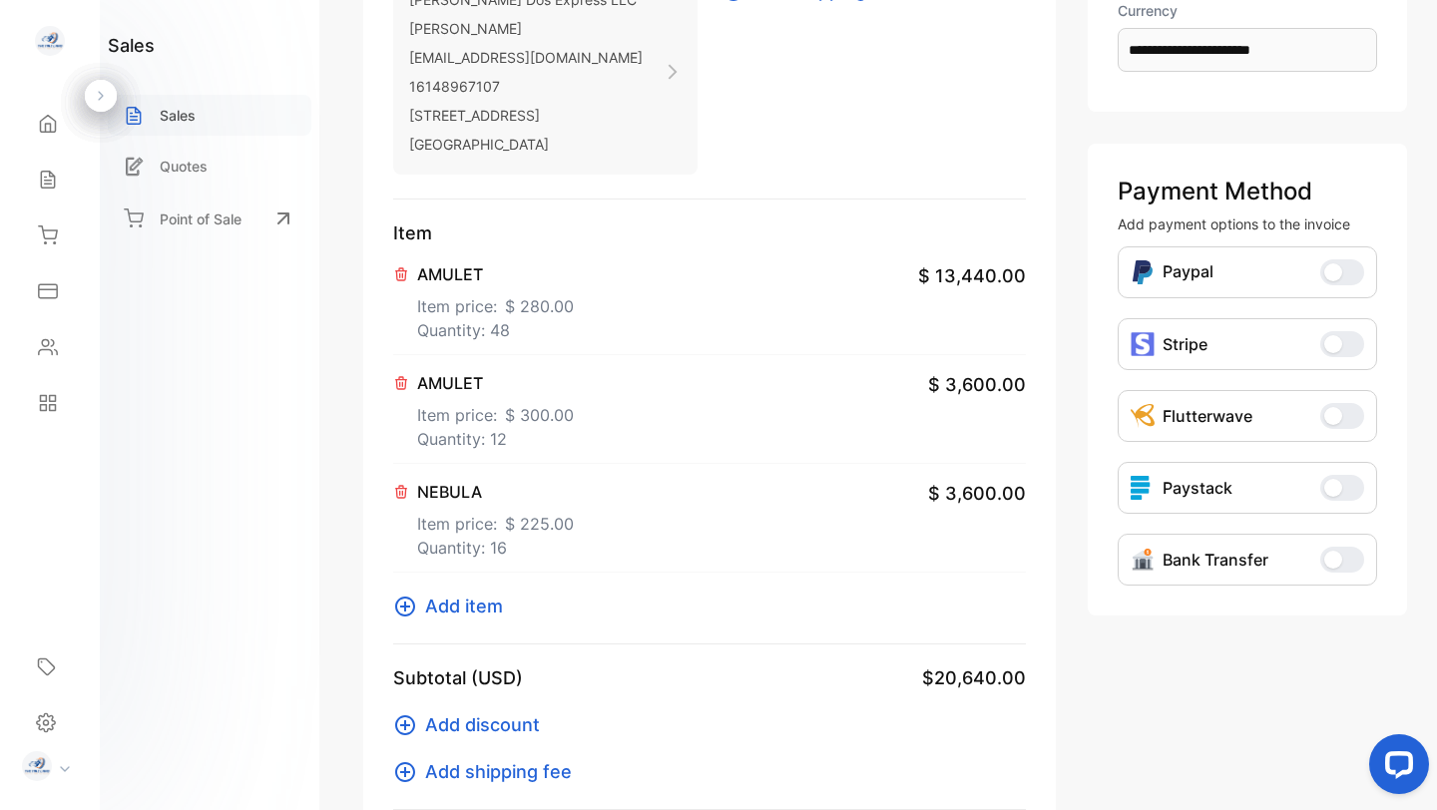
click at [176, 109] on p "Sales" at bounding box center [178, 115] width 36 height 21
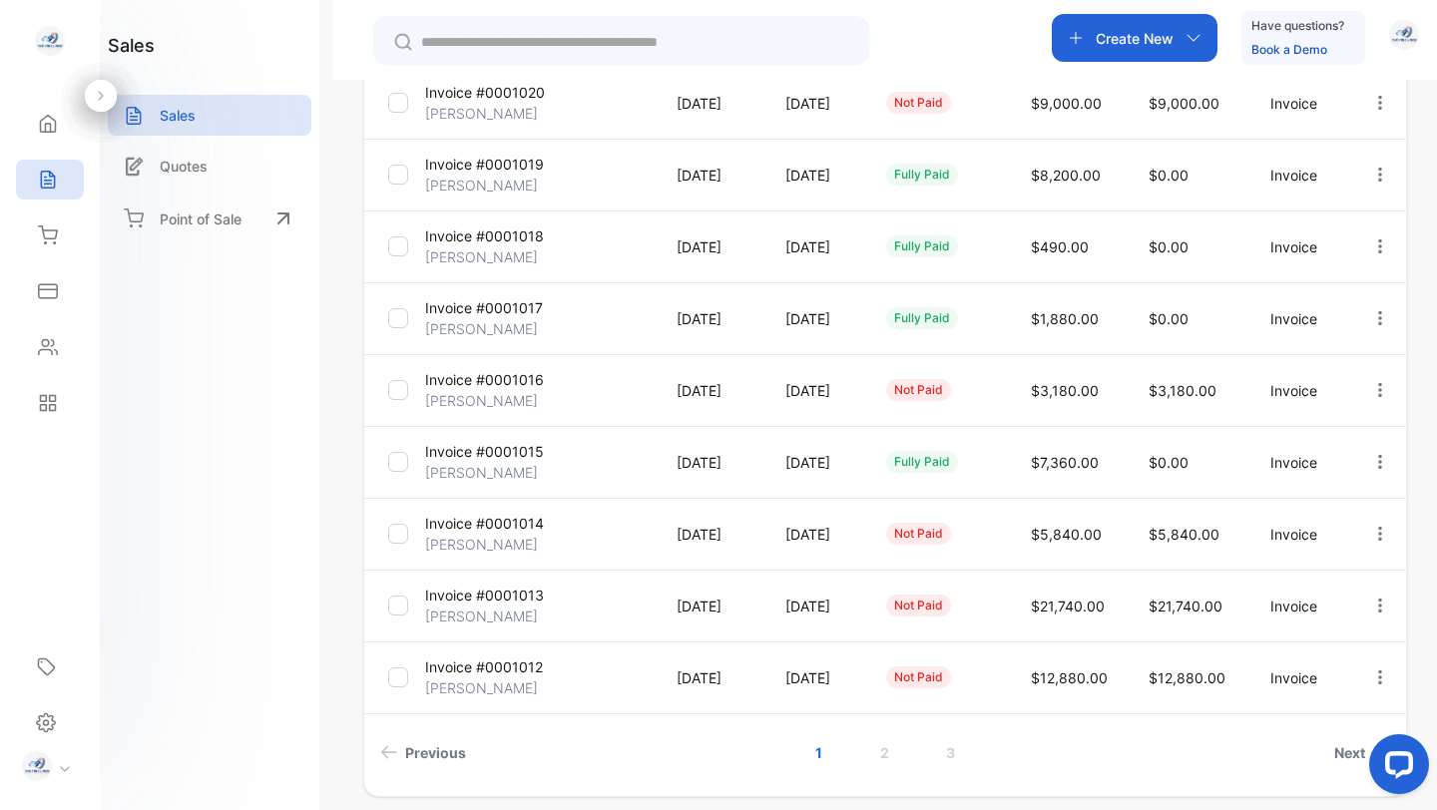
scroll to position [497, 0]
